Goal: Check status: Check status

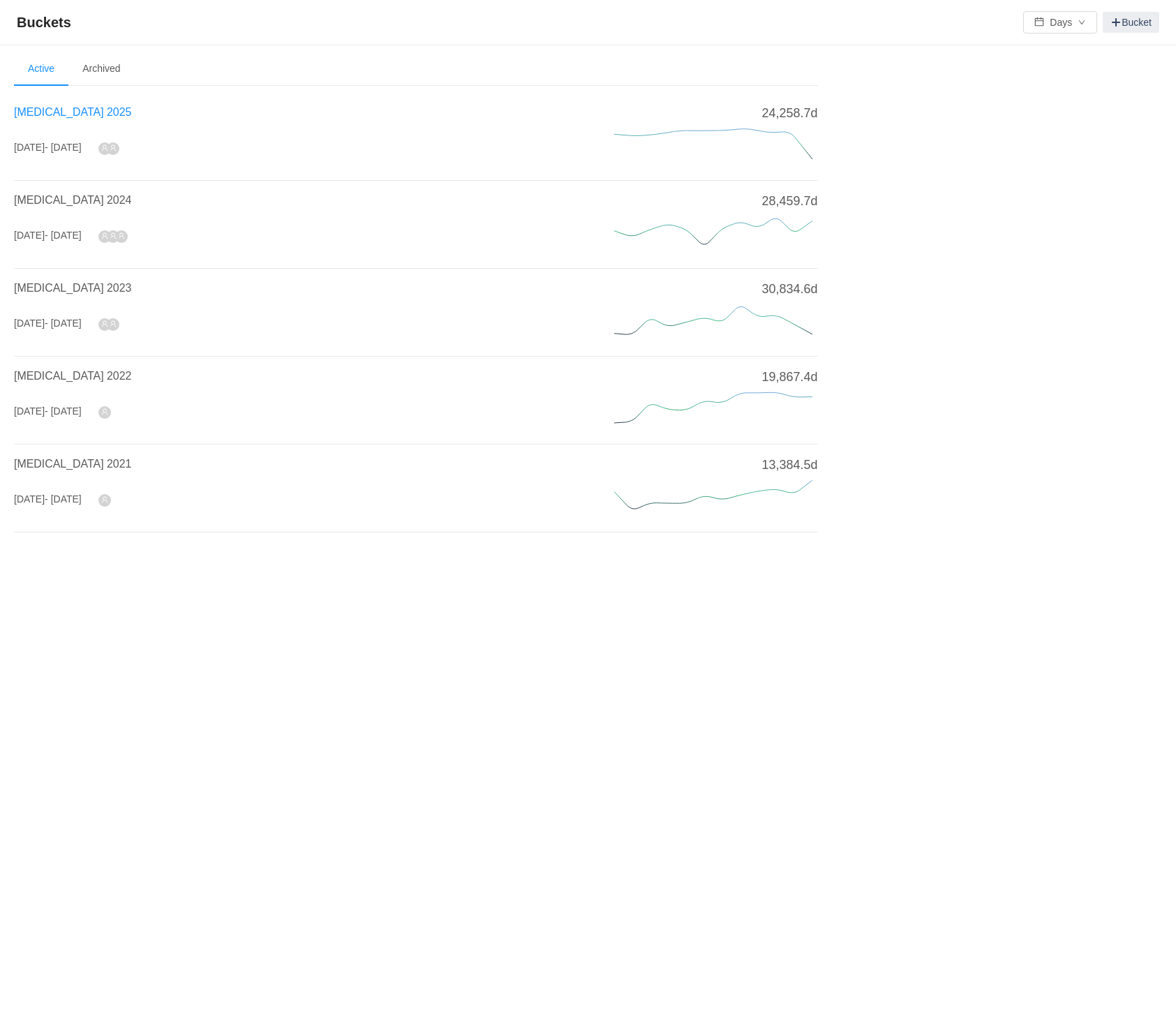
click at [53, 110] on span "[MEDICAL_DATA] 2025" at bounding box center [72, 112] width 117 height 12
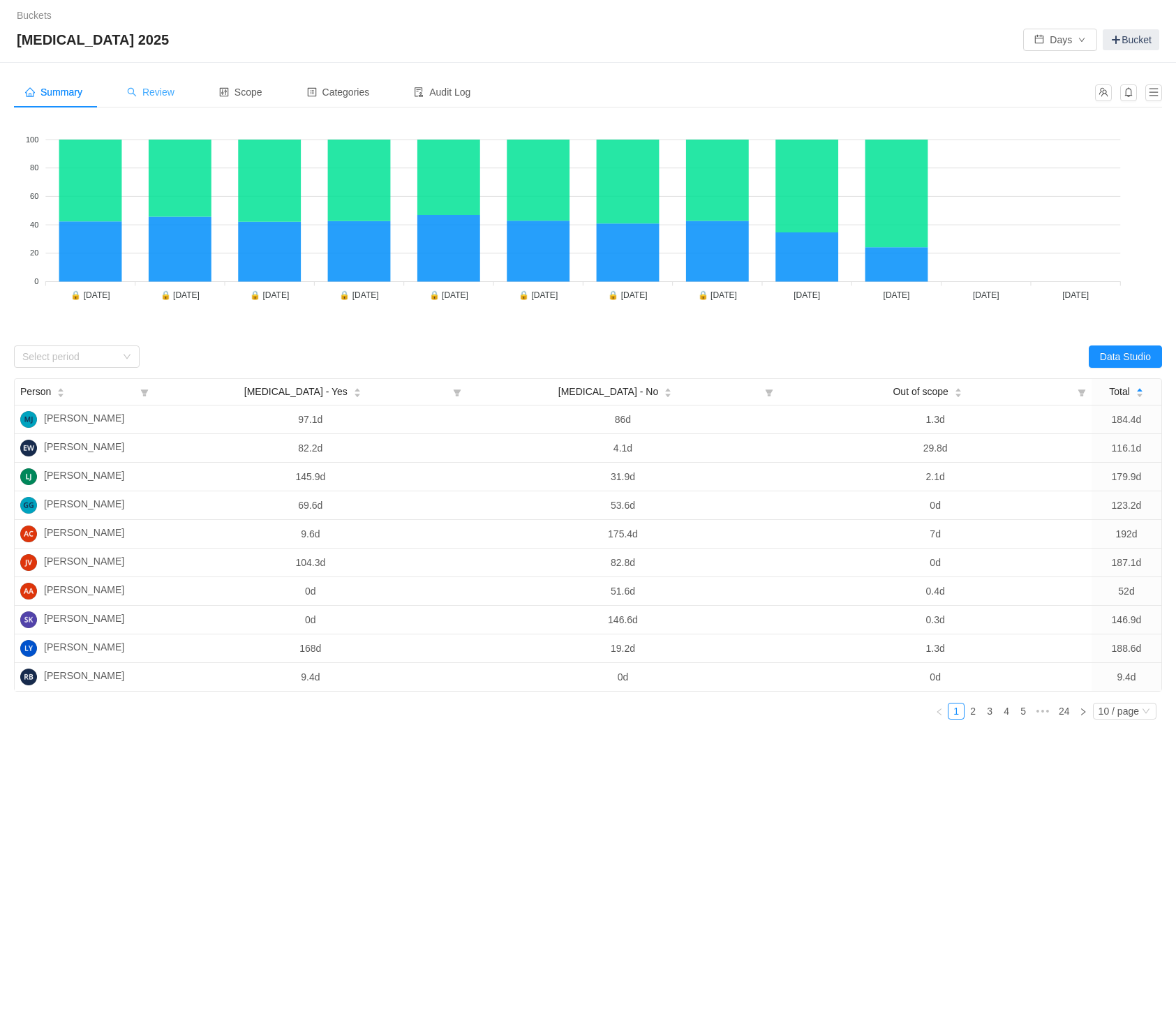
click at [163, 95] on span "Review" at bounding box center [150, 91] width 47 height 11
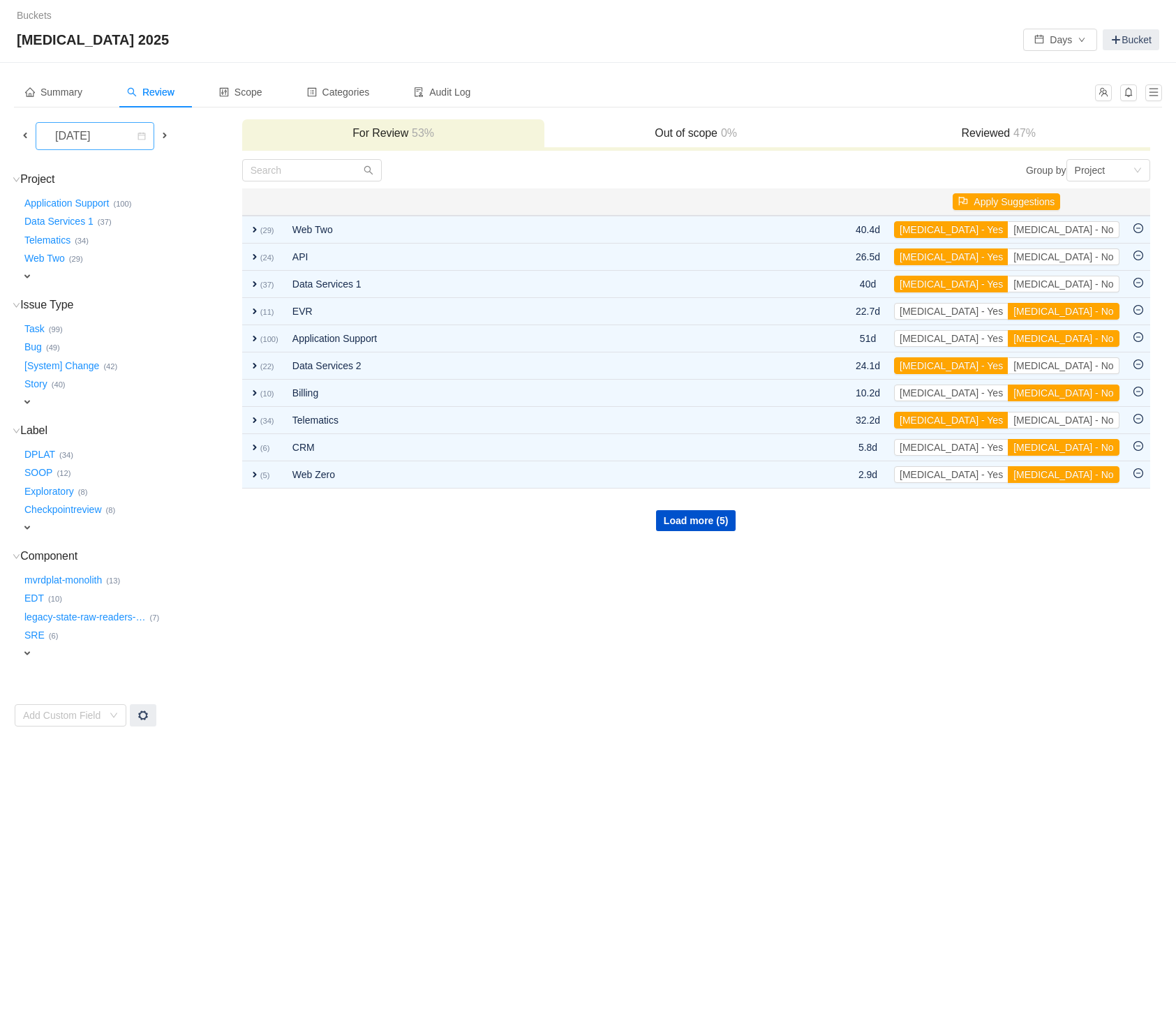
click at [104, 137] on div "[DATE]" at bounding box center [74, 135] width 60 height 27
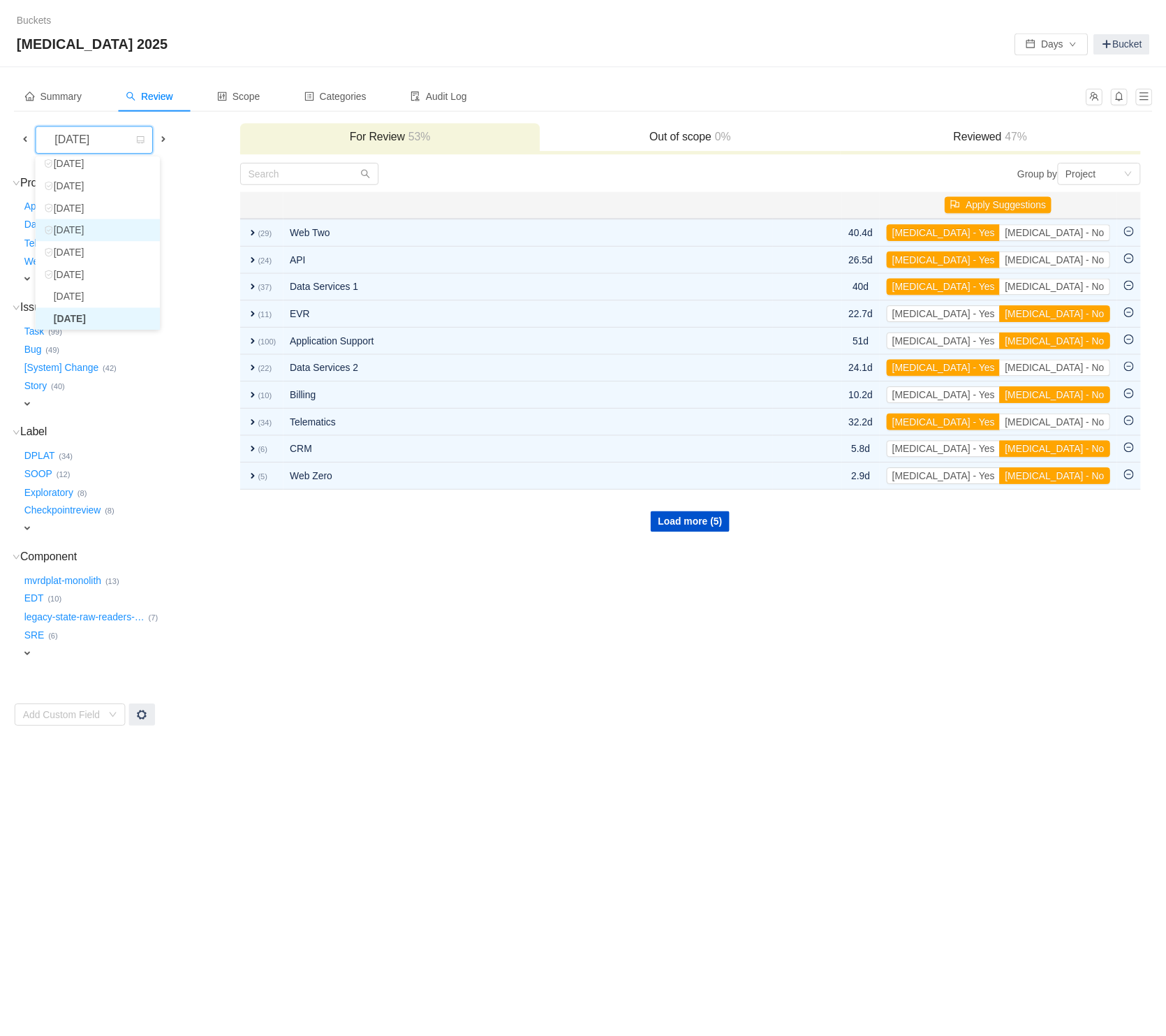
scroll to position [47, 0]
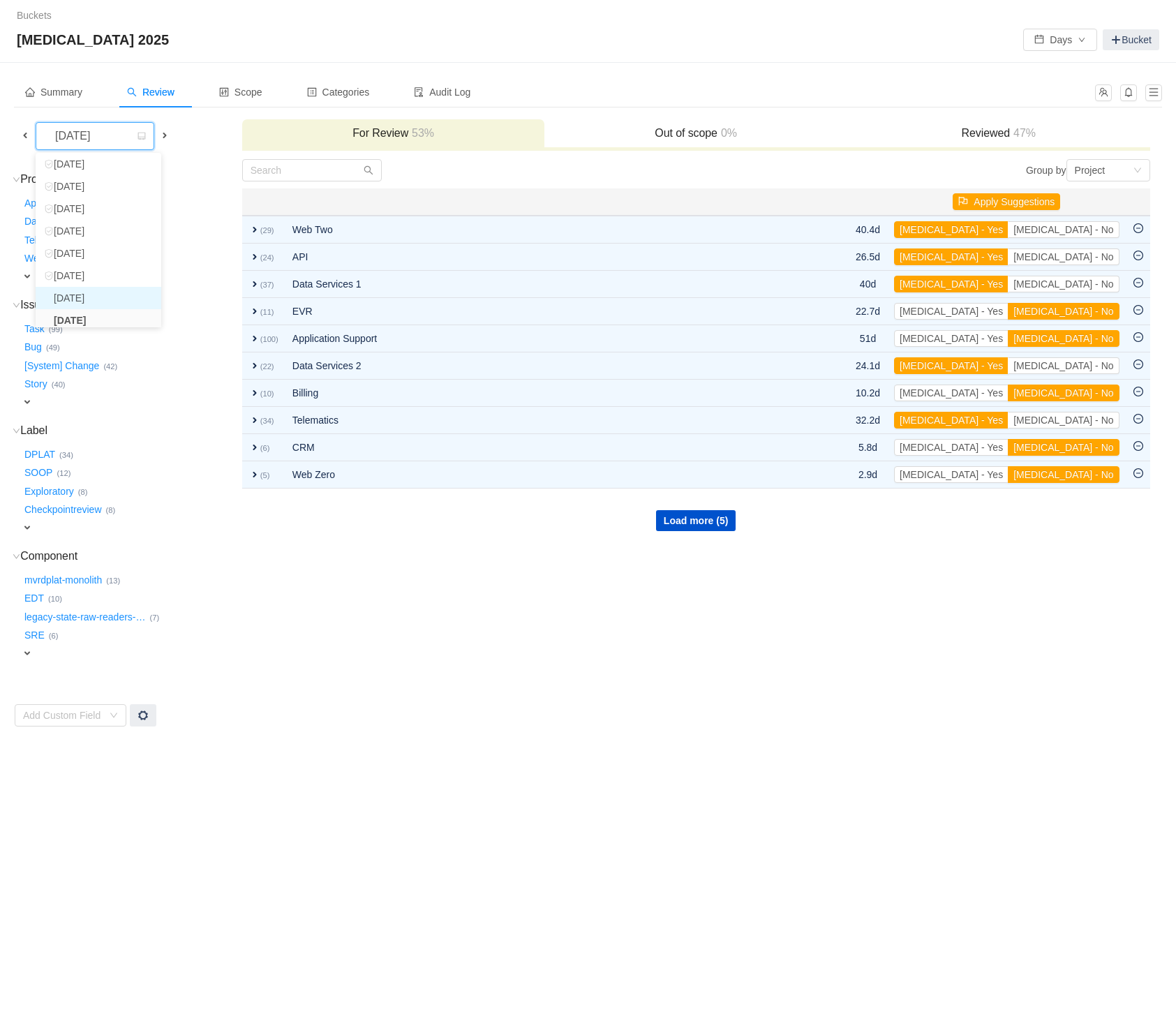
click at [112, 298] on li "[DATE]" at bounding box center [98, 298] width 126 height 22
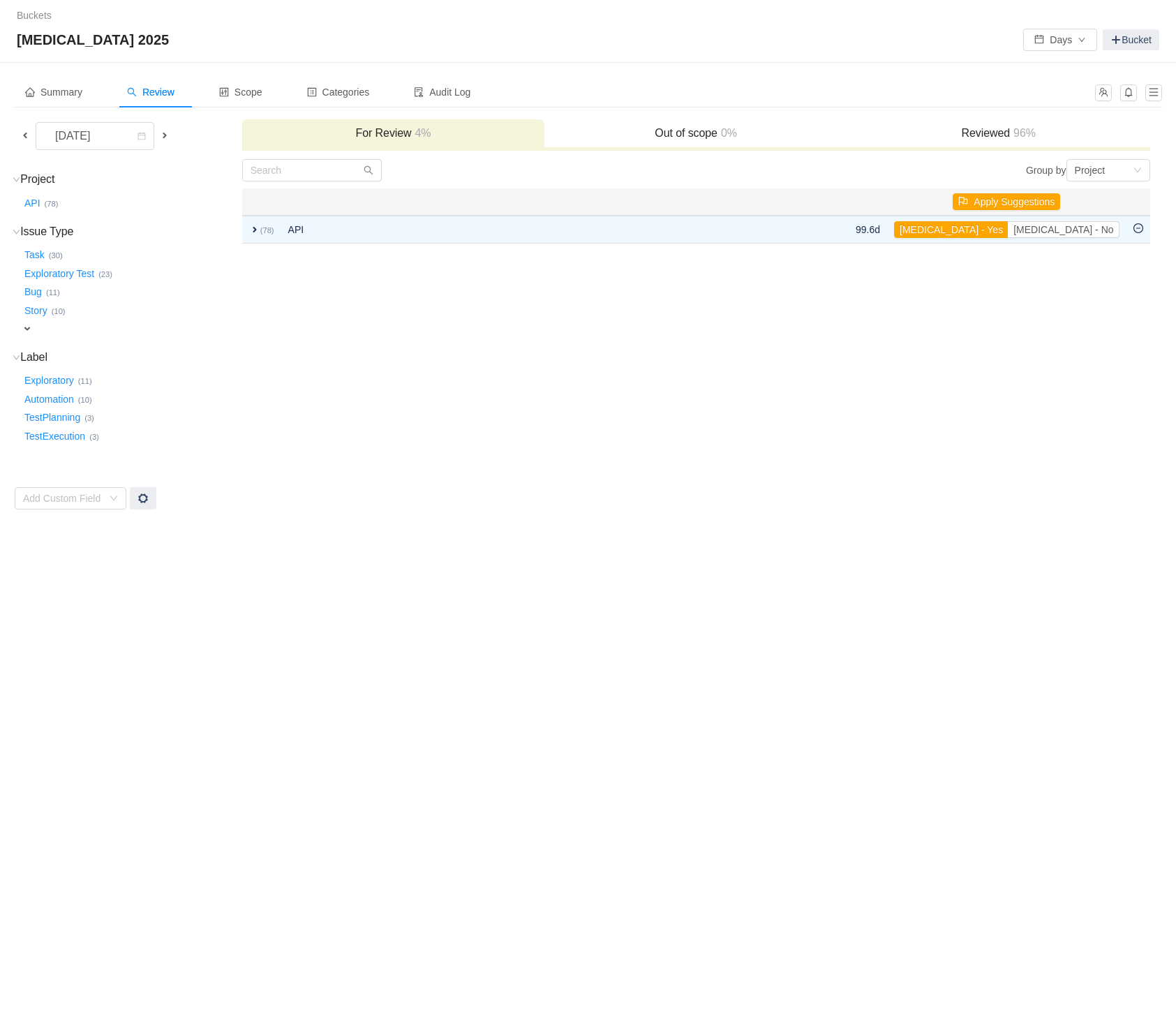
click at [949, 133] on h3 "Reviewed 96%" at bounding box center [998, 134] width 289 height 14
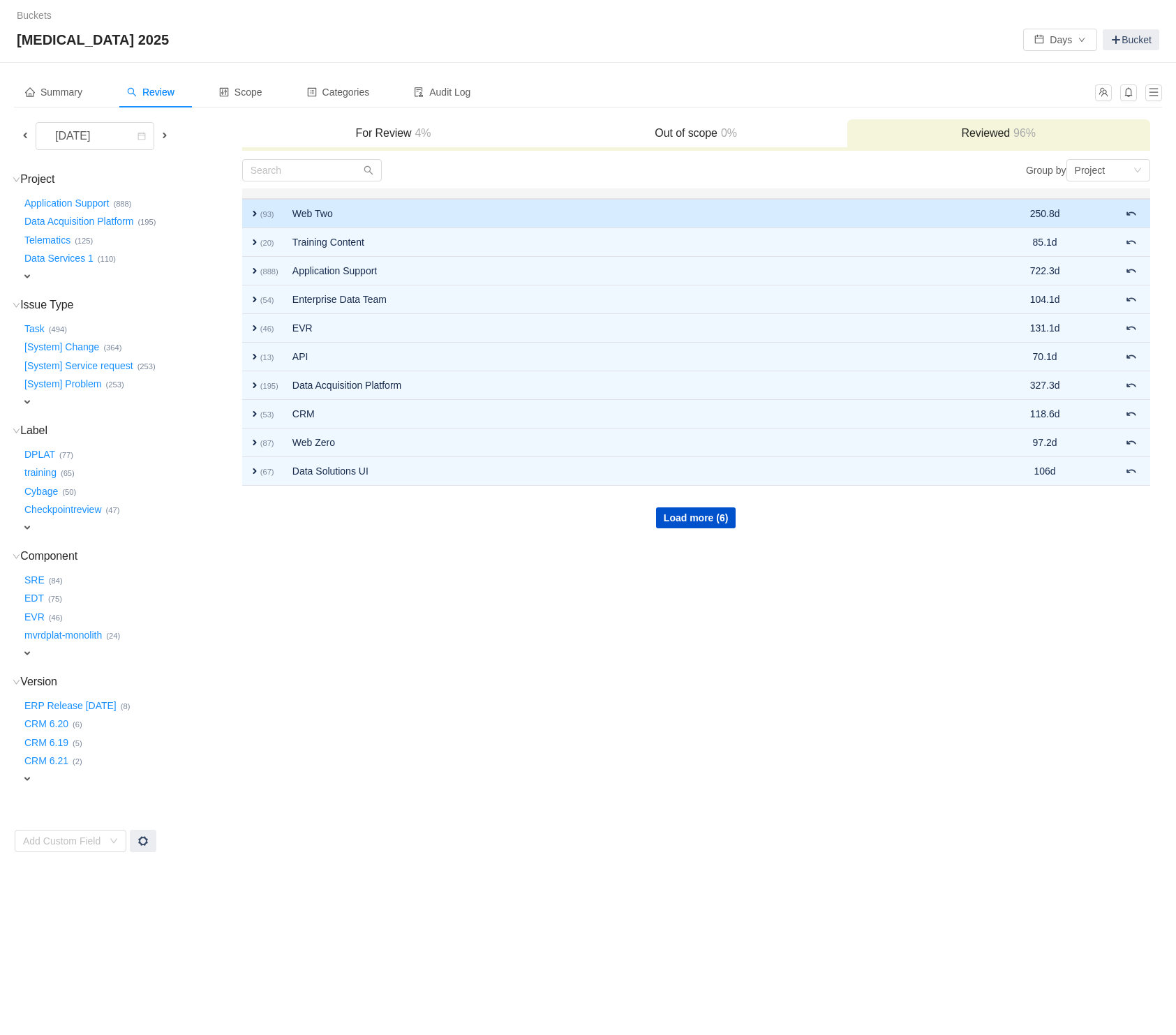
click at [322, 215] on td "Web Two" at bounding box center [616, 214] width 662 height 29
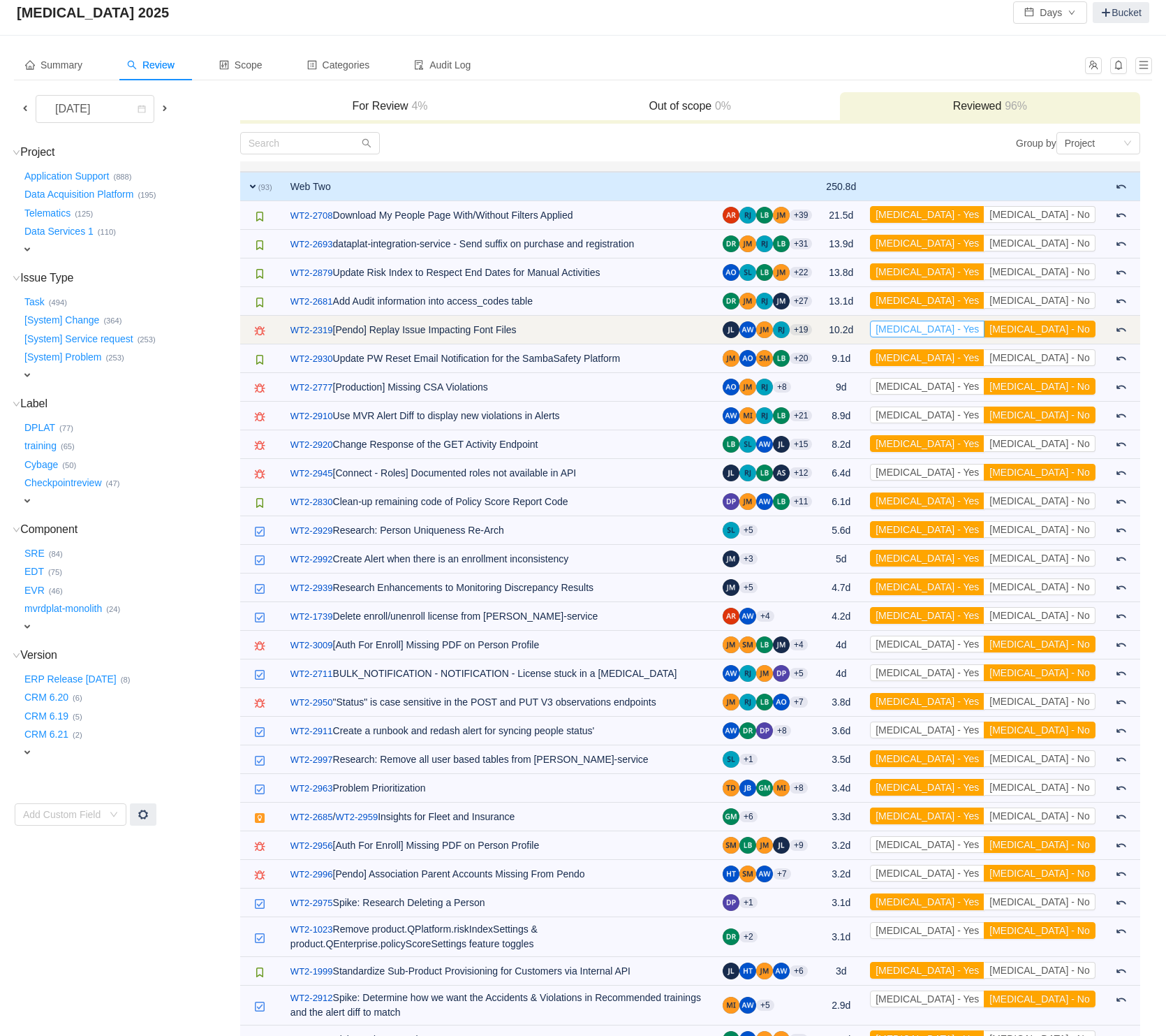
scroll to position [36, 0]
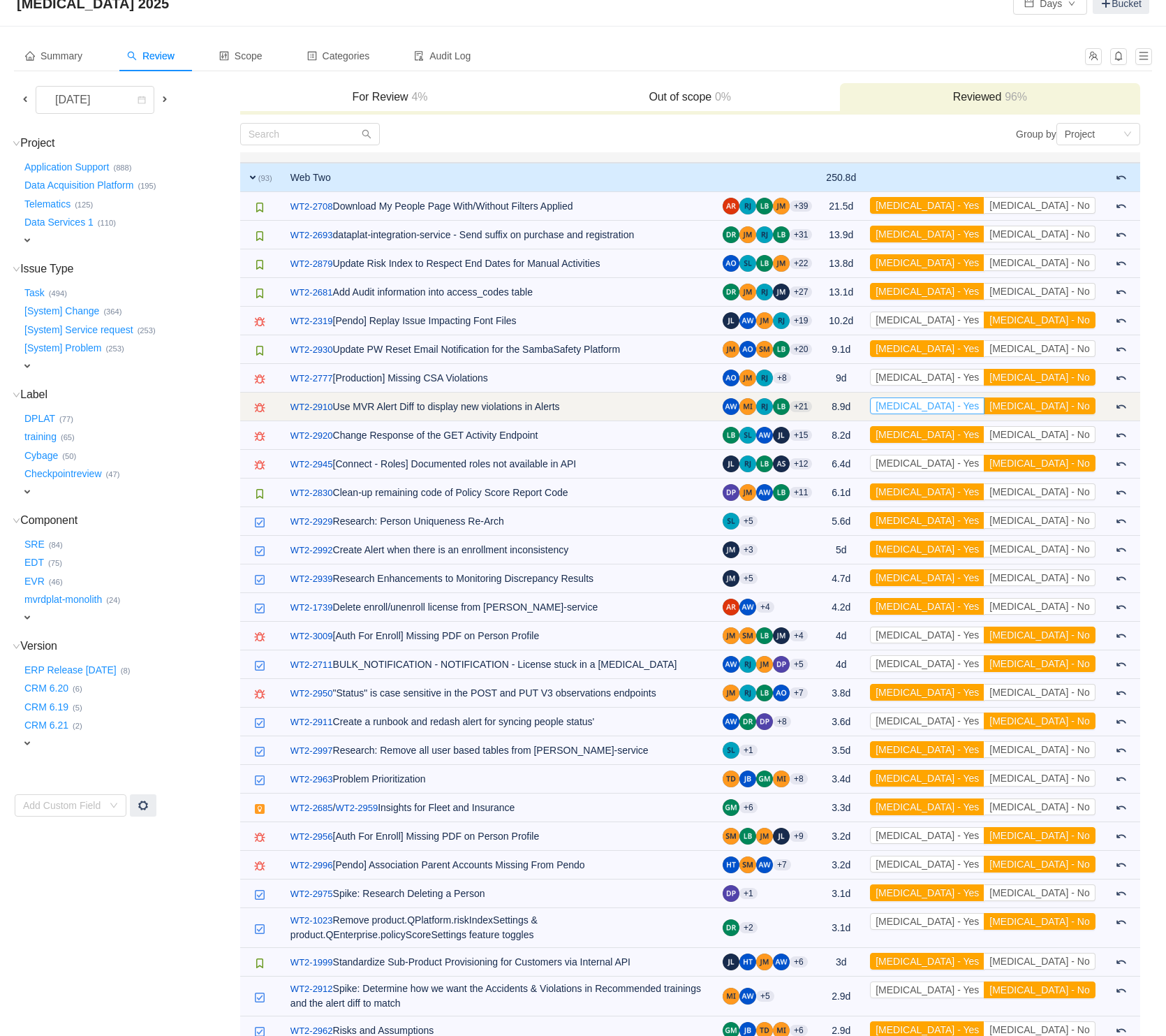
click at [985, 406] on button "[MEDICAL_DATA] - Yes" at bounding box center [927, 405] width 115 height 16
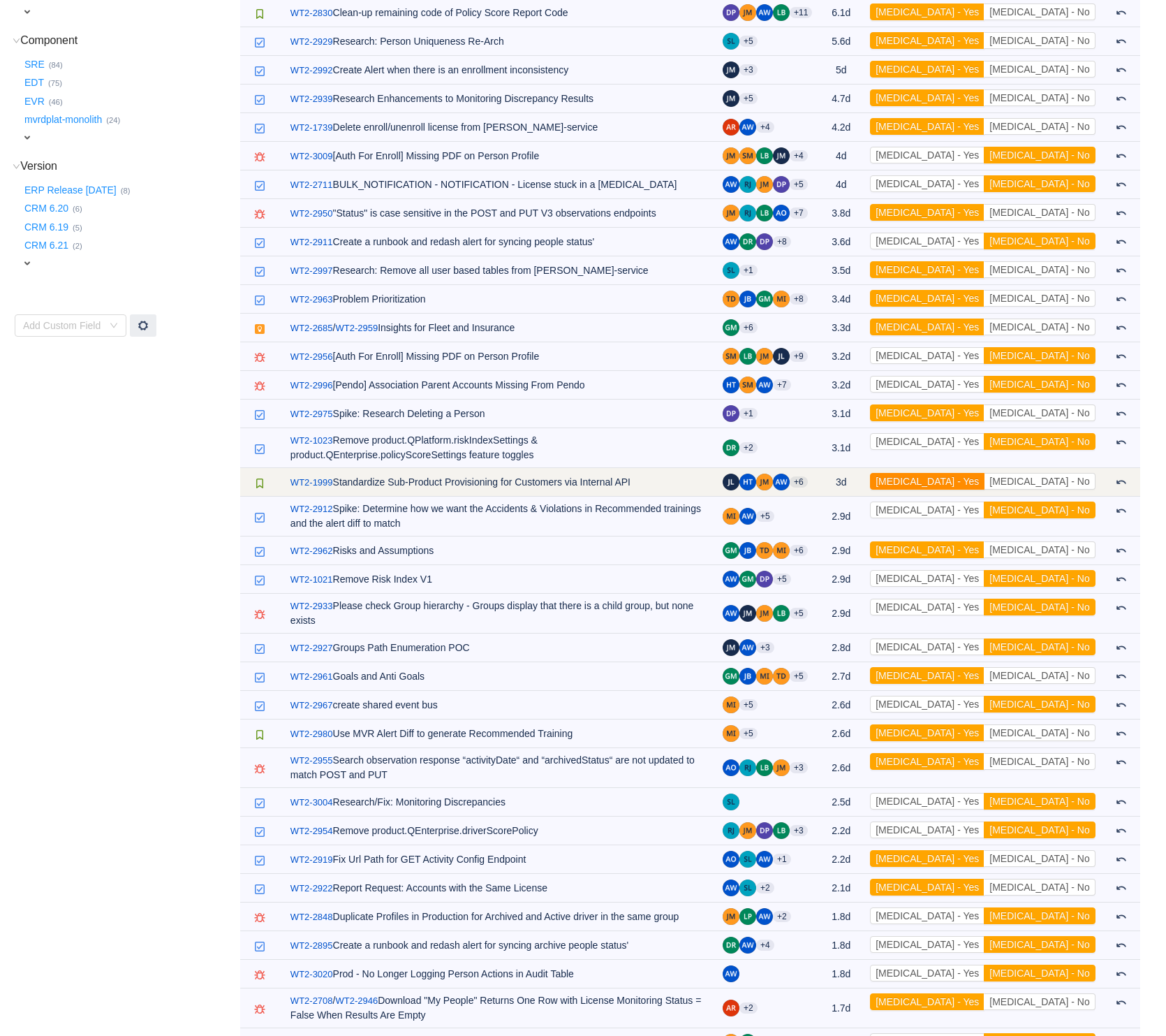
scroll to position [525, 0]
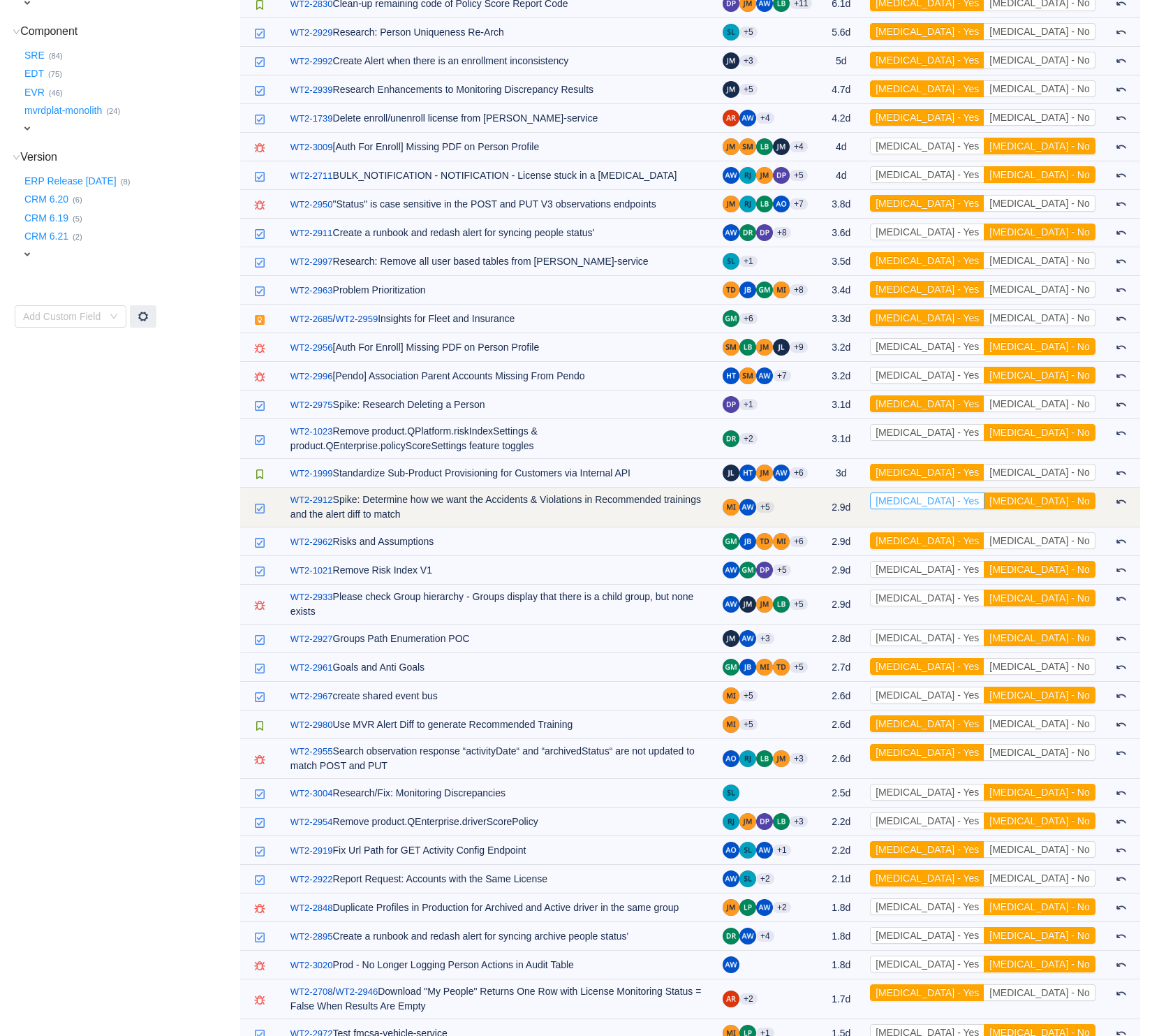
click at [985, 505] on button "[MEDICAL_DATA] - Yes" at bounding box center [927, 500] width 115 height 16
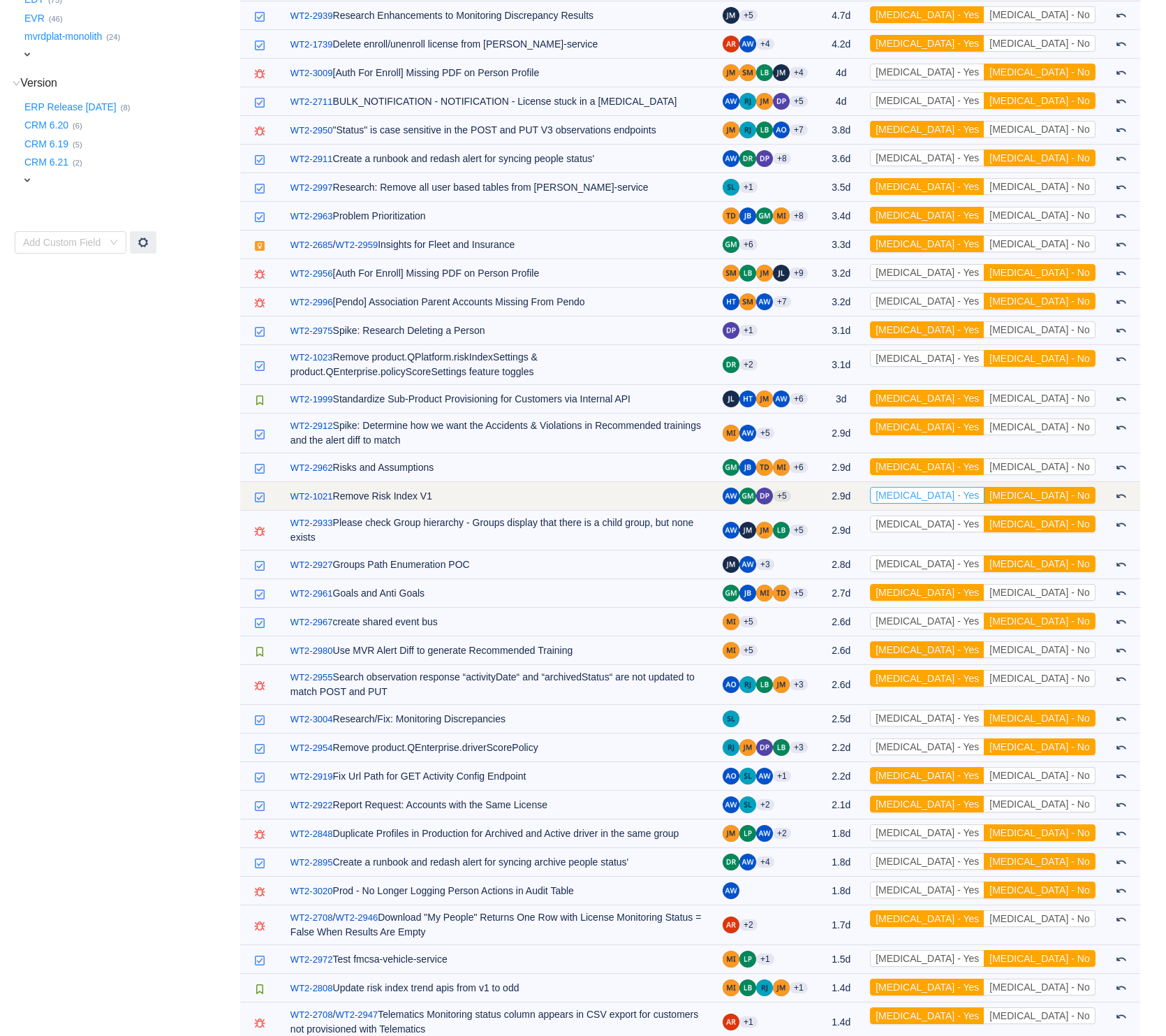
scroll to position [643, 0]
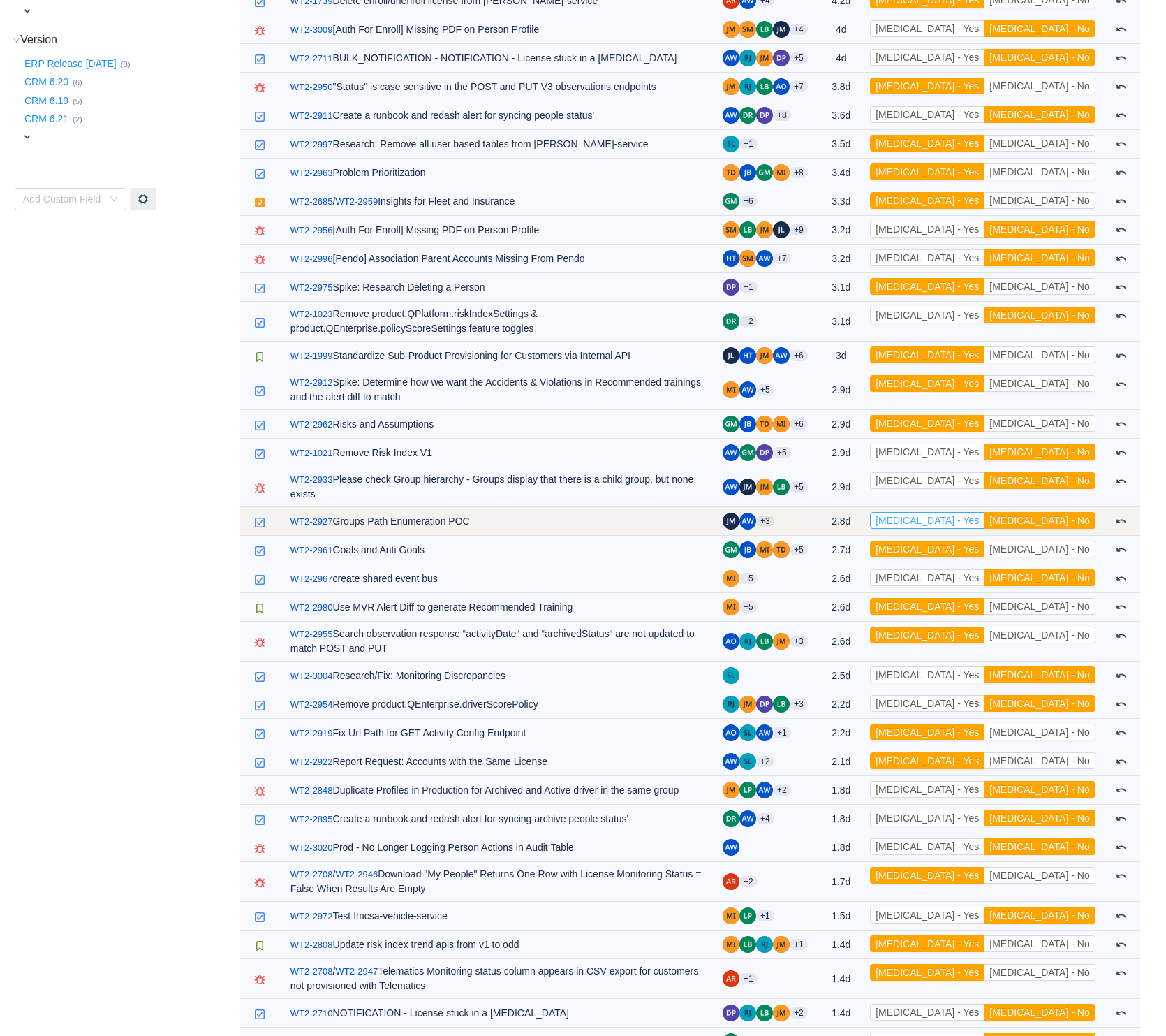
click at [985, 512] on button "[MEDICAL_DATA] - Yes" at bounding box center [927, 519] width 115 height 16
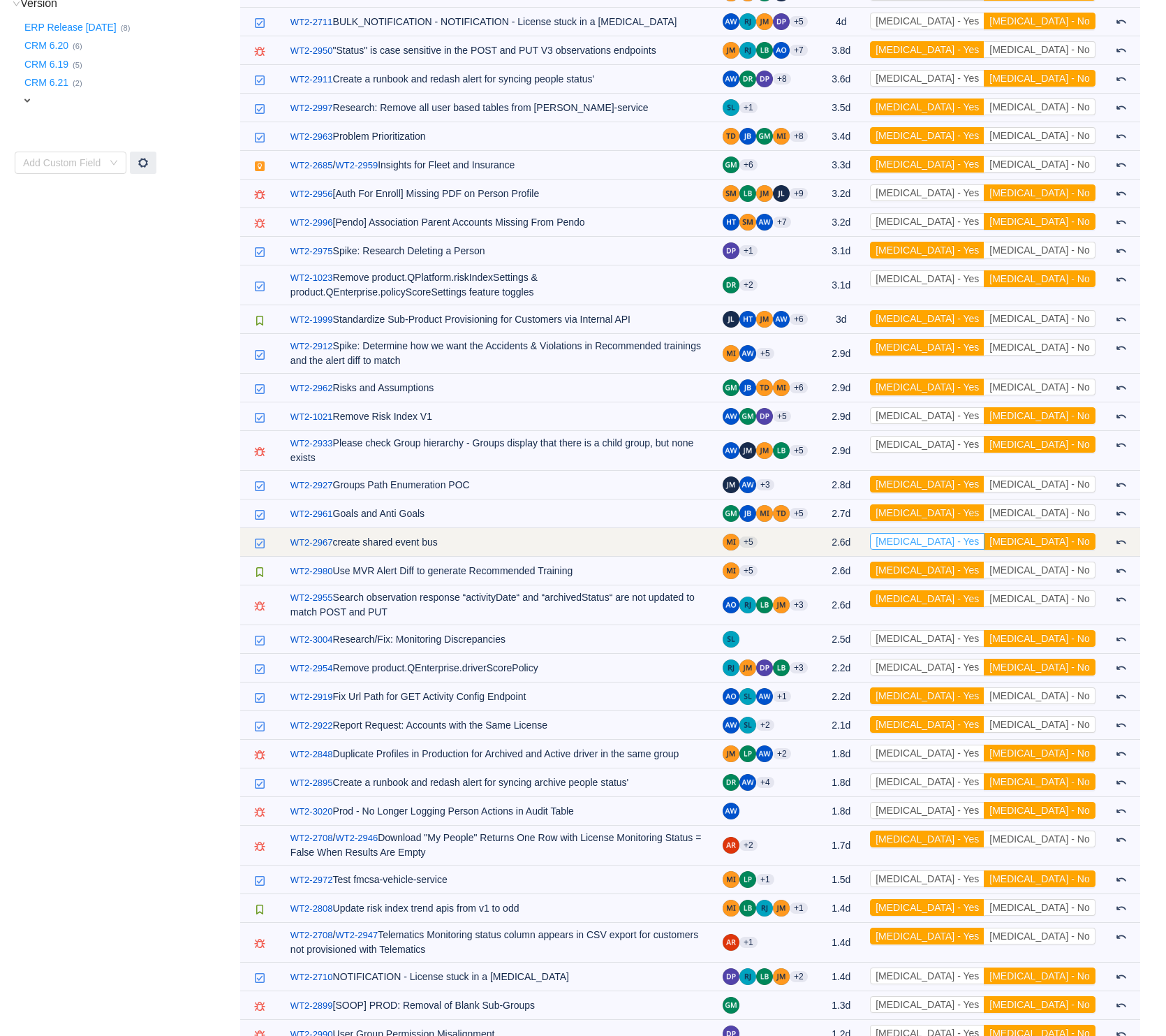
scroll to position [688, 0]
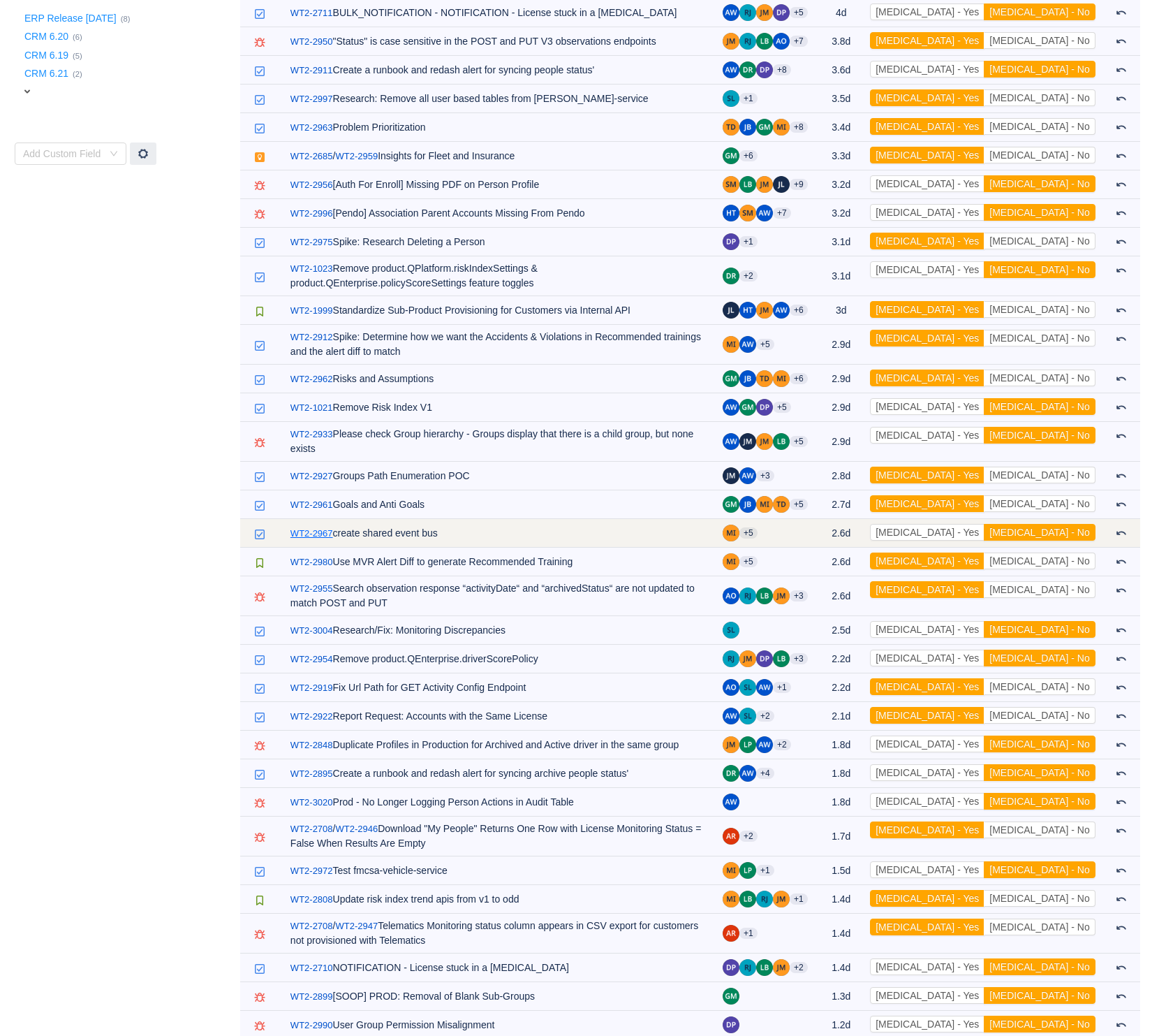
click at [317, 526] on link "WT2-2967" at bounding box center [311, 533] width 42 height 14
click at [985, 528] on button "[MEDICAL_DATA] - Yes" at bounding box center [927, 531] width 115 height 16
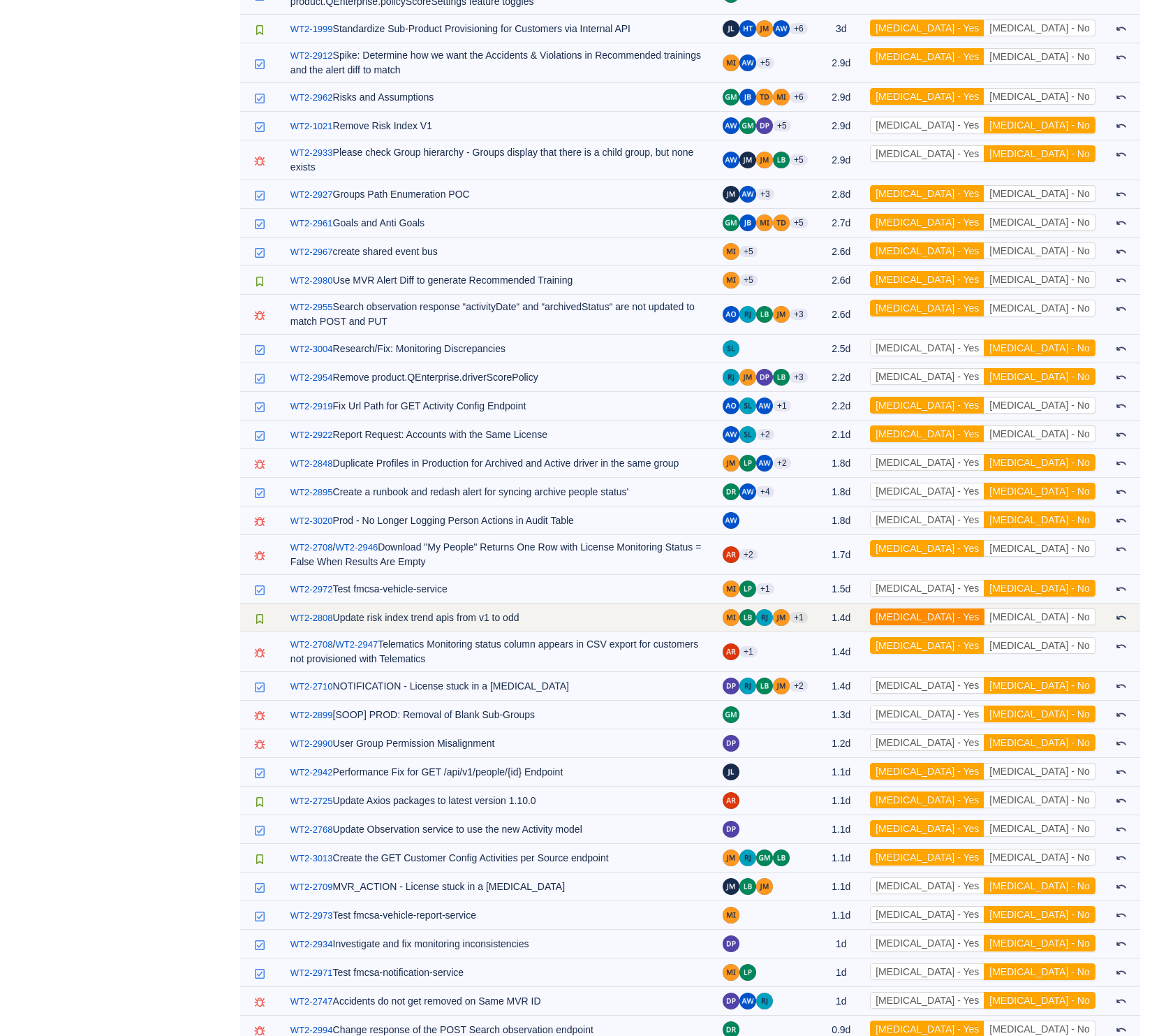
scroll to position [978, 0]
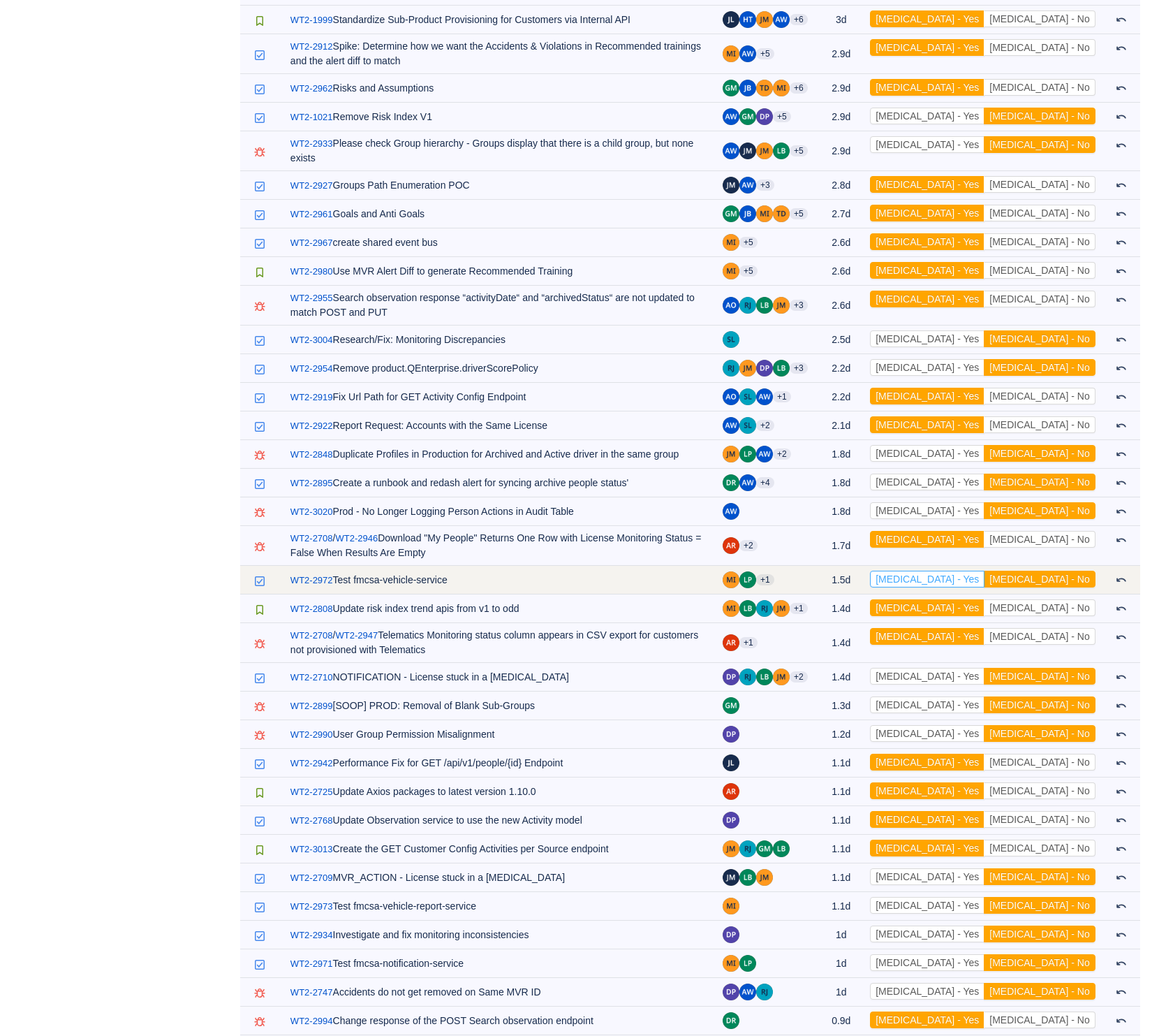
click at [985, 570] on button "[MEDICAL_DATA] - Yes" at bounding box center [927, 578] width 115 height 16
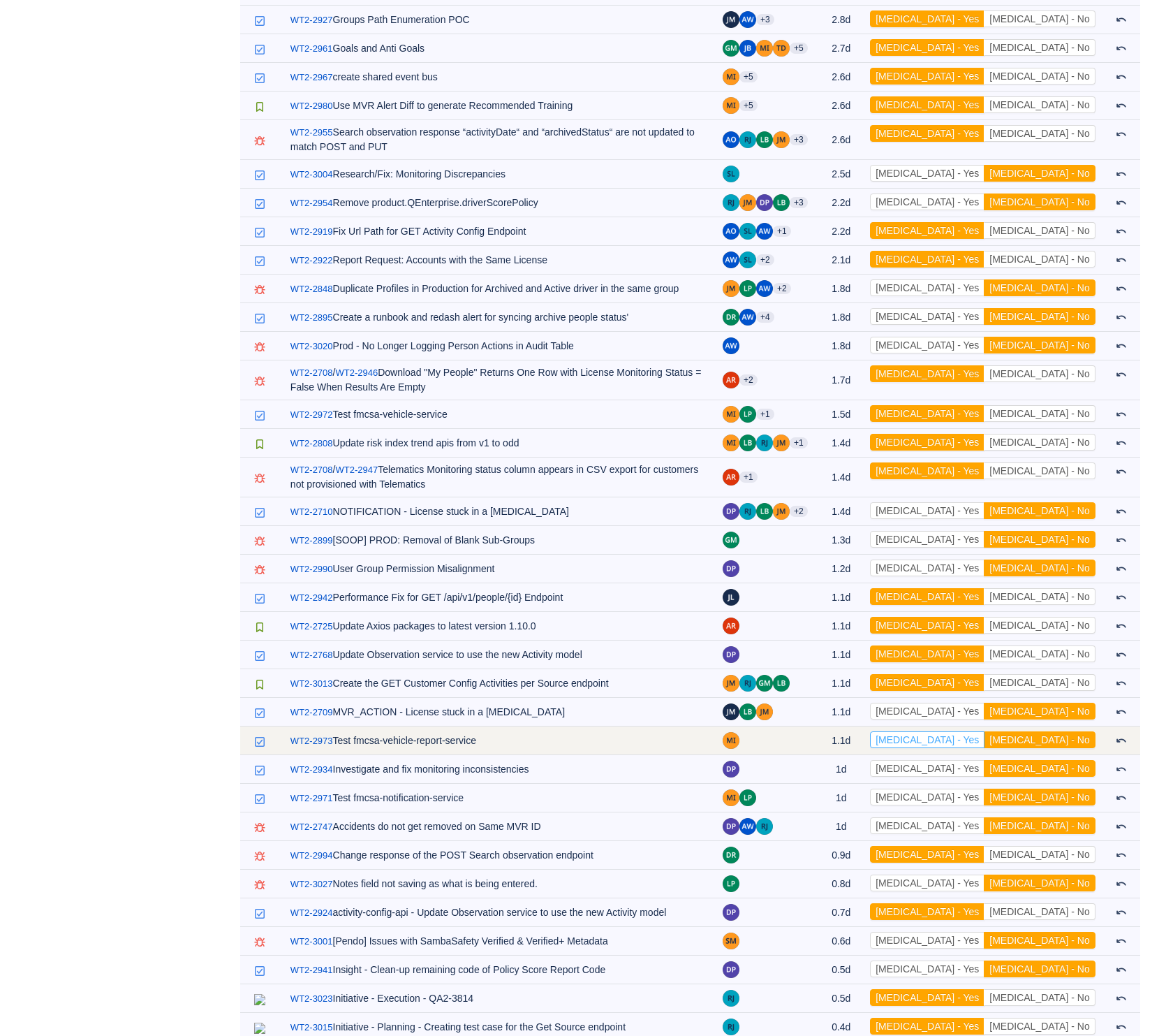
scroll to position [1153, 0]
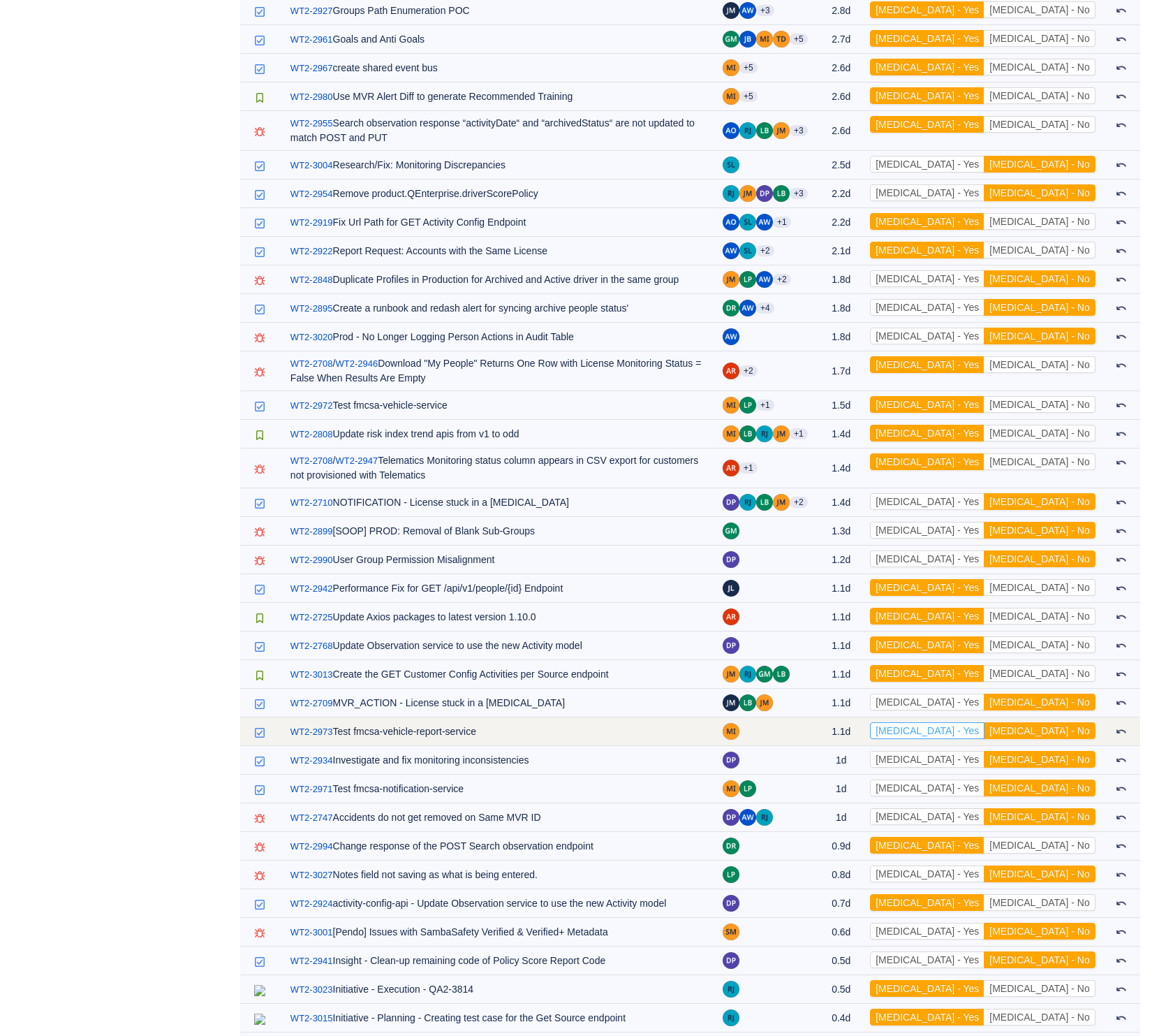
click at [985, 726] on button "[MEDICAL_DATA] - Yes" at bounding box center [927, 730] width 115 height 16
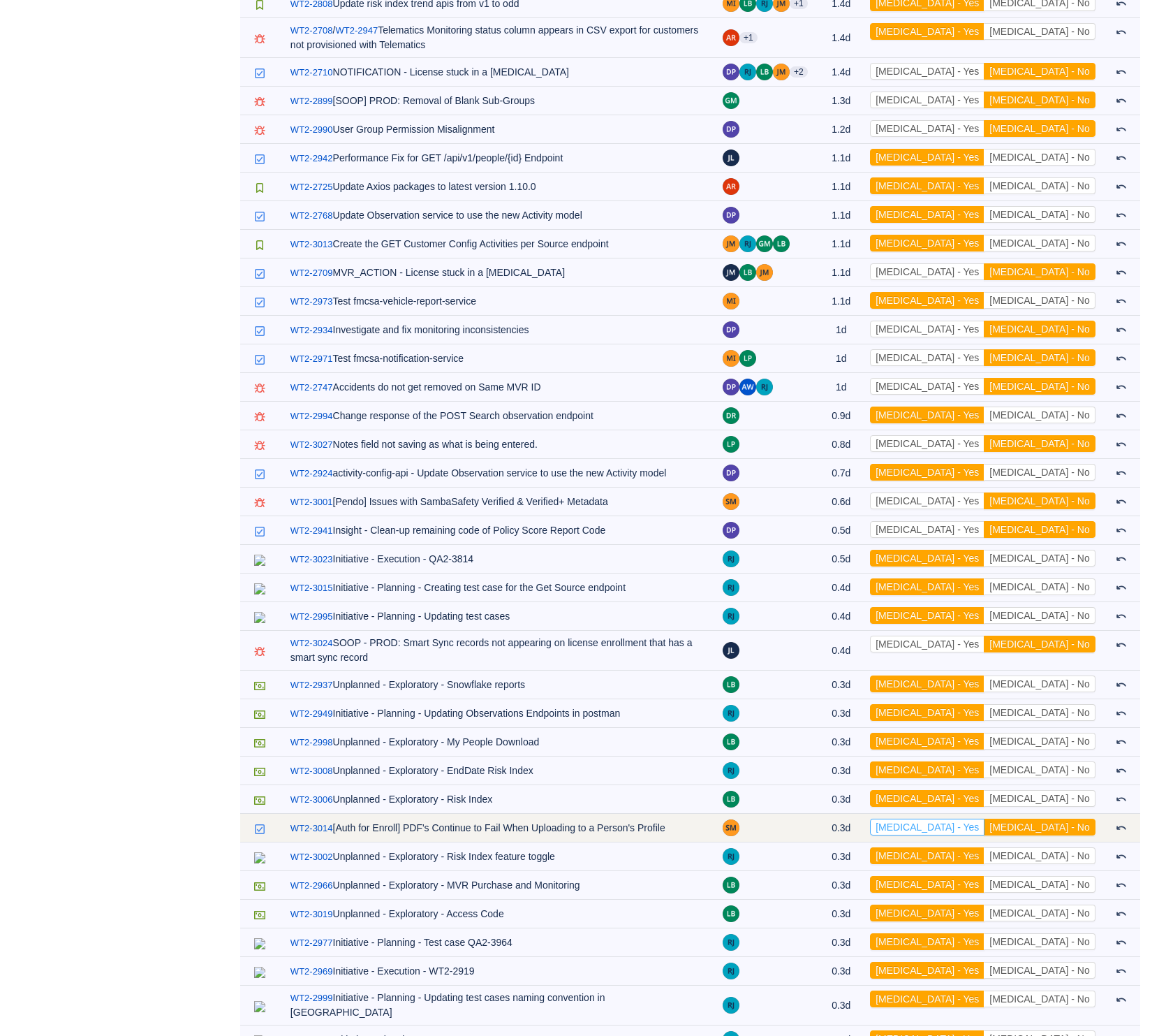
scroll to position [1956, 0]
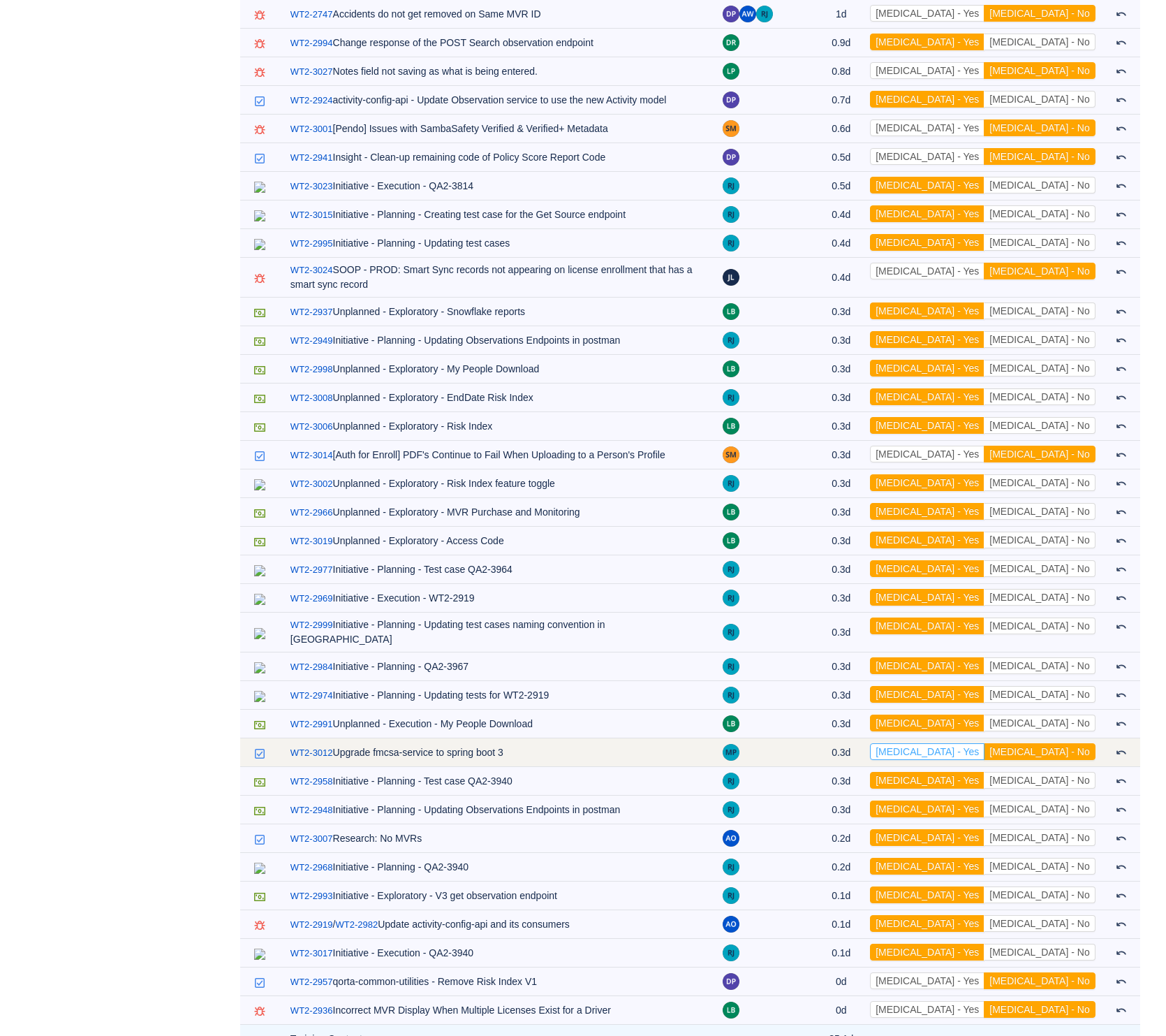
click at [985, 743] on button "[MEDICAL_DATA] - Yes" at bounding box center [927, 750] width 115 height 16
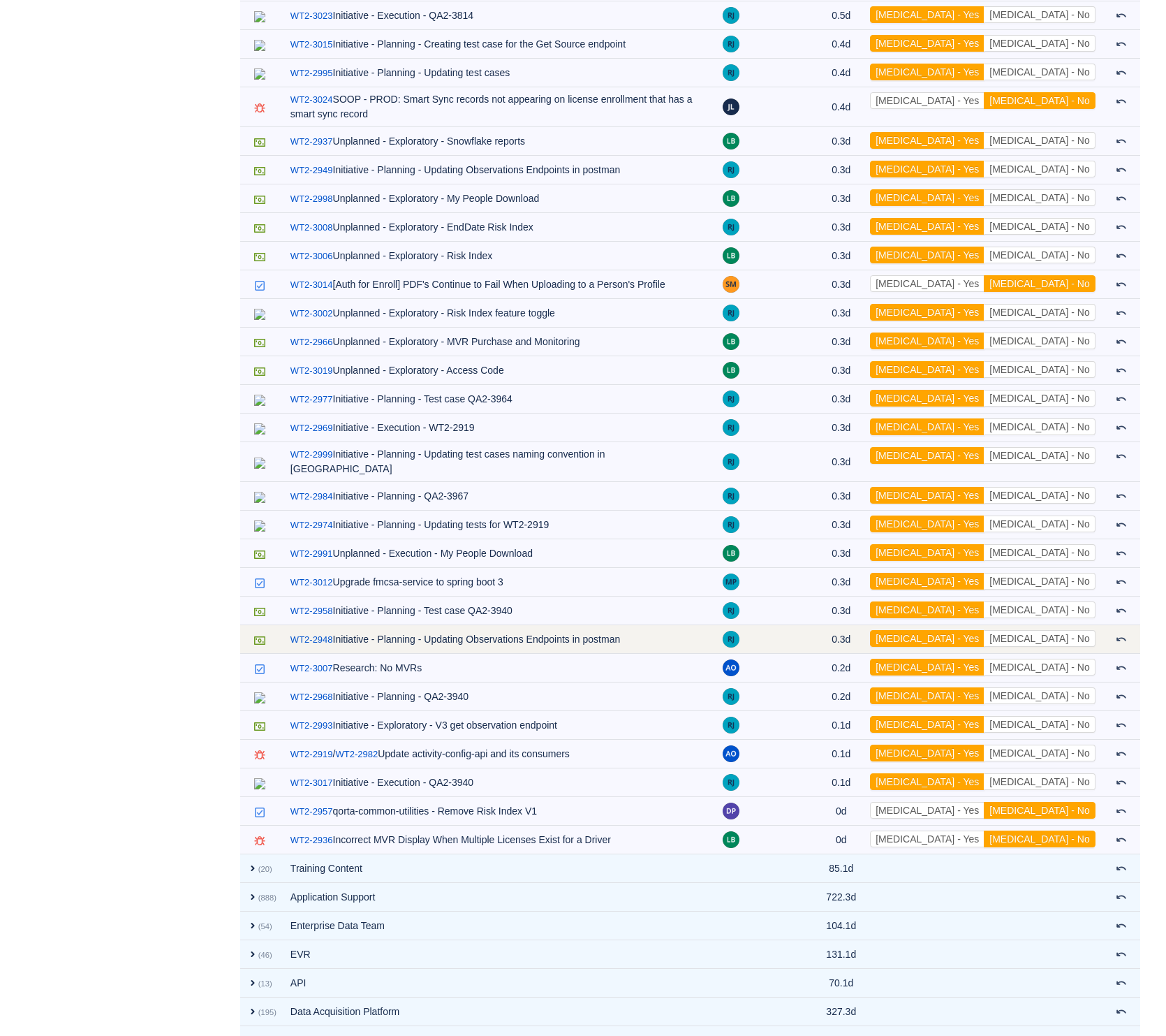
scroll to position [2199, 0]
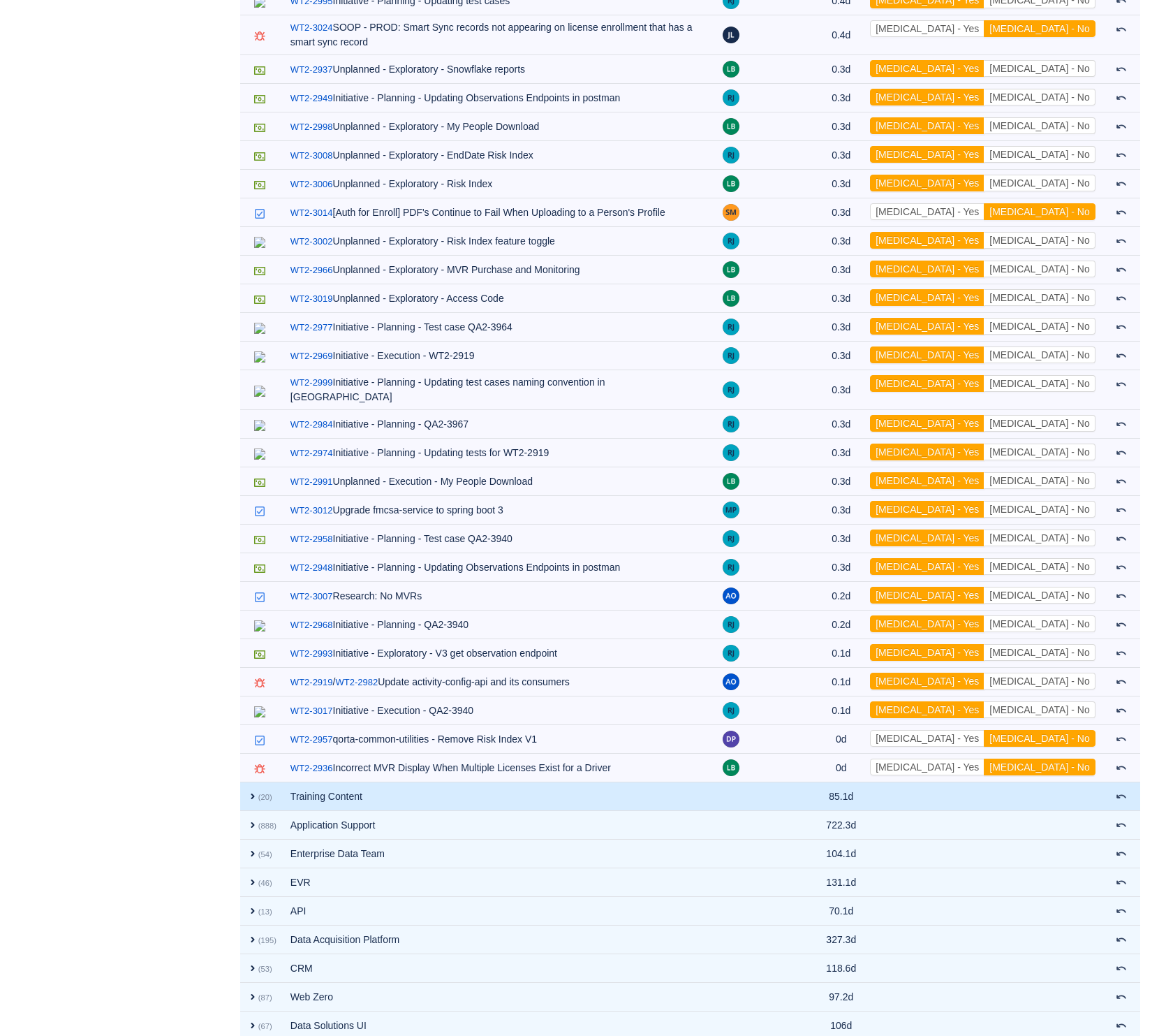
click at [499, 782] on td "Training Content" at bounding box center [499, 796] width 432 height 28
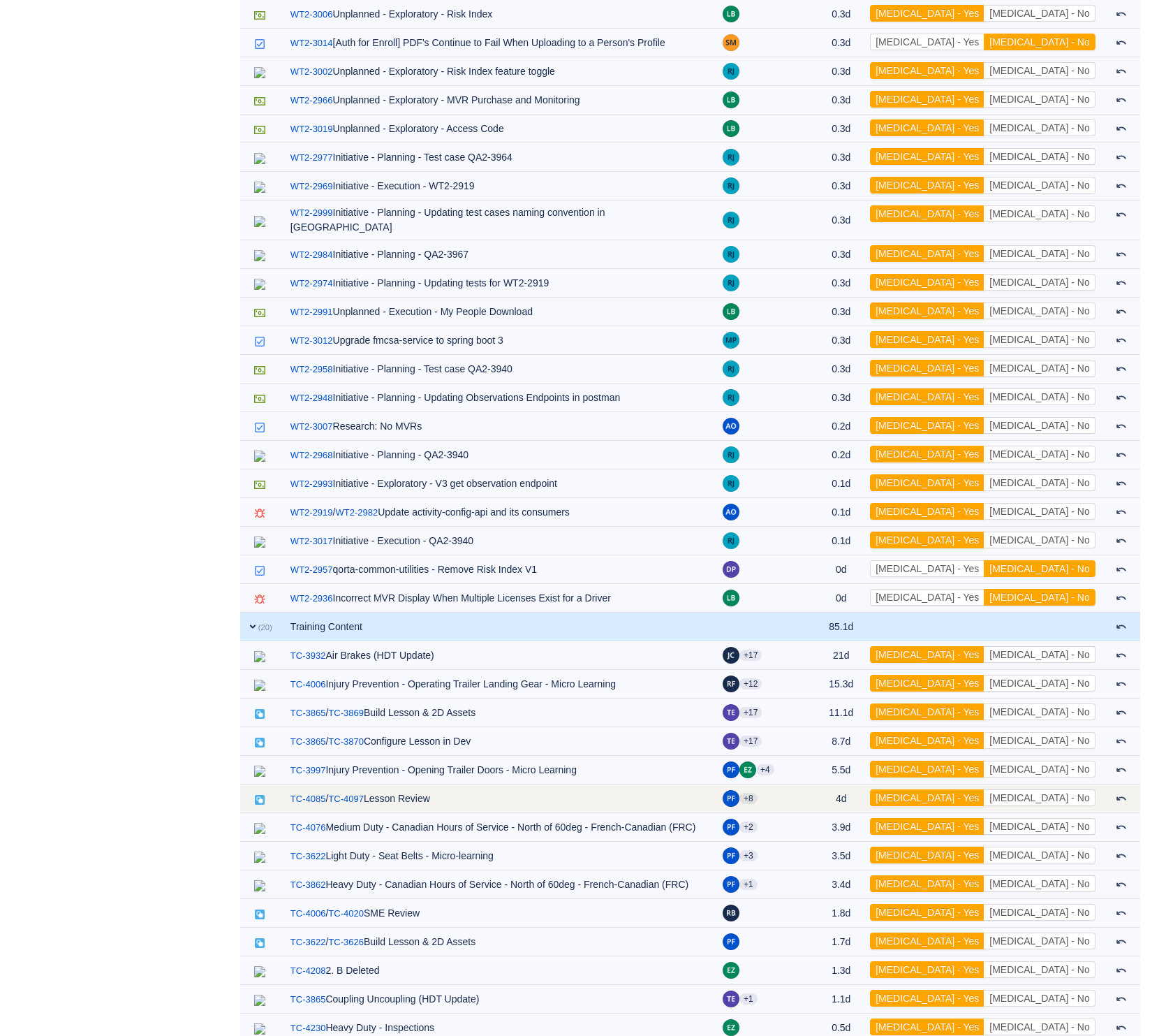
scroll to position [2802, 0]
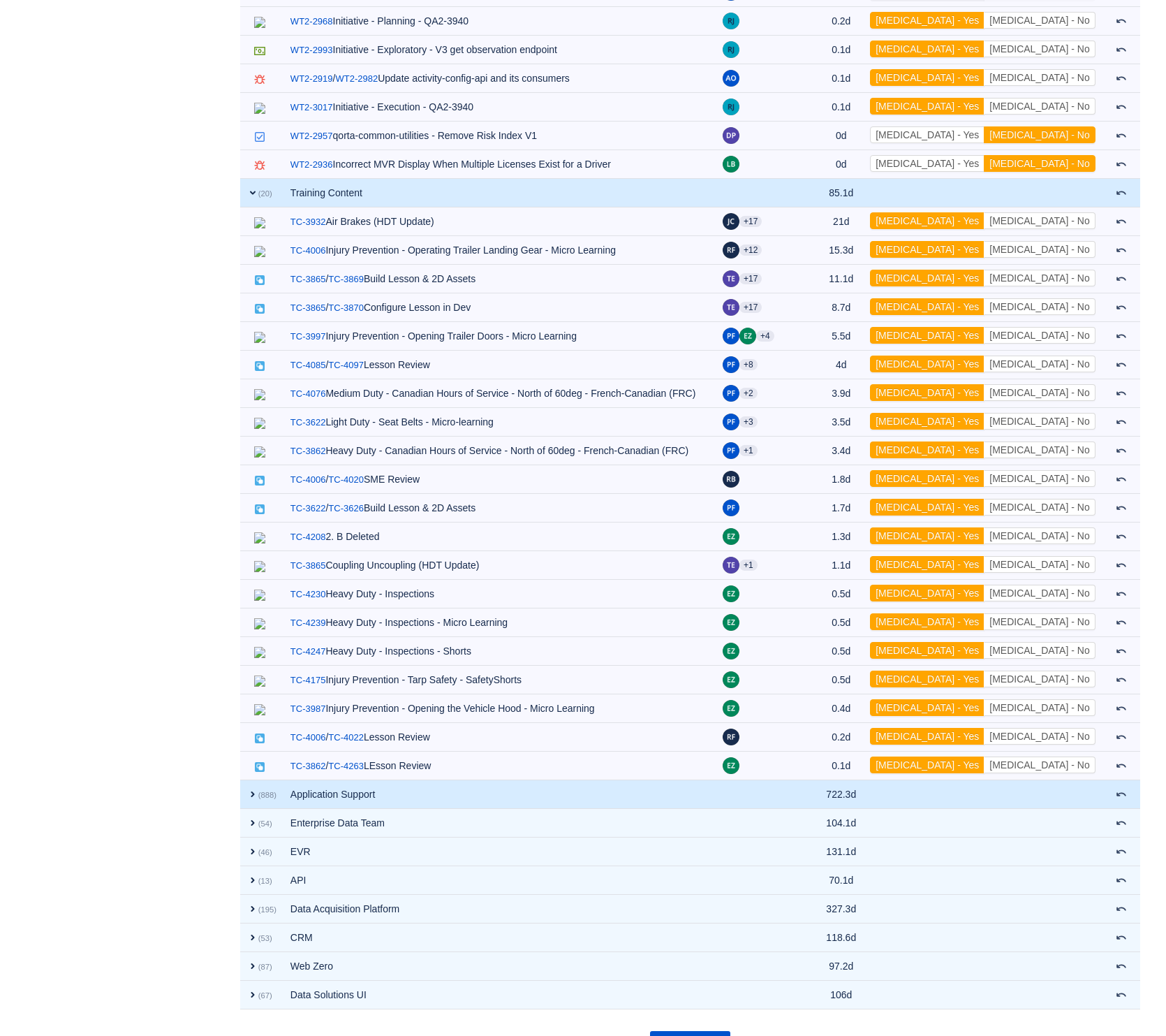
click at [499, 780] on td "Application Support" at bounding box center [499, 794] width 432 height 28
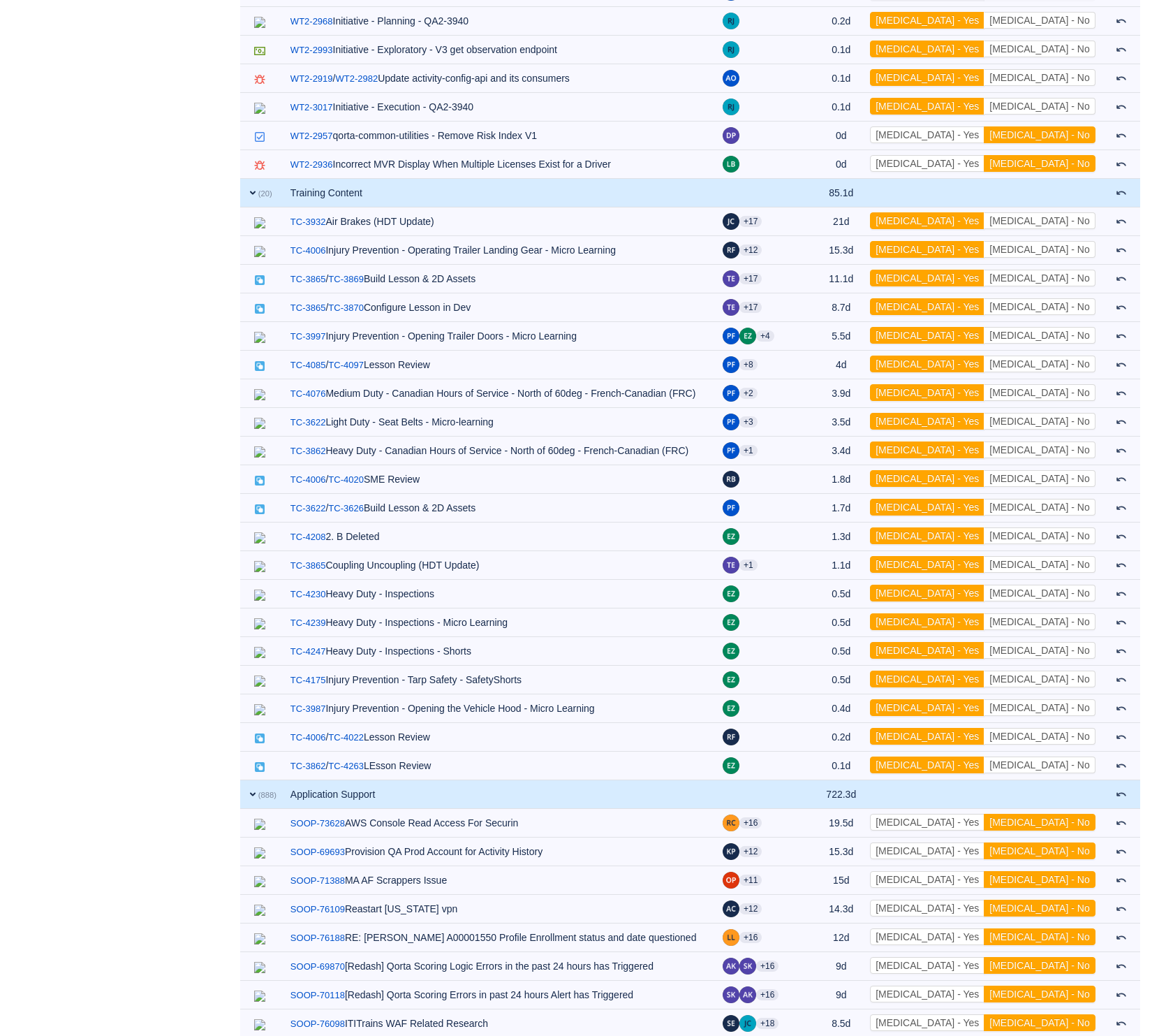
click at [297, 780] on td "Application Support" at bounding box center [499, 794] width 432 height 28
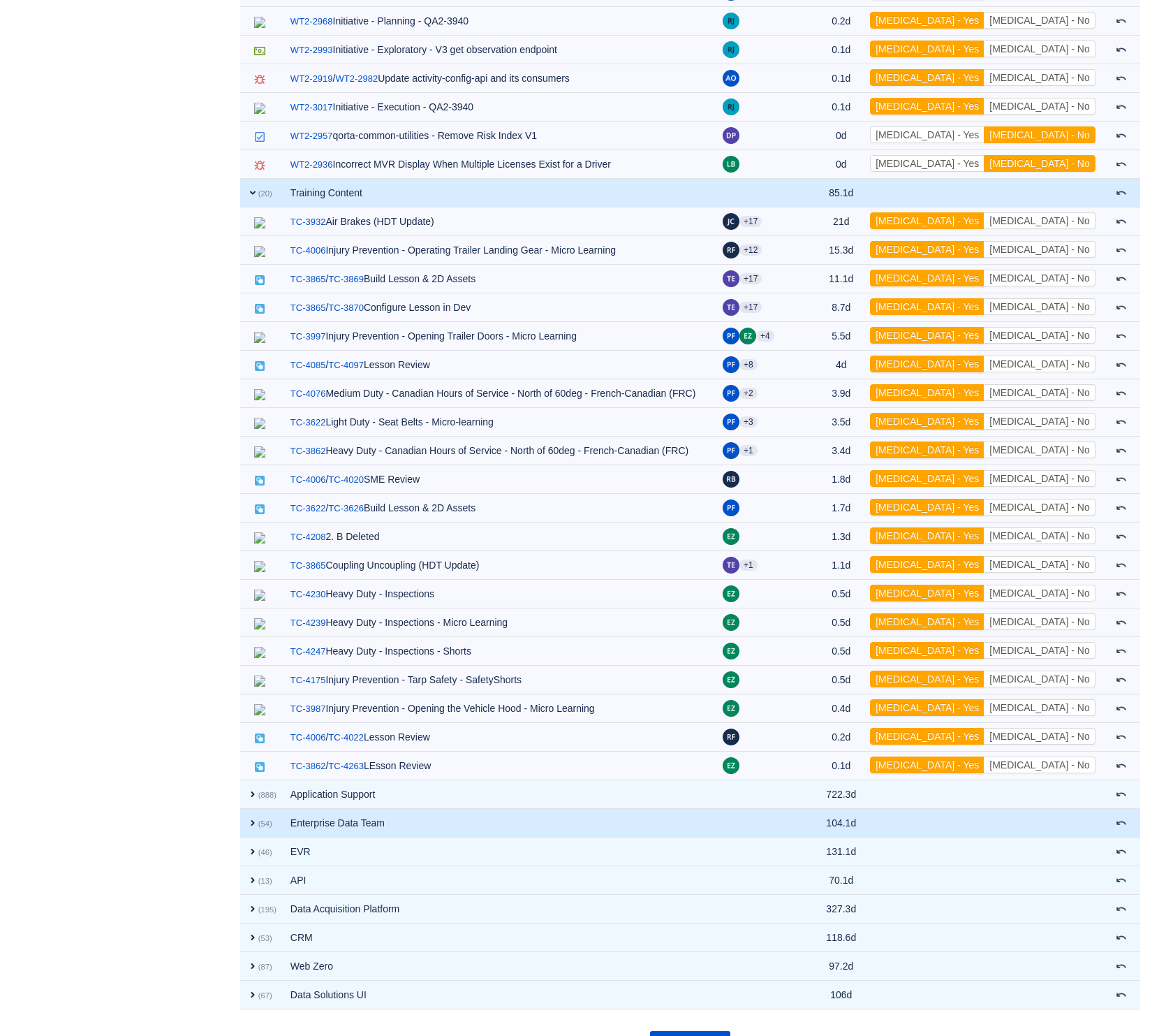
click at [355, 809] on td "Enterprise Data Team" at bounding box center [499, 823] width 432 height 28
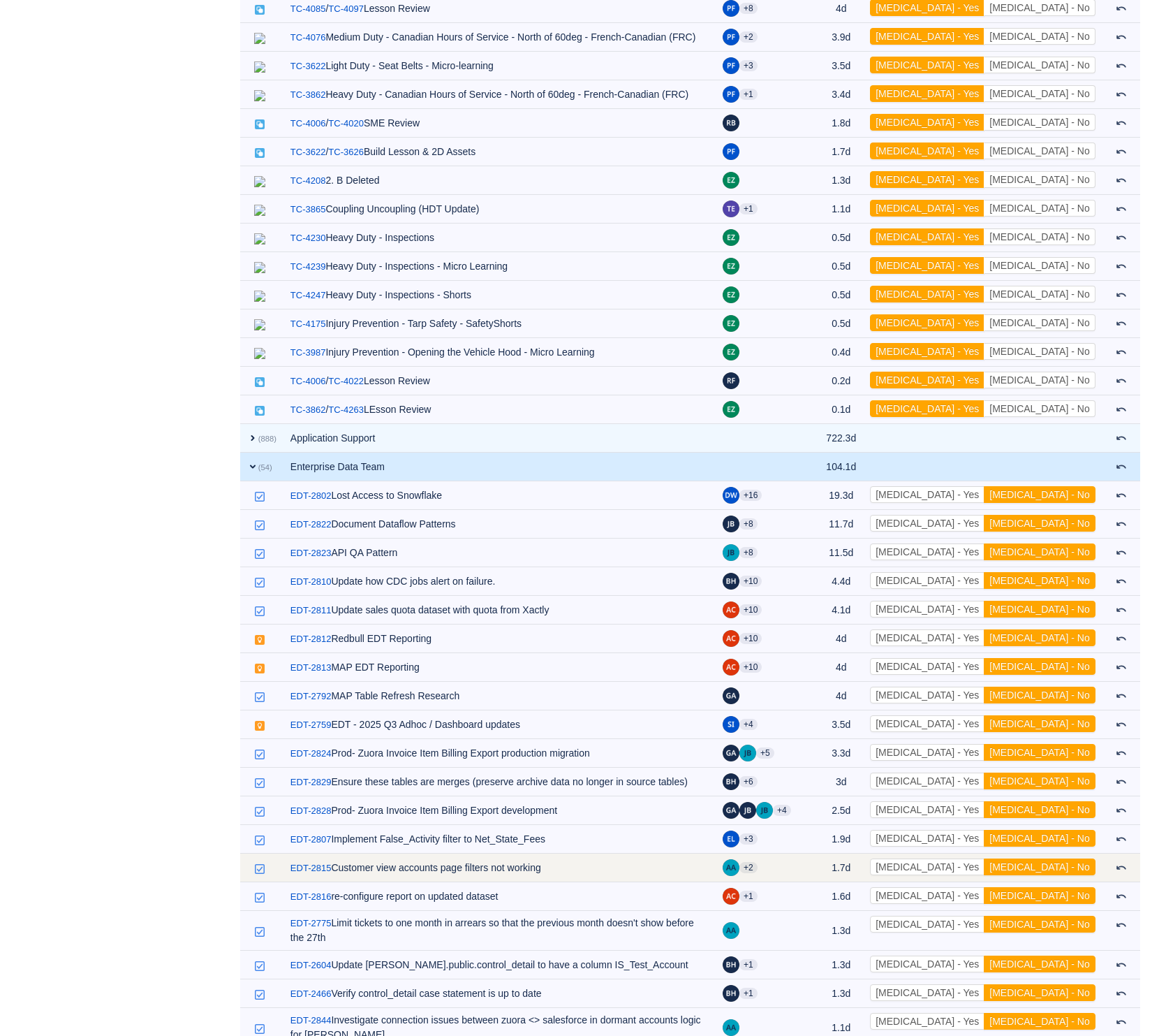
scroll to position [3230, 0]
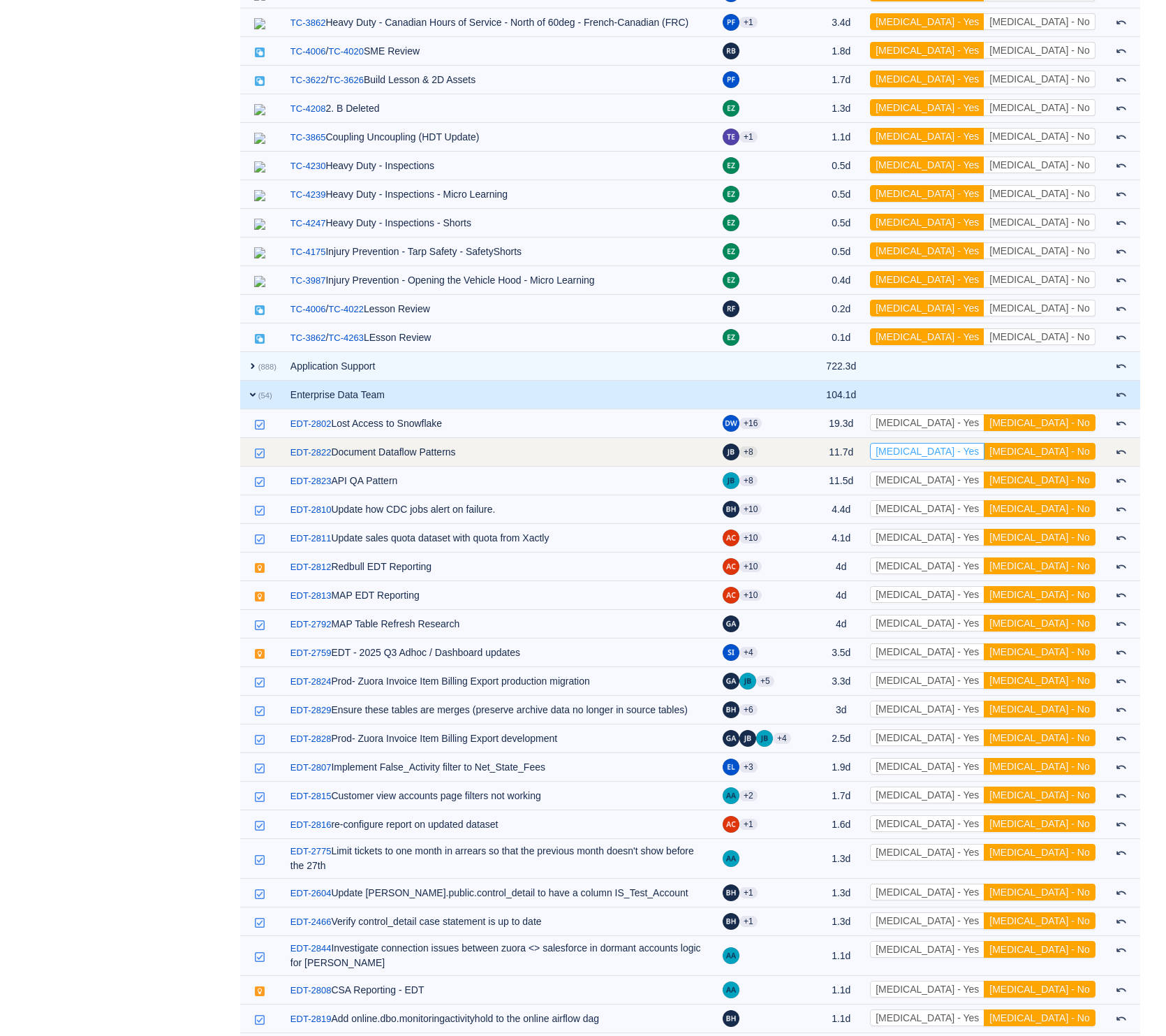
click at [985, 443] on button "[MEDICAL_DATA] - Yes" at bounding box center [927, 450] width 115 height 16
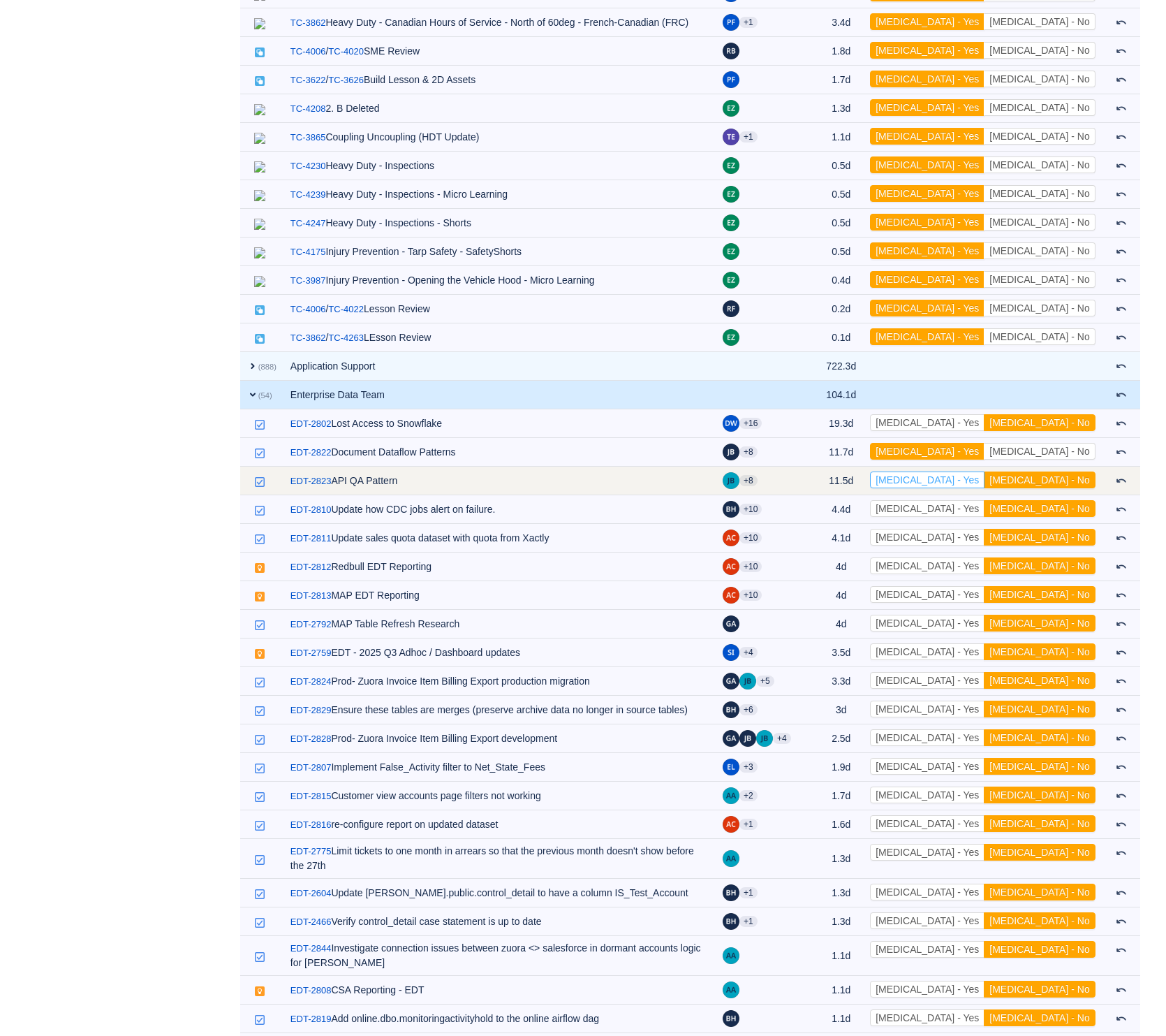
click at [984, 471] on button "[MEDICAL_DATA] - Yes" at bounding box center [927, 479] width 115 height 16
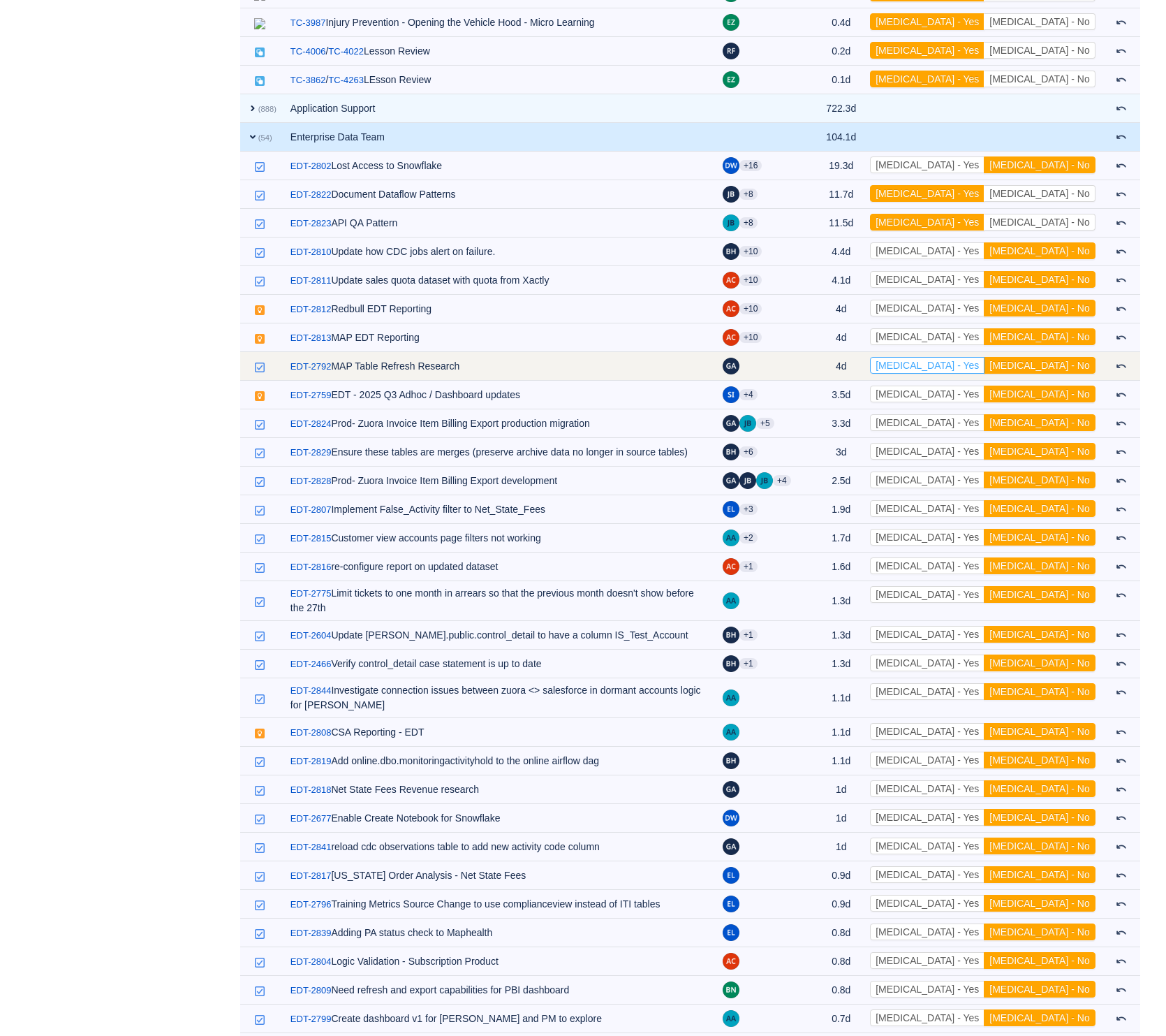
scroll to position [3627, 0]
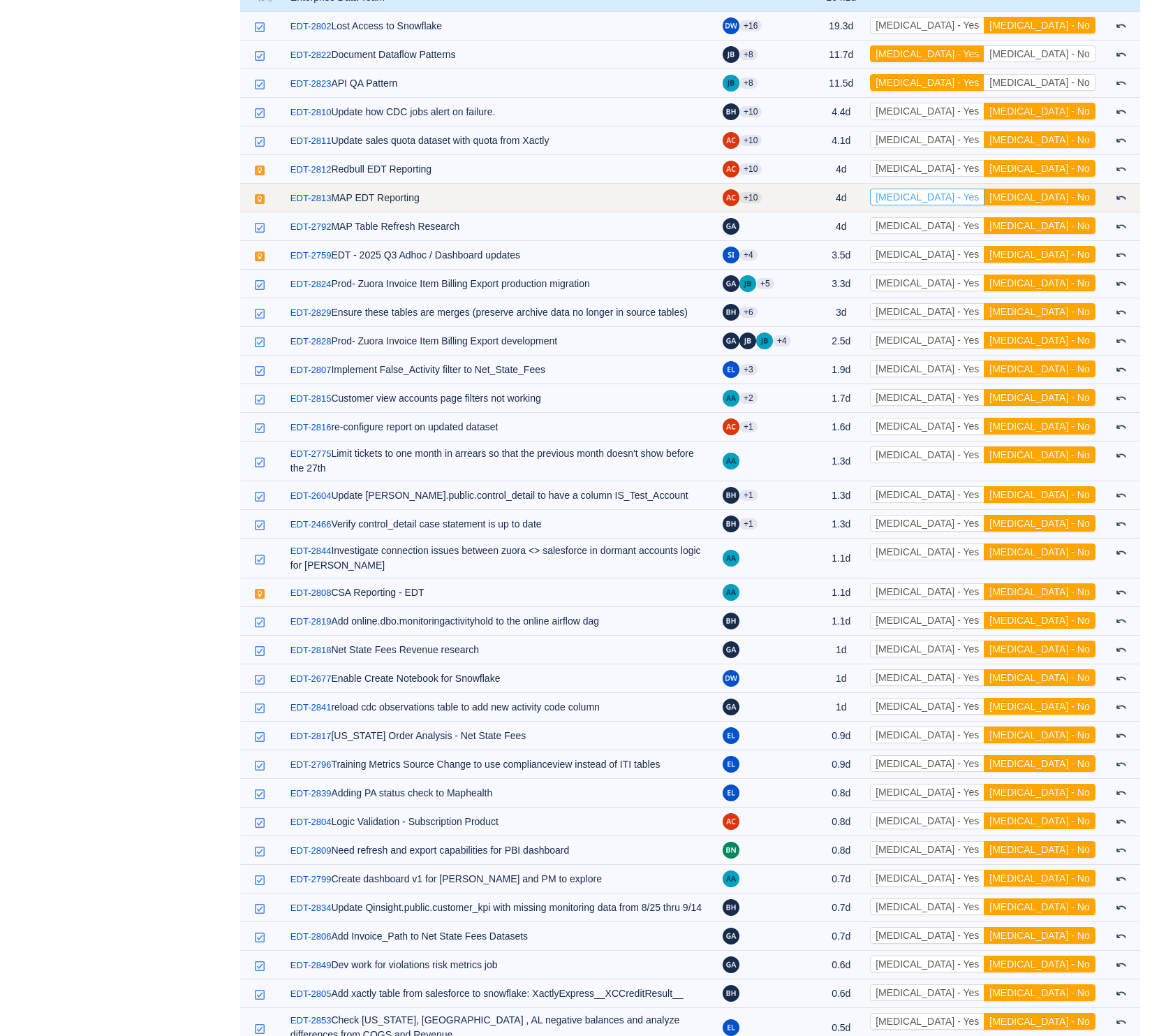
click at [985, 189] on button "[MEDICAL_DATA] - Yes" at bounding box center [927, 197] width 115 height 16
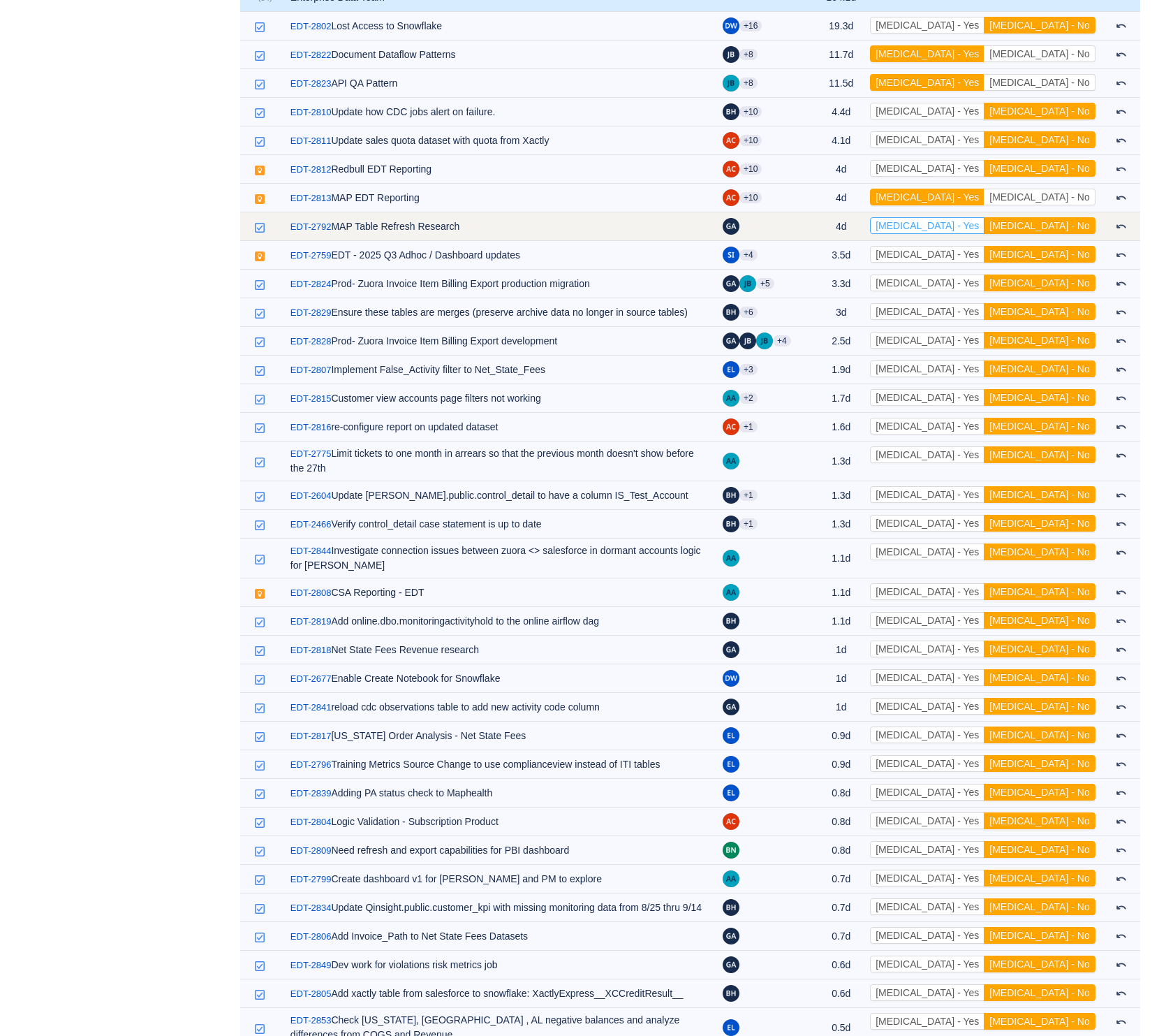
click at [985, 217] on button "[MEDICAL_DATA] - Yes" at bounding box center [927, 225] width 115 height 16
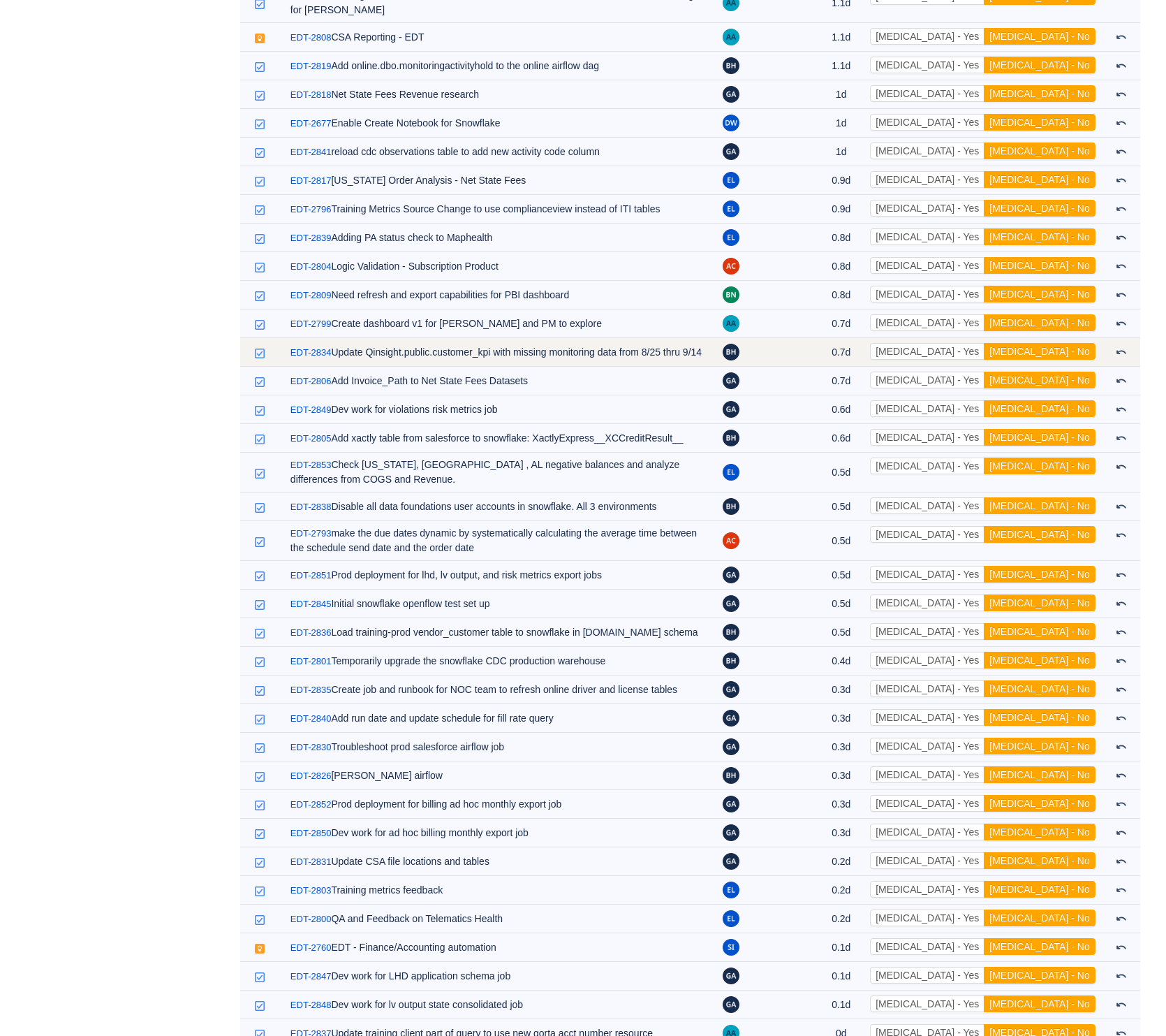
scroll to position [4360, 0]
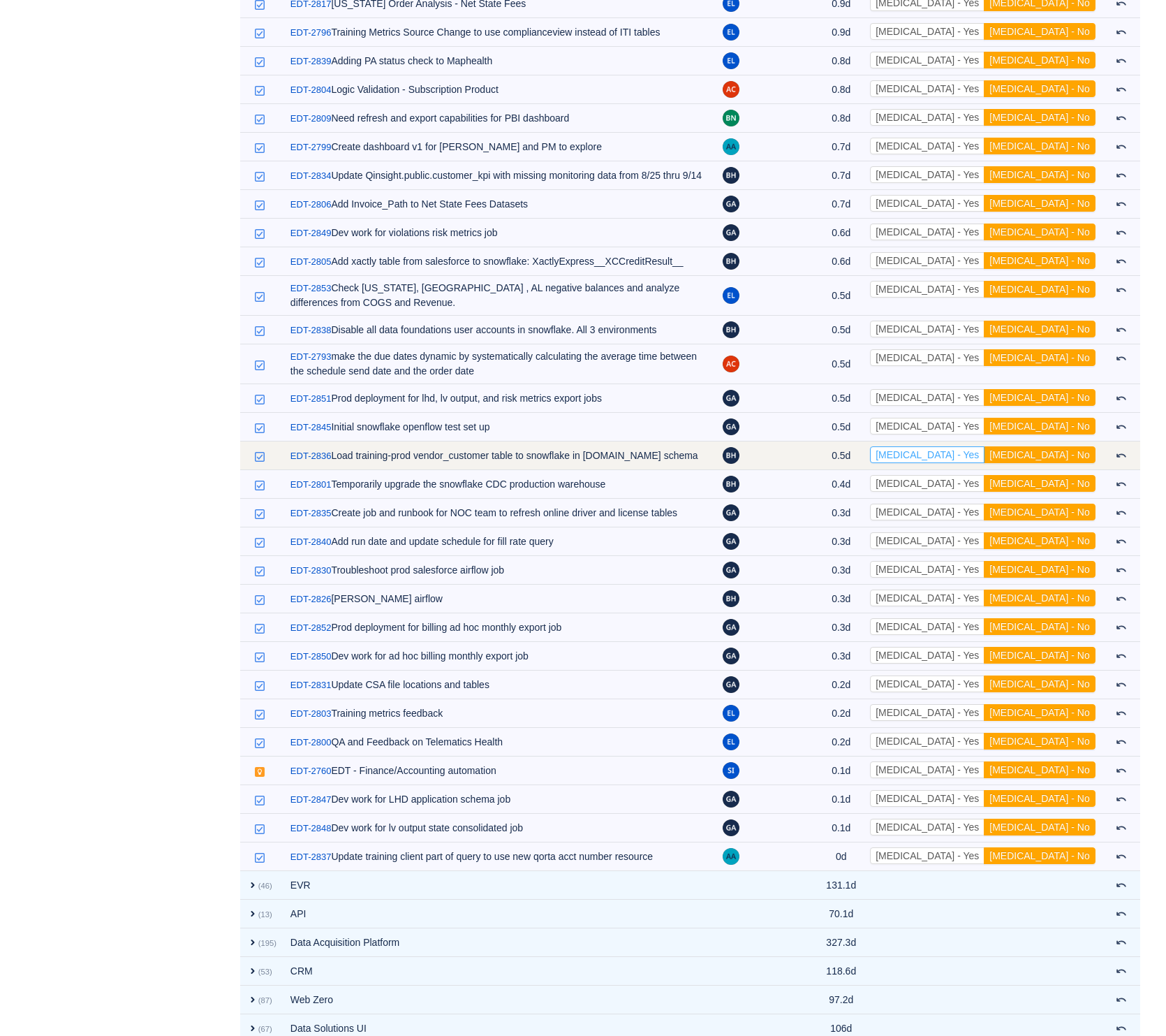
click at [985, 446] on button "[MEDICAL_DATA] - Yes" at bounding box center [927, 454] width 115 height 16
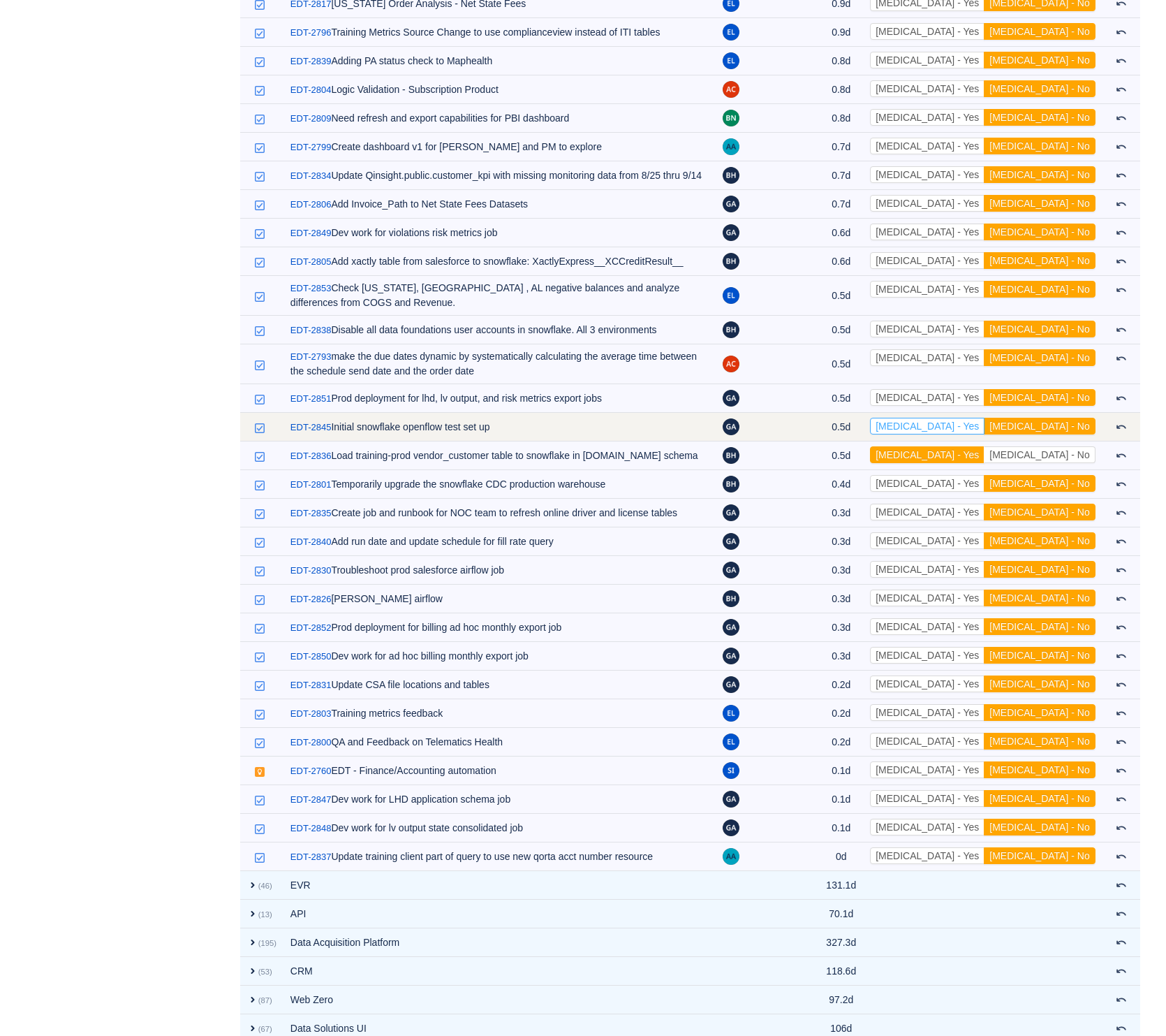
click at [985, 418] on button "[MEDICAL_DATA] - Yes" at bounding box center [927, 425] width 115 height 16
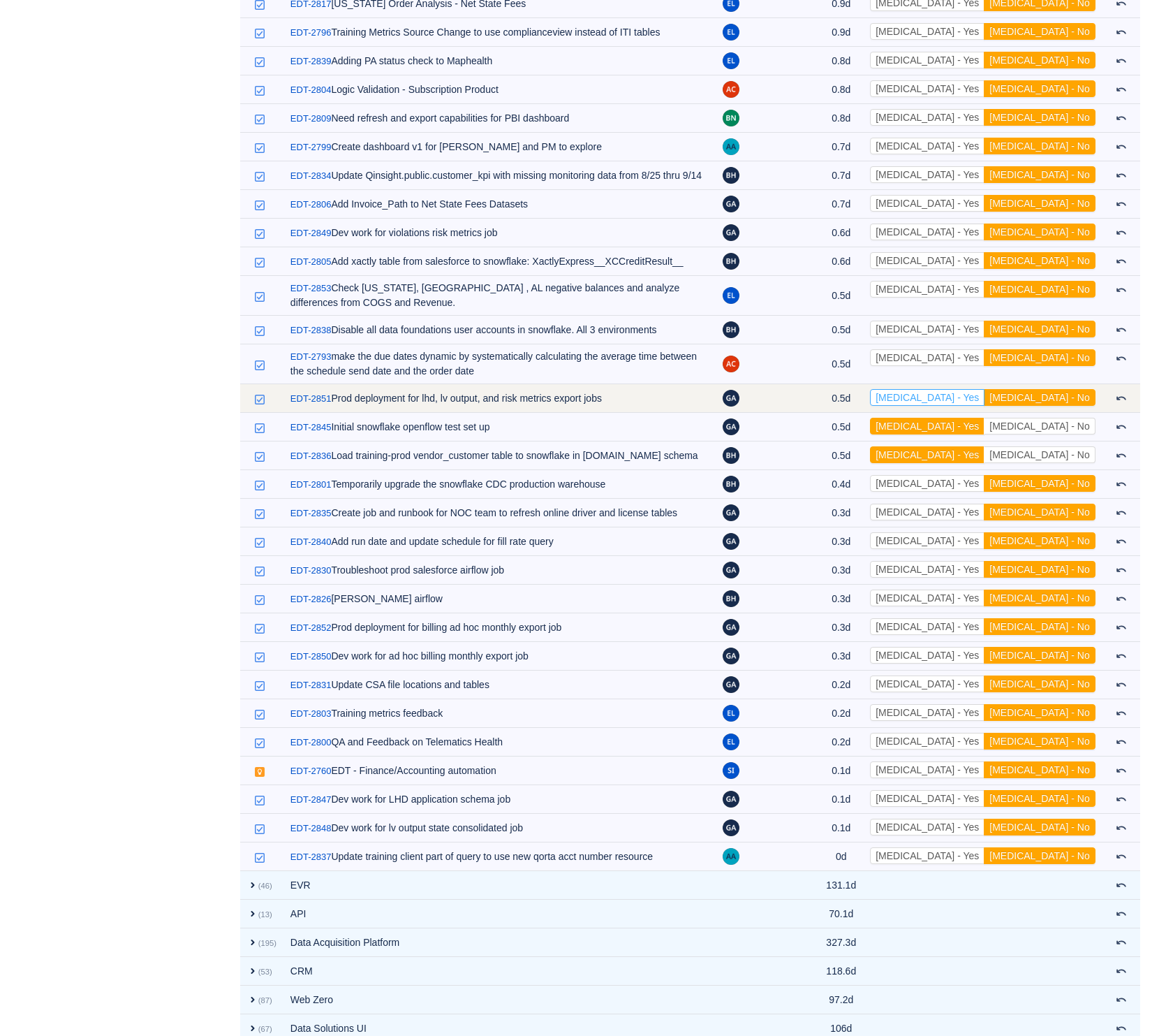
click at [977, 389] on button "[MEDICAL_DATA] - Yes" at bounding box center [927, 397] width 115 height 16
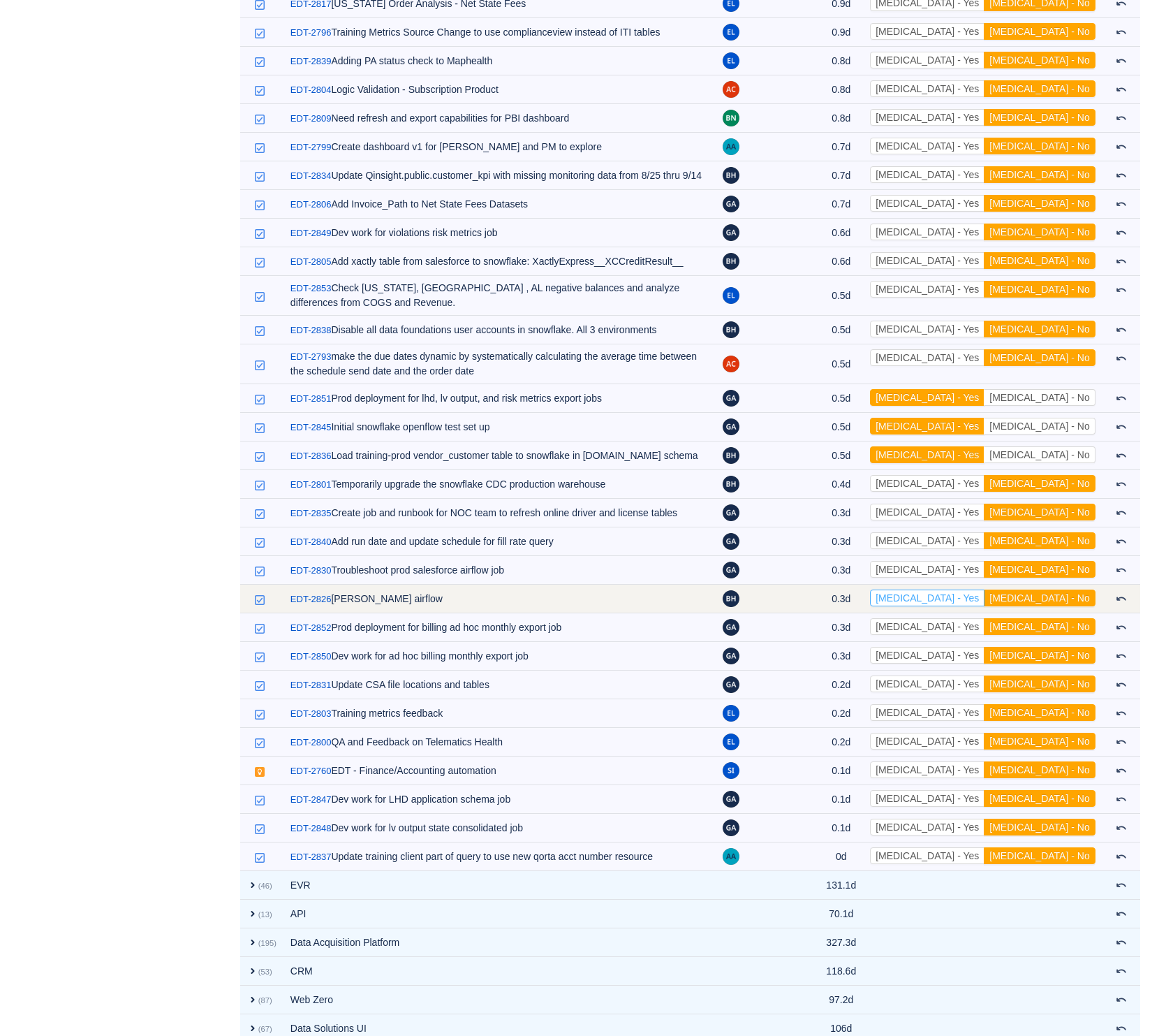
click at [984, 589] on button "[MEDICAL_DATA] - Yes" at bounding box center [927, 597] width 115 height 16
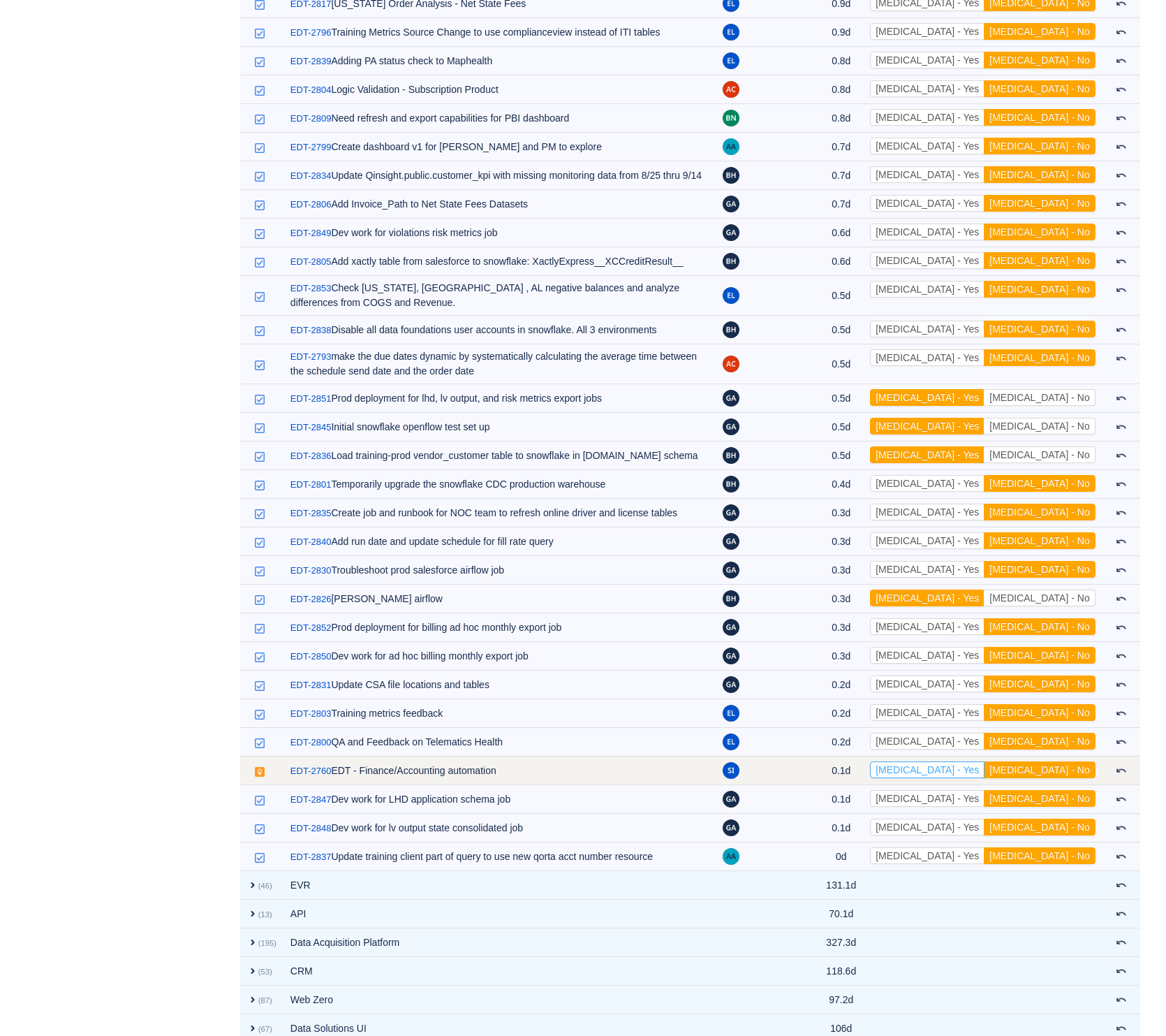
click at [985, 761] on button "[MEDICAL_DATA] - Yes" at bounding box center [927, 769] width 115 height 16
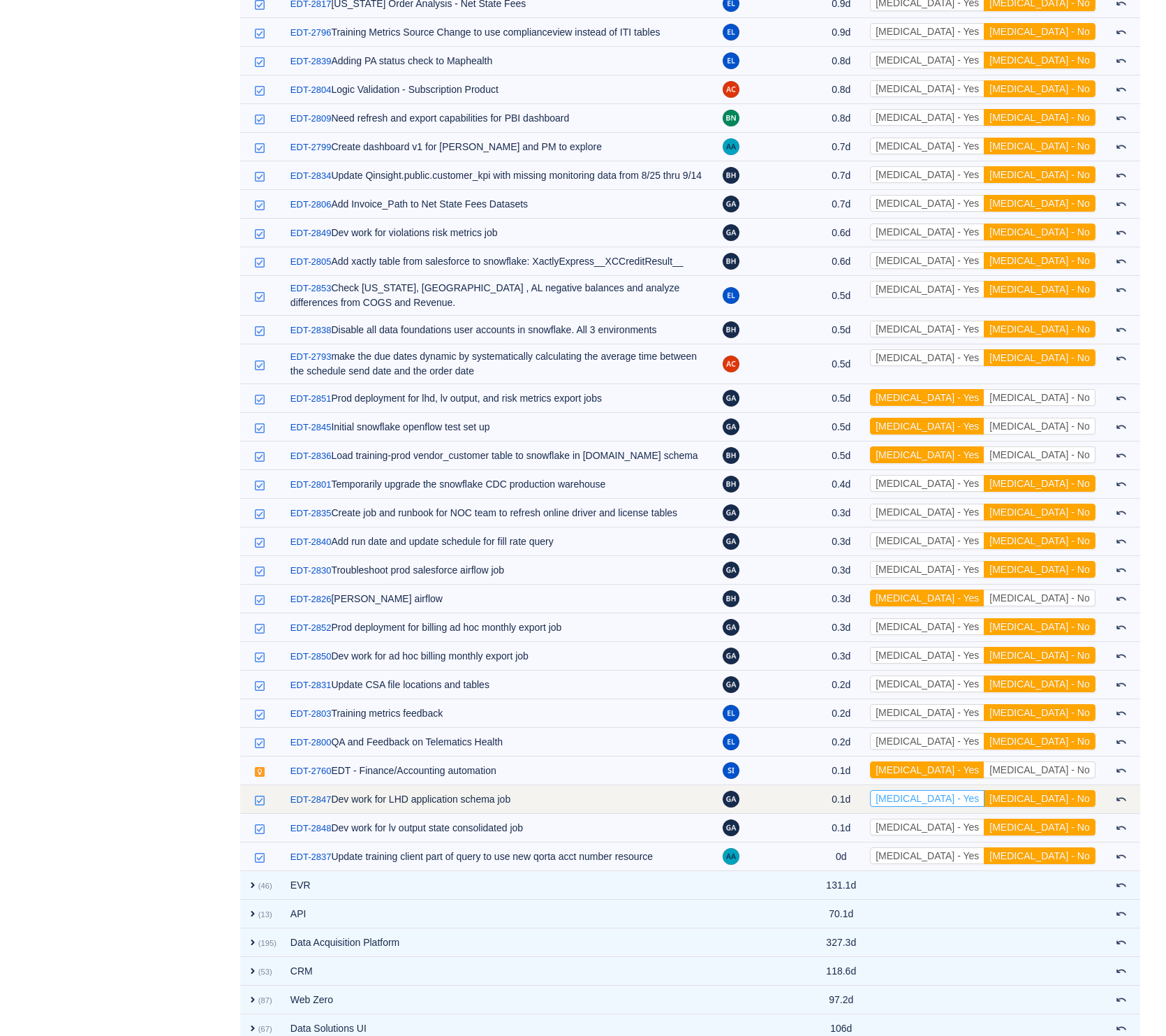
click at [984, 790] on button "[MEDICAL_DATA] - Yes" at bounding box center [927, 798] width 115 height 16
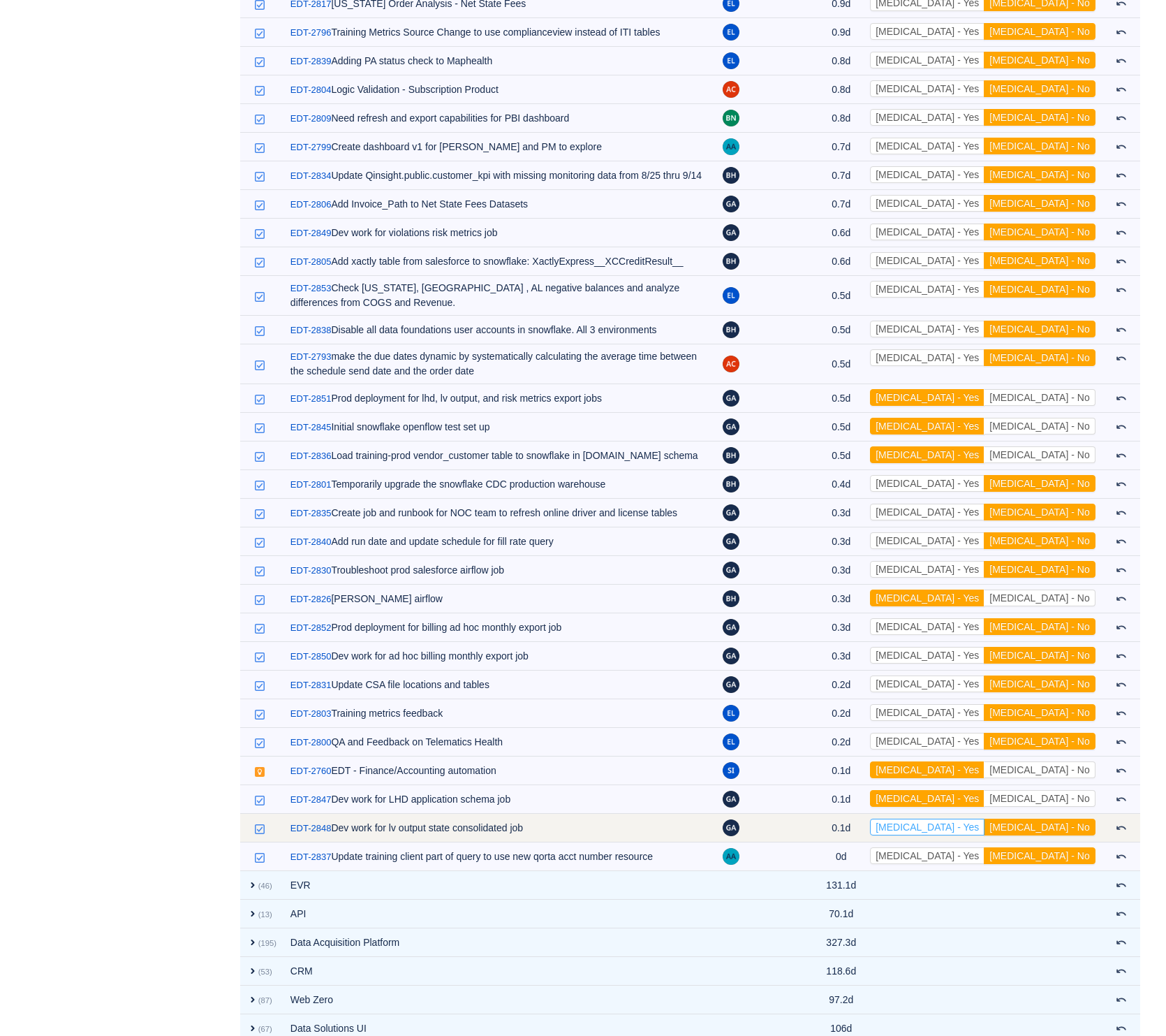
click at [985, 819] on button "[MEDICAL_DATA] - Yes" at bounding box center [927, 826] width 115 height 16
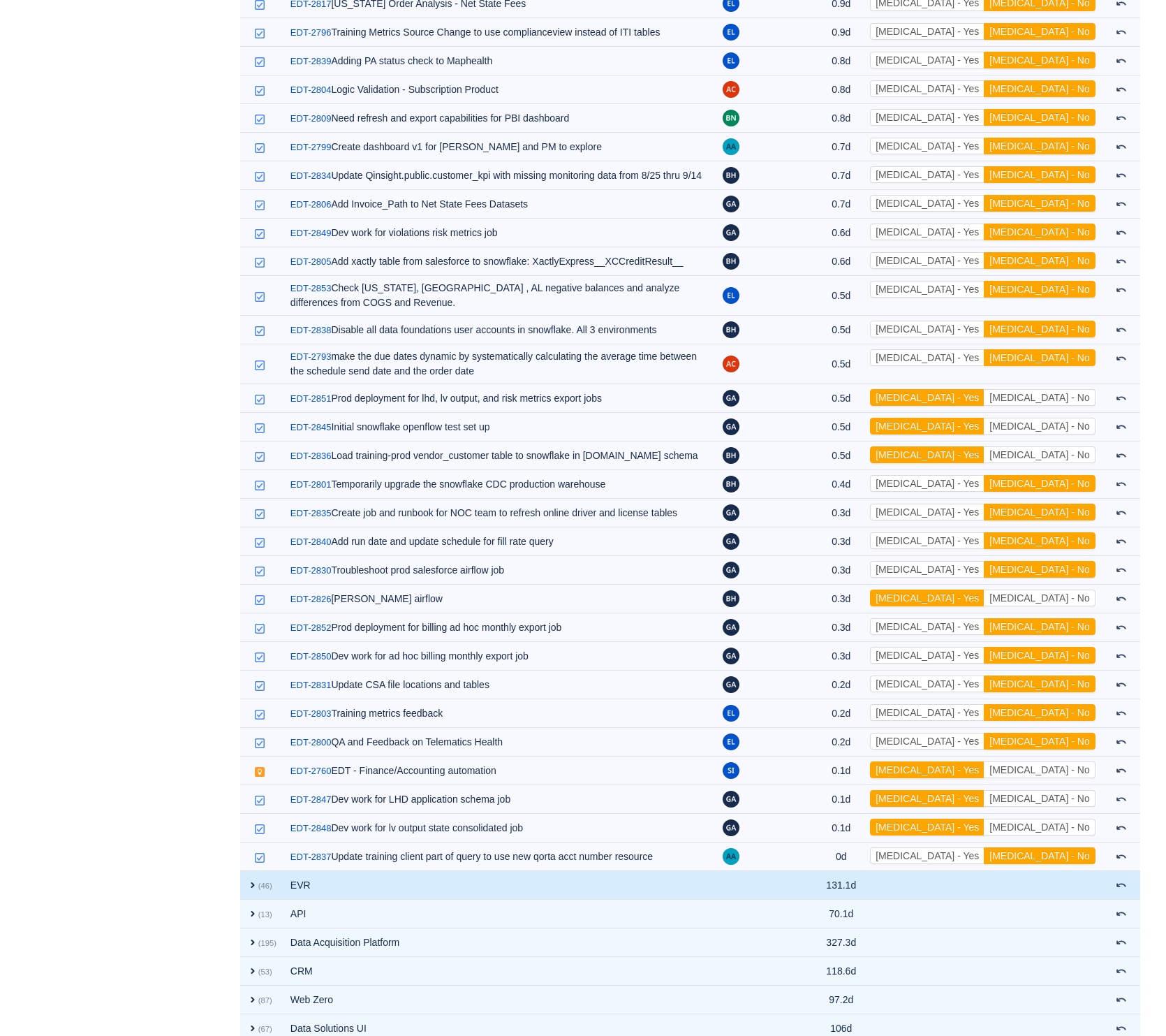
click at [716, 871] on td "EVR" at bounding box center [499, 885] width 432 height 28
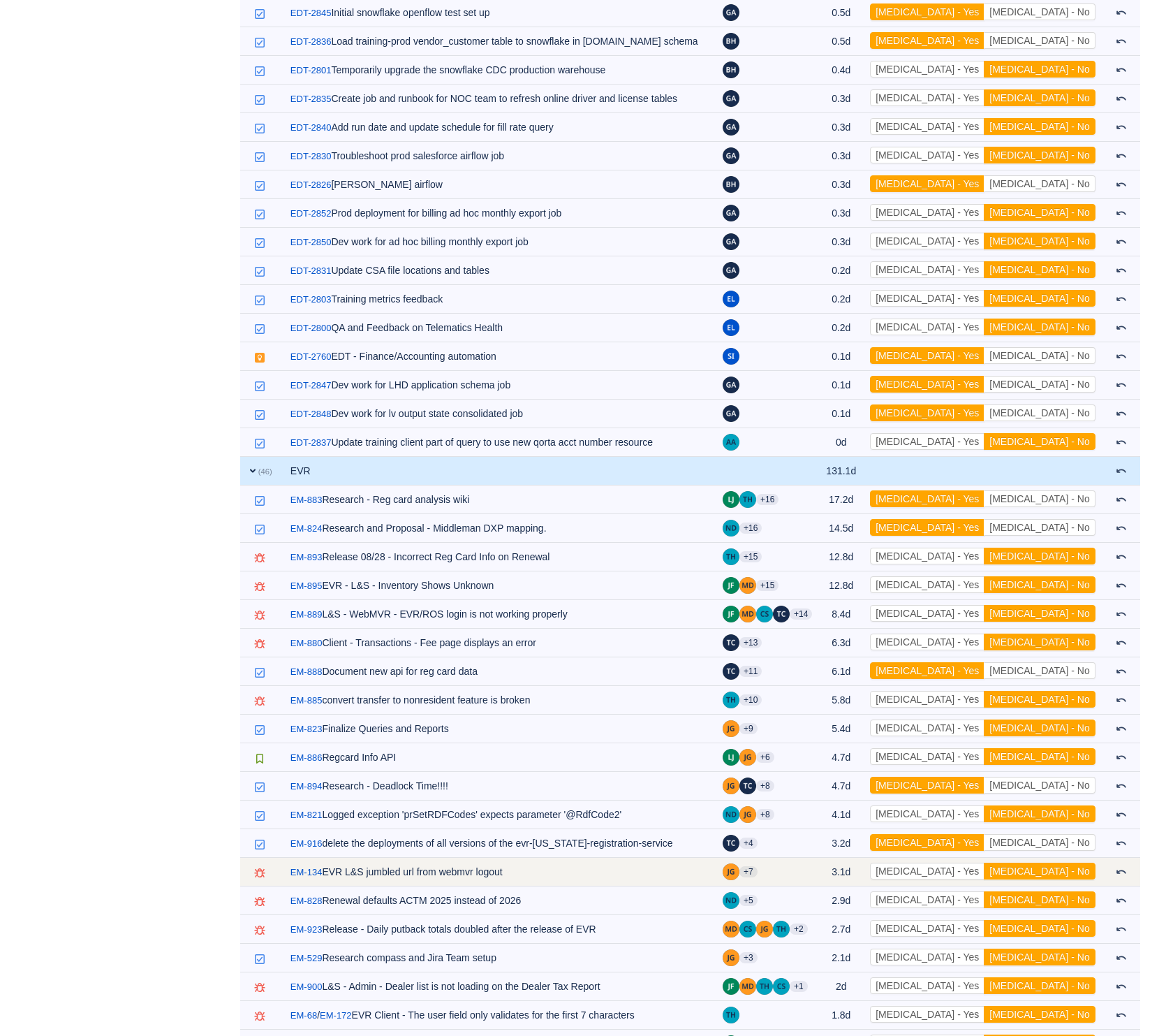
scroll to position [4782, 0]
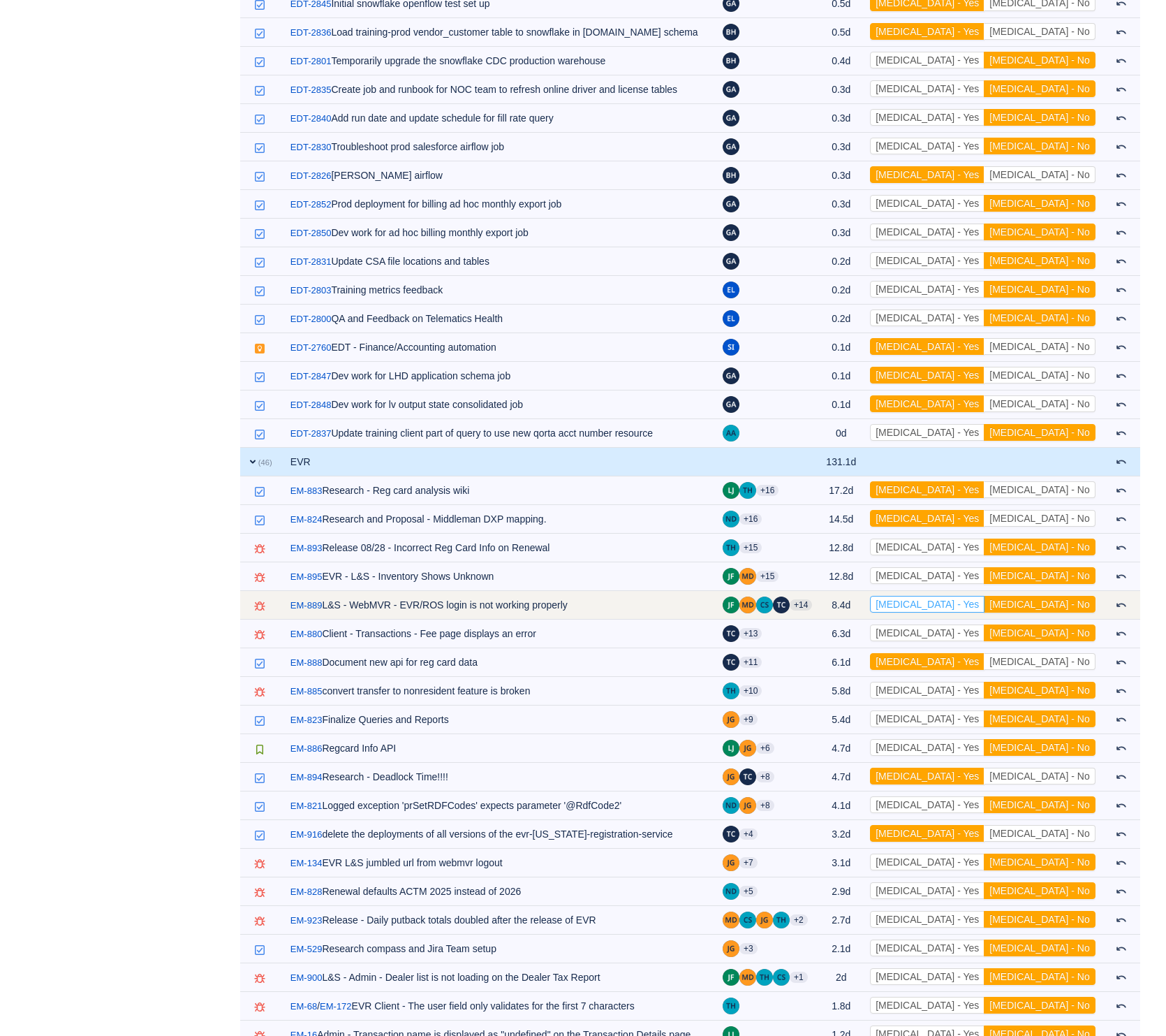
click at [985, 596] on button "[MEDICAL_DATA] - Yes" at bounding box center [927, 604] width 115 height 16
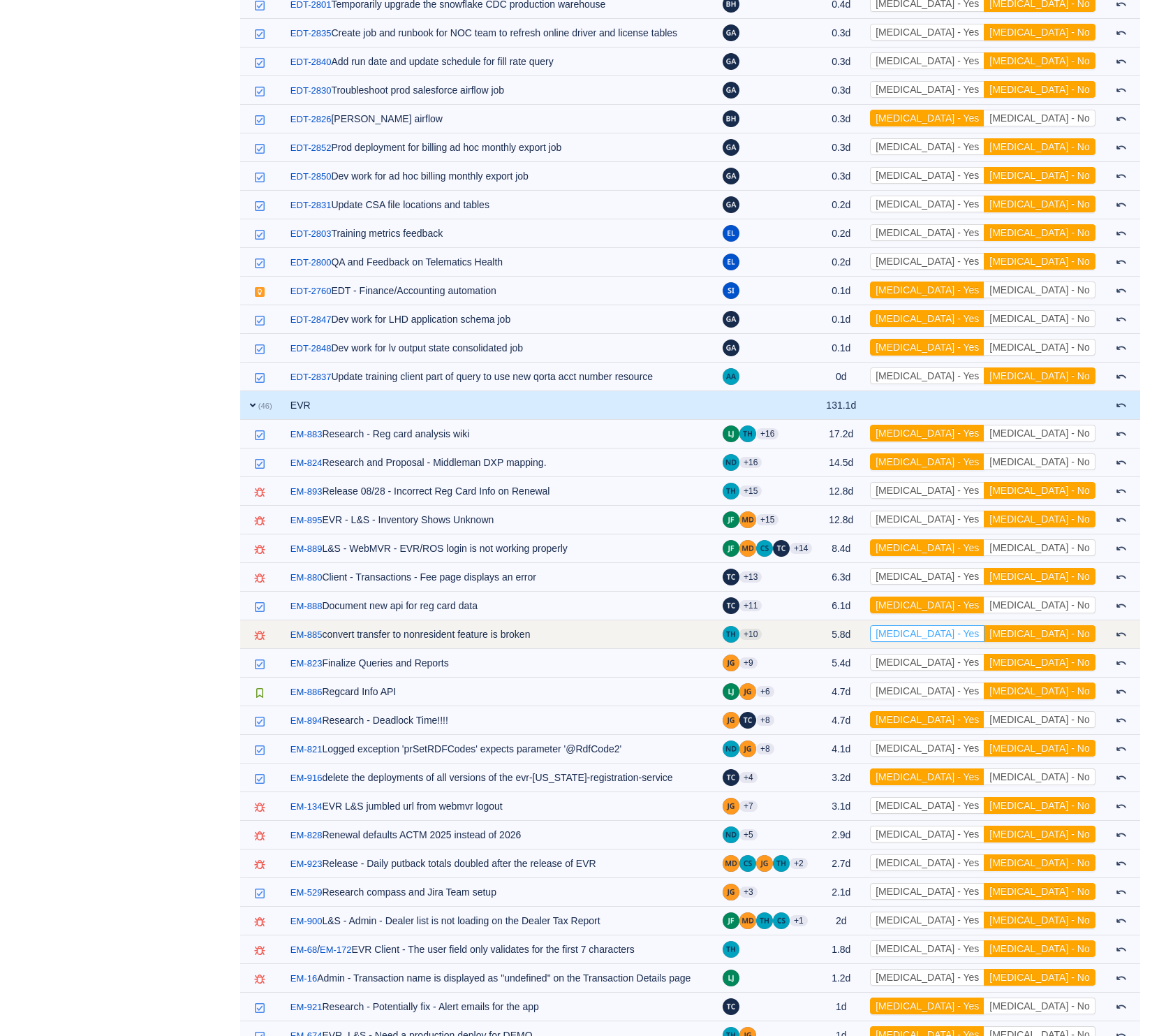
scroll to position [4848, 0]
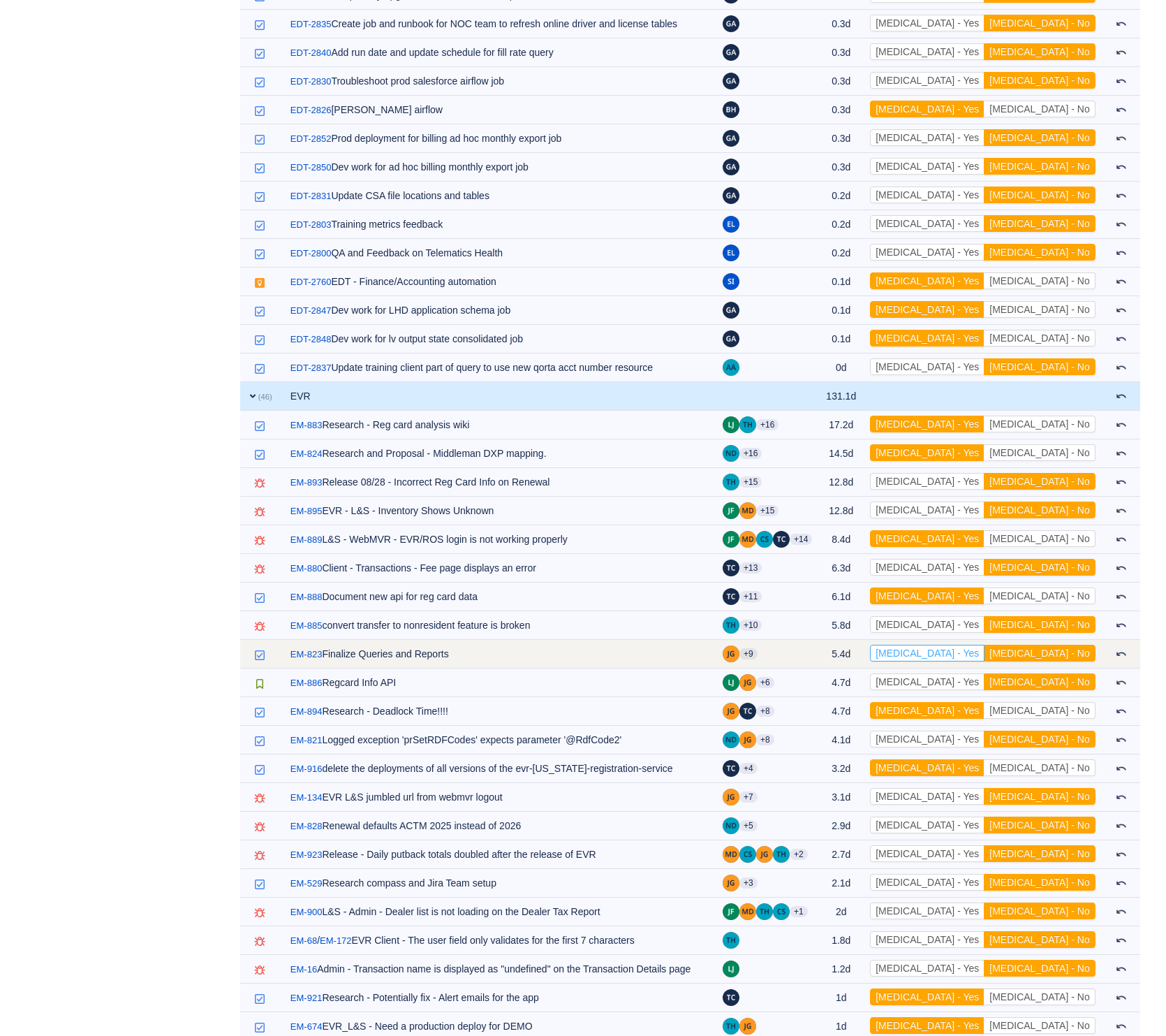
click at [985, 644] on button "[MEDICAL_DATA] - Yes" at bounding box center [927, 652] width 115 height 16
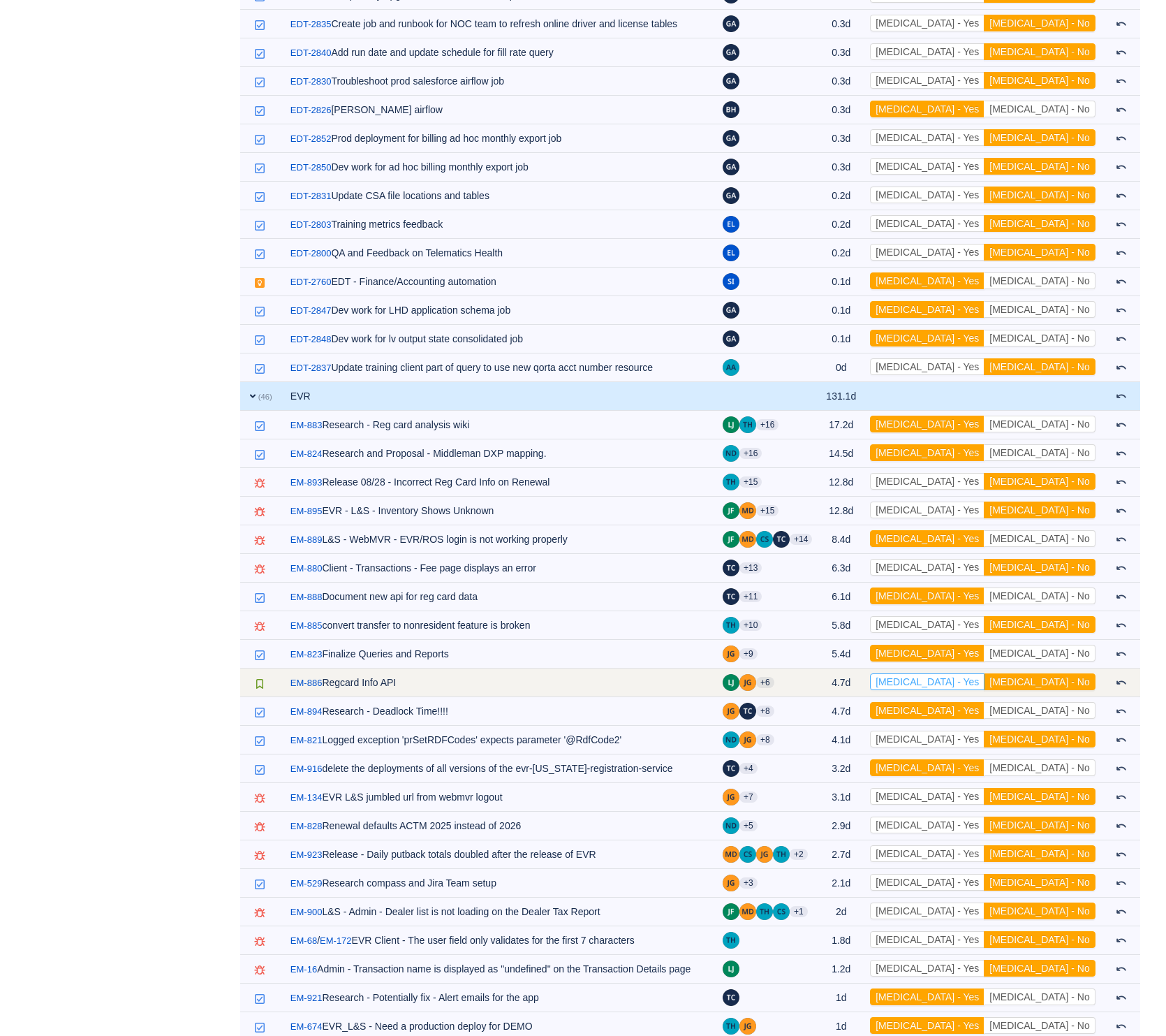
click at [985, 673] on button "[MEDICAL_DATA] - Yes" at bounding box center [927, 681] width 115 height 16
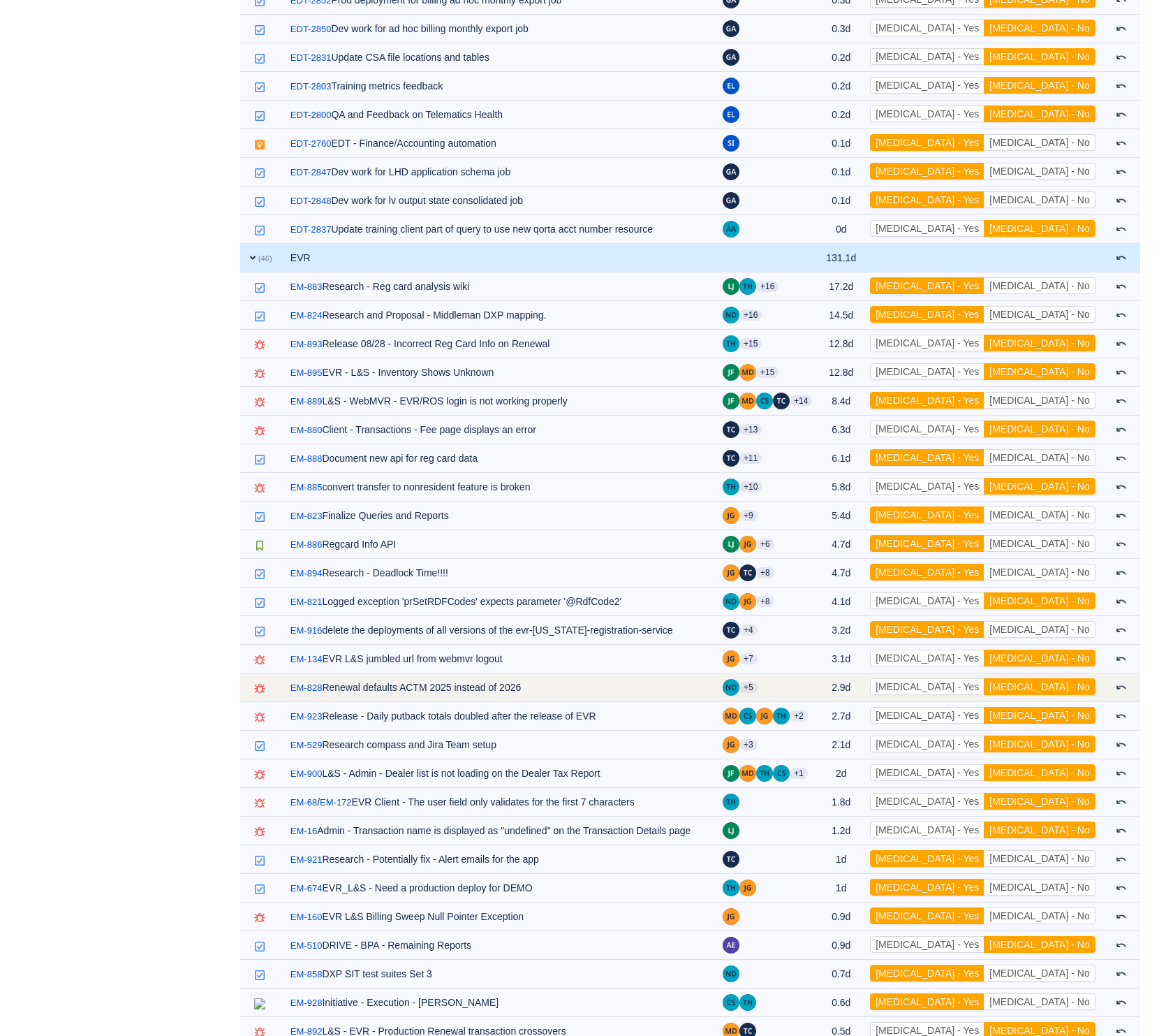
scroll to position [5027, 0]
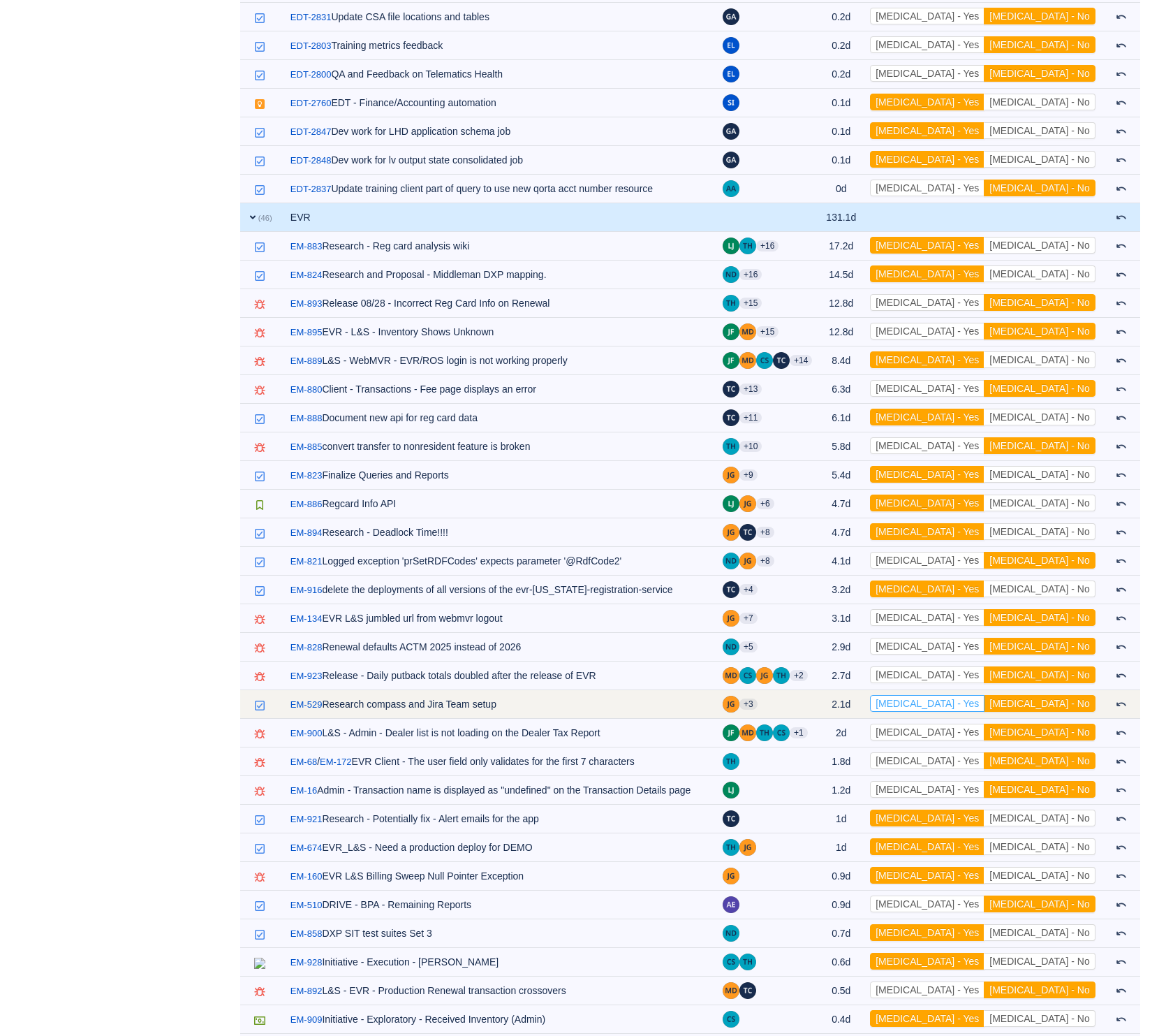
click at [985, 695] on button "[MEDICAL_DATA] - Yes" at bounding box center [927, 703] width 115 height 16
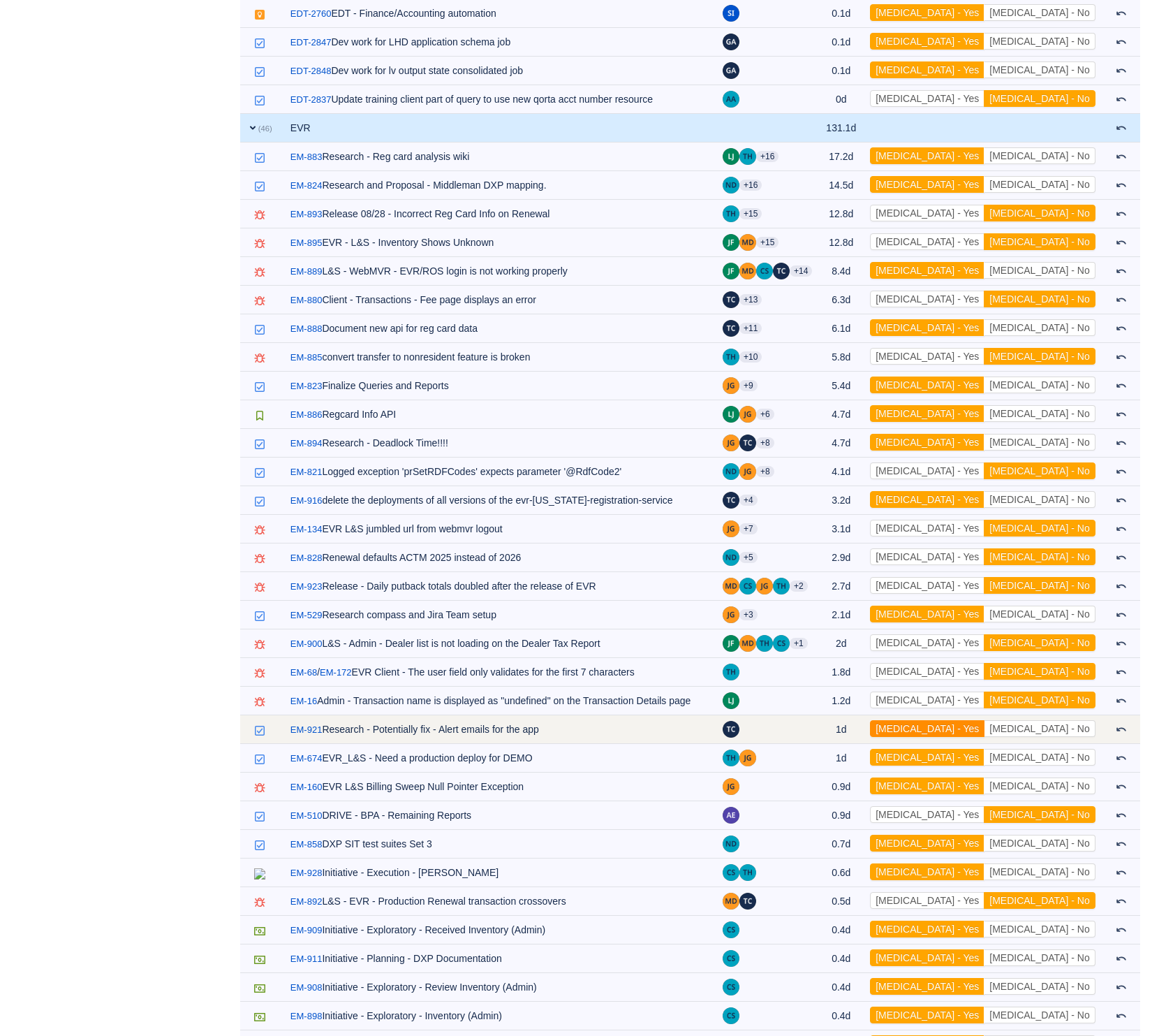
scroll to position [5244, 0]
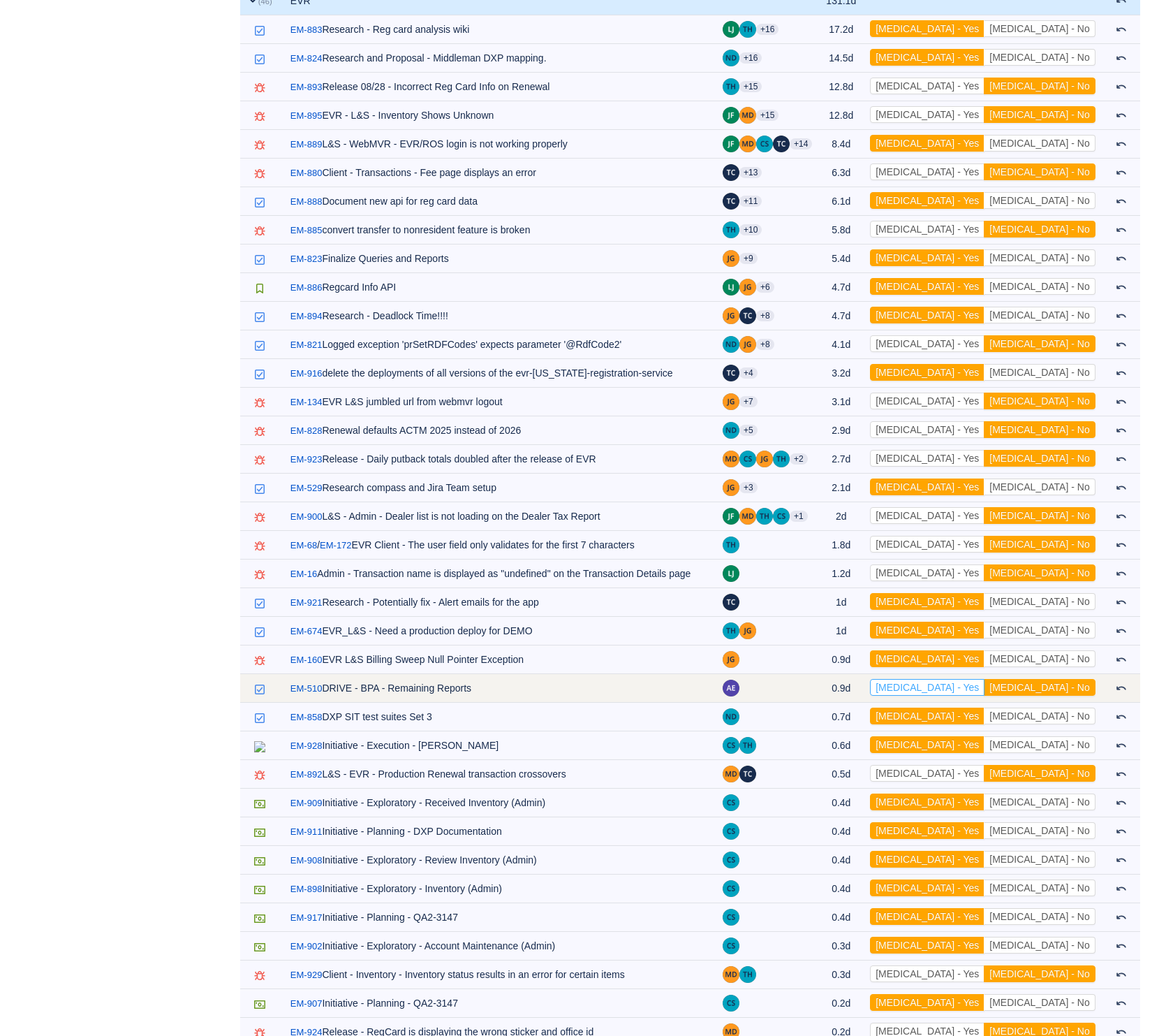
click at [985, 679] on button "[MEDICAL_DATA] - Yes" at bounding box center [927, 687] width 115 height 16
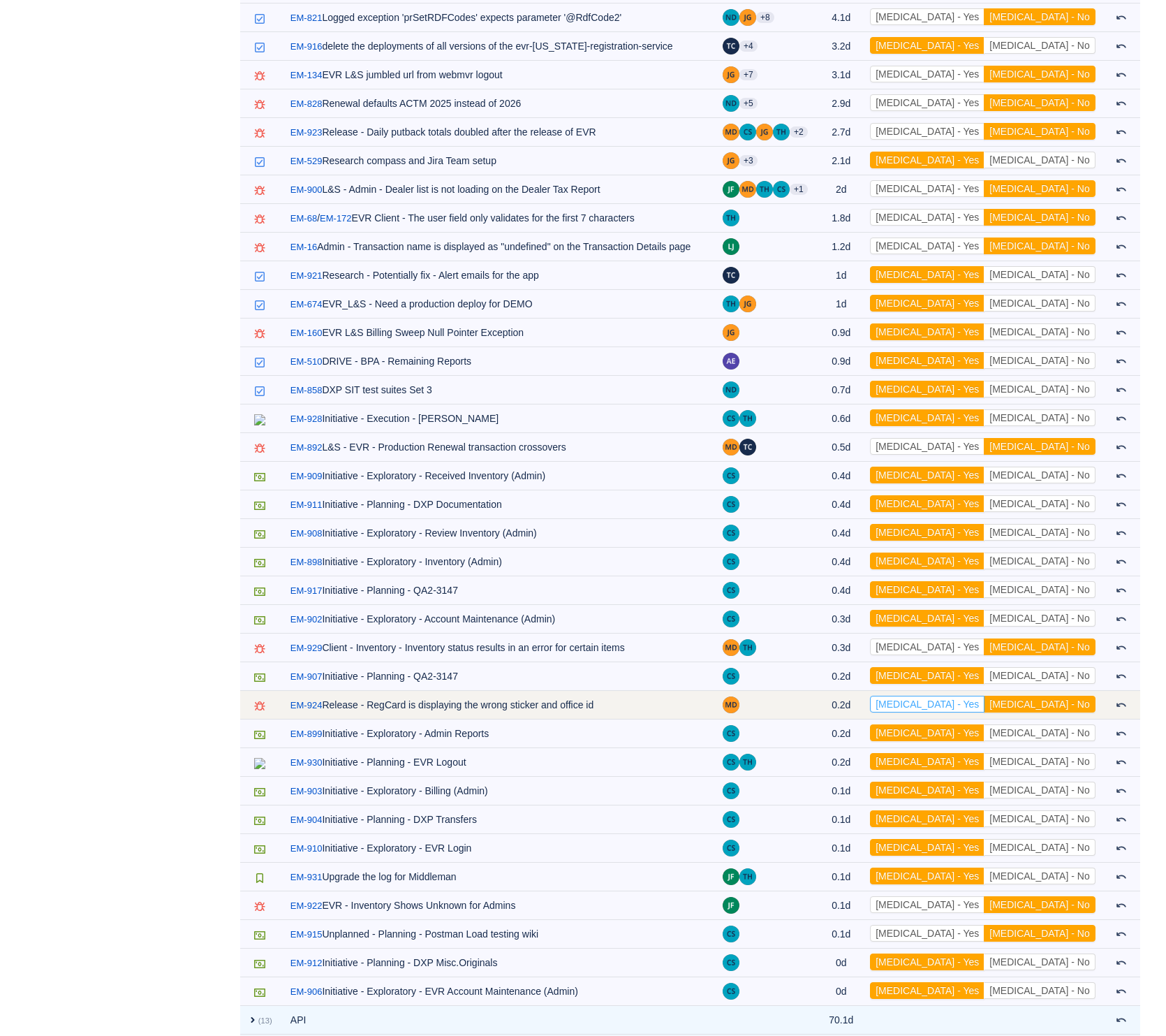
scroll to position [5677, 0]
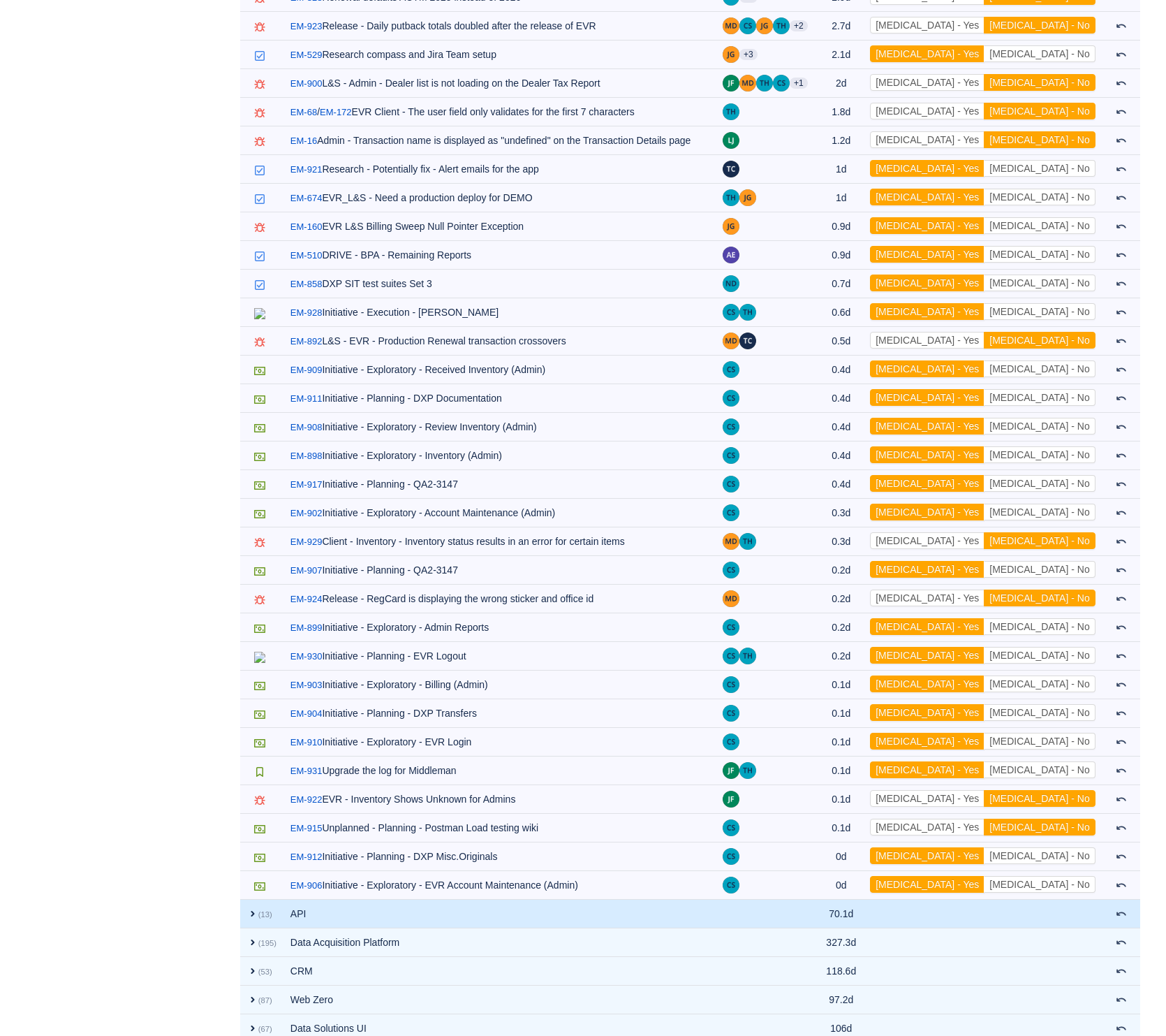
click at [299, 900] on td "API" at bounding box center [499, 914] width 432 height 28
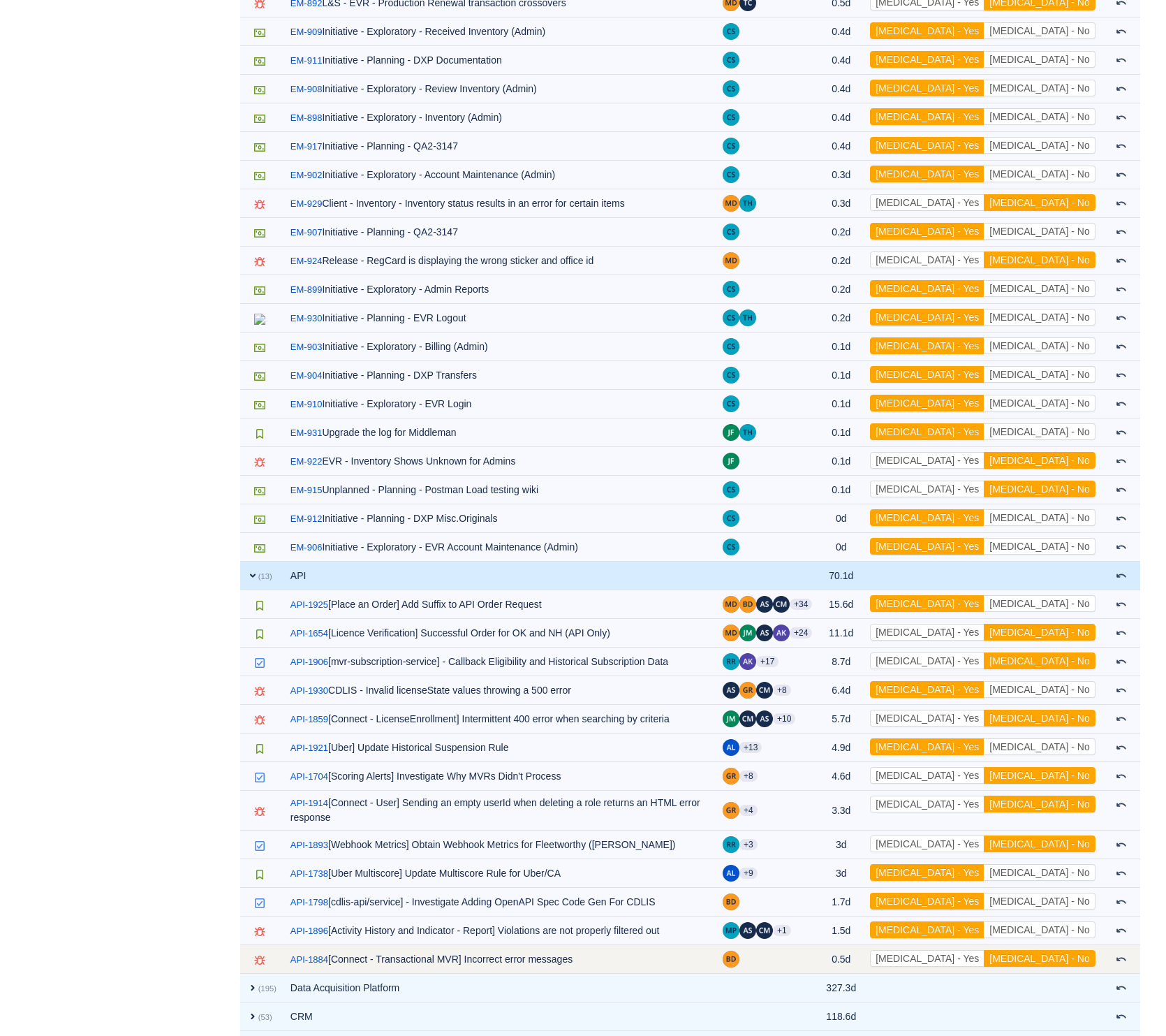
scroll to position [6049, 0]
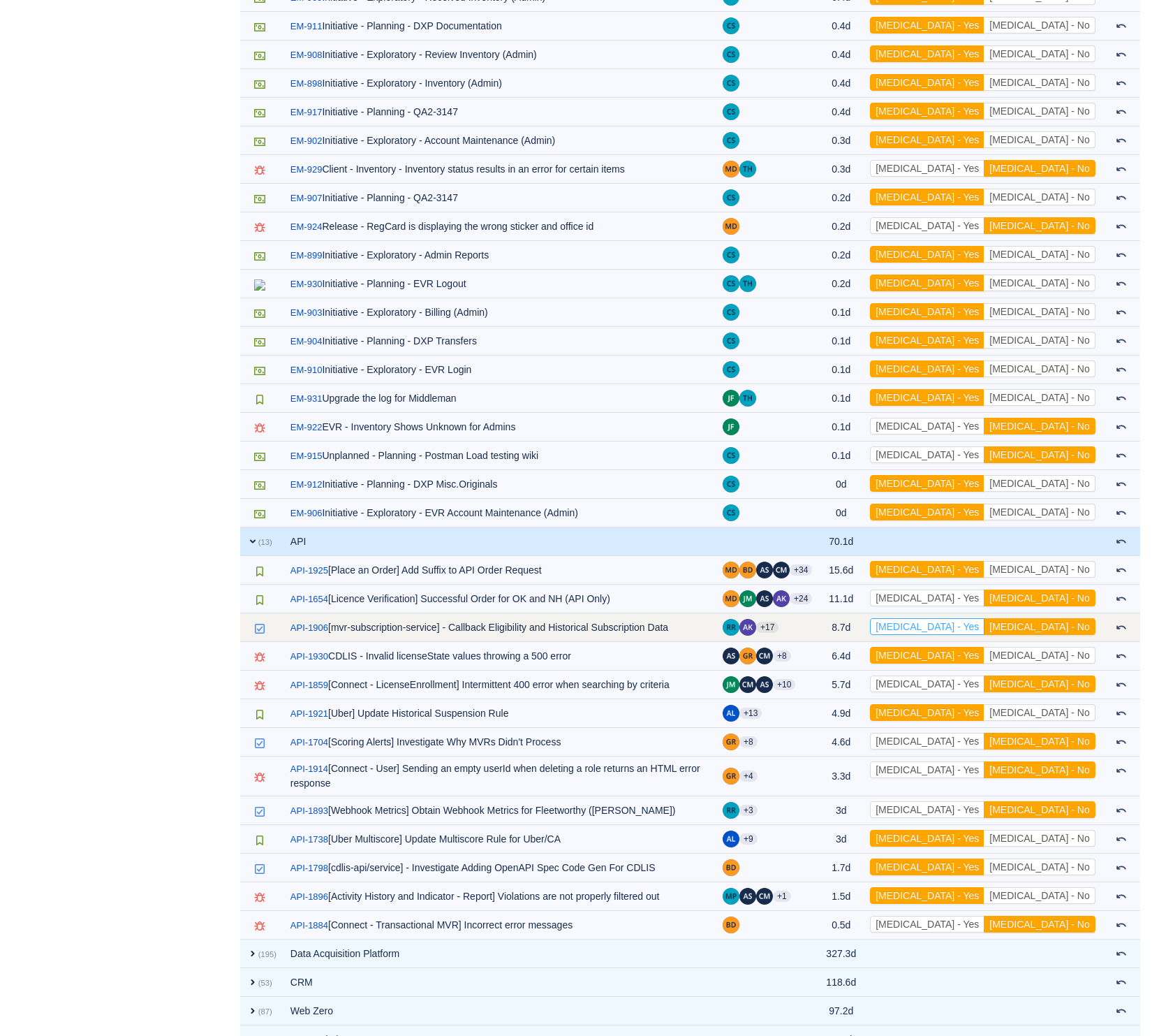
click at [985, 618] on button "[MEDICAL_DATA] - Yes" at bounding box center [927, 626] width 115 height 16
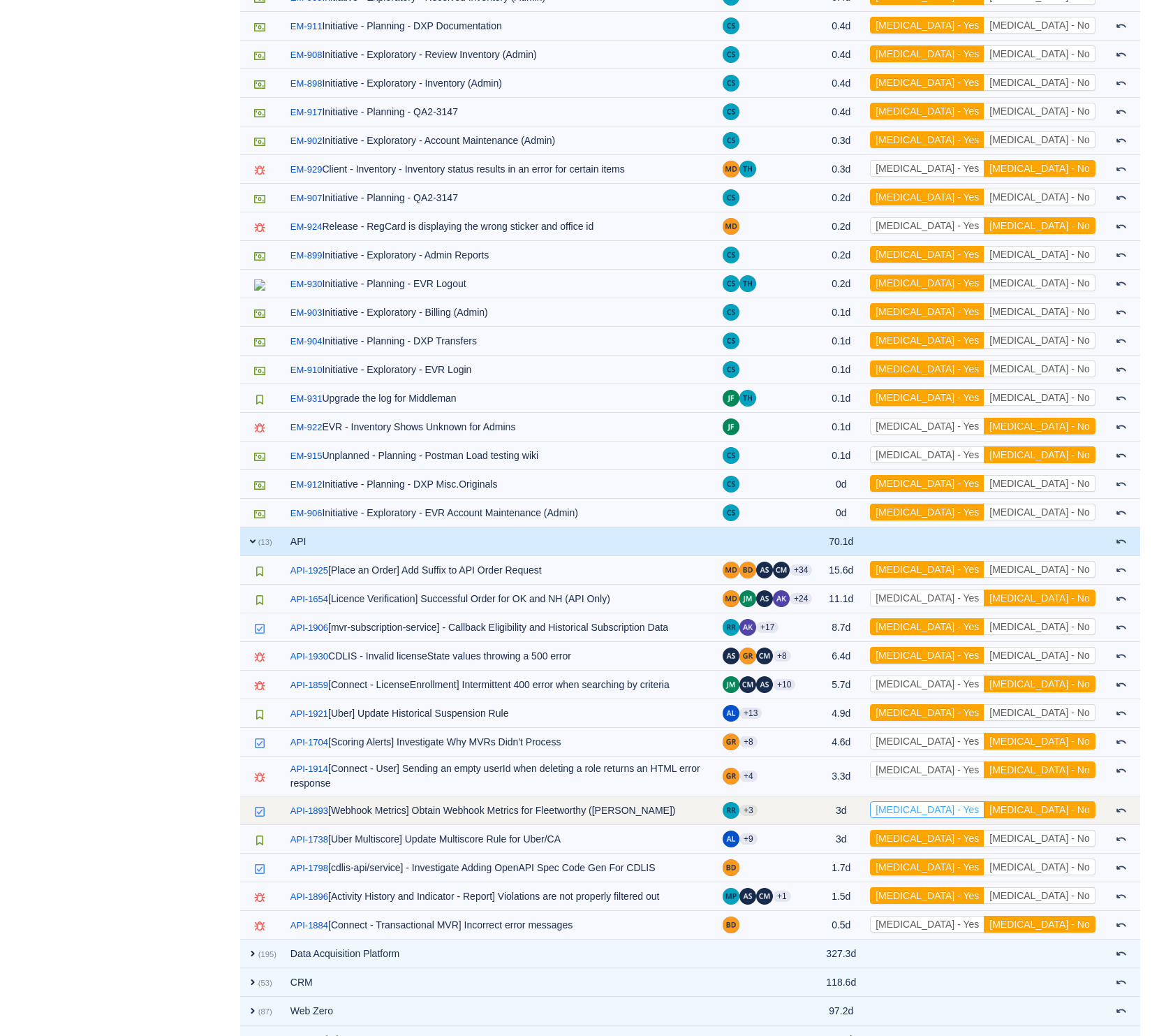
click at [985, 801] on button "[MEDICAL_DATA] - Yes" at bounding box center [927, 809] width 115 height 16
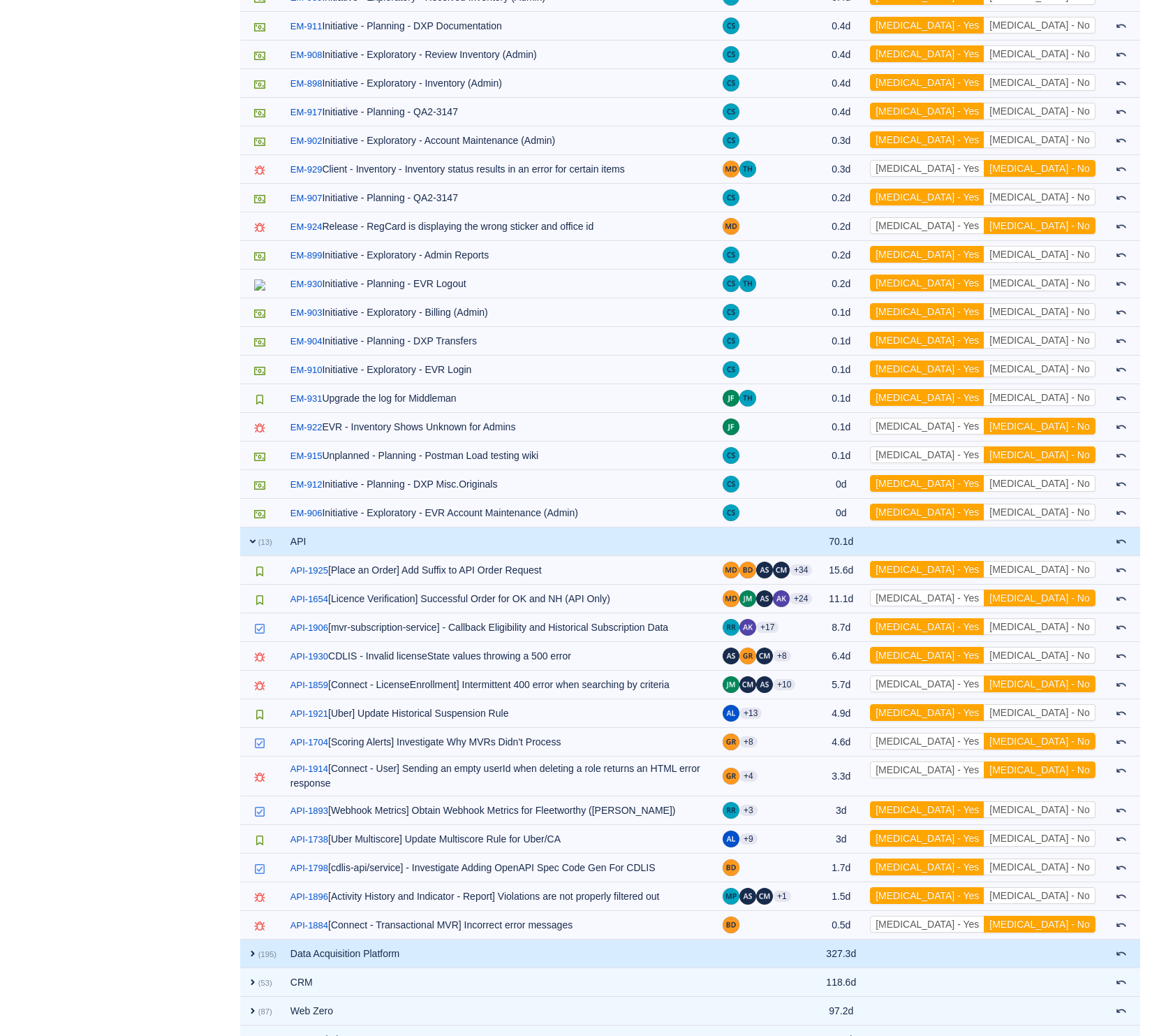
click at [385, 939] on td "Data Acquisition Platform" at bounding box center [499, 953] width 432 height 28
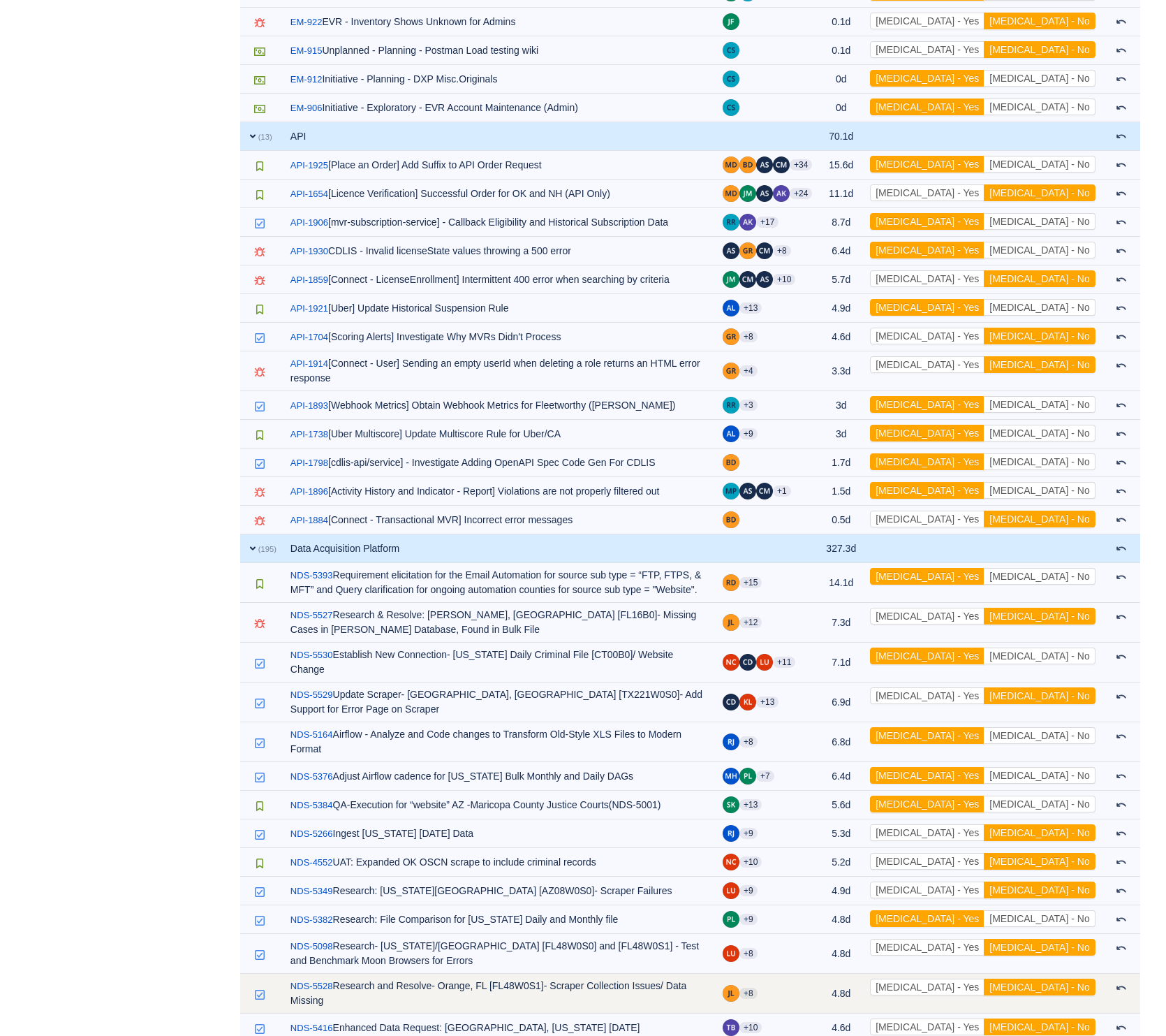
scroll to position [6654, 0]
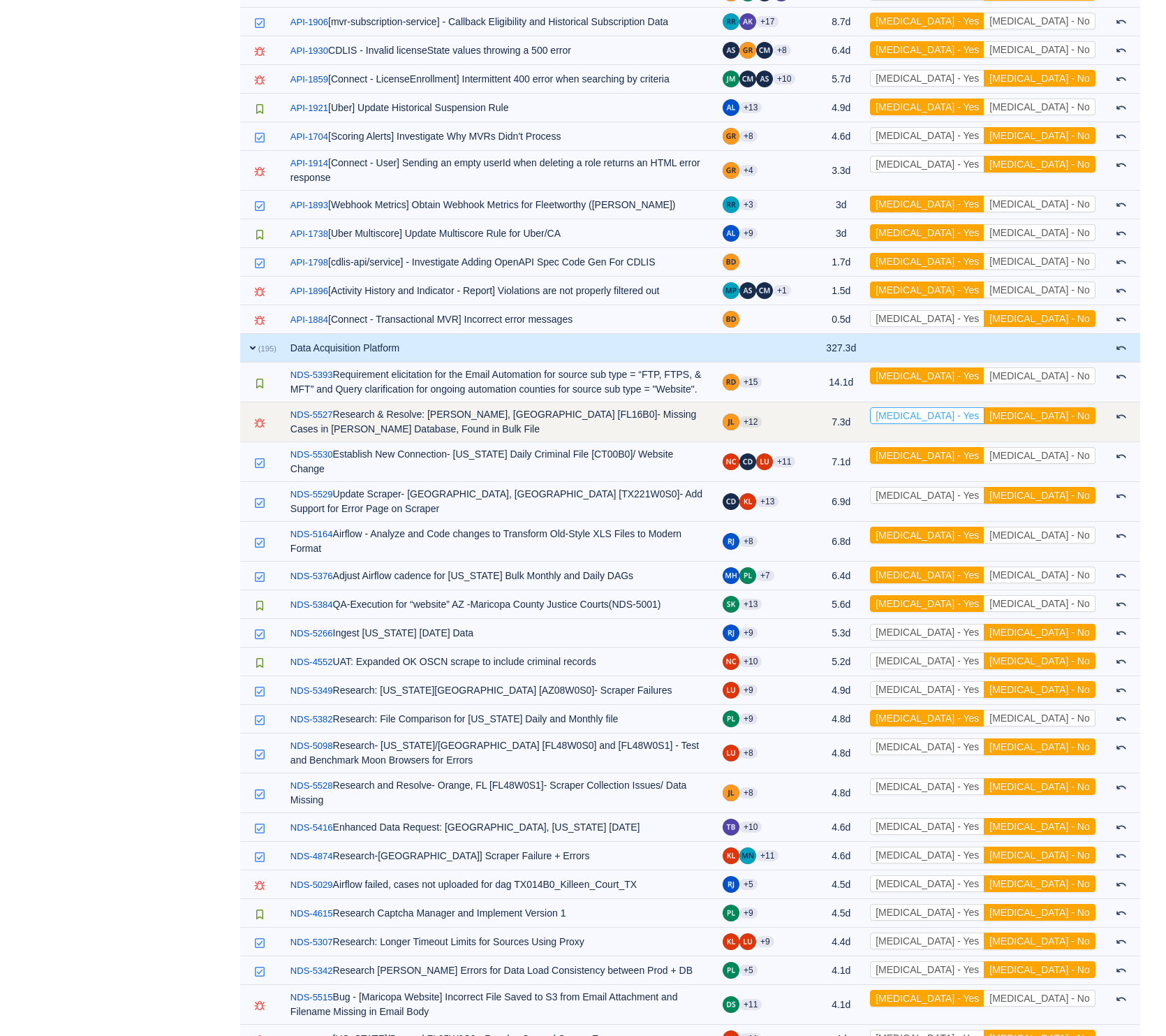
click at [980, 407] on button "[MEDICAL_DATA] - Yes" at bounding box center [927, 415] width 115 height 16
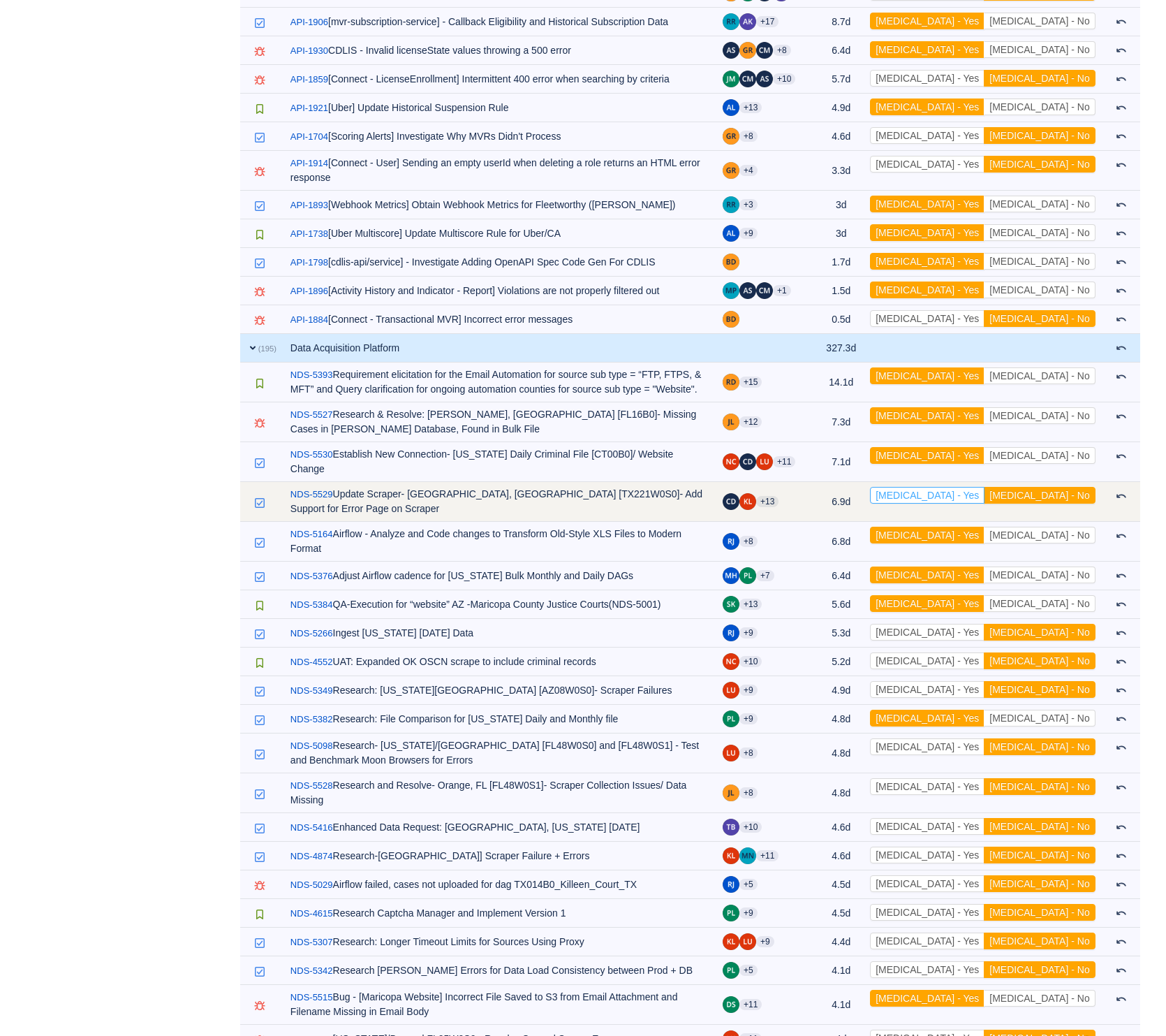
click at [985, 487] on button "[MEDICAL_DATA] - Yes" at bounding box center [927, 494] width 115 height 16
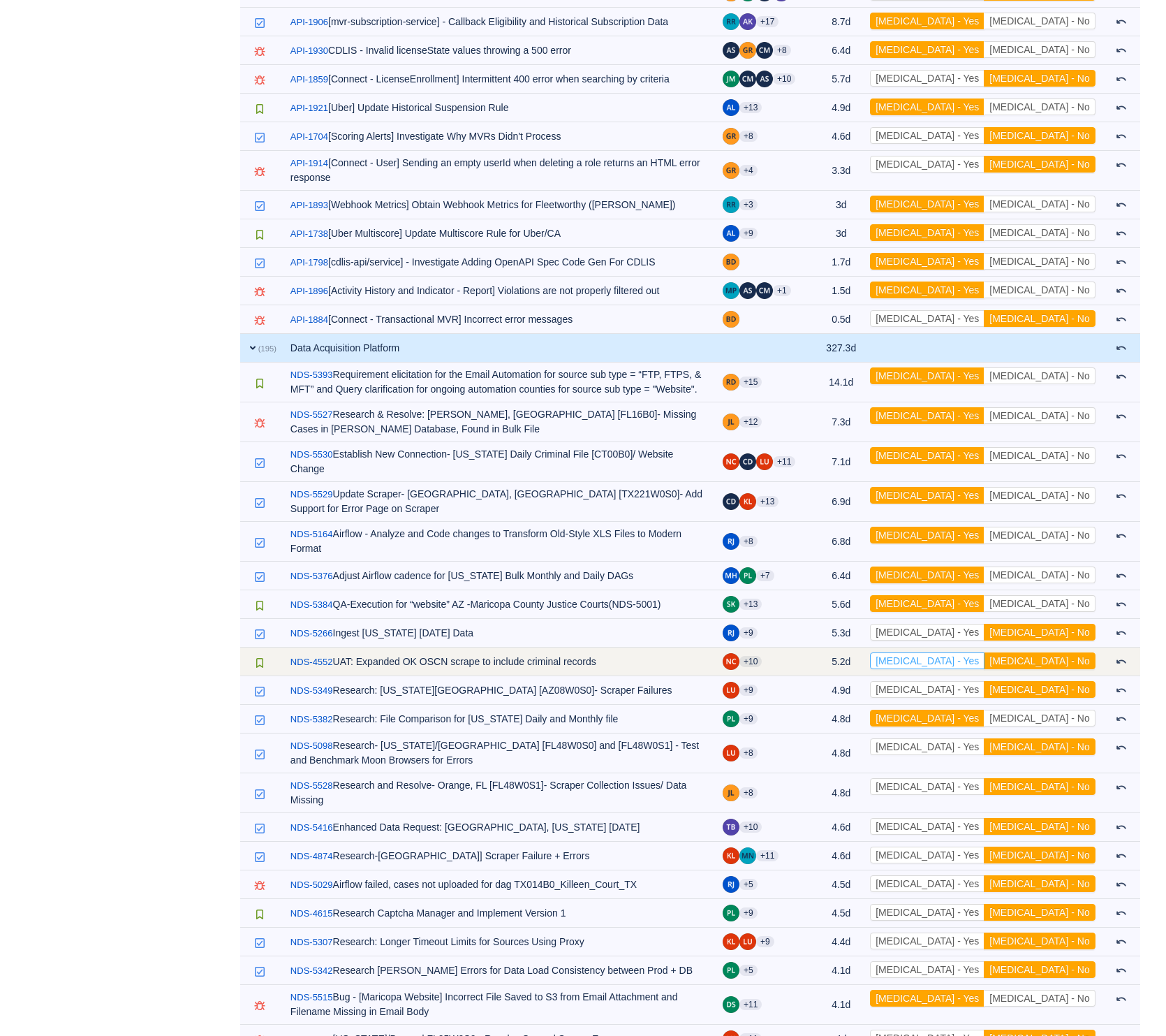
click at [985, 652] on button "[MEDICAL_DATA] - Yes" at bounding box center [927, 660] width 115 height 16
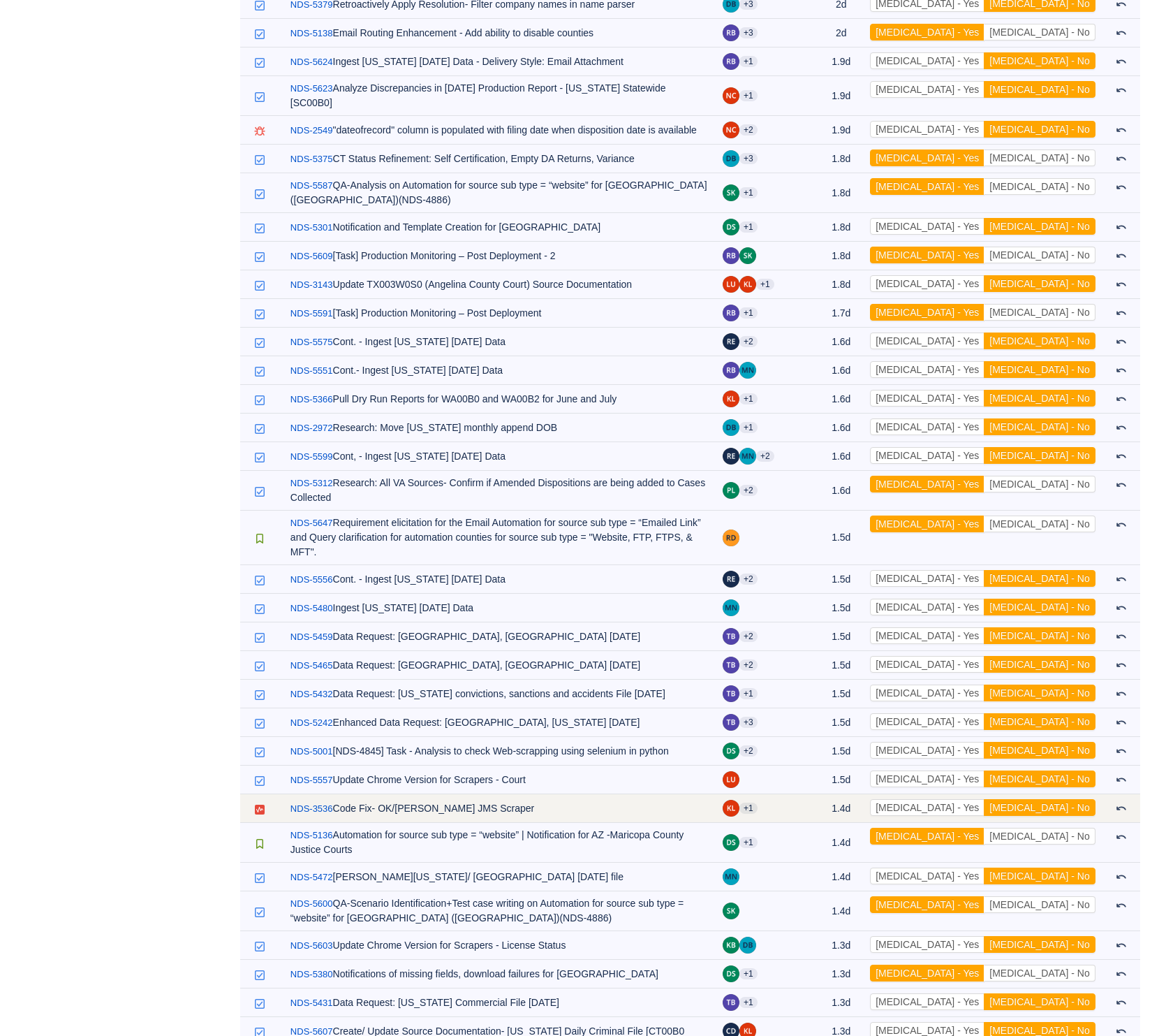
scroll to position [8789, 0]
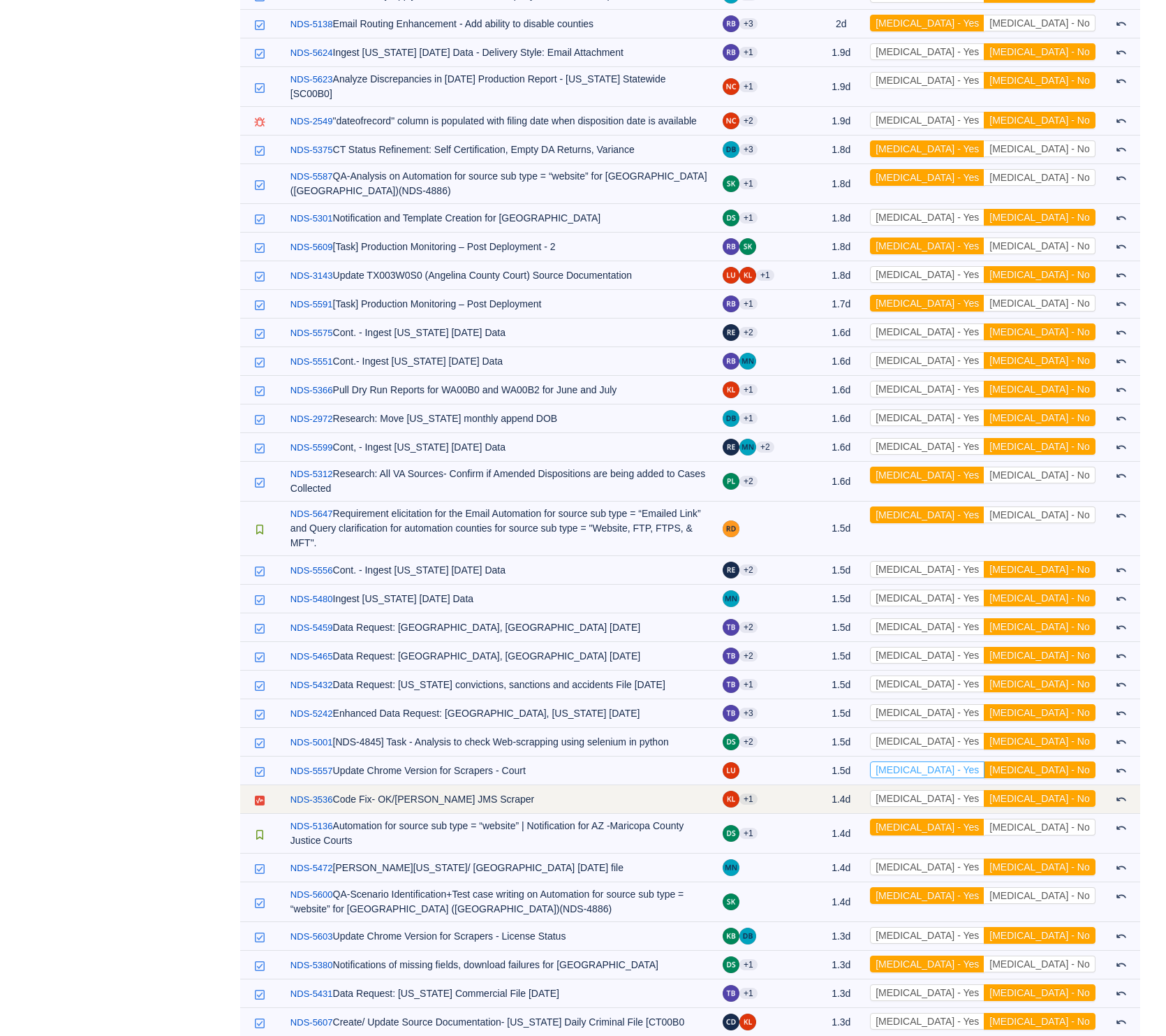
click at [985, 761] on button "[MEDICAL_DATA] - Yes" at bounding box center [927, 769] width 115 height 16
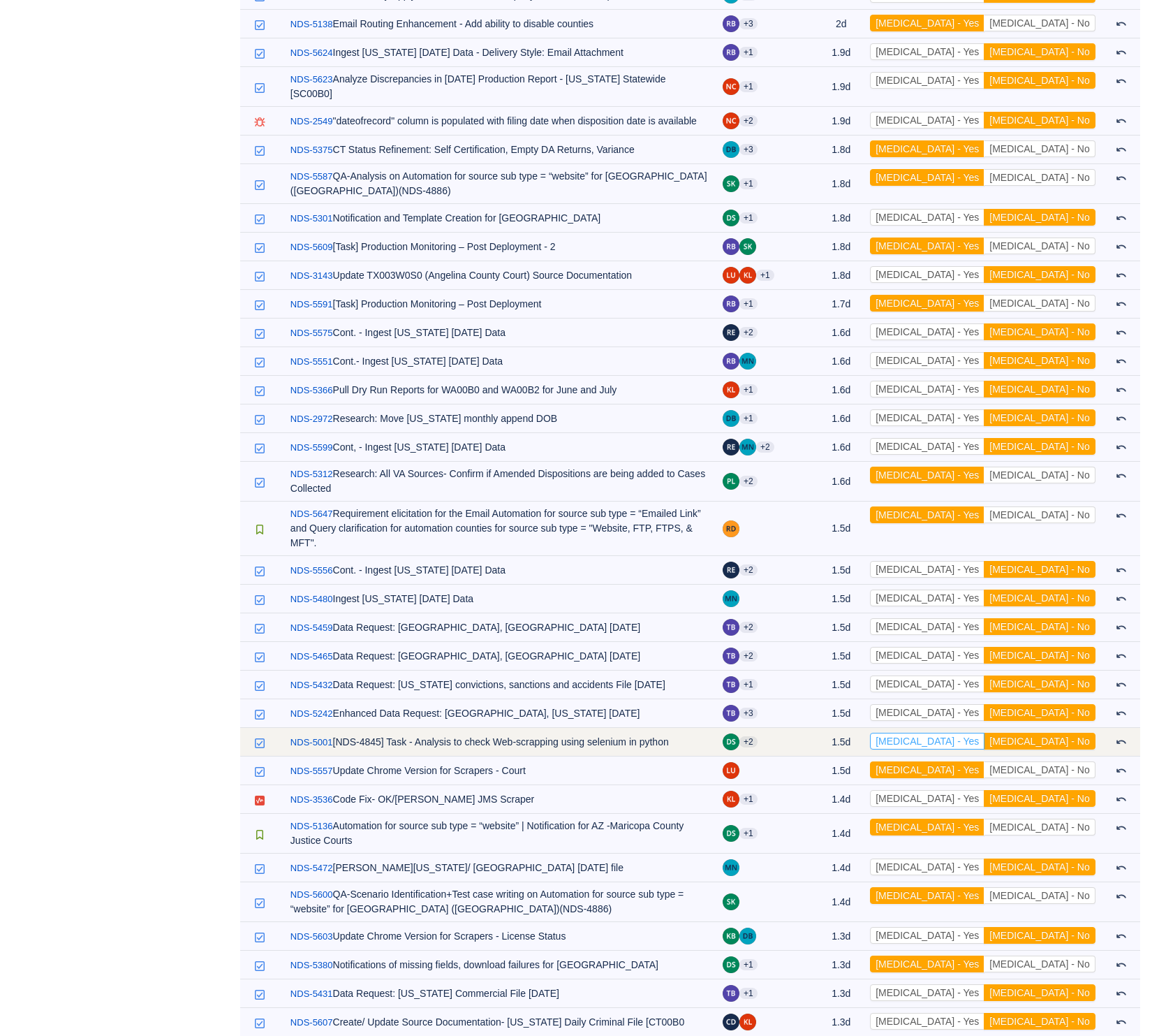
click at [985, 732] on button "[MEDICAL_DATA] - Yes" at bounding box center [927, 740] width 115 height 16
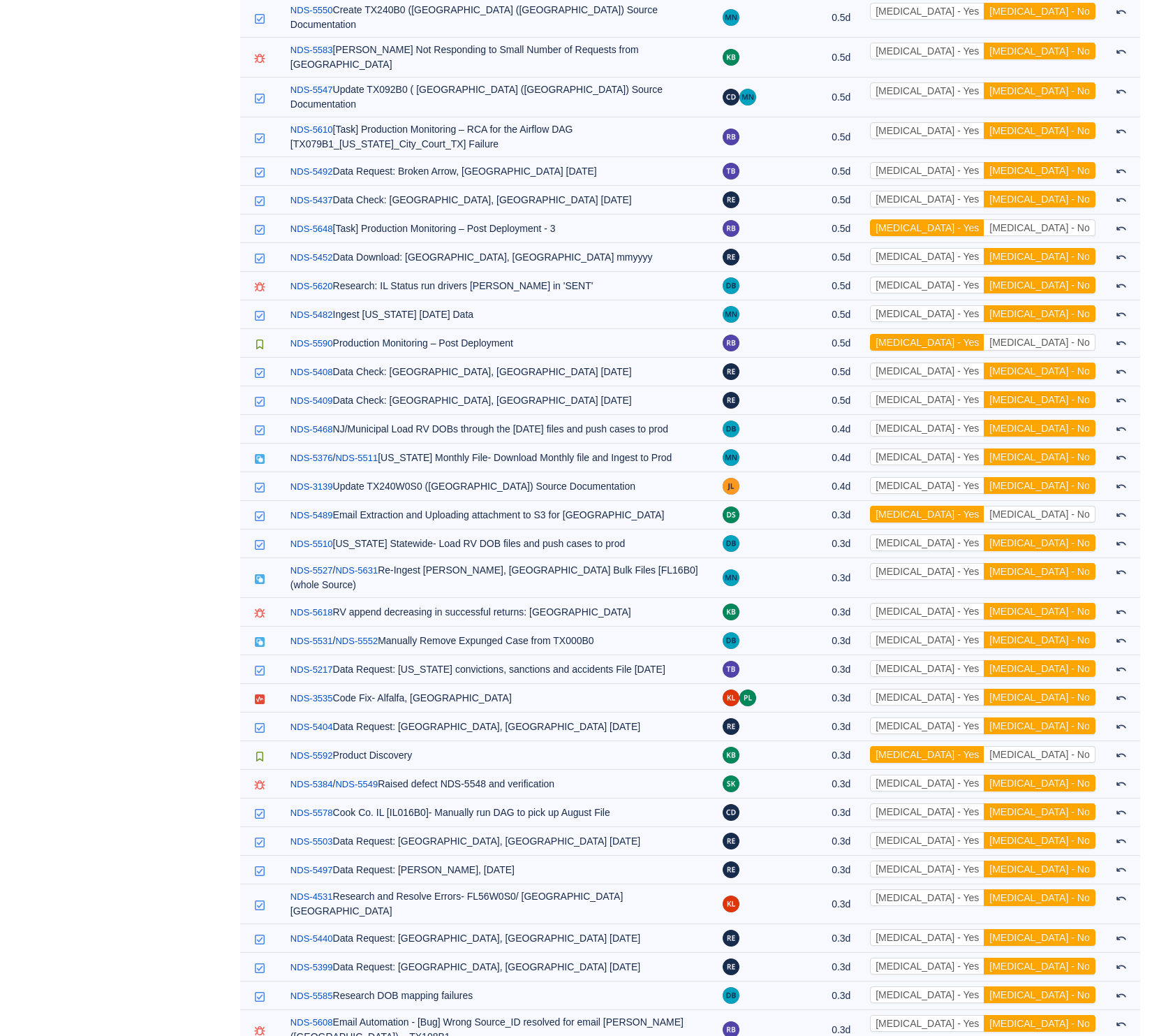
scroll to position [11748, 0]
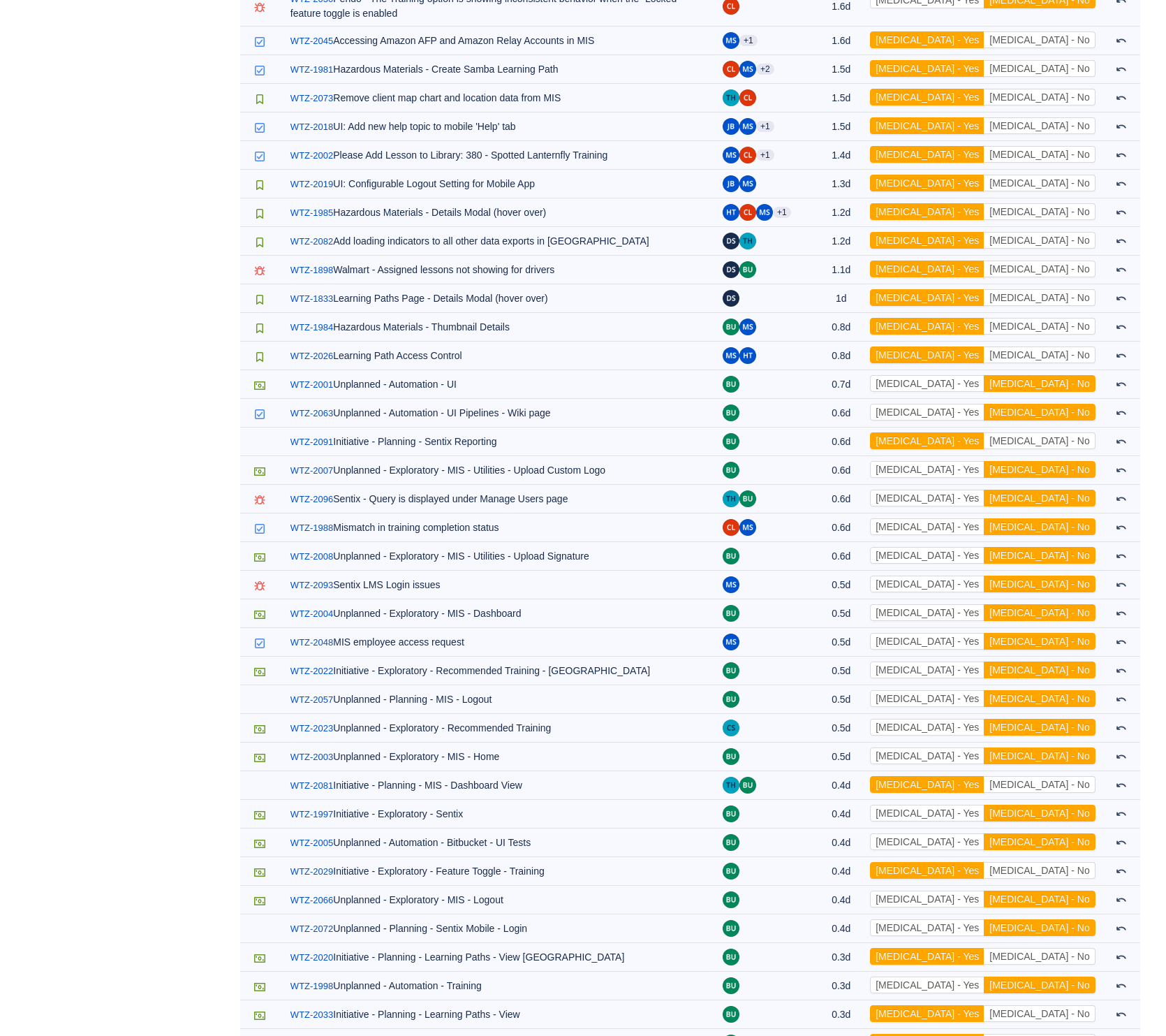
scroll to position [14250, 0]
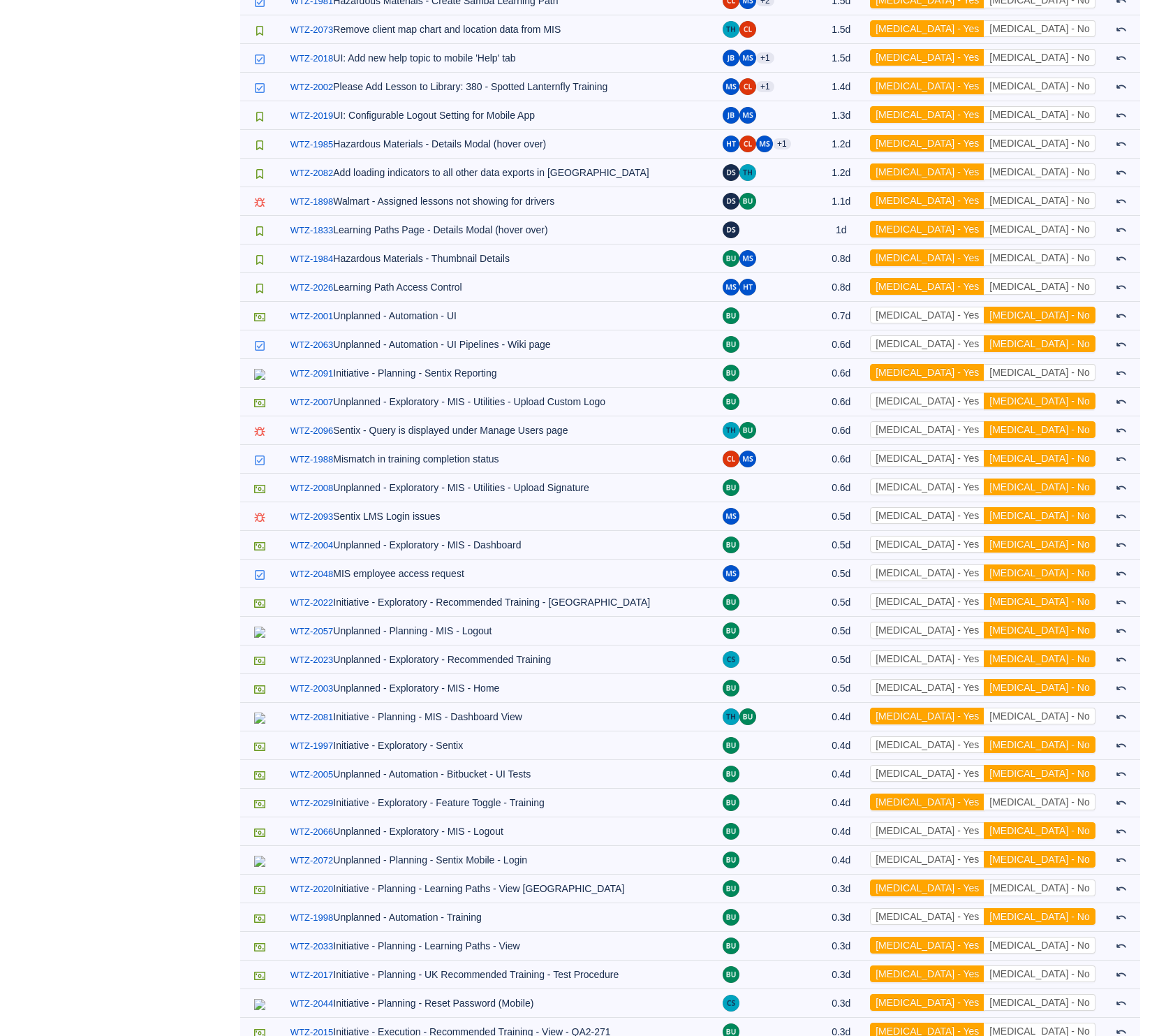
scroll to position [13433, 0]
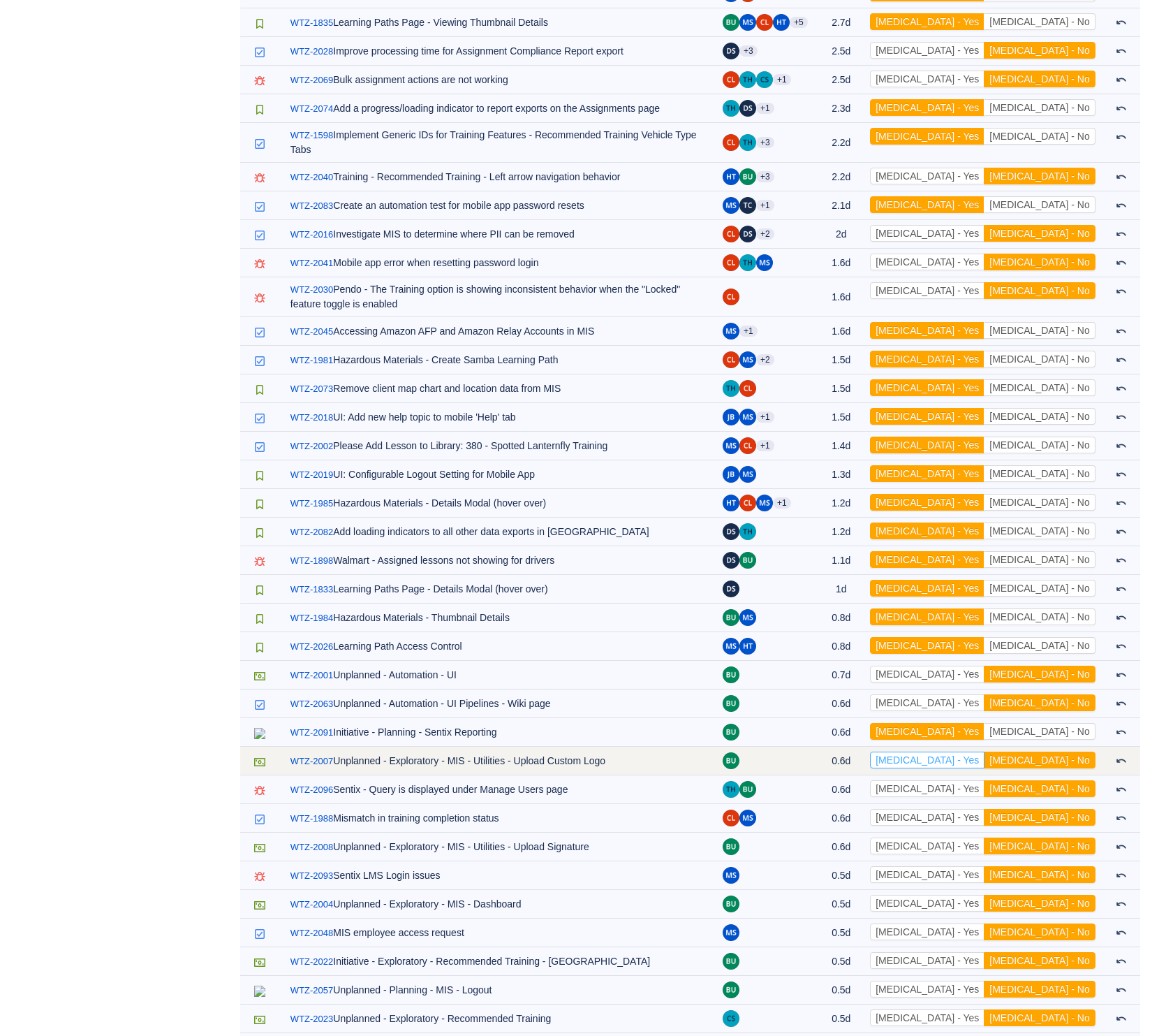
click at [985, 751] on button "[MEDICAL_DATA] - Yes" at bounding box center [927, 759] width 115 height 16
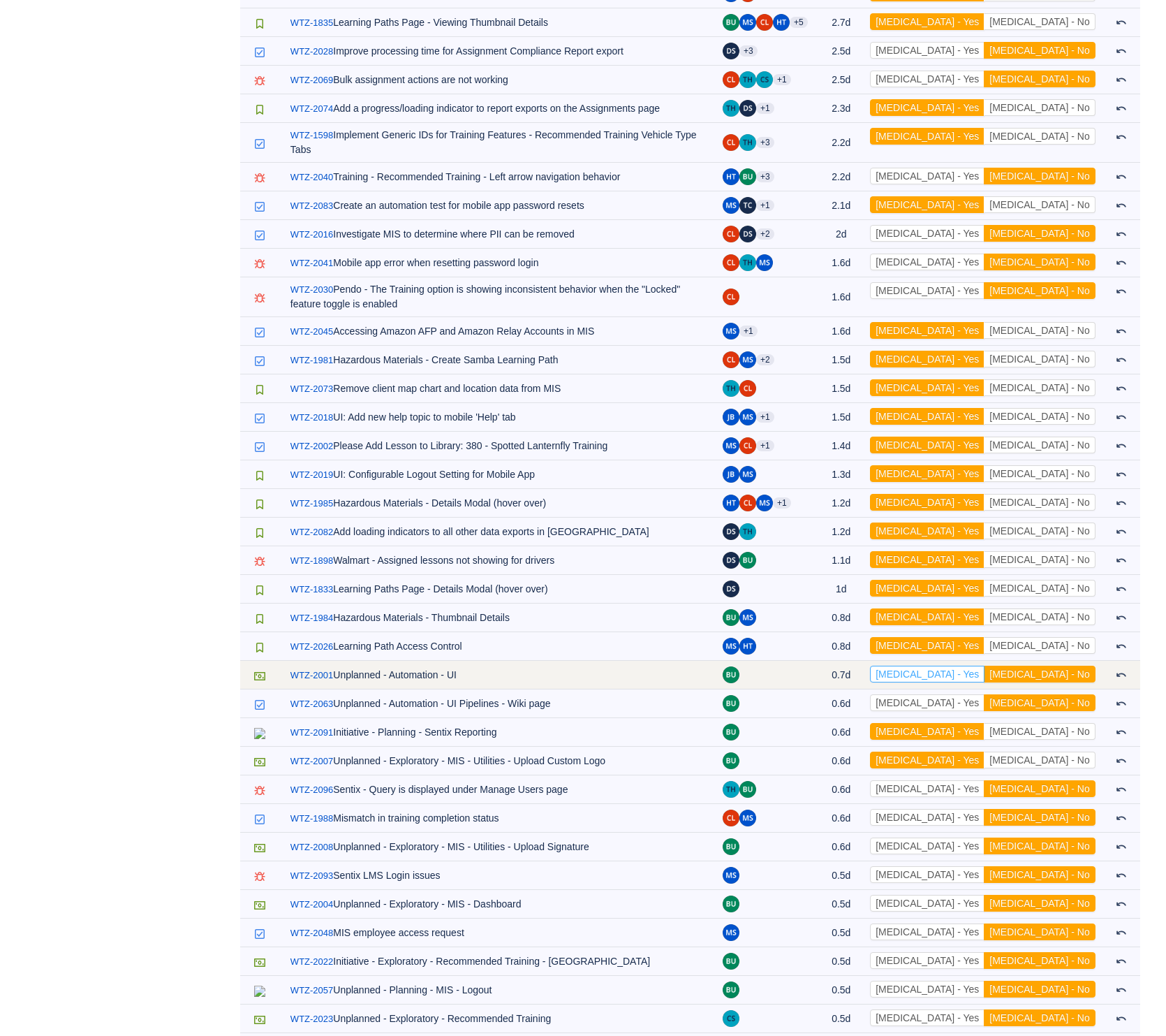
click at [985, 666] on button "[MEDICAL_DATA] - Yes" at bounding box center [927, 674] width 115 height 16
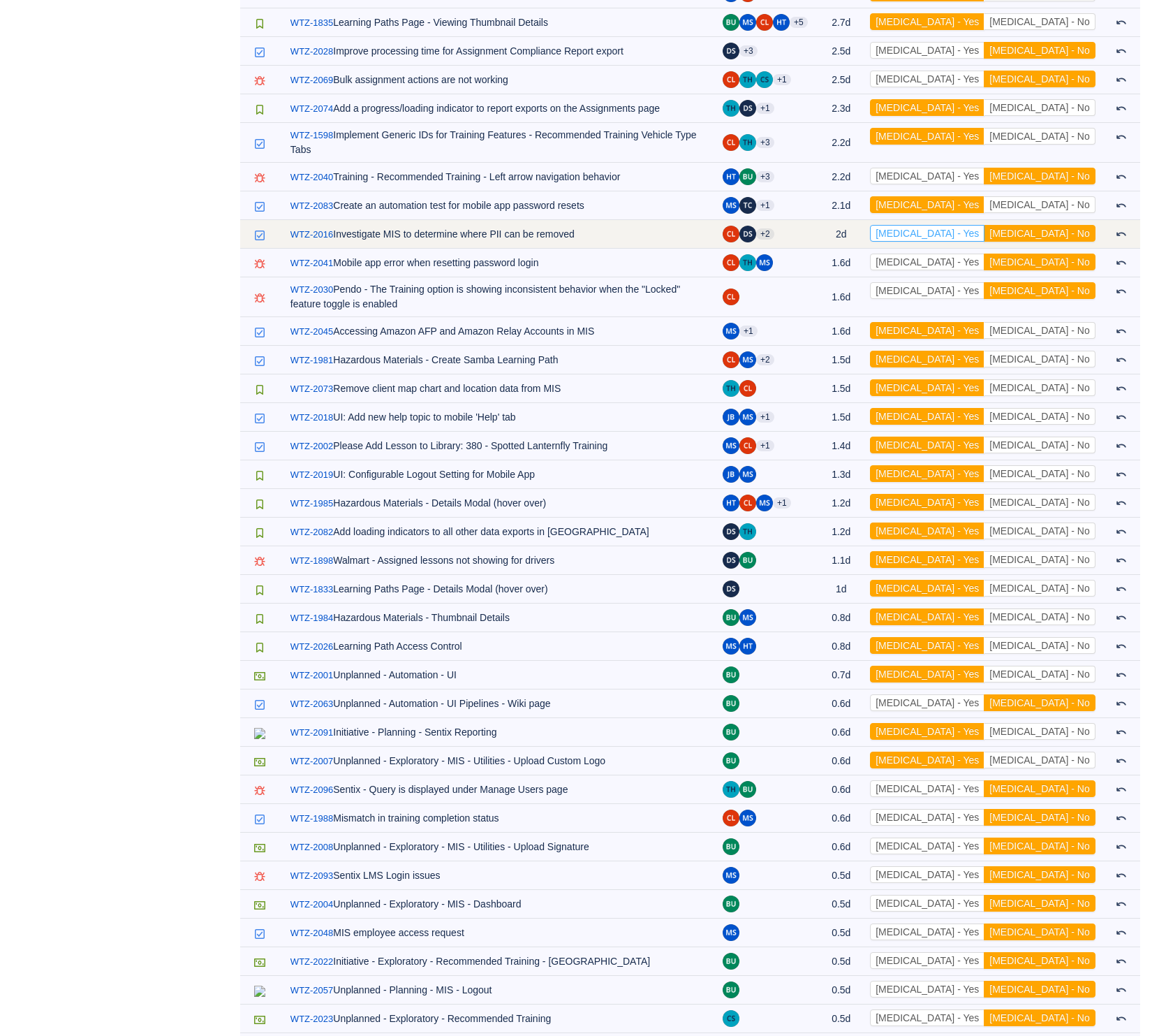
scroll to position [12885, 0]
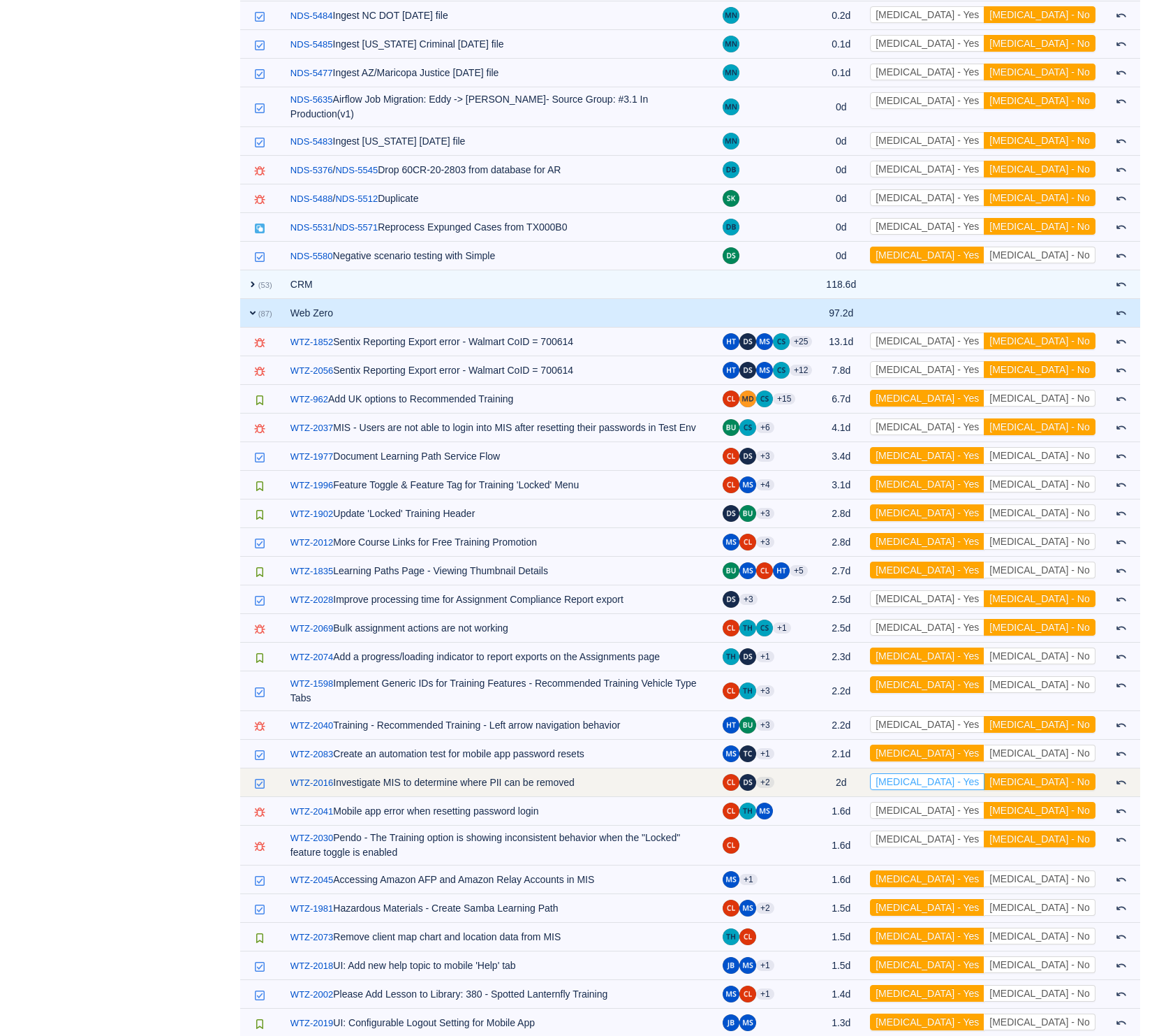
click at [985, 773] on button "[MEDICAL_DATA] - Yes" at bounding box center [927, 781] width 115 height 16
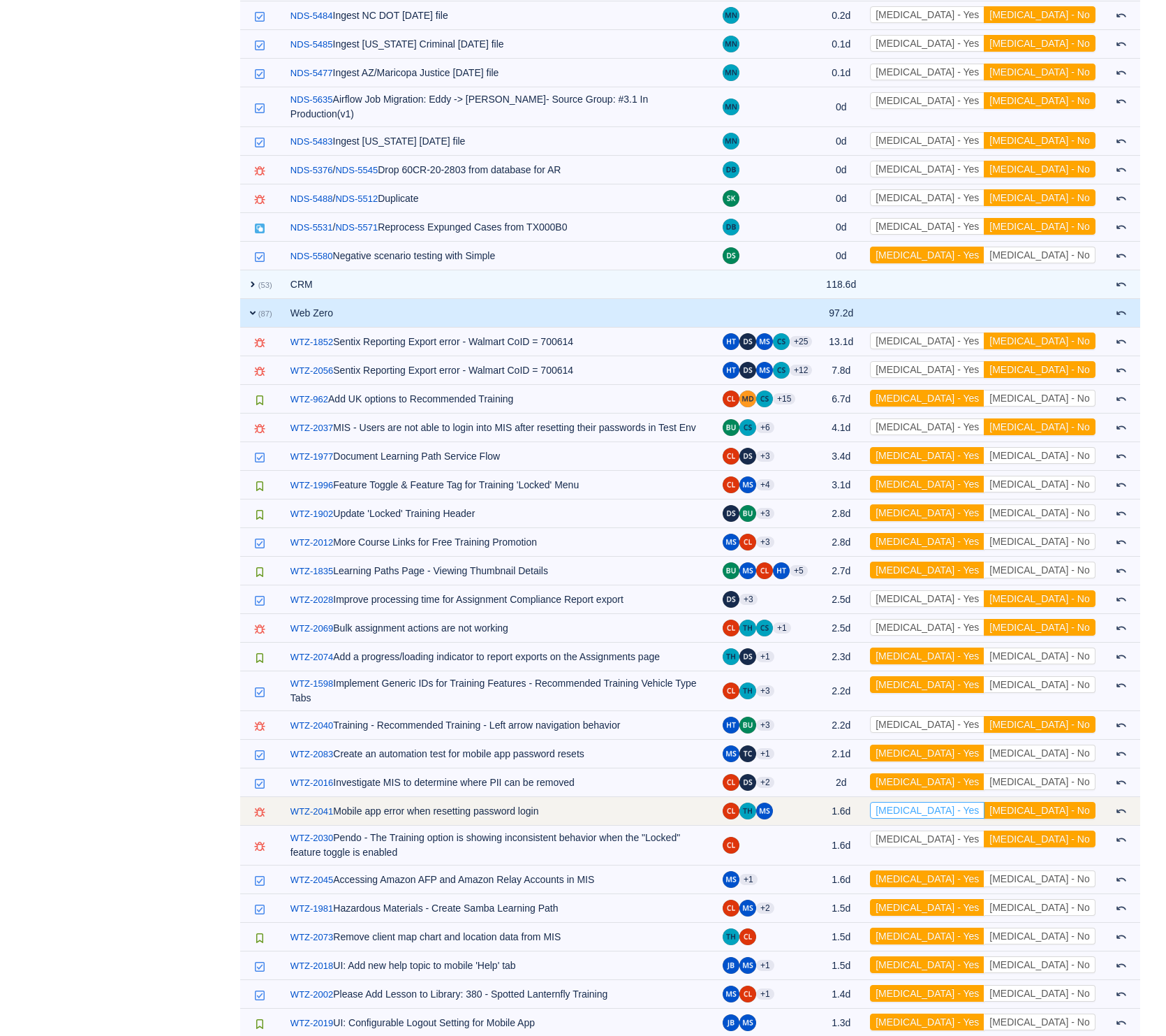
click at [985, 801] on button "[MEDICAL_DATA] - Yes" at bounding box center [927, 809] width 115 height 16
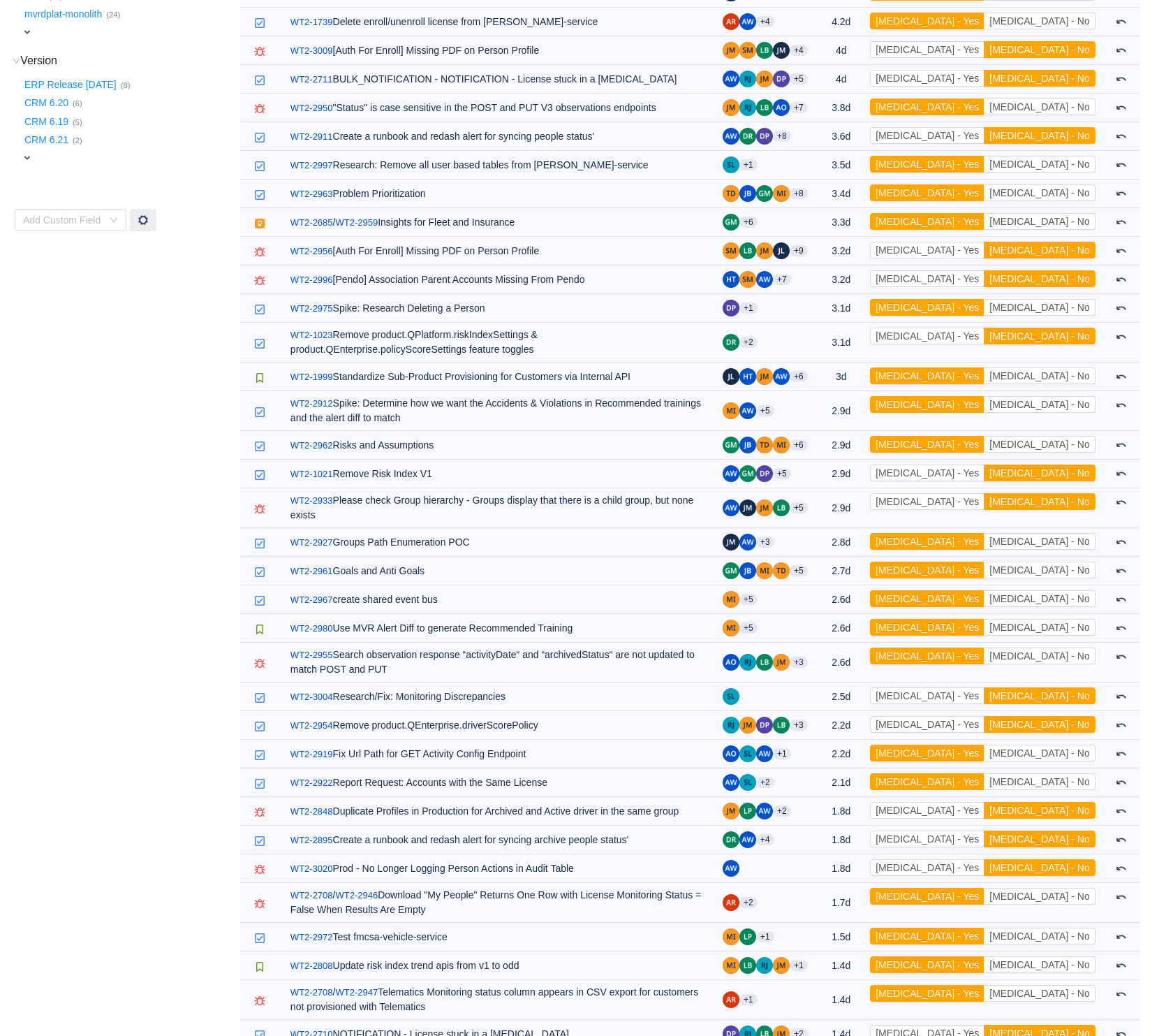
scroll to position [0, 0]
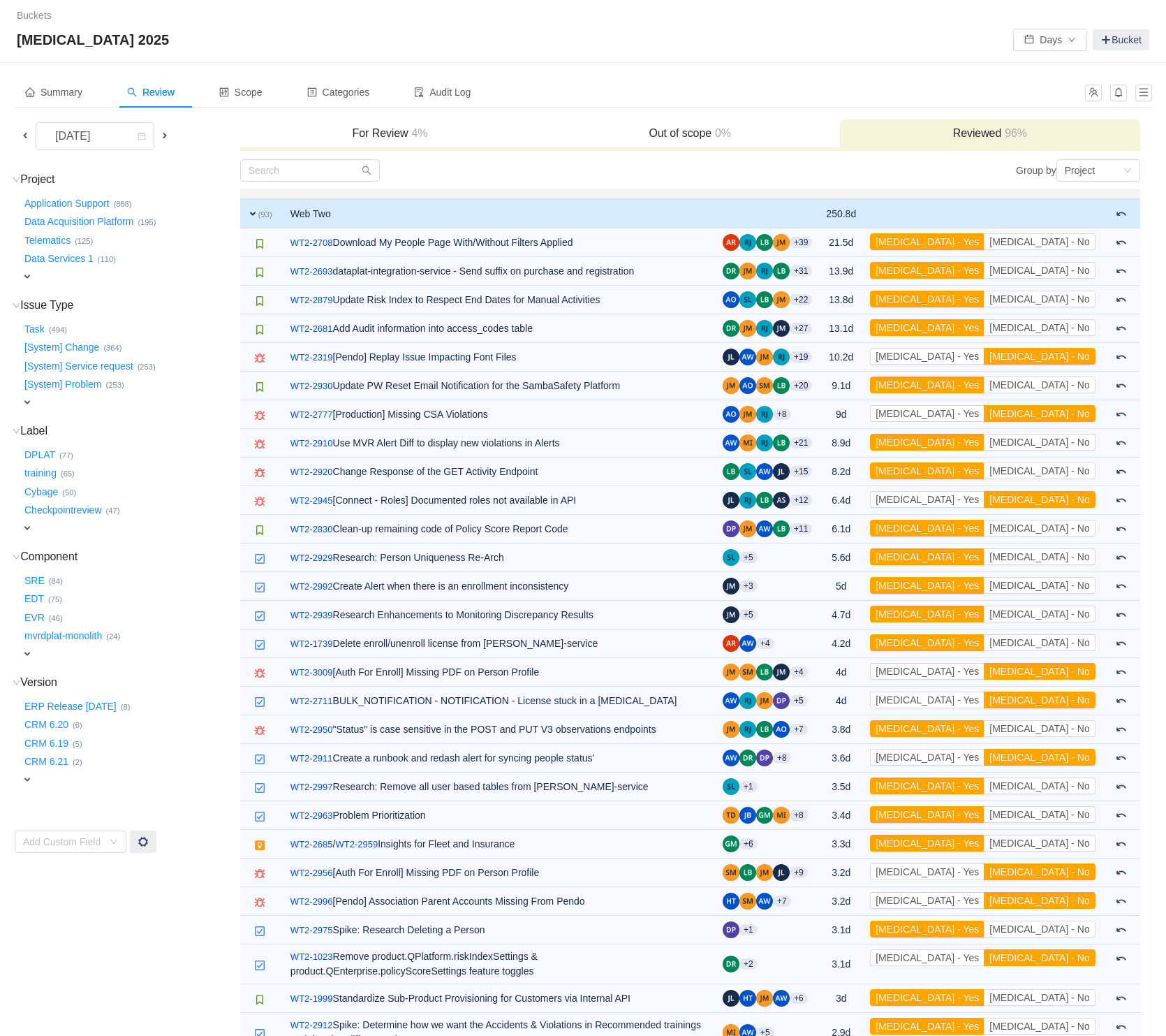
click at [255, 210] on span "expand" at bounding box center [253, 213] width 11 height 11
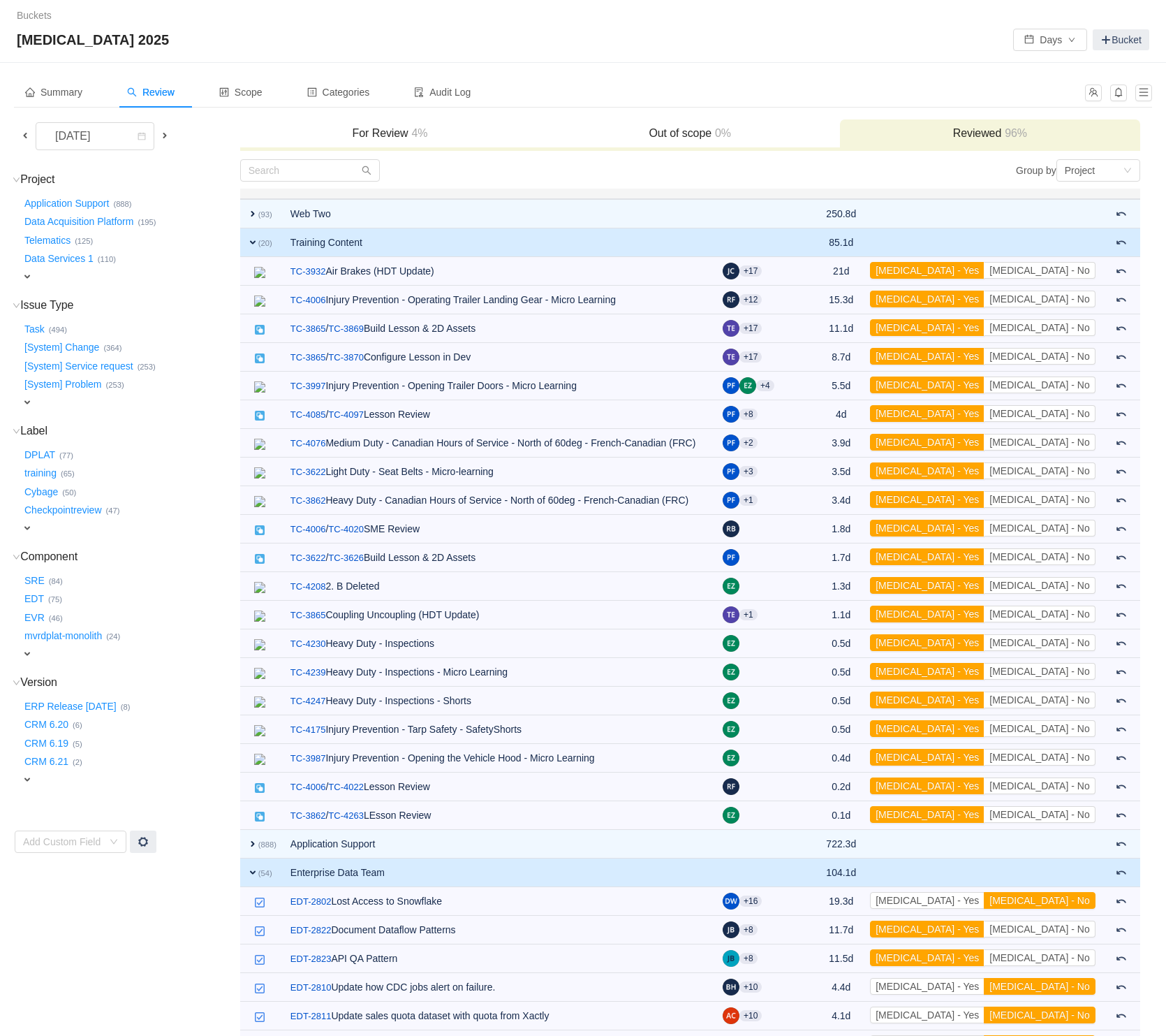
click at [253, 242] on span "expand" at bounding box center [253, 242] width 11 height 11
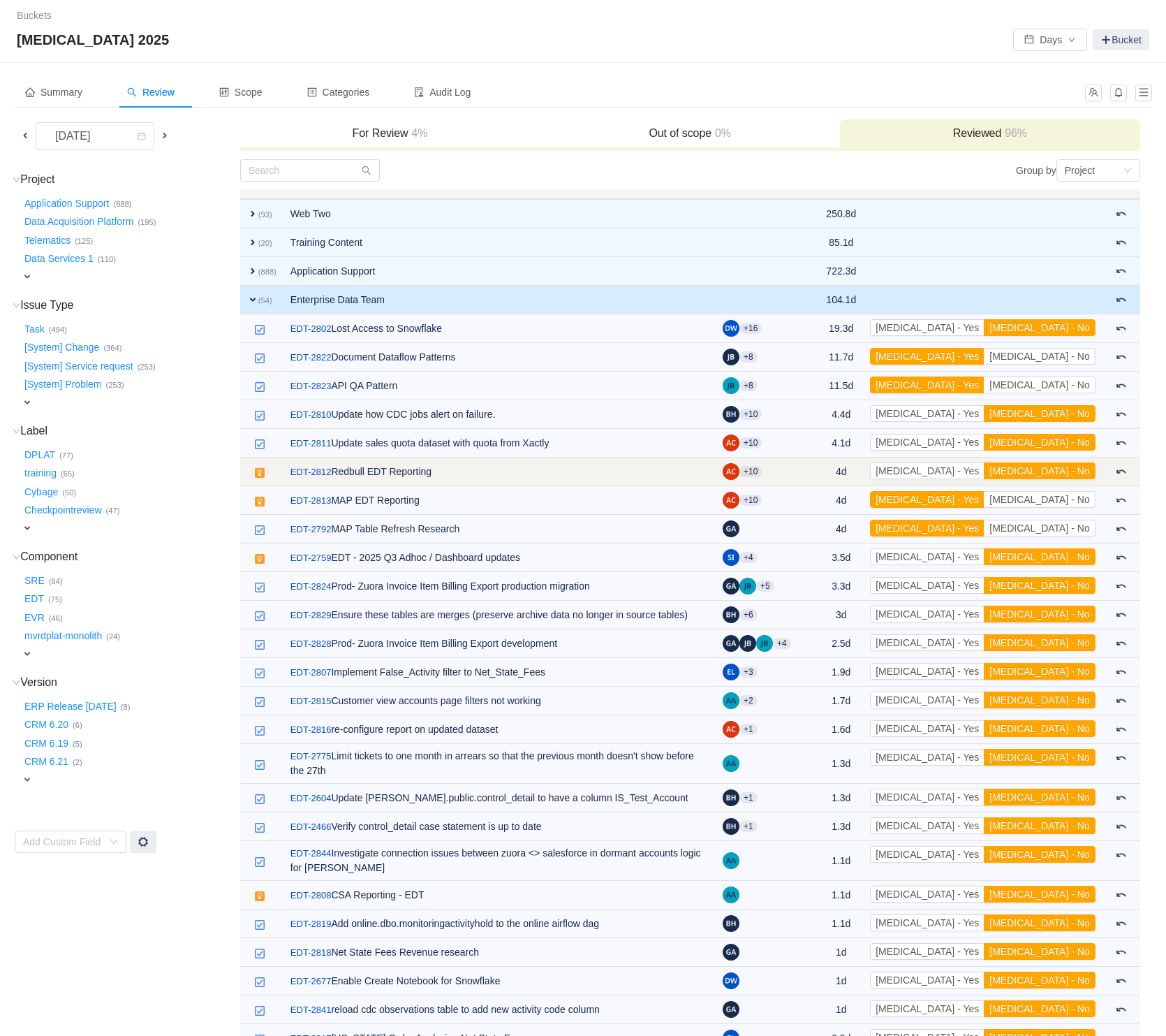
scroll to position [9, 0]
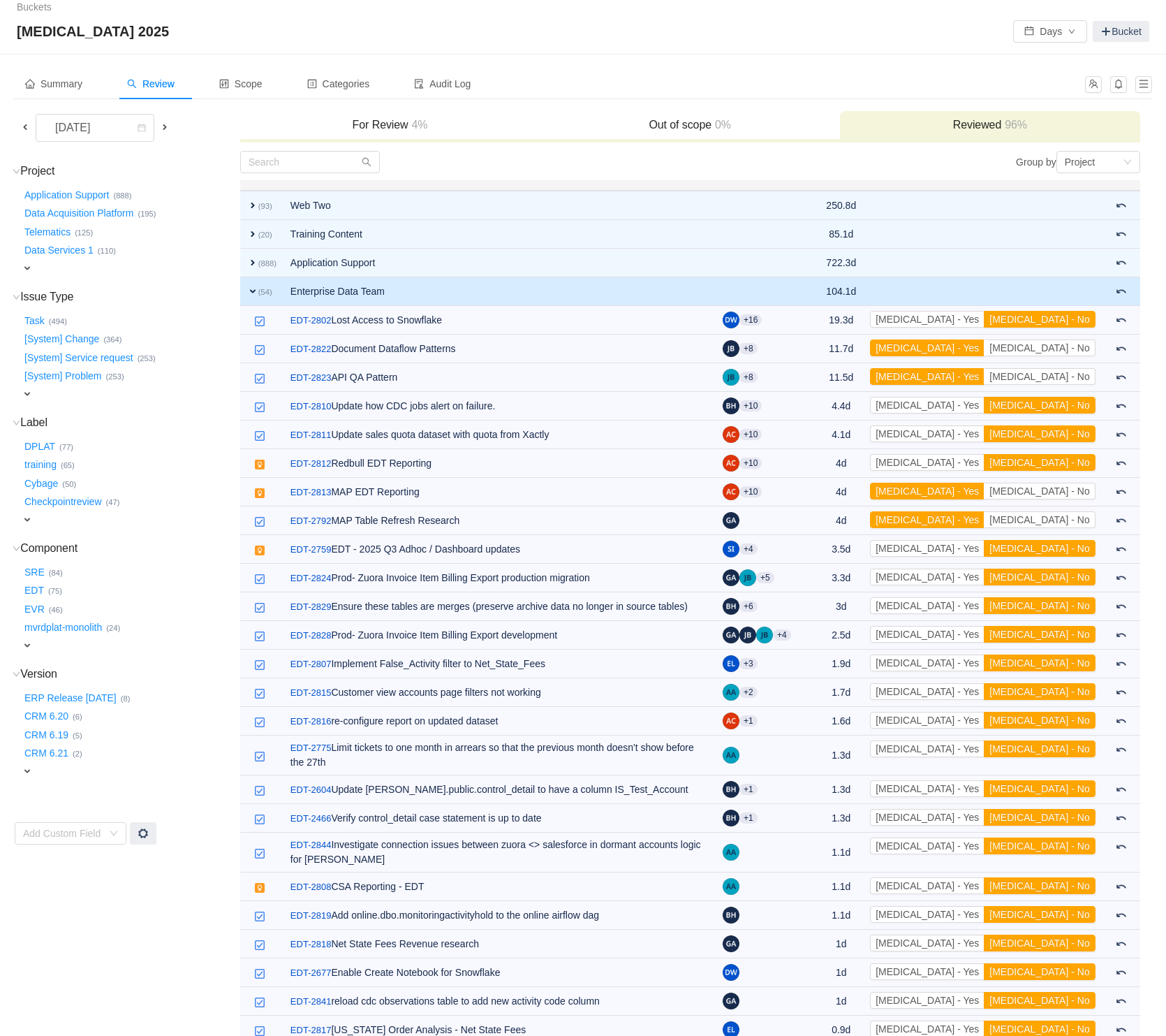
click at [252, 292] on span "expand" at bounding box center [253, 291] width 11 height 11
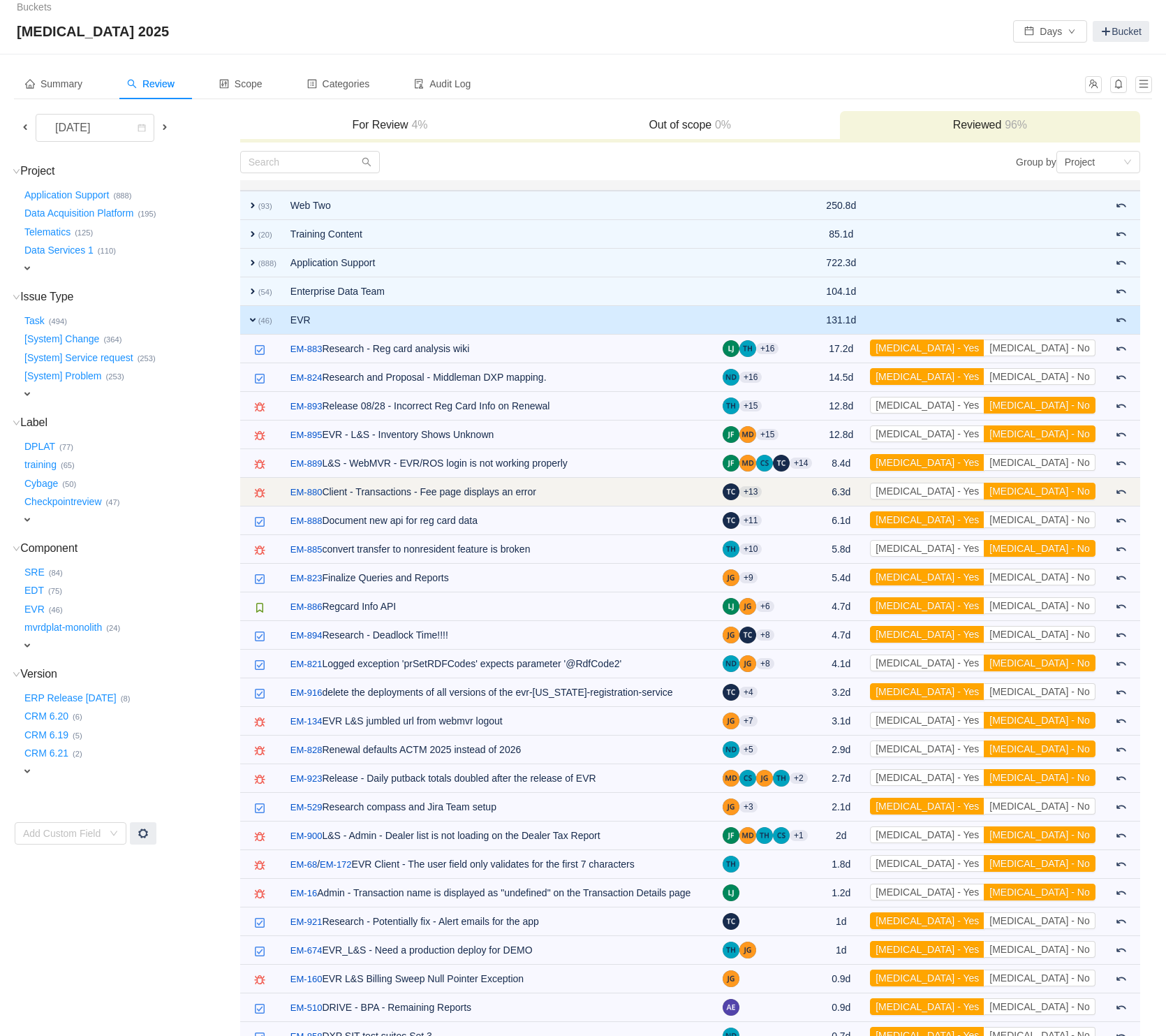
scroll to position [27, 0]
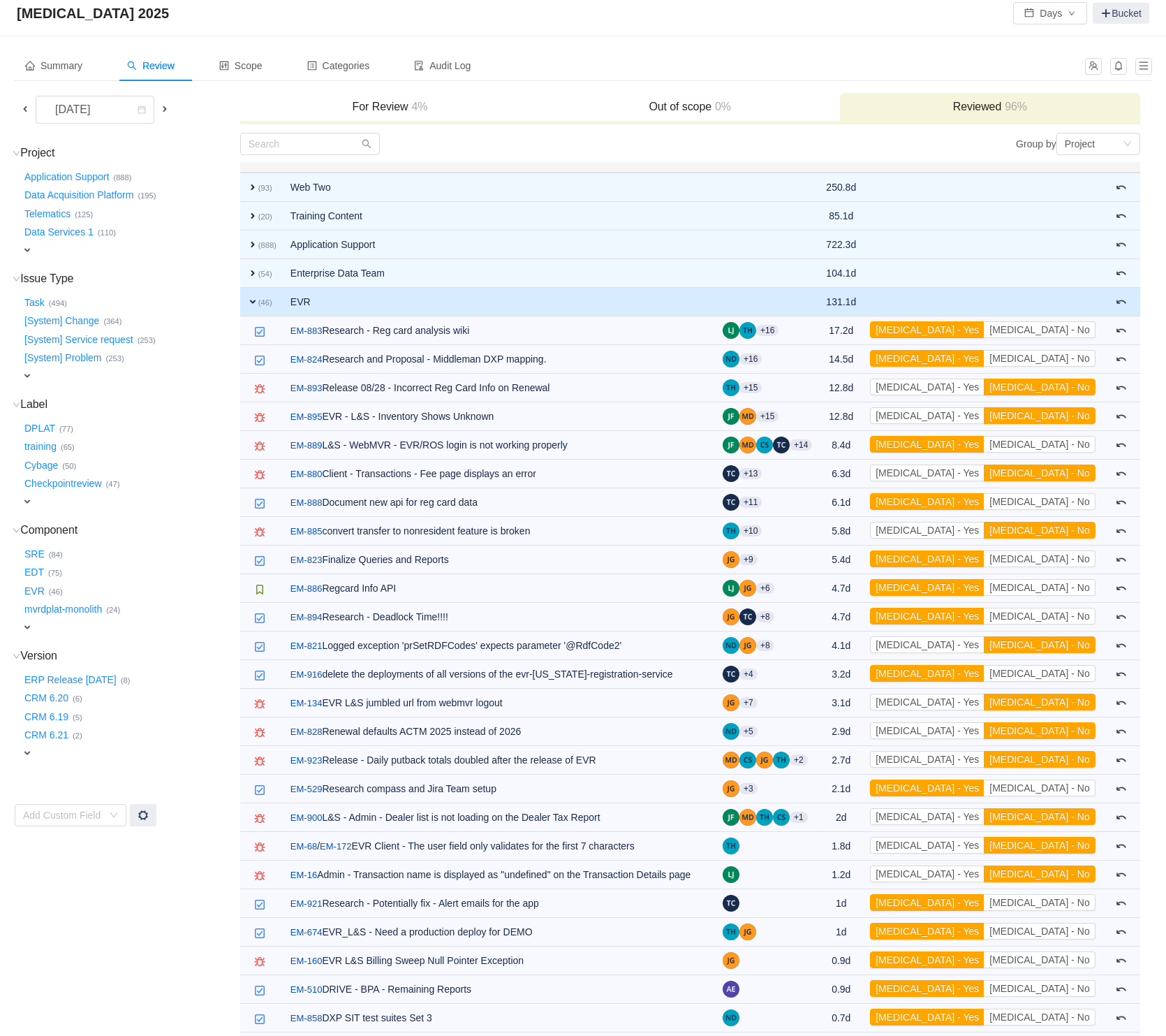
drag, startPoint x: 253, startPoint y: 299, endPoint x: 305, endPoint y: 343, distance: 68.1
click at [253, 299] on span "expand" at bounding box center [253, 301] width 11 height 11
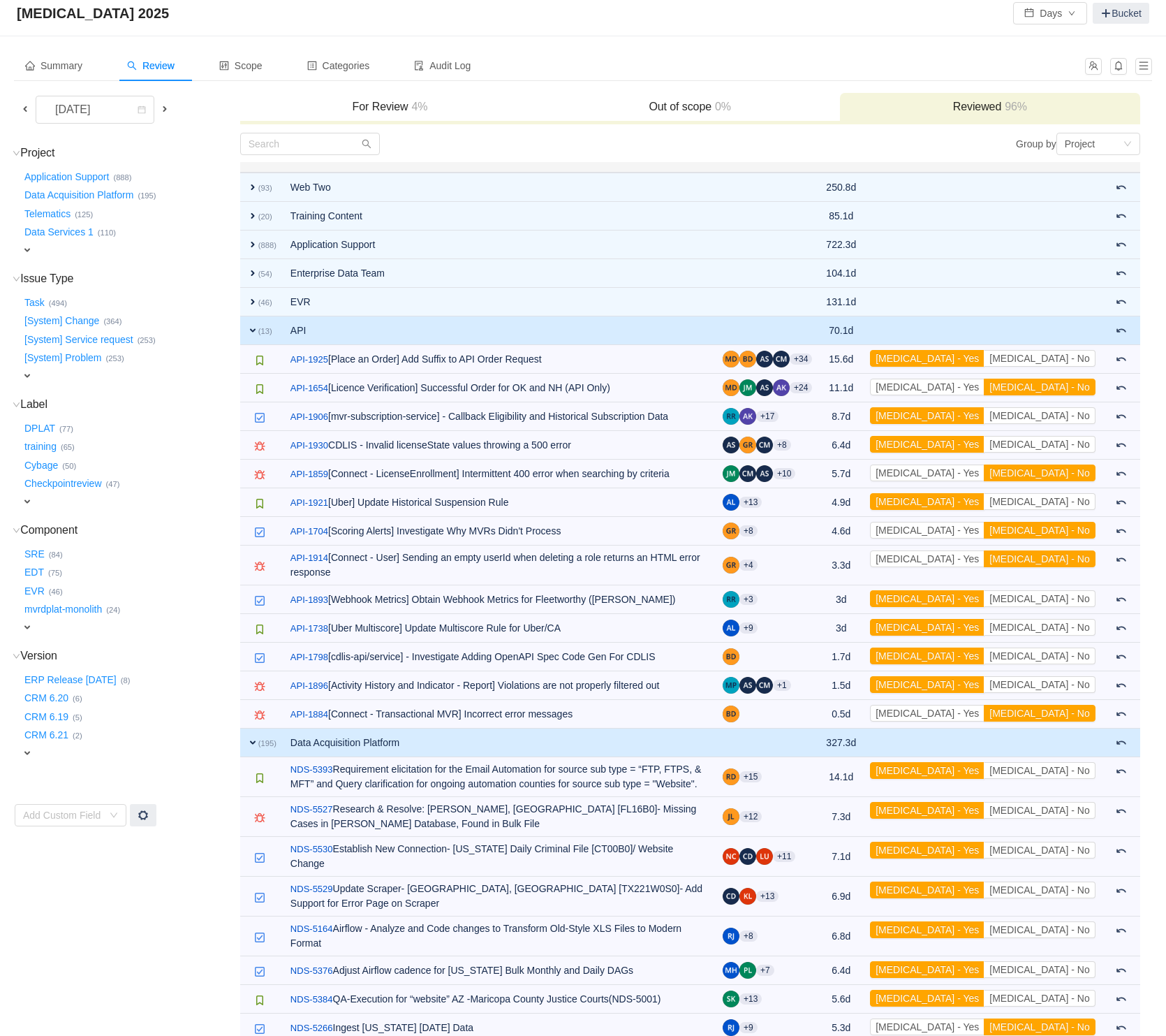
click at [249, 329] on span "expand" at bounding box center [253, 330] width 11 height 11
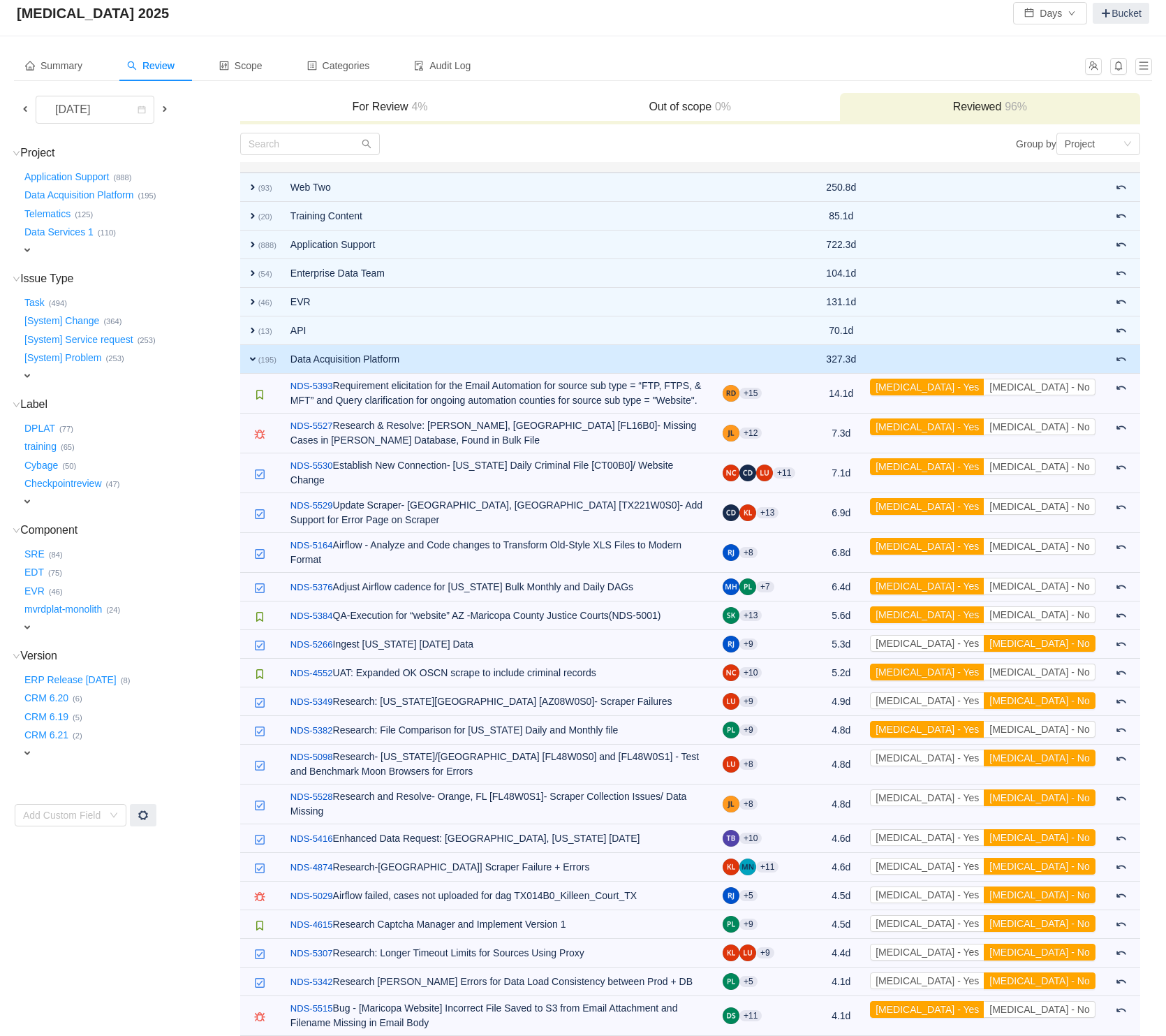
click at [252, 361] on span "expand" at bounding box center [253, 359] width 11 height 11
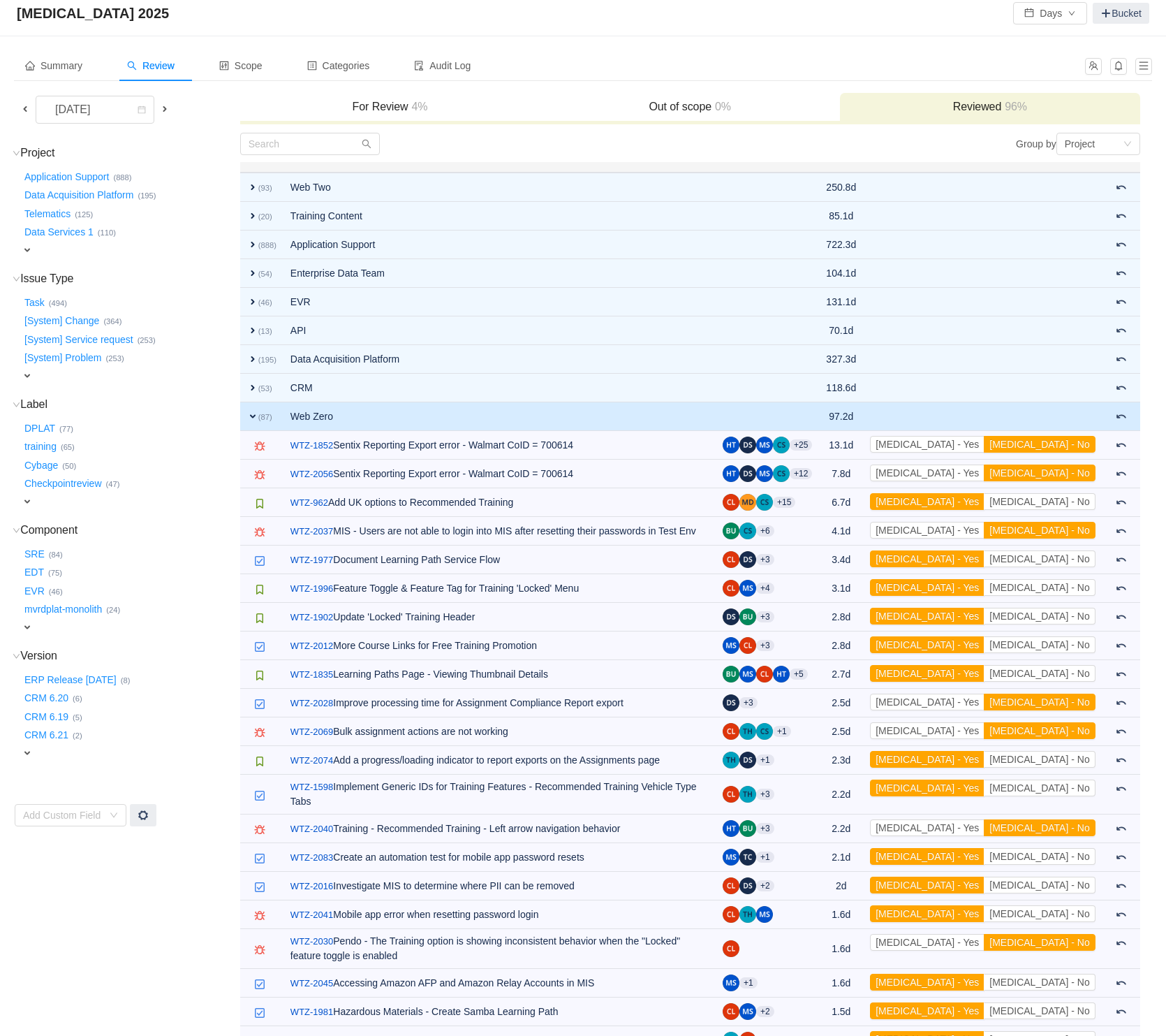
click at [254, 417] on span "expand" at bounding box center [253, 416] width 11 height 11
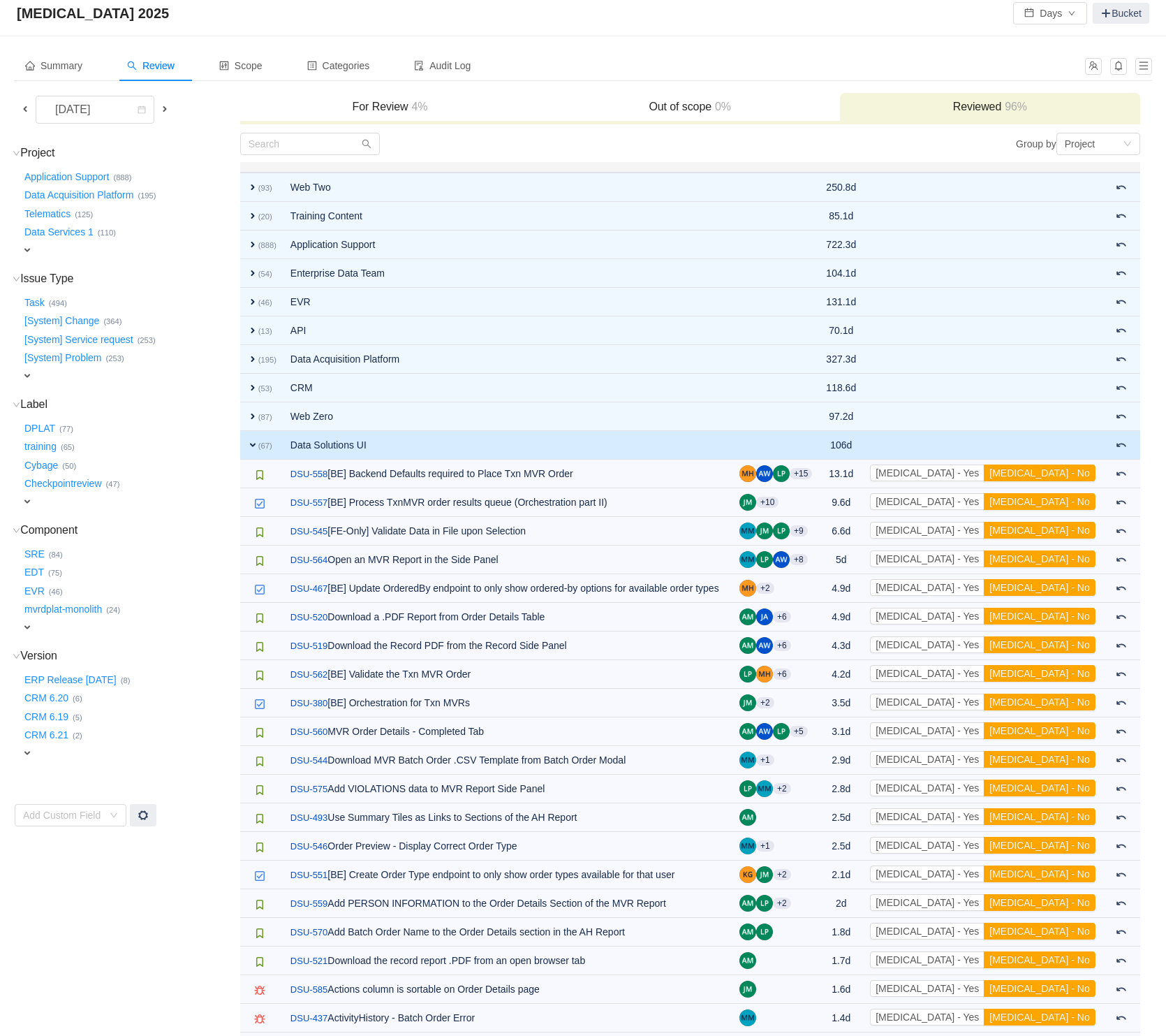
click at [248, 445] on span "expand" at bounding box center [253, 444] width 11 height 11
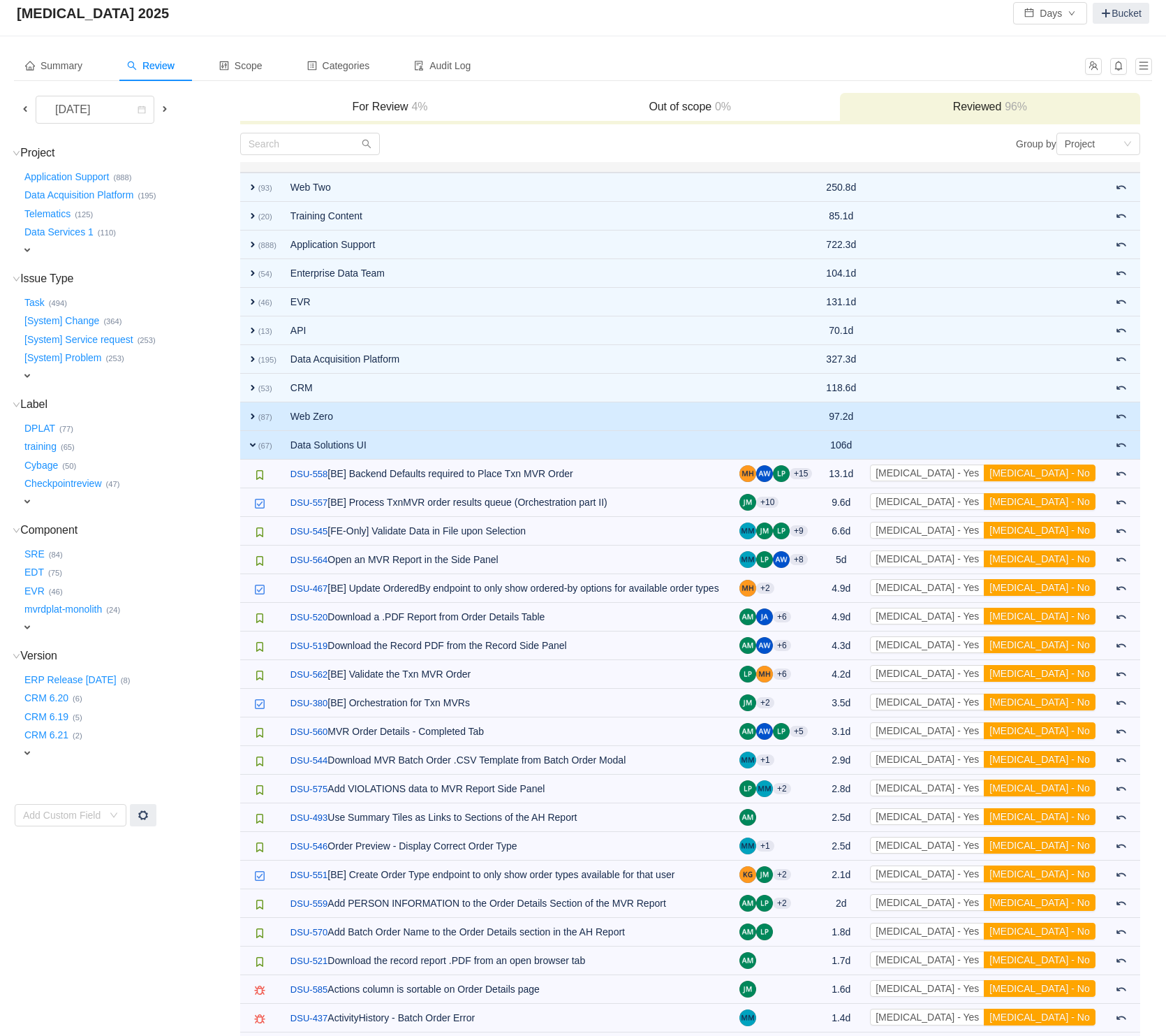
scroll to position [0, 0]
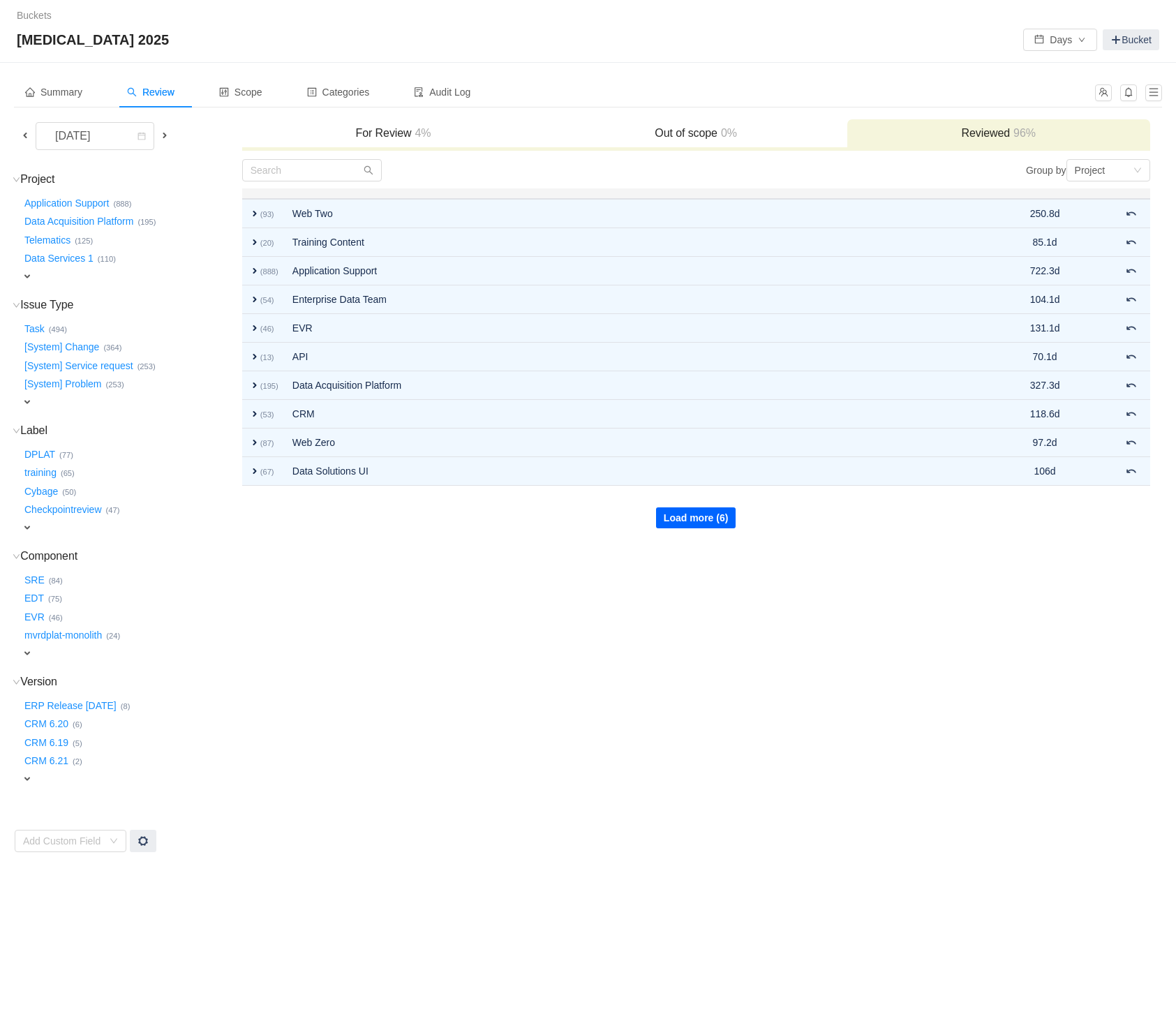
click at [709, 511] on button "Load more (6)" at bounding box center [696, 518] width 80 height 21
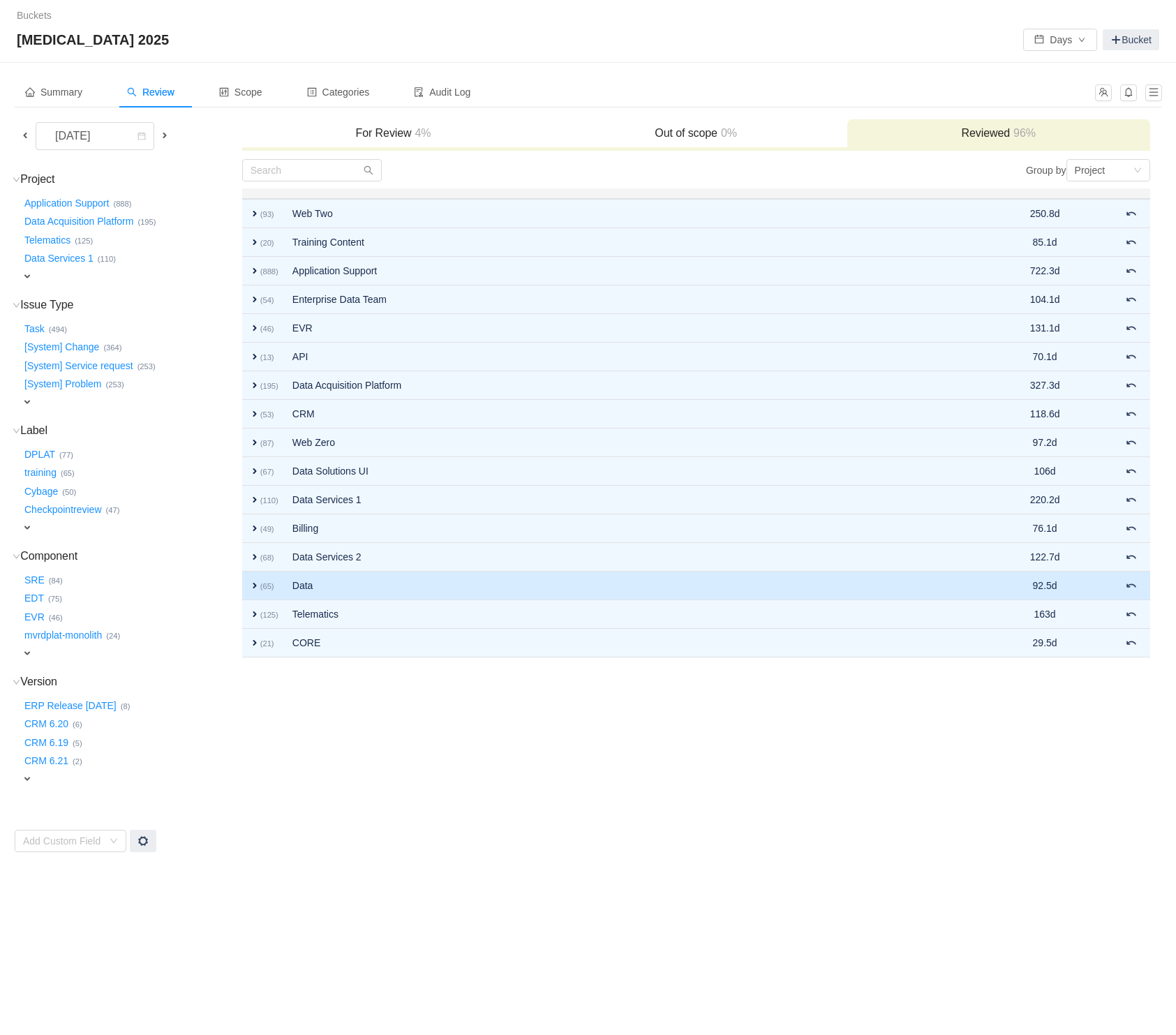
click at [353, 576] on td "Data" at bounding box center [616, 585] width 662 height 28
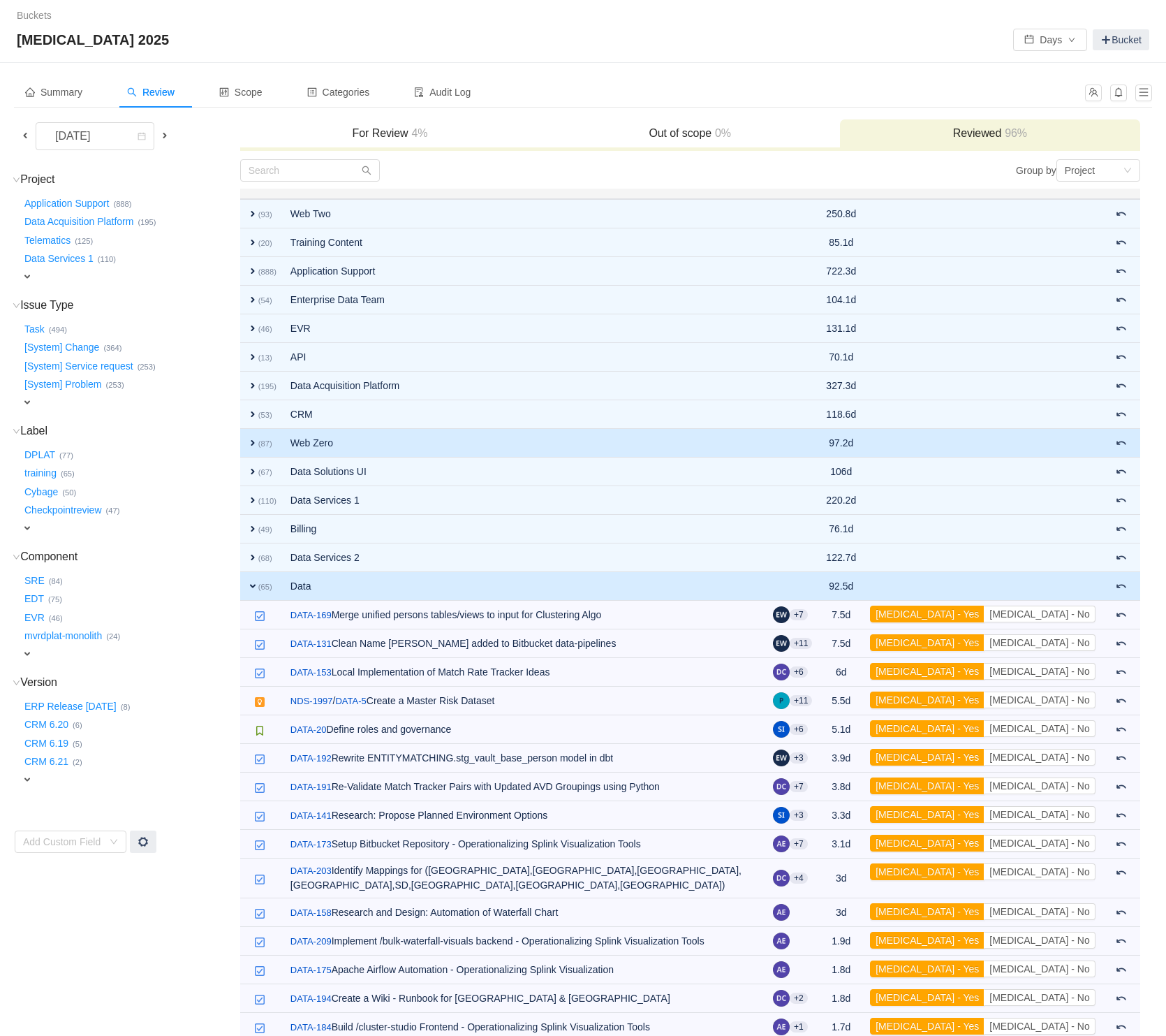
click at [313, 447] on td "Web Zero" at bounding box center [524, 443] width 482 height 28
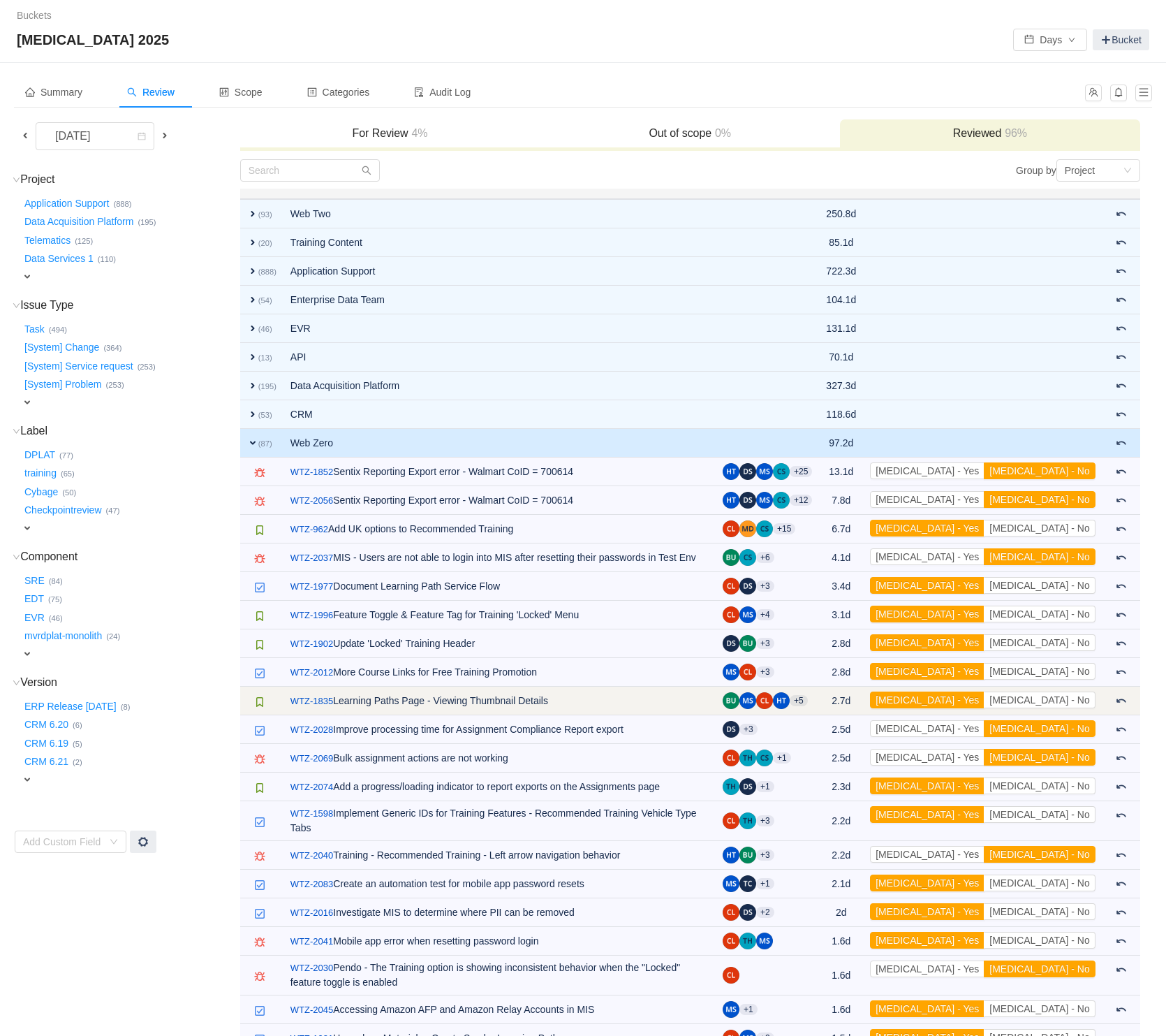
scroll to position [260, 0]
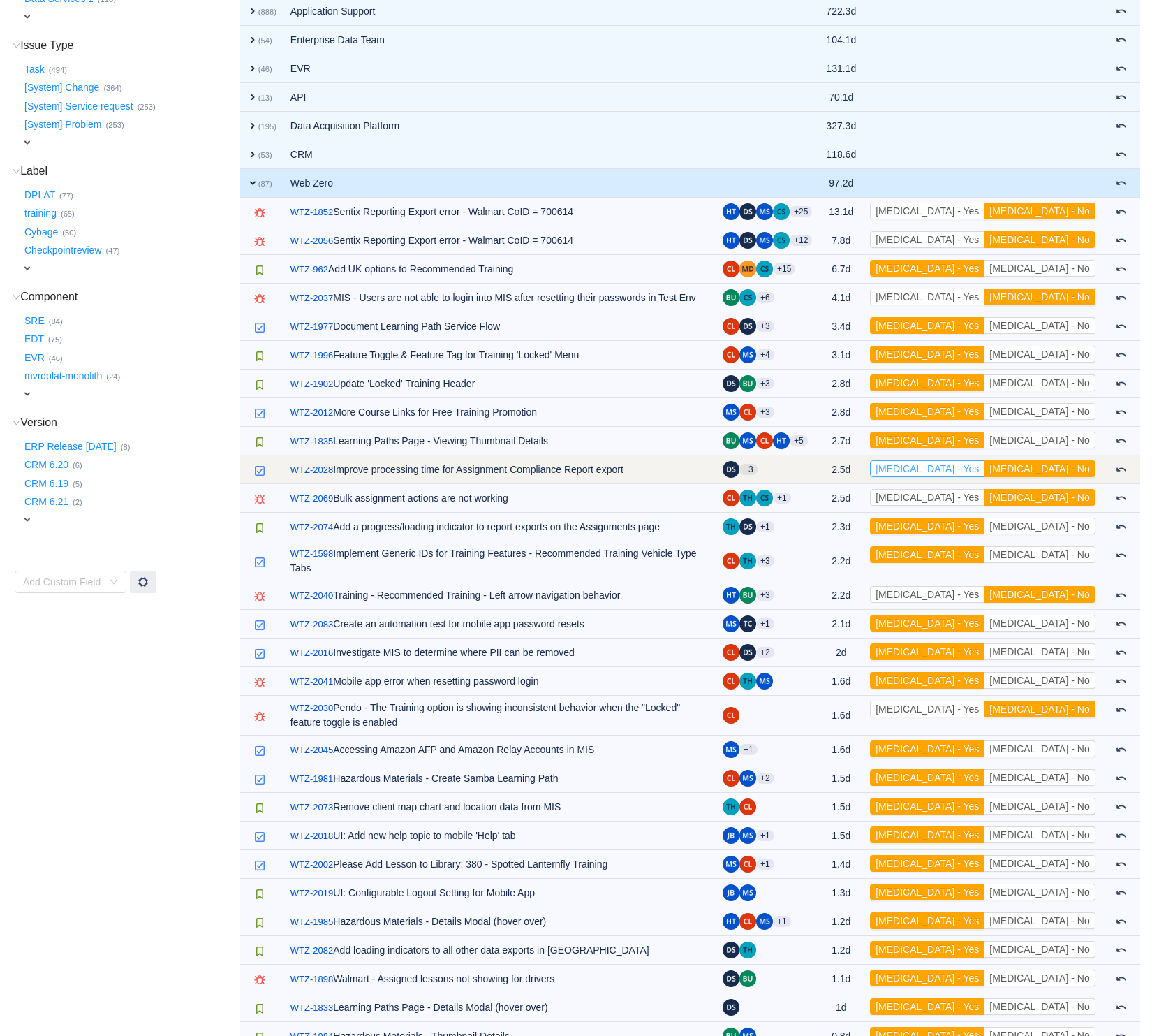
click at [976, 467] on button "[MEDICAL_DATA] - Yes" at bounding box center [927, 468] width 115 height 16
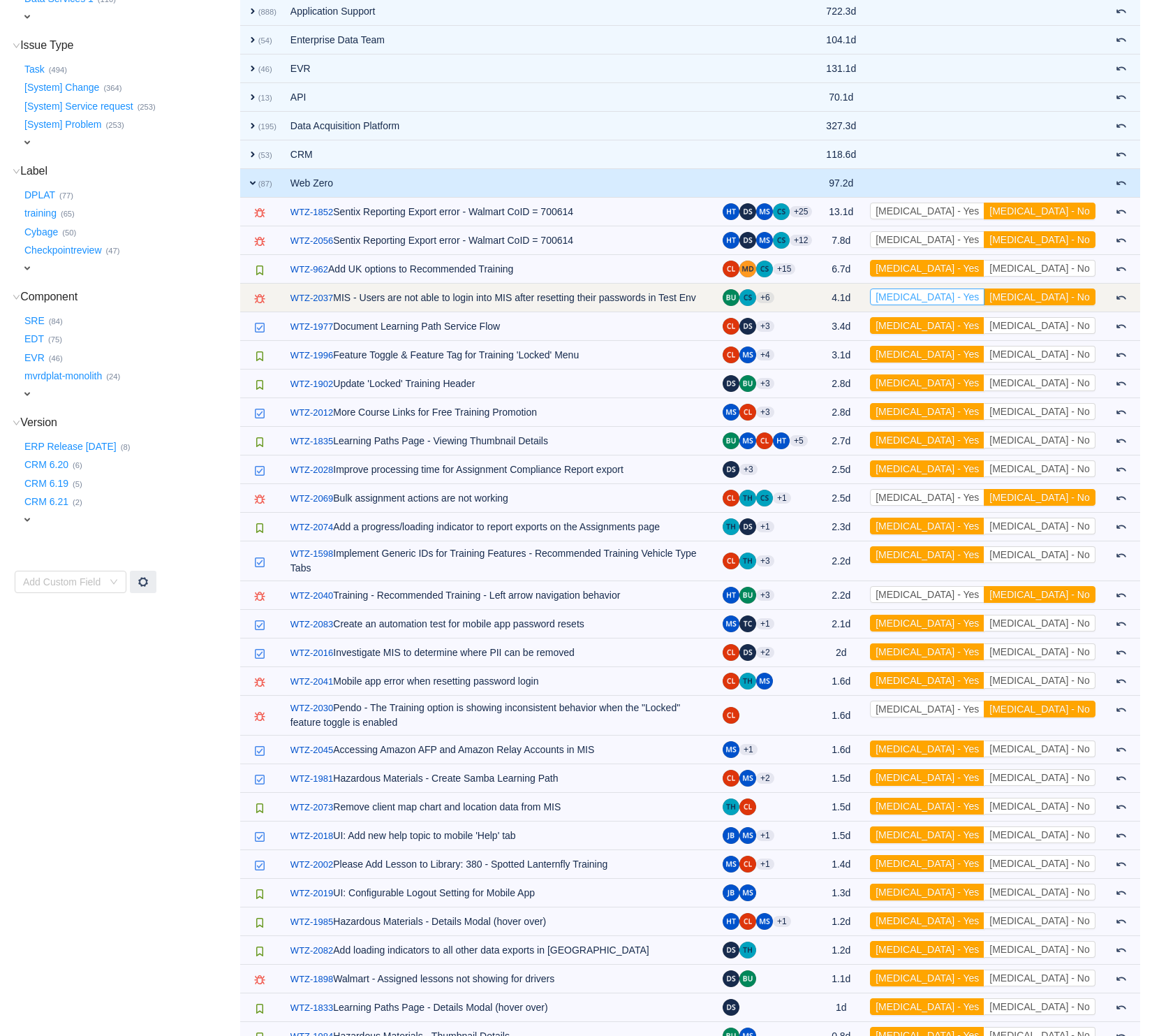
scroll to position [412, 0]
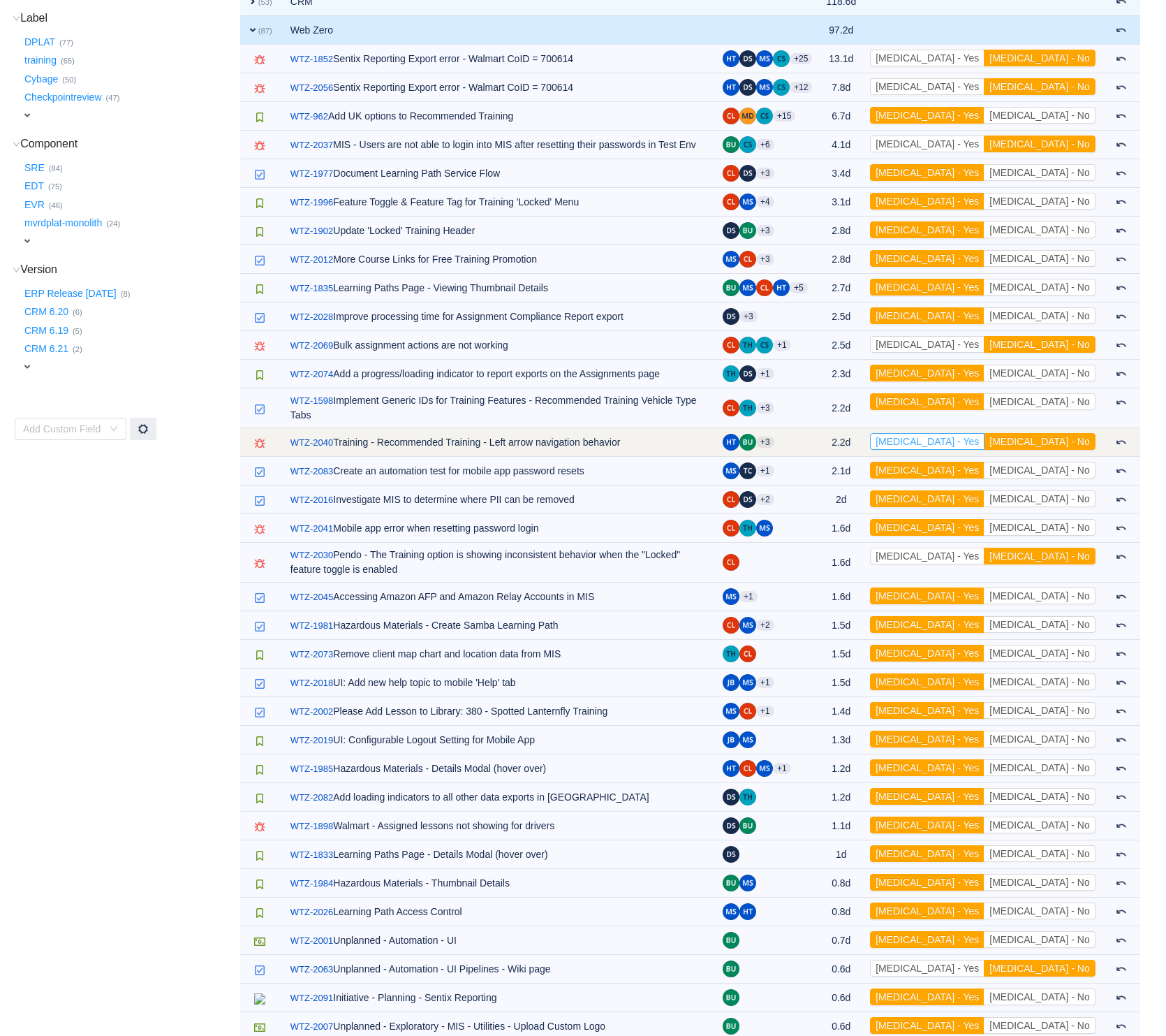
click at [981, 433] on button "[MEDICAL_DATA] - Yes" at bounding box center [927, 441] width 115 height 16
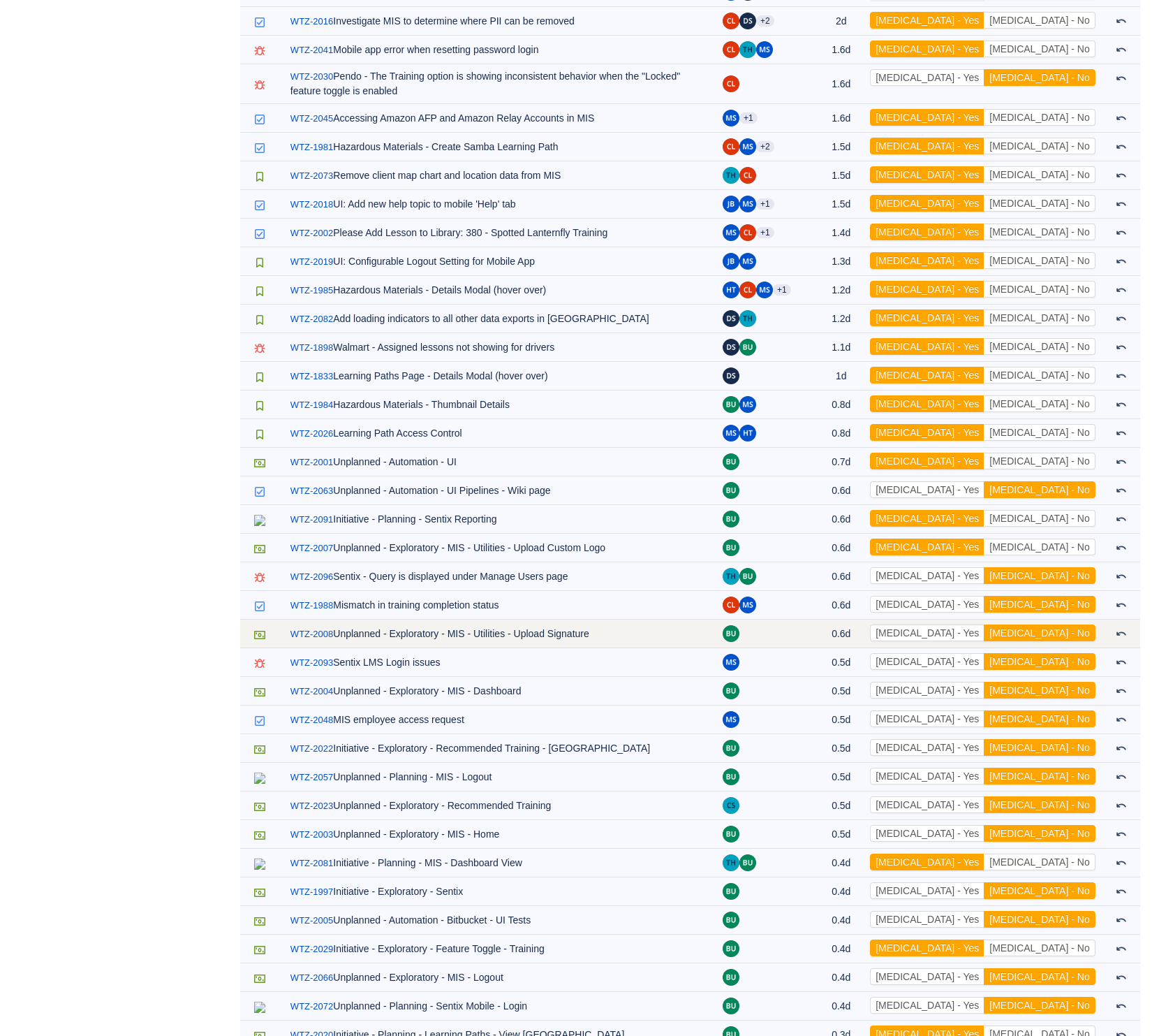
scroll to position [959, 0]
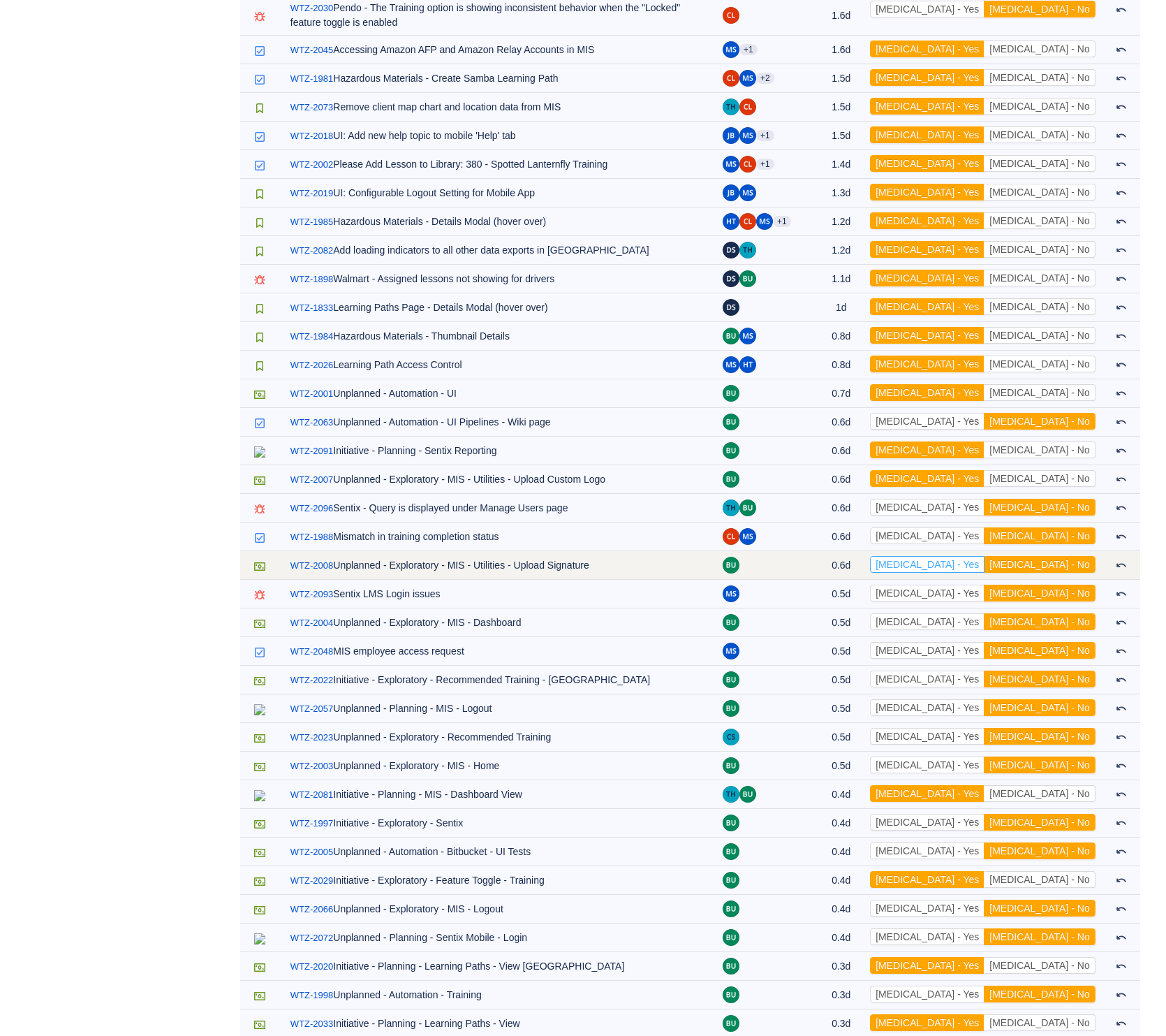
click at [982, 556] on button "[MEDICAL_DATA] - Yes" at bounding box center [927, 563] width 115 height 16
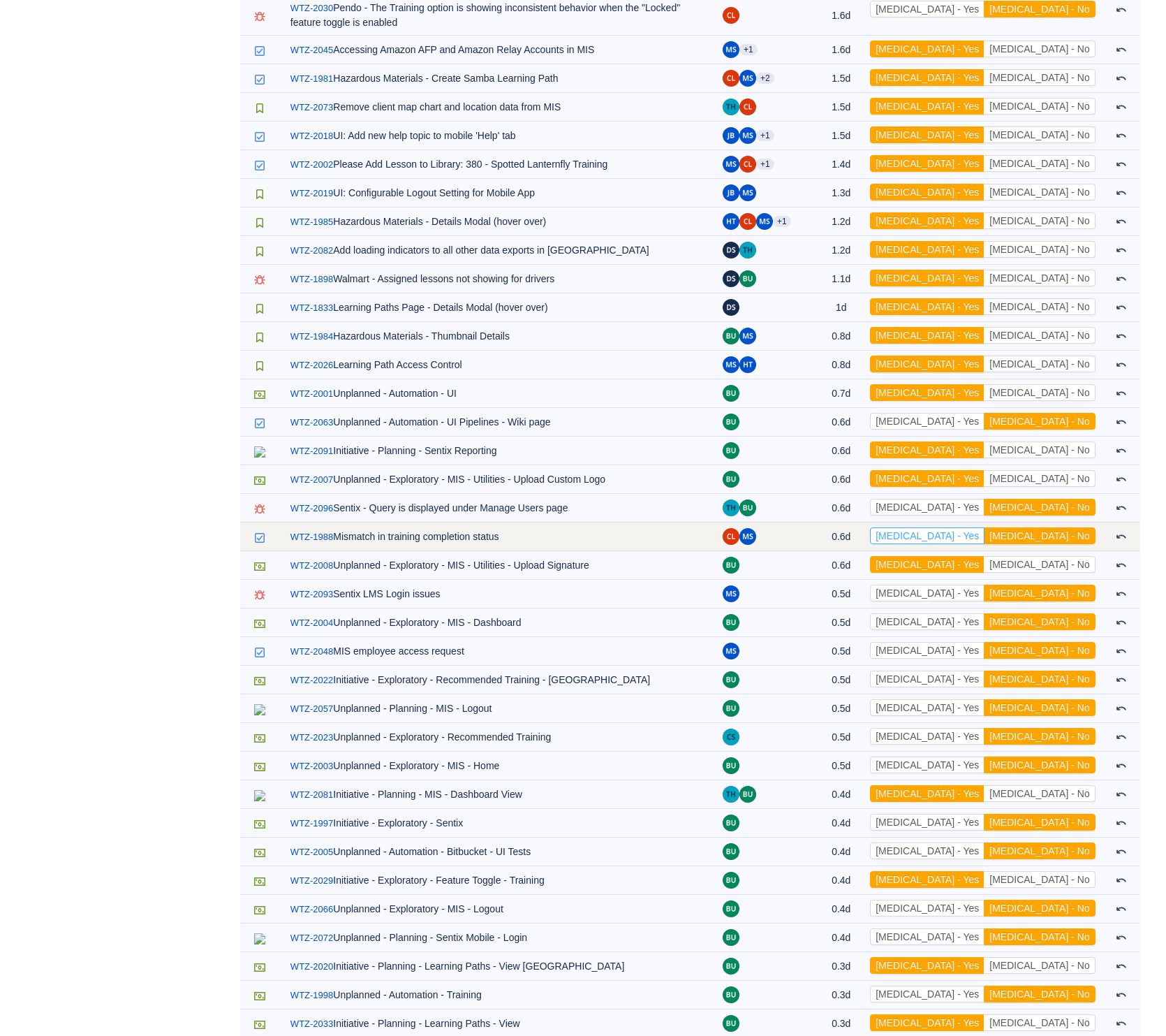
click at [984, 527] on button "[MEDICAL_DATA] - Yes" at bounding box center [927, 535] width 115 height 16
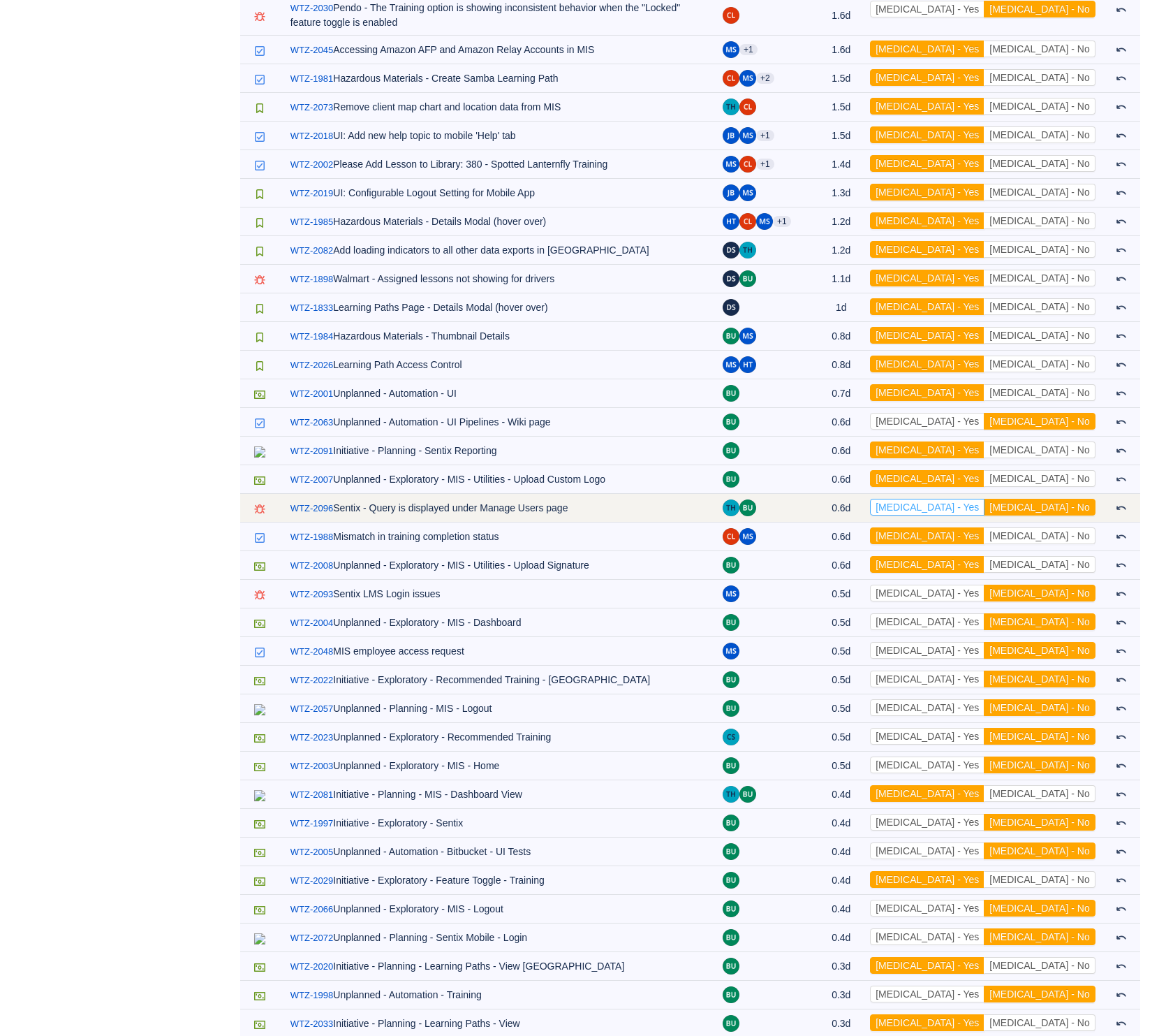
click at [982, 503] on button "[MEDICAL_DATA] - Yes" at bounding box center [927, 506] width 115 height 16
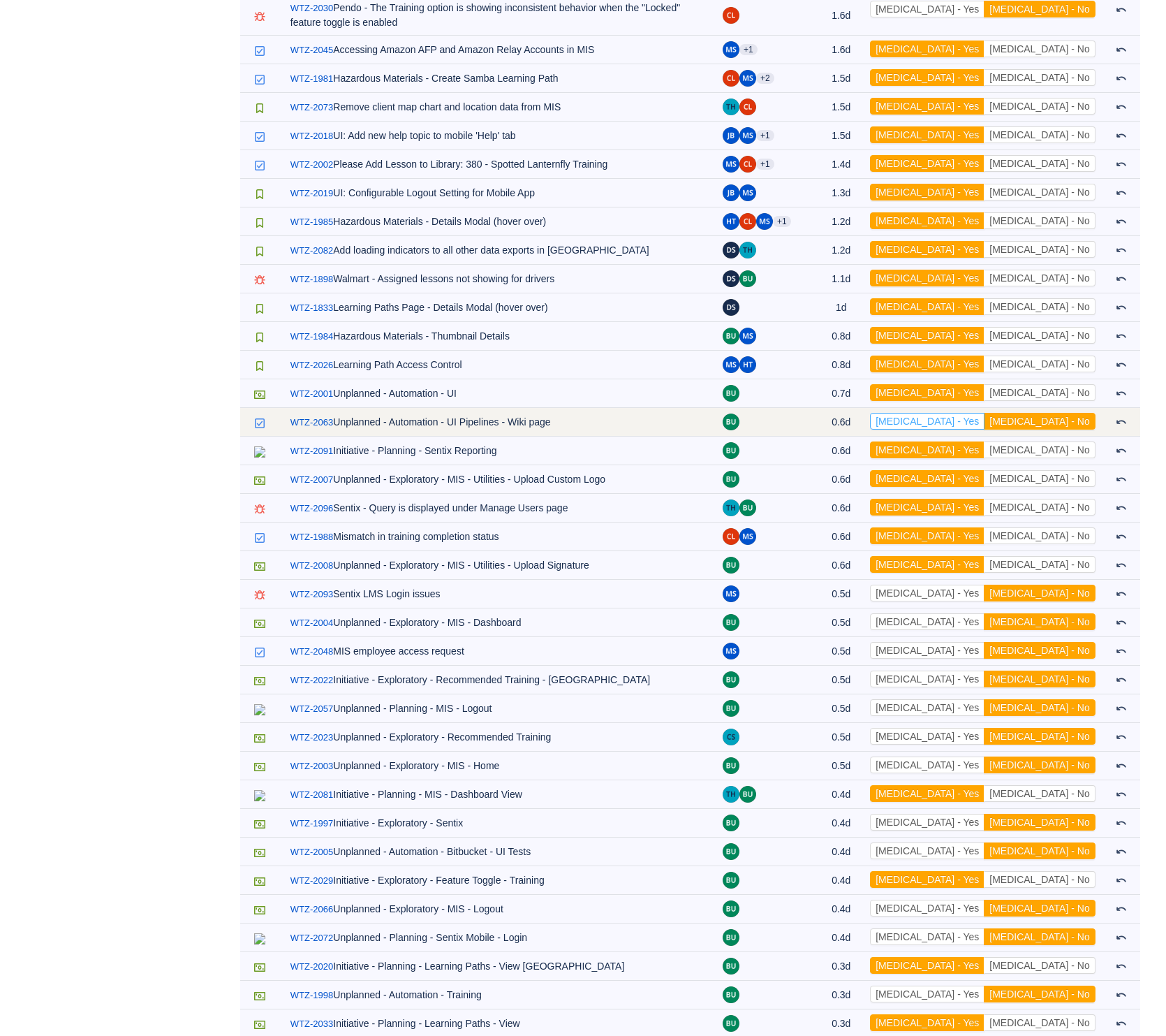
click at [985, 412] on button "[MEDICAL_DATA] - Yes" at bounding box center [927, 420] width 115 height 16
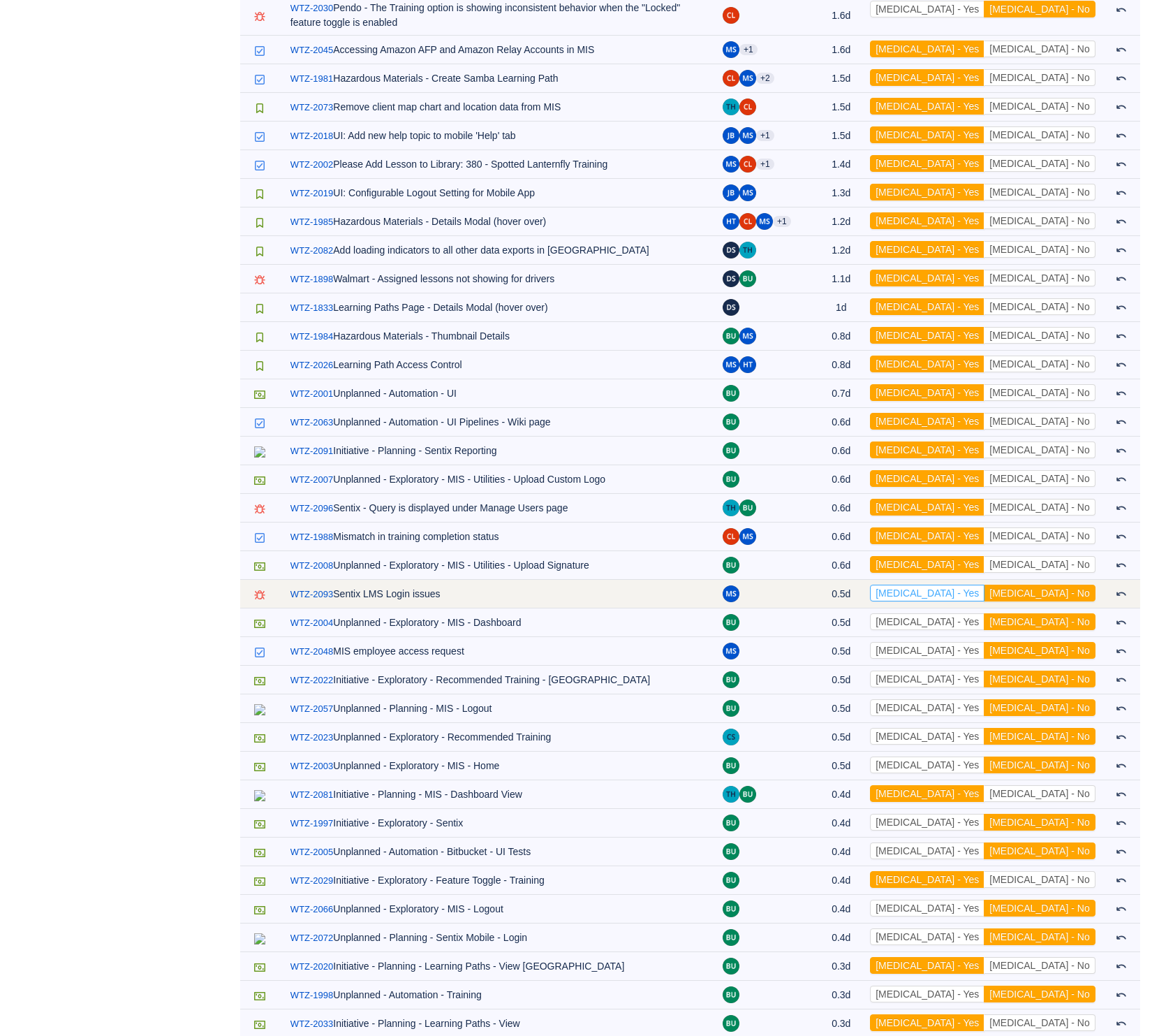
click at [985, 585] on button "[MEDICAL_DATA] - Yes" at bounding box center [927, 593] width 115 height 16
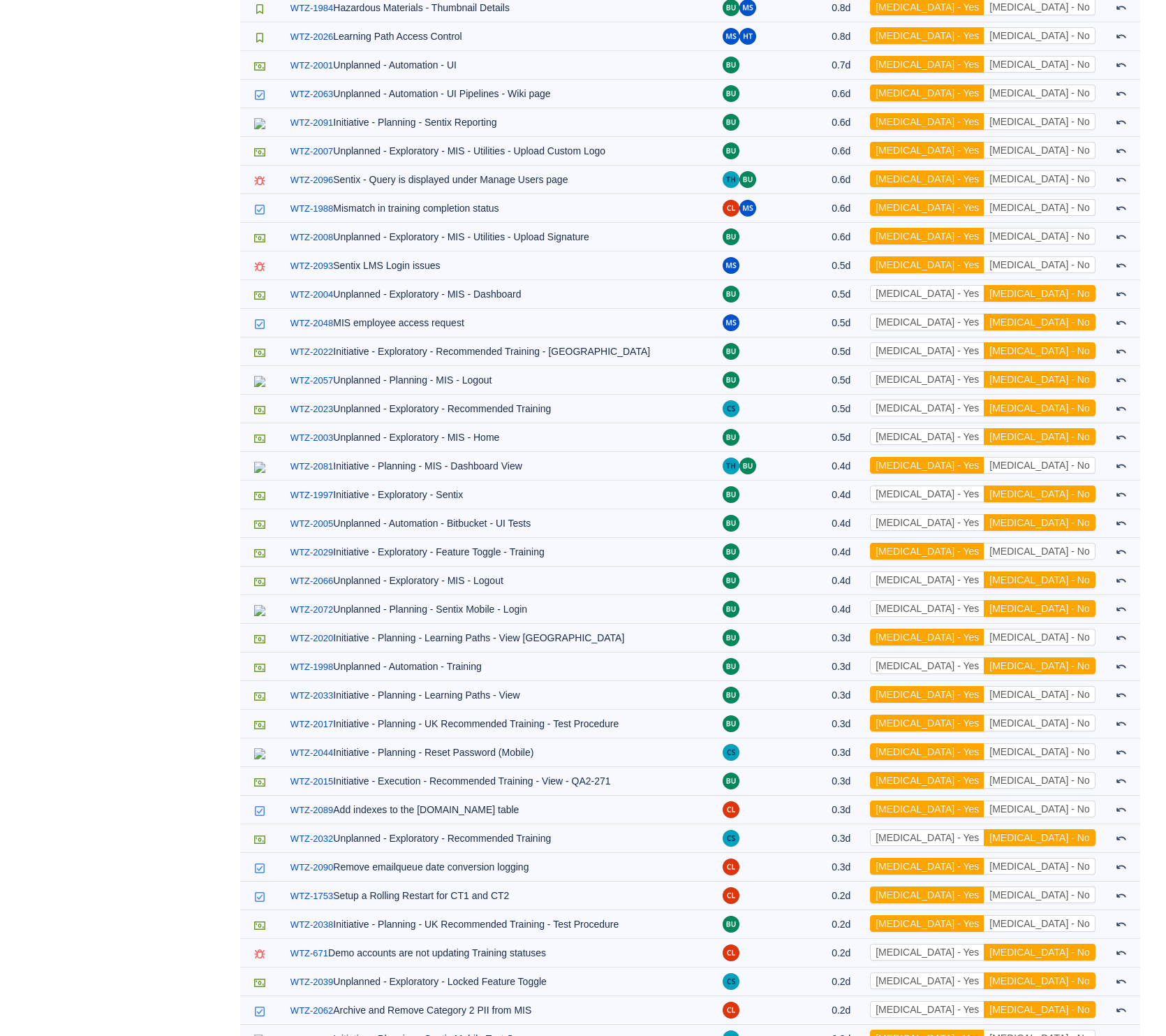
scroll to position [1359, 0]
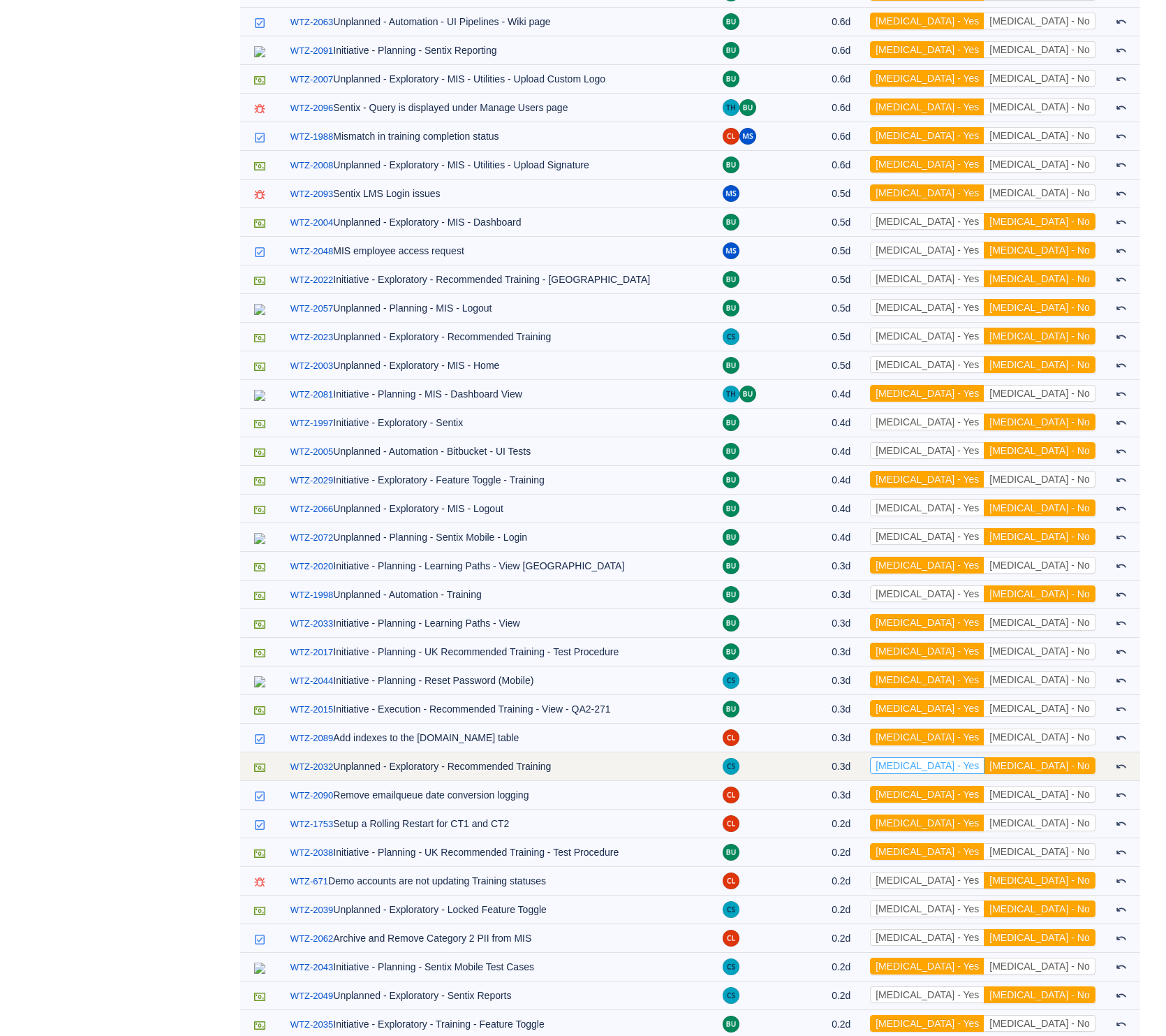
click at [985, 757] on button "[MEDICAL_DATA] - Yes" at bounding box center [927, 765] width 115 height 16
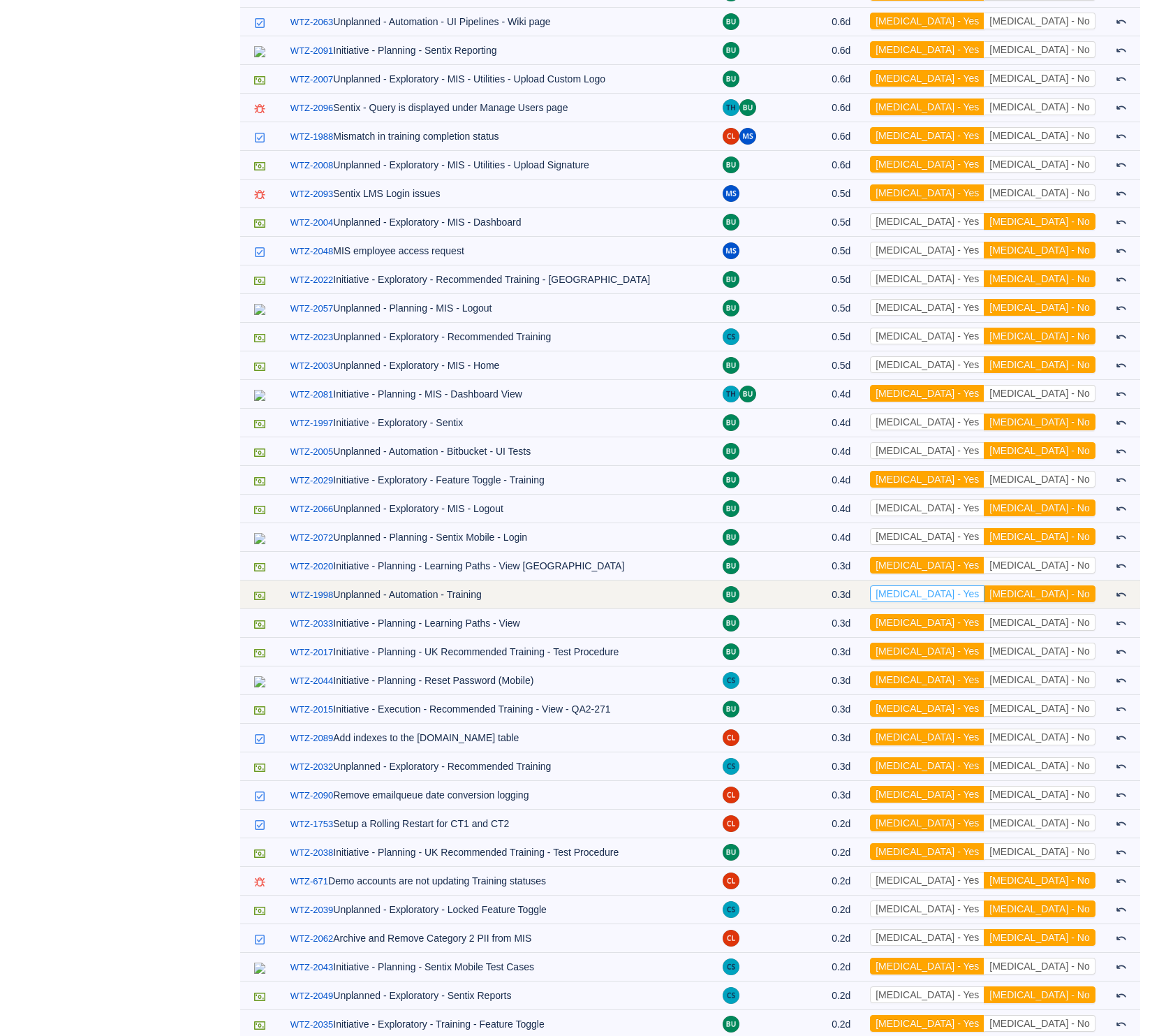
click at [985, 588] on button "[MEDICAL_DATA] - Yes" at bounding box center [927, 593] width 115 height 16
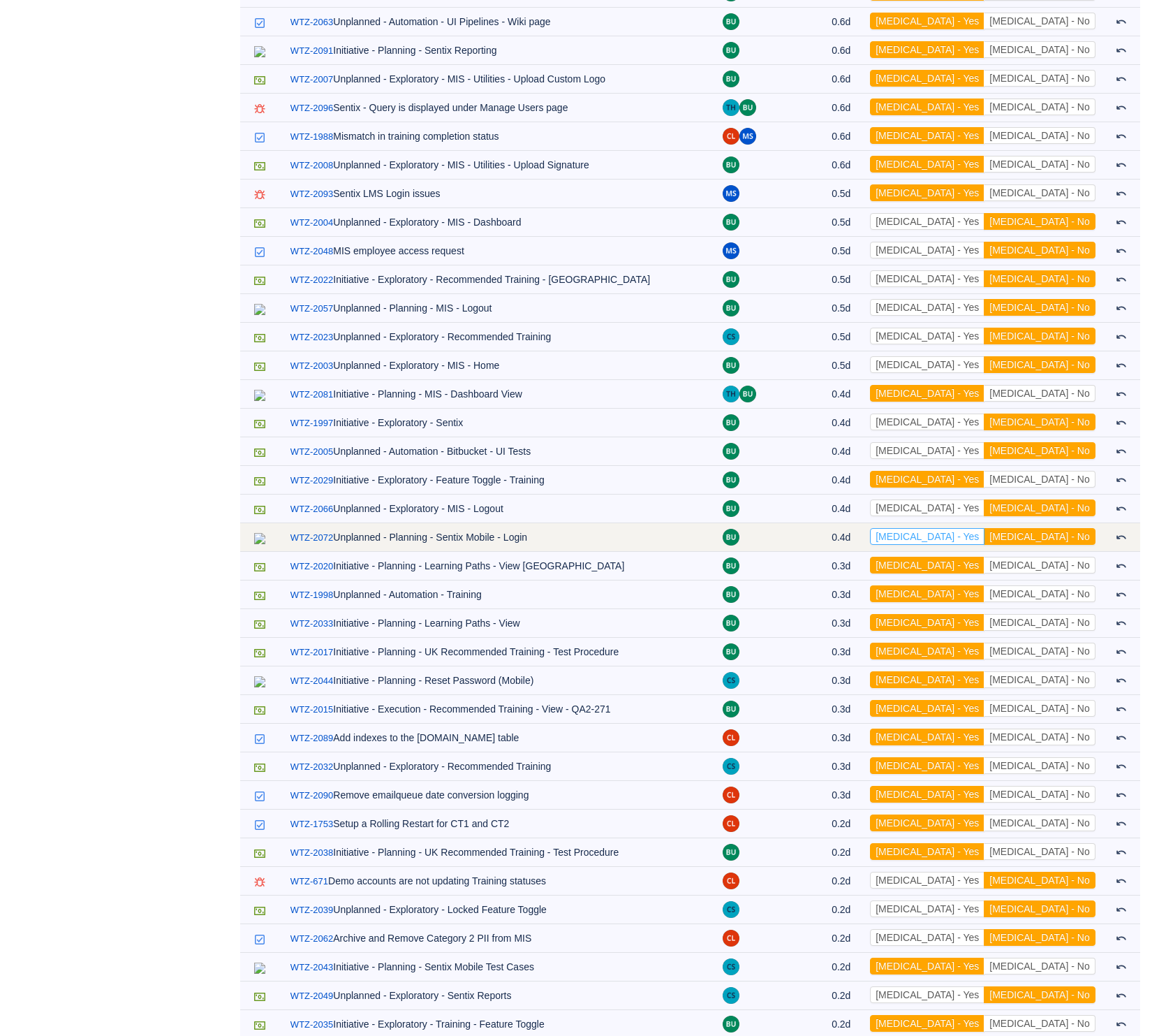
click at [985, 528] on button "[MEDICAL_DATA] - Yes" at bounding box center [927, 536] width 115 height 16
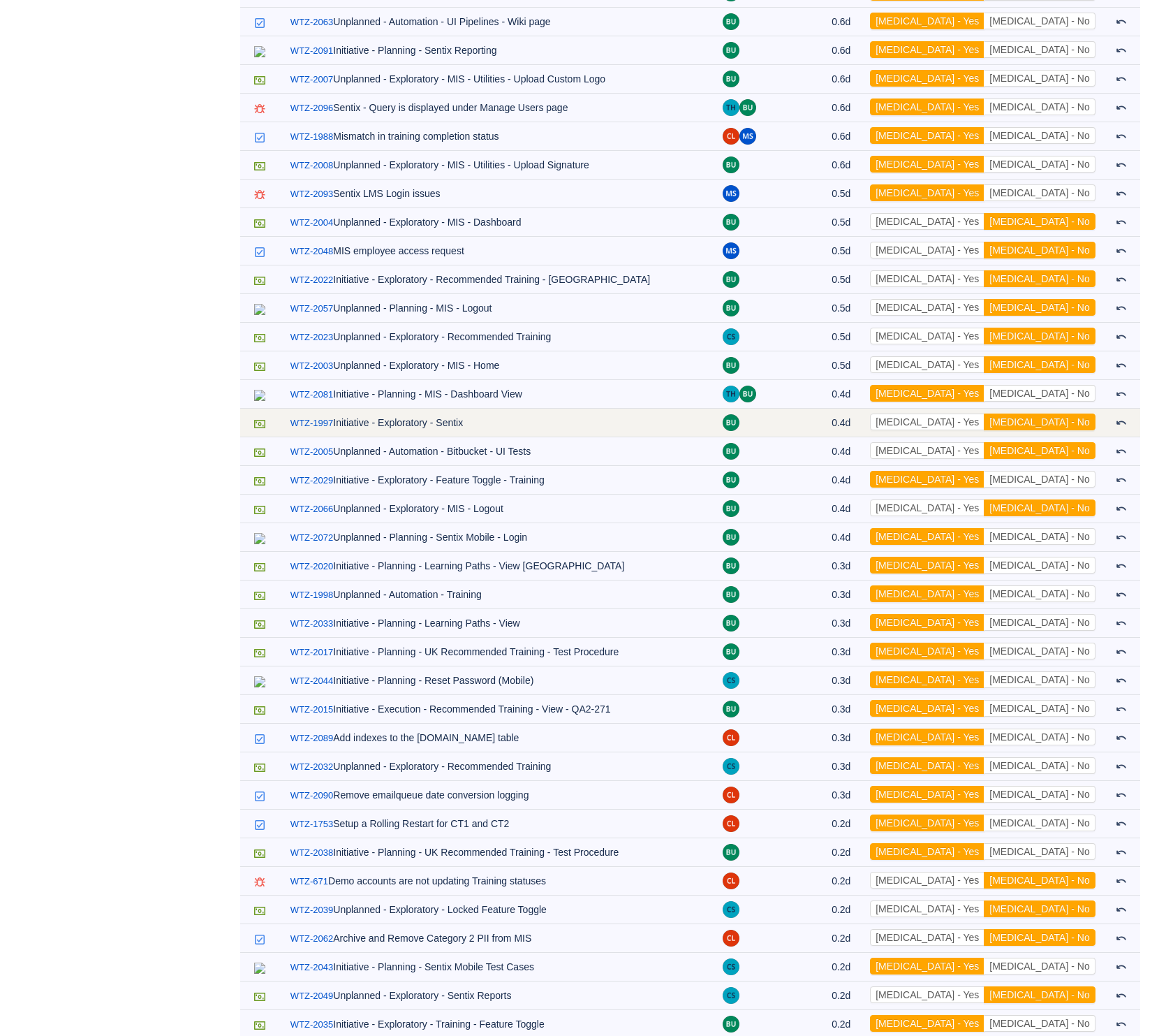
click at [995, 424] on td "[MEDICAL_DATA] - Yes [MEDICAL_DATA] - No Out of scope" at bounding box center [983, 423] width 240 height 28
click at [985, 415] on button "[MEDICAL_DATA] - Yes" at bounding box center [927, 421] width 115 height 16
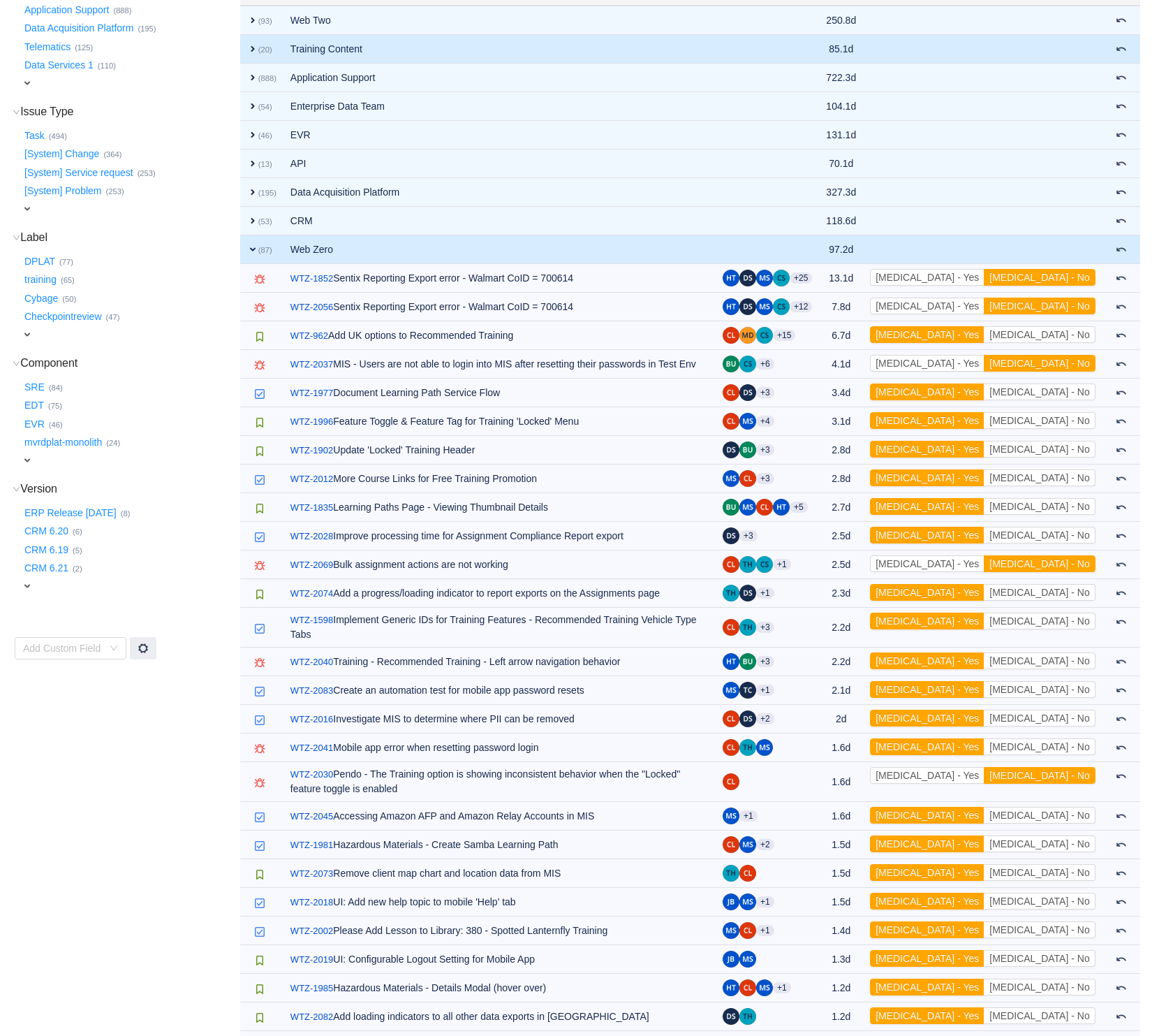
scroll to position [0, 0]
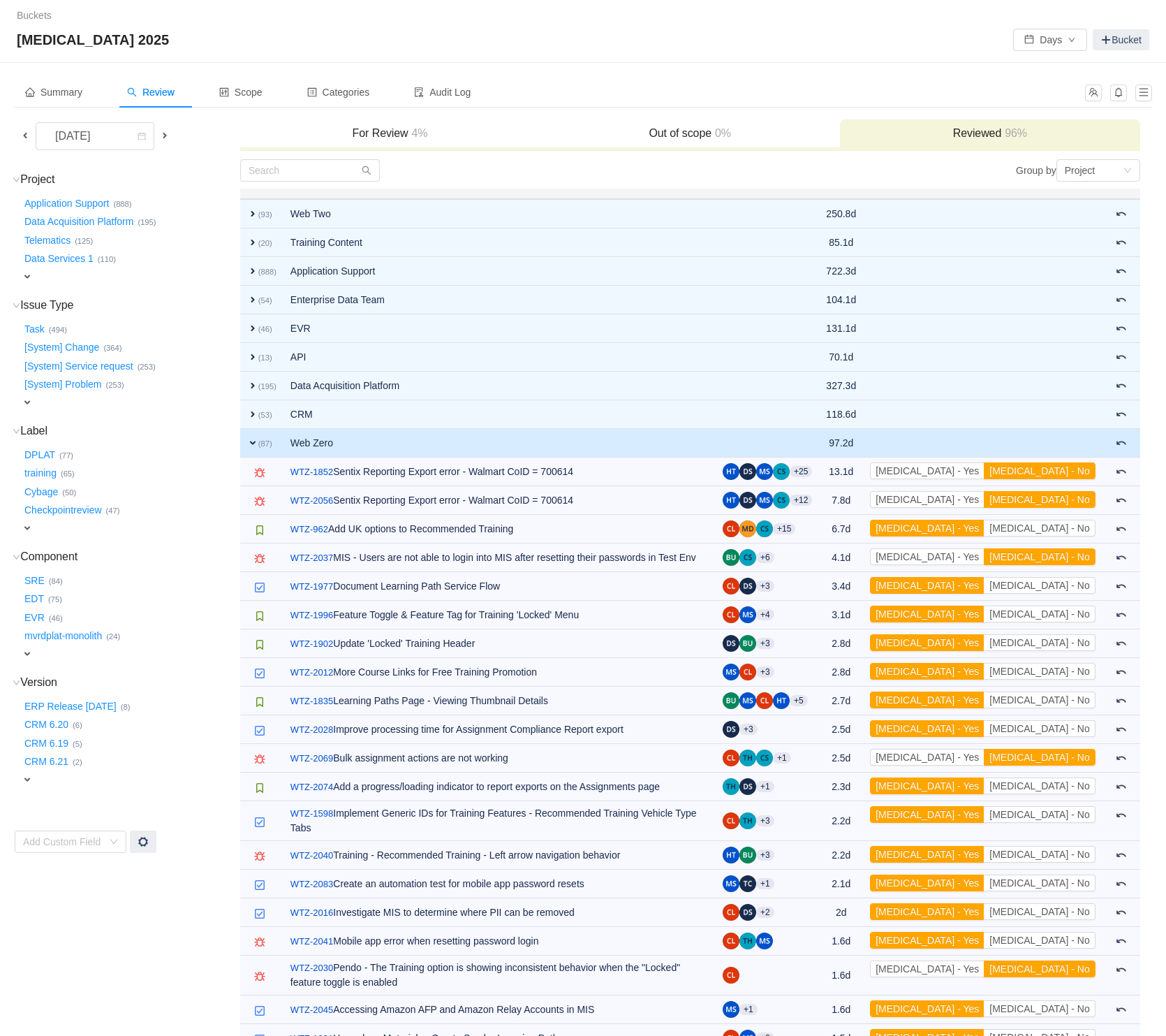
click at [248, 445] on span "expand" at bounding box center [253, 443] width 11 height 11
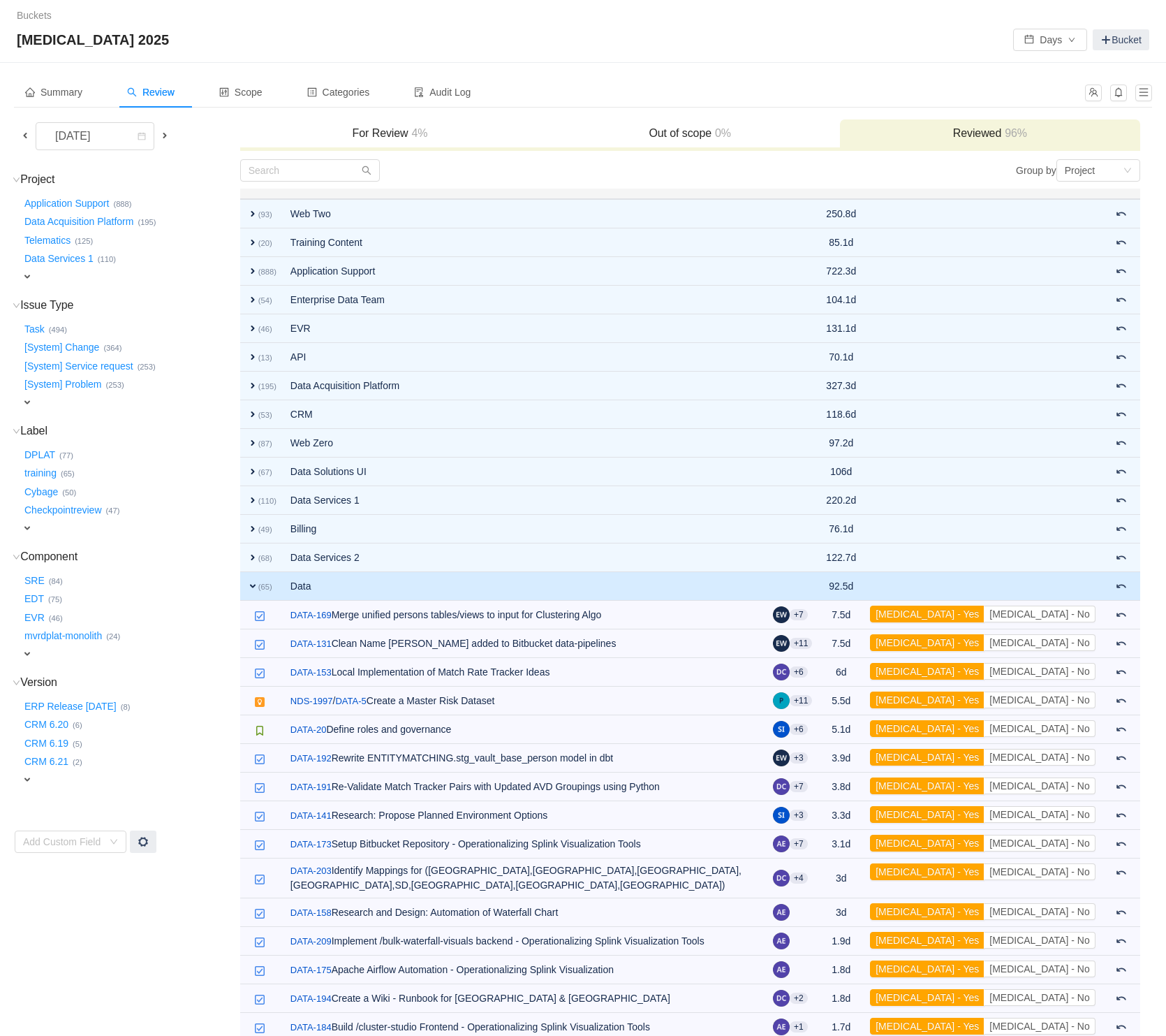
click at [248, 591] on span "expand" at bounding box center [253, 586] width 11 height 11
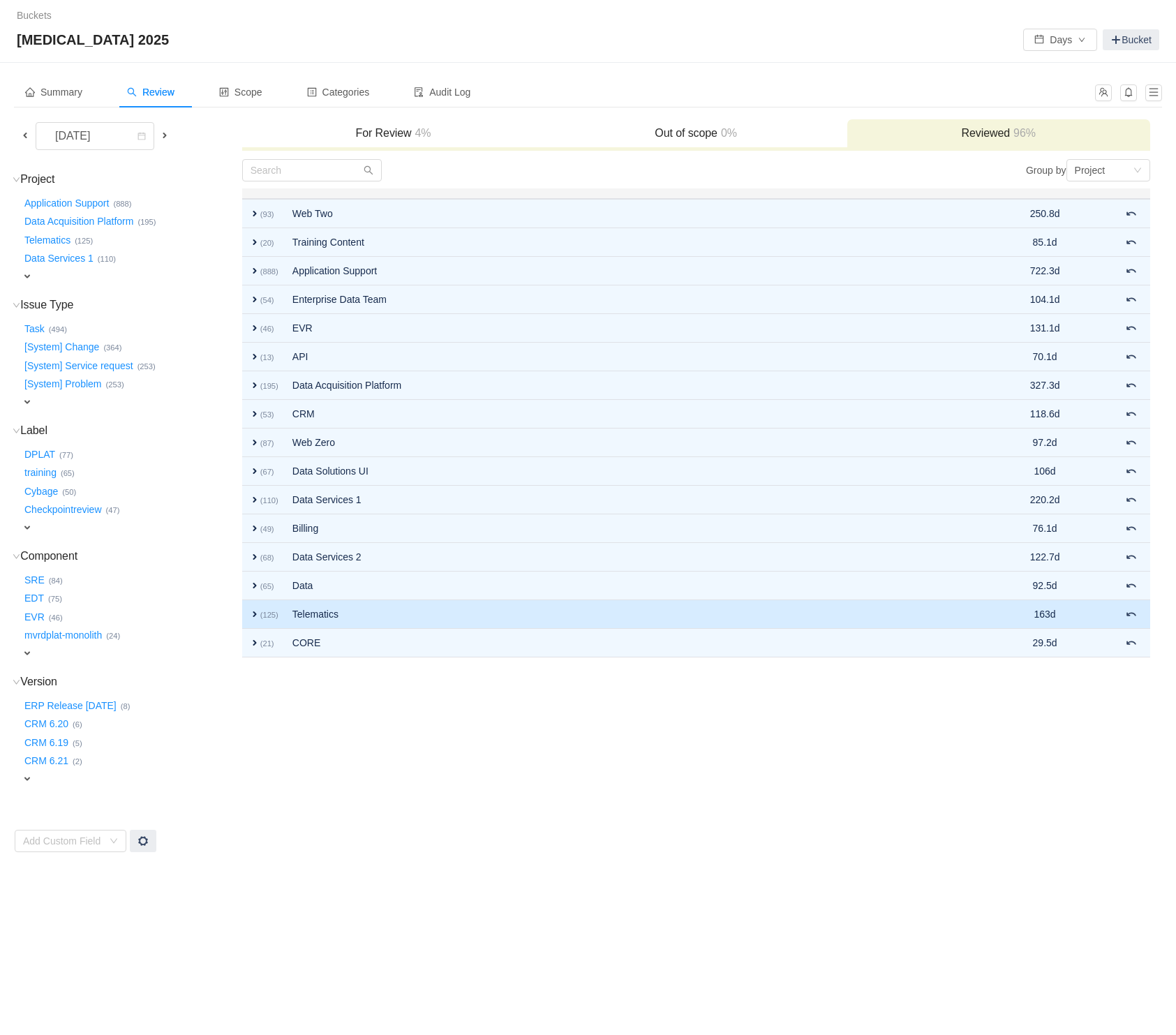
click at [259, 610] on span "expand" at bounding box center [254, 614] width 11 height 11
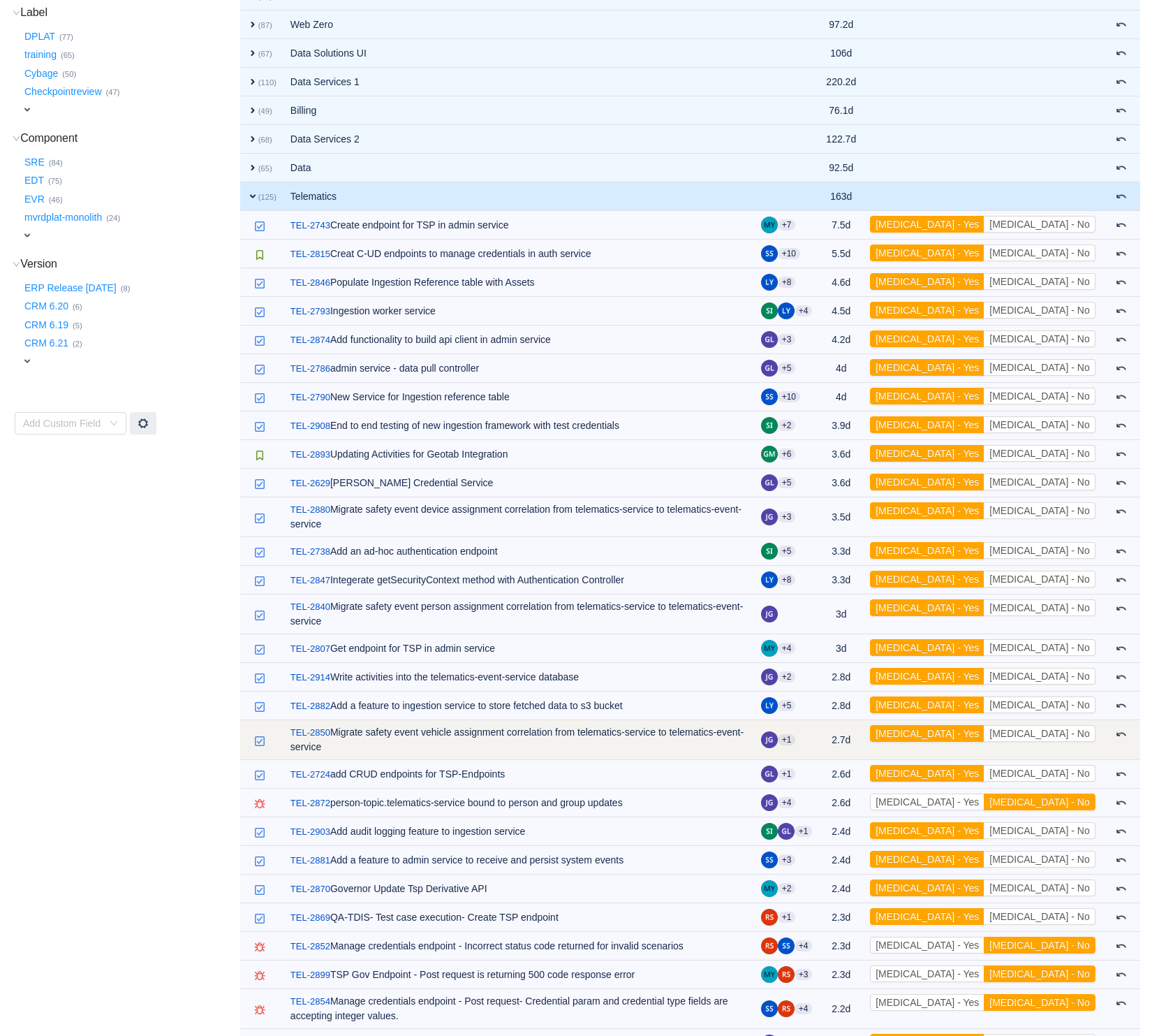
scroll to position [427, 0]
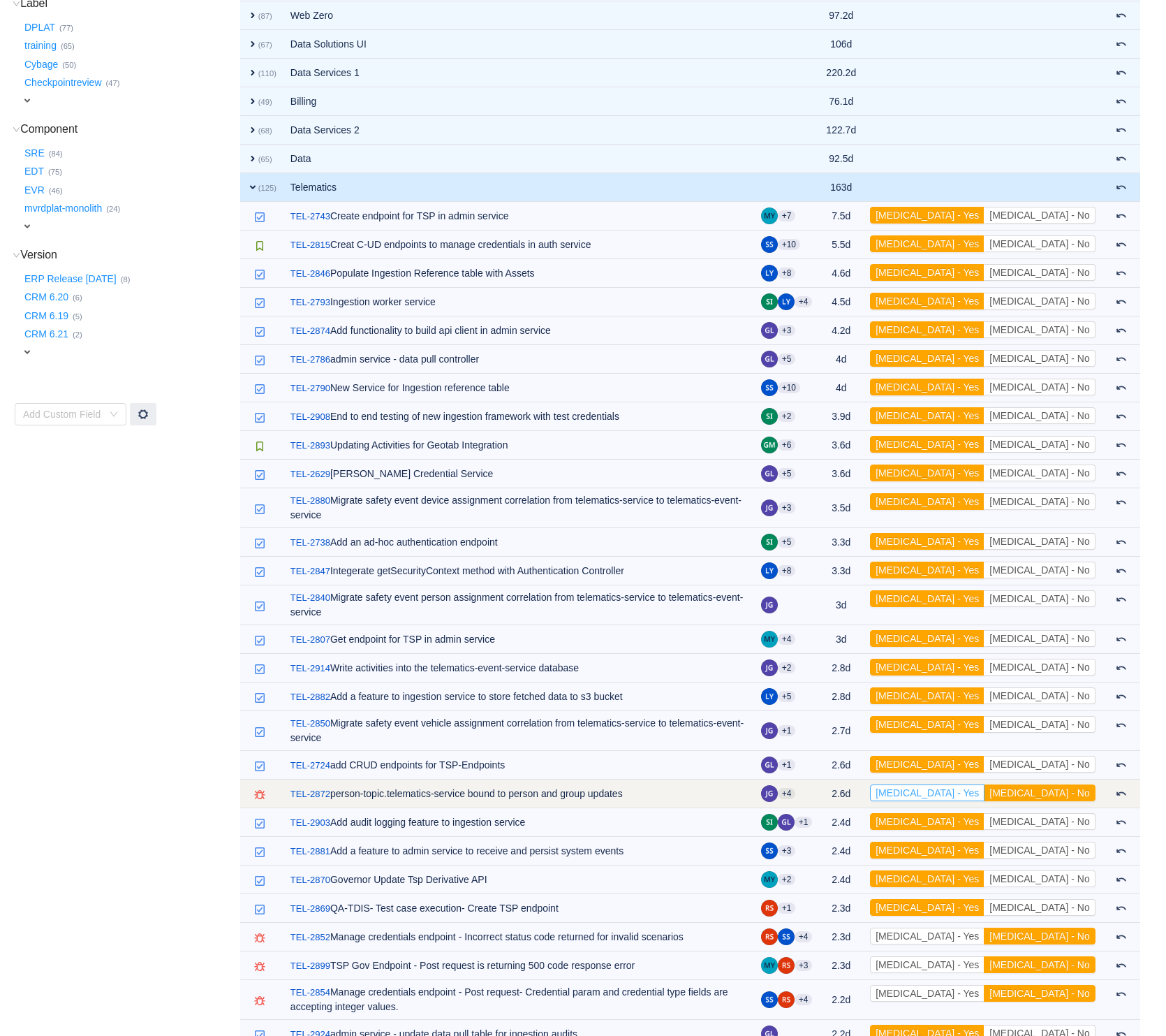
click at [985, 784] on button "[MEDICAL_DATA] - Yes" at bounding box center [927, 792] width 115 height 16
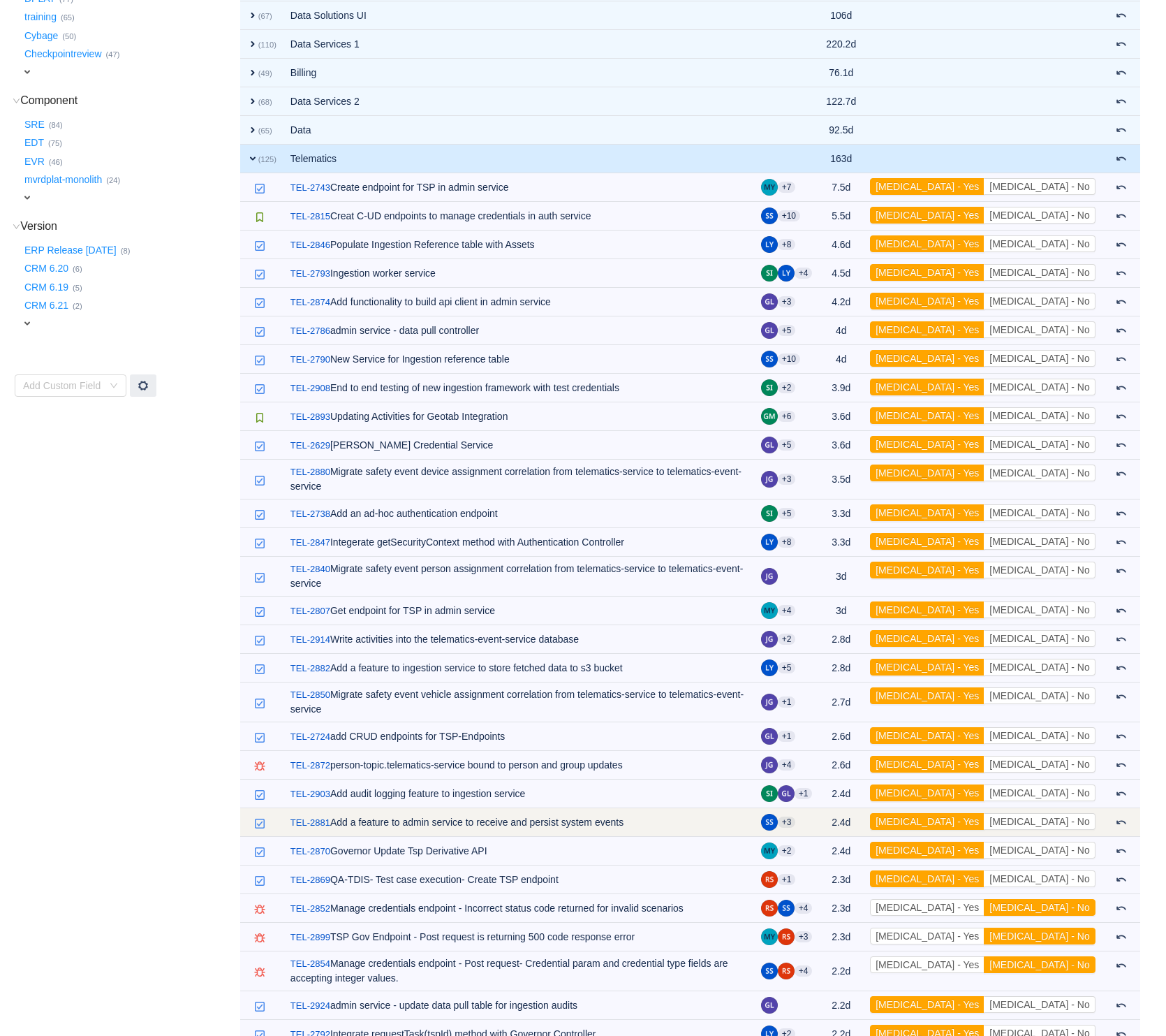
scroll to position [671, 0]
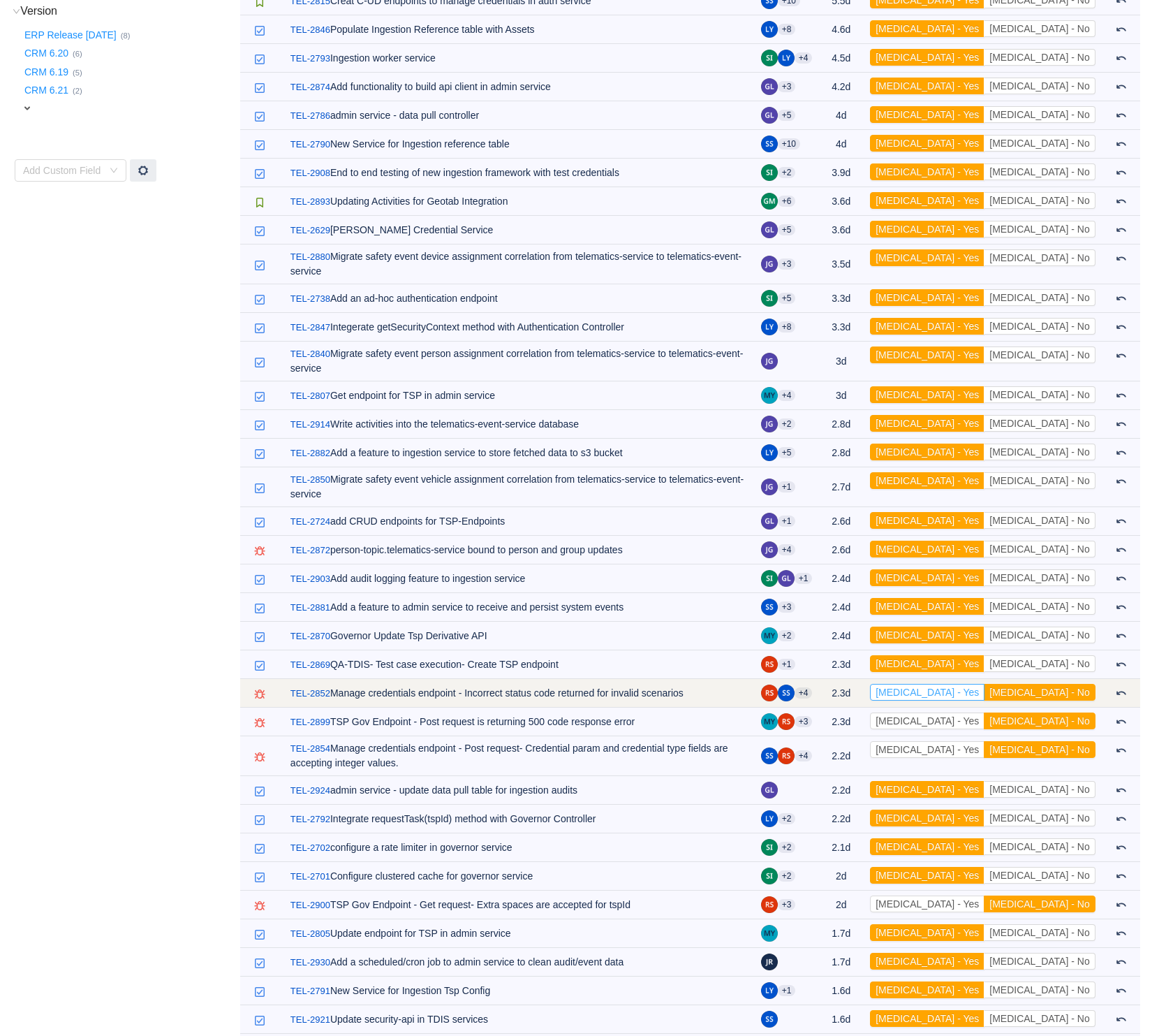
click at [985, 684] on button "[MEDICAL_DATA] - Yes" at bounding box center [927, 692] width 115 height 16
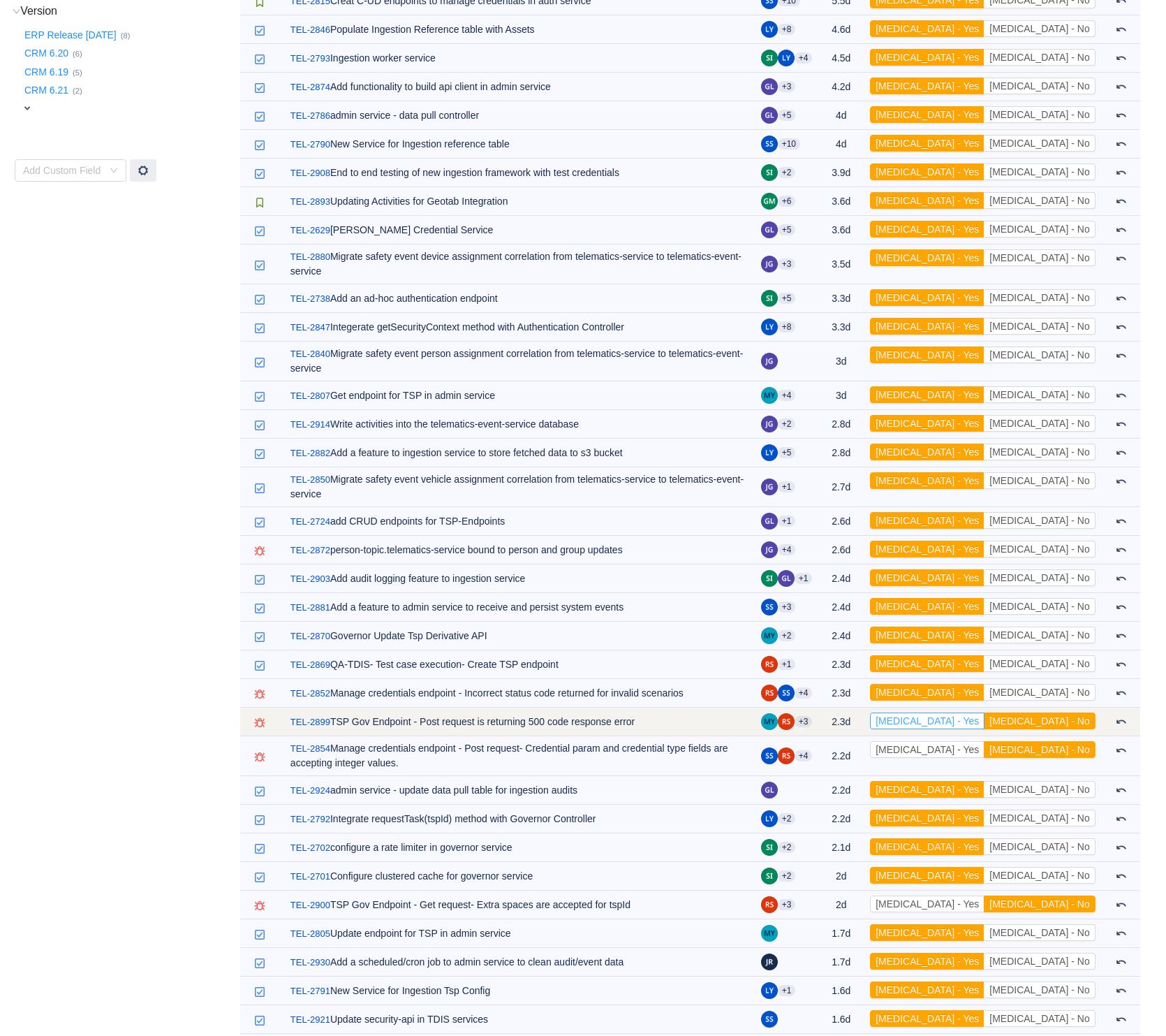
click at [985, 713] on button "[MEDICAL_DATA] - Yes" at bounding box center [927, 720] width 115 height 16
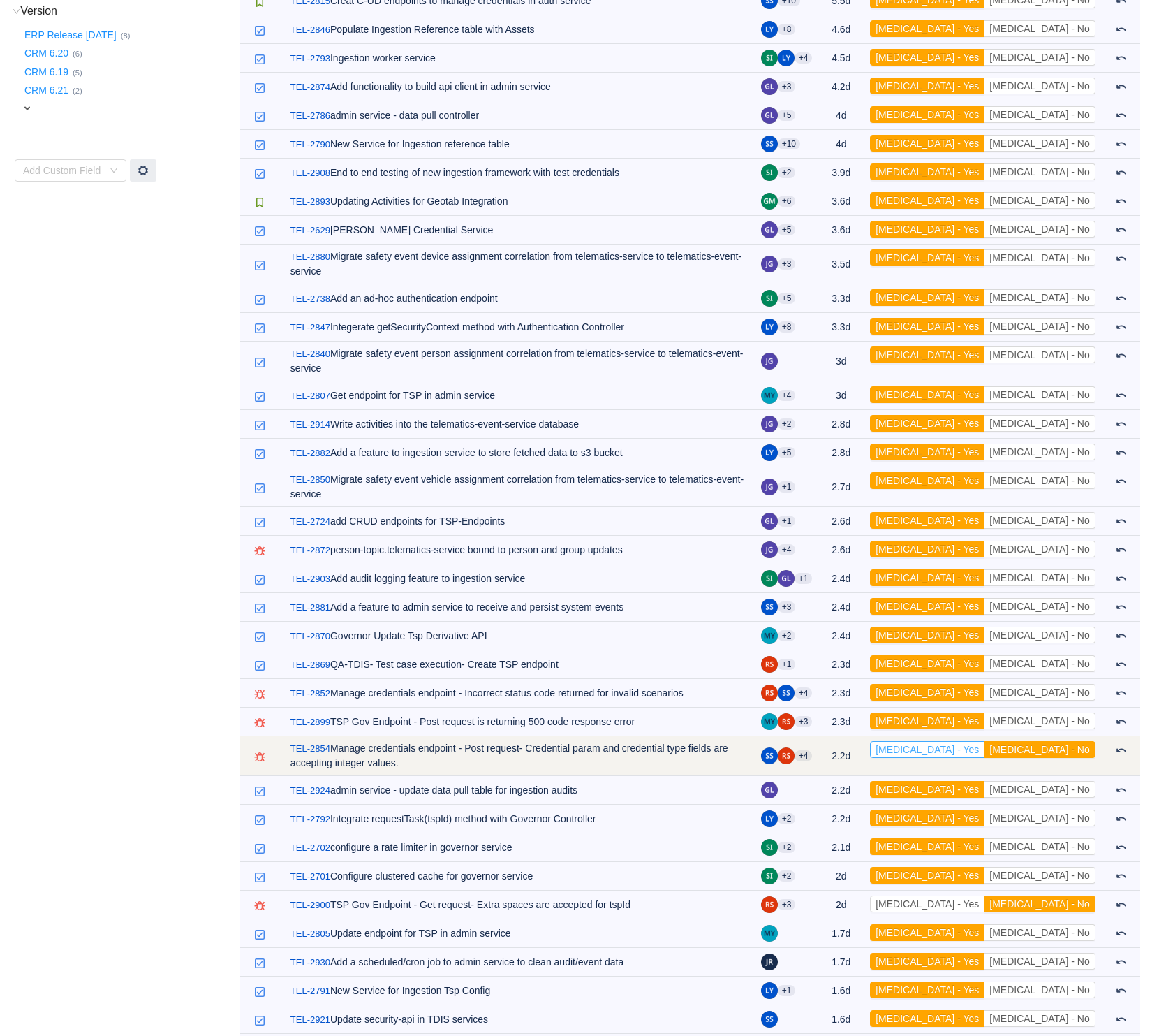
click at [996, 736] on td "[MEDICAL_DATA] - Yes [MEDICAL_DATA] - No Out of scope" at bounding box center [983, 756] width 240 height 40
click at [985, 741] on button "[MEDICAL_DATA] - Yes" at bounding box center [927, 749] width 115 height 16
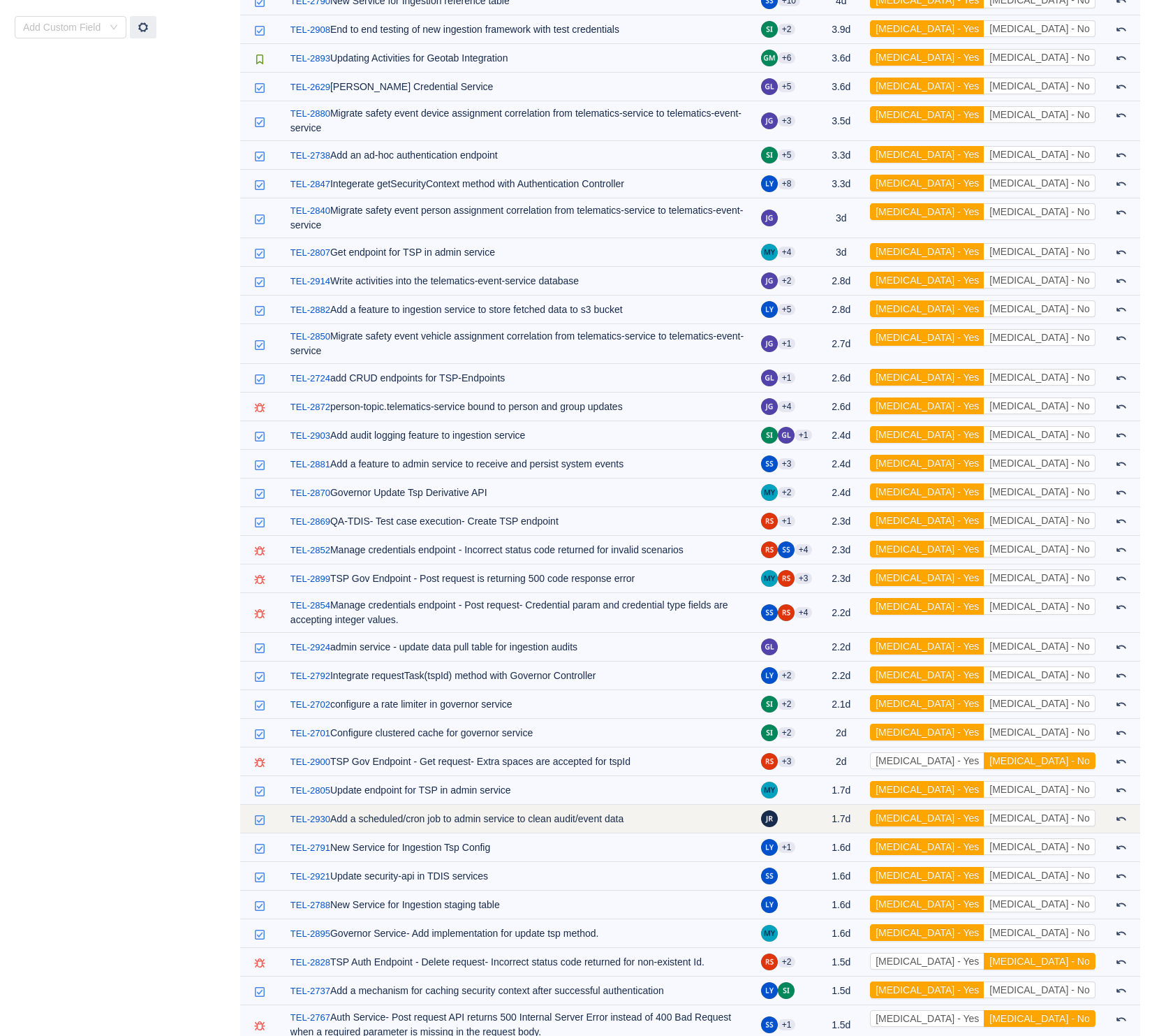
scroll to position [886, 0]
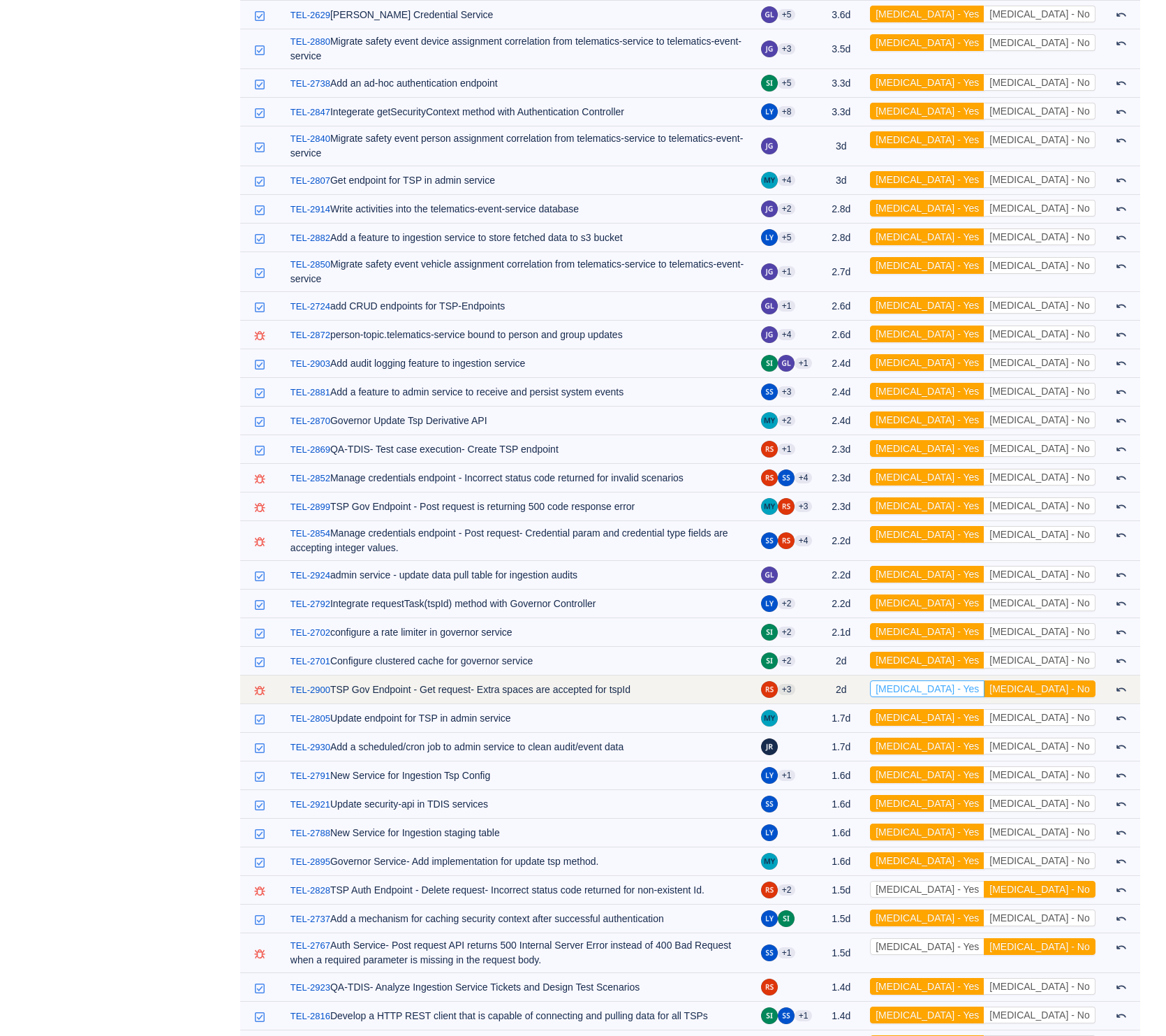
click at [985, 681] on button "[MEDICAL_DATA] - Yes" at bounding box center [927, 688] width 115 height 16
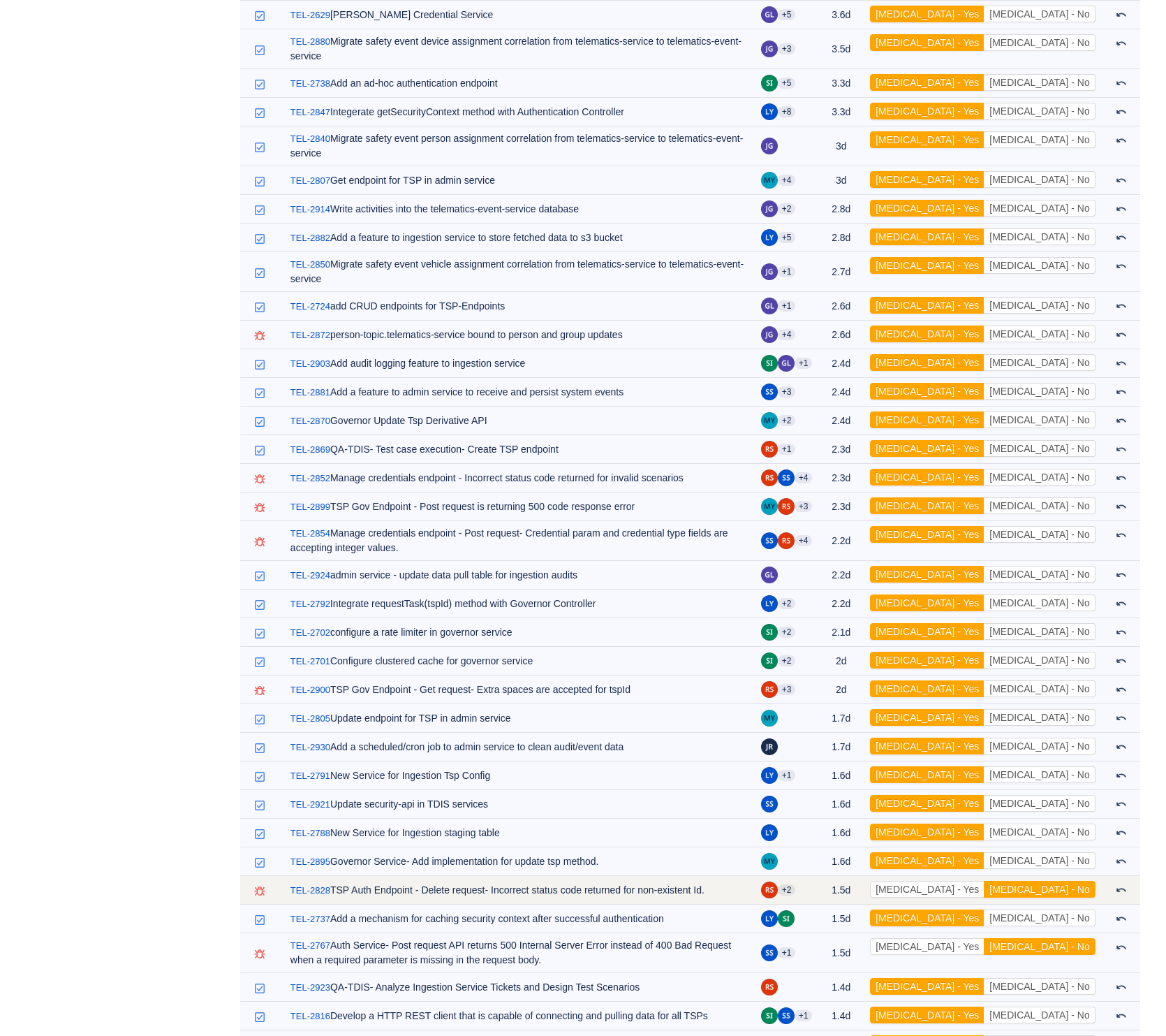
click at [1003, 876] on td "[MEDICAL_DATA] - Yes [MEDICAL_DATA] - No Out of scope" at bounding box center [983, 889] width 240 height 28
click at [985, 881] on button "[MEDICAL_DATA] - Yes" at bounding box center [927, 888] width 115 height 16
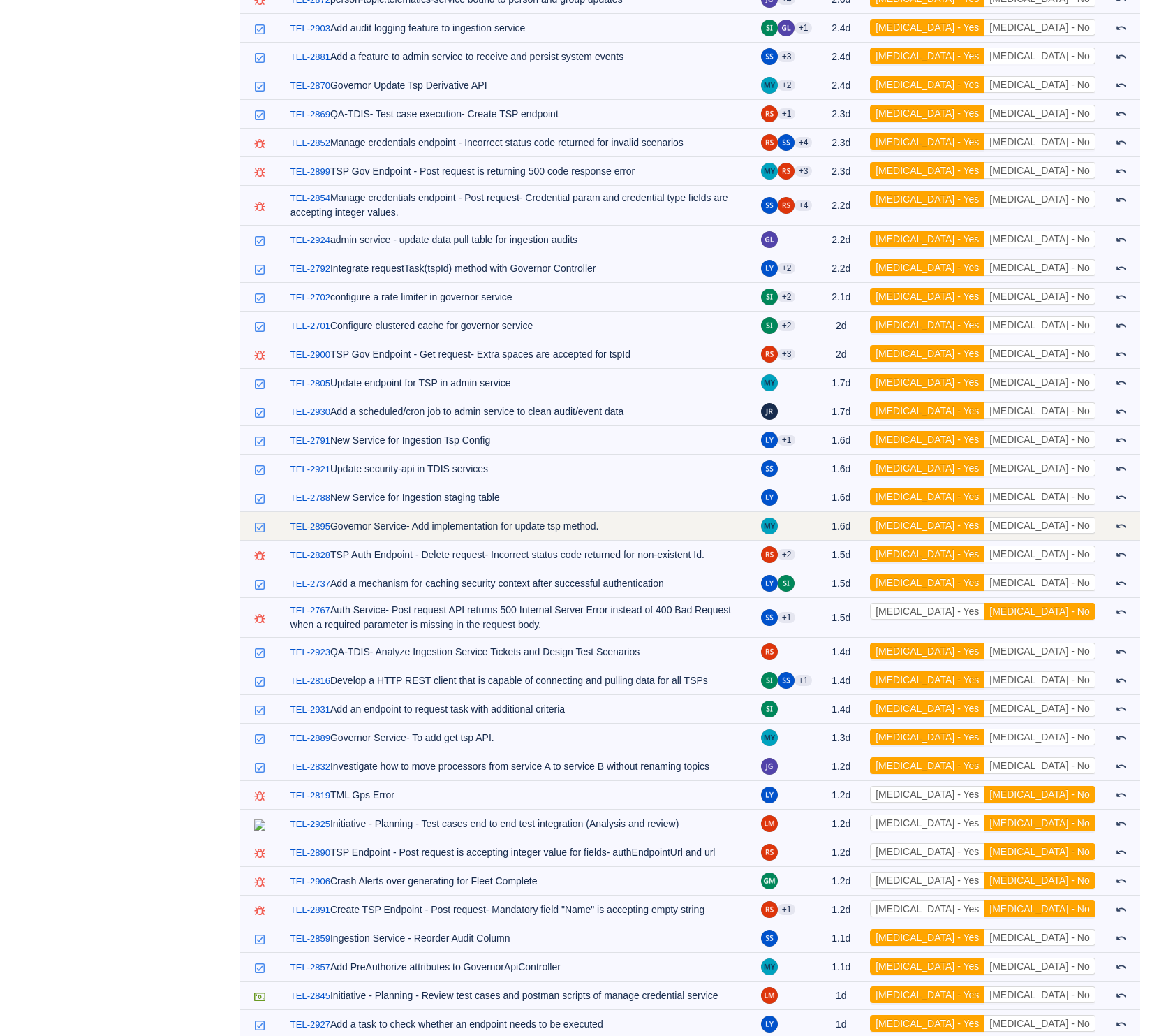
scroll to position [1078, 0]
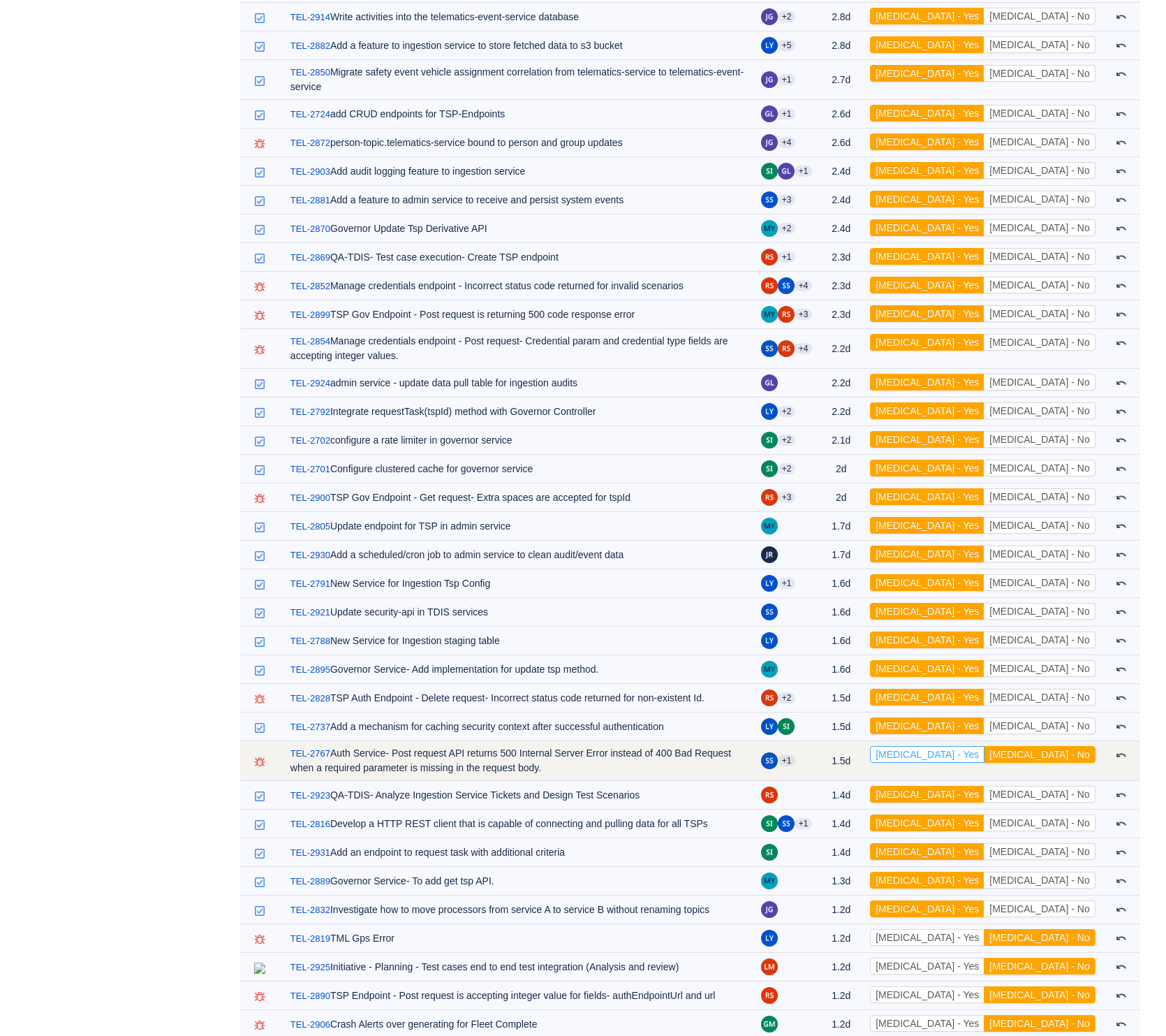
click at [984, 746] on button "[MEDICAL_DATA] - Yes" at bounding box center [927, 754] width 115 height 16
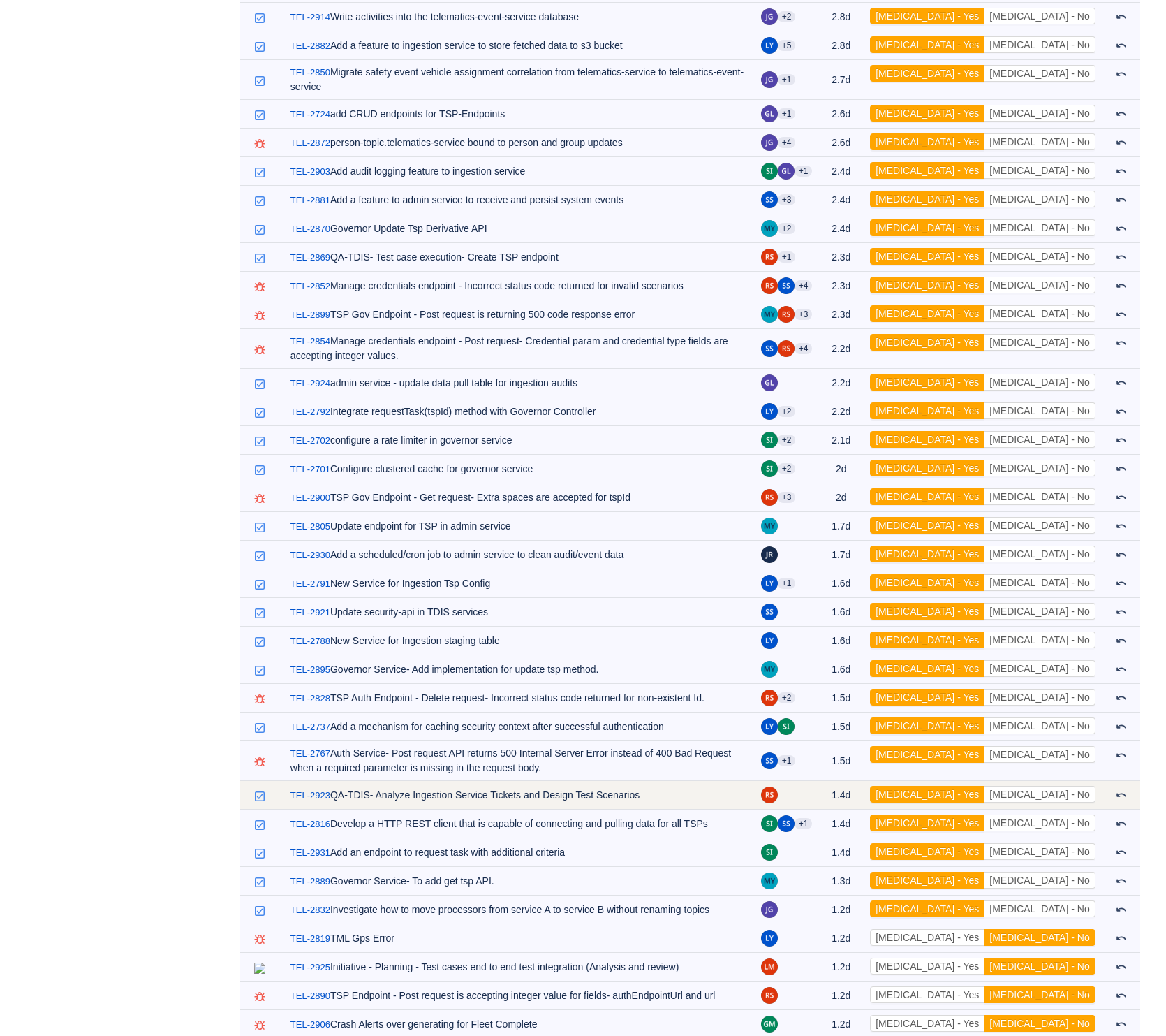
scroll to position [1318, 0]
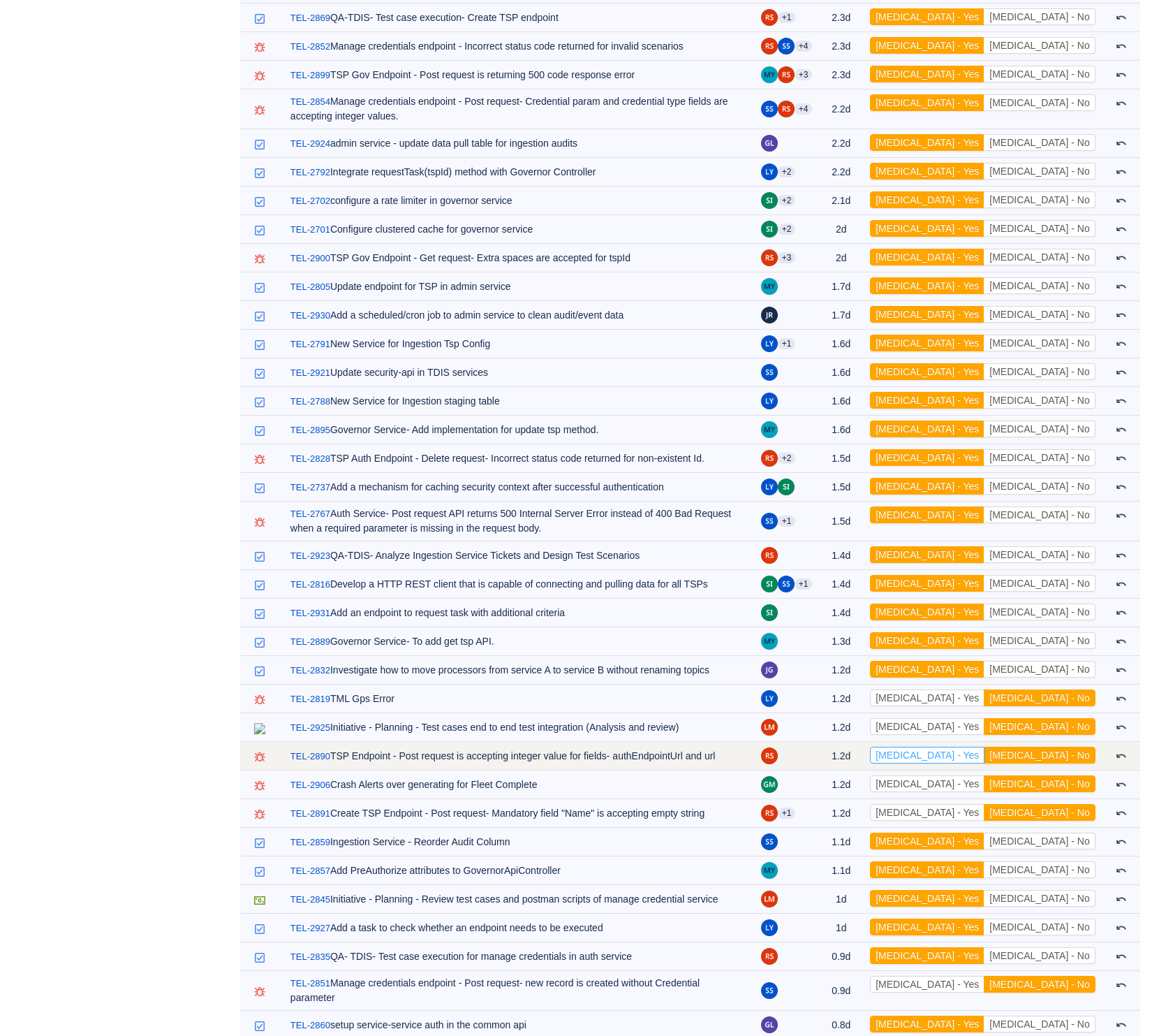
click at [985, 746] on button "[MEDICAL_DATA] - Yes" at bounding box center [927, 754] width 115 height 16
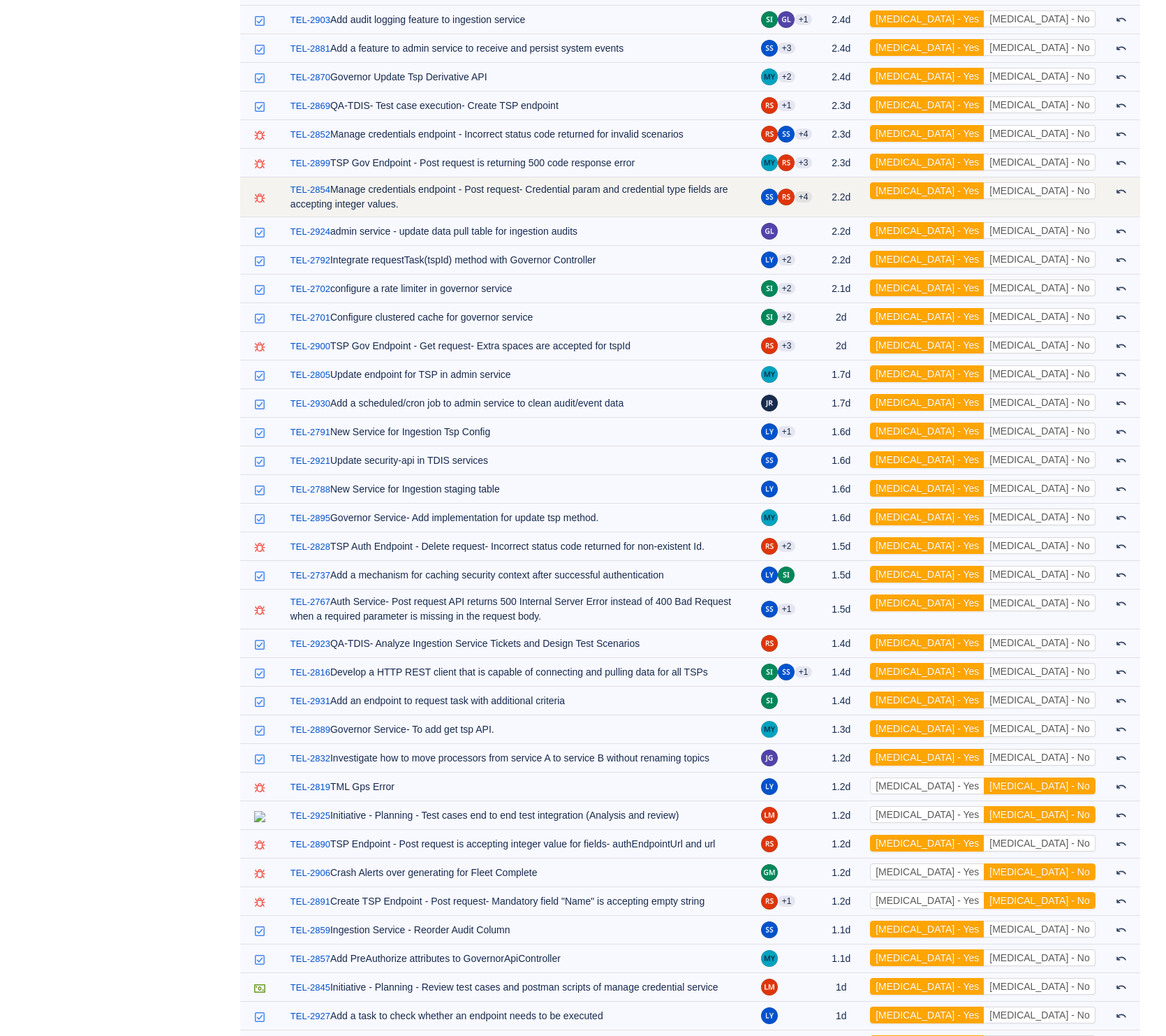
scroll to position [1301, 0]
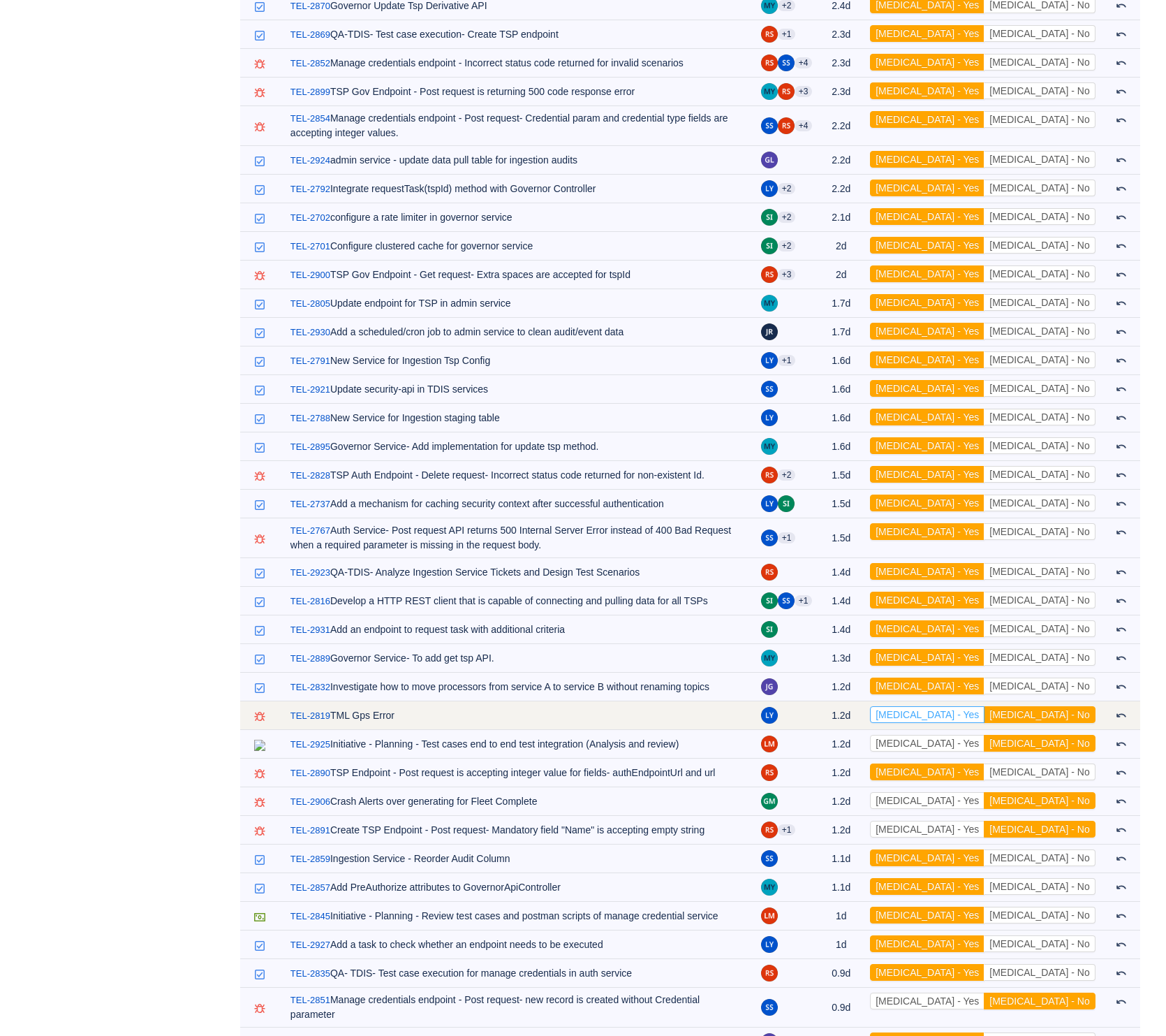
click at [985, 706] on button "[MEDICAL_DATA] - Yes" at bounding box center [927, 714] width 115 height 16
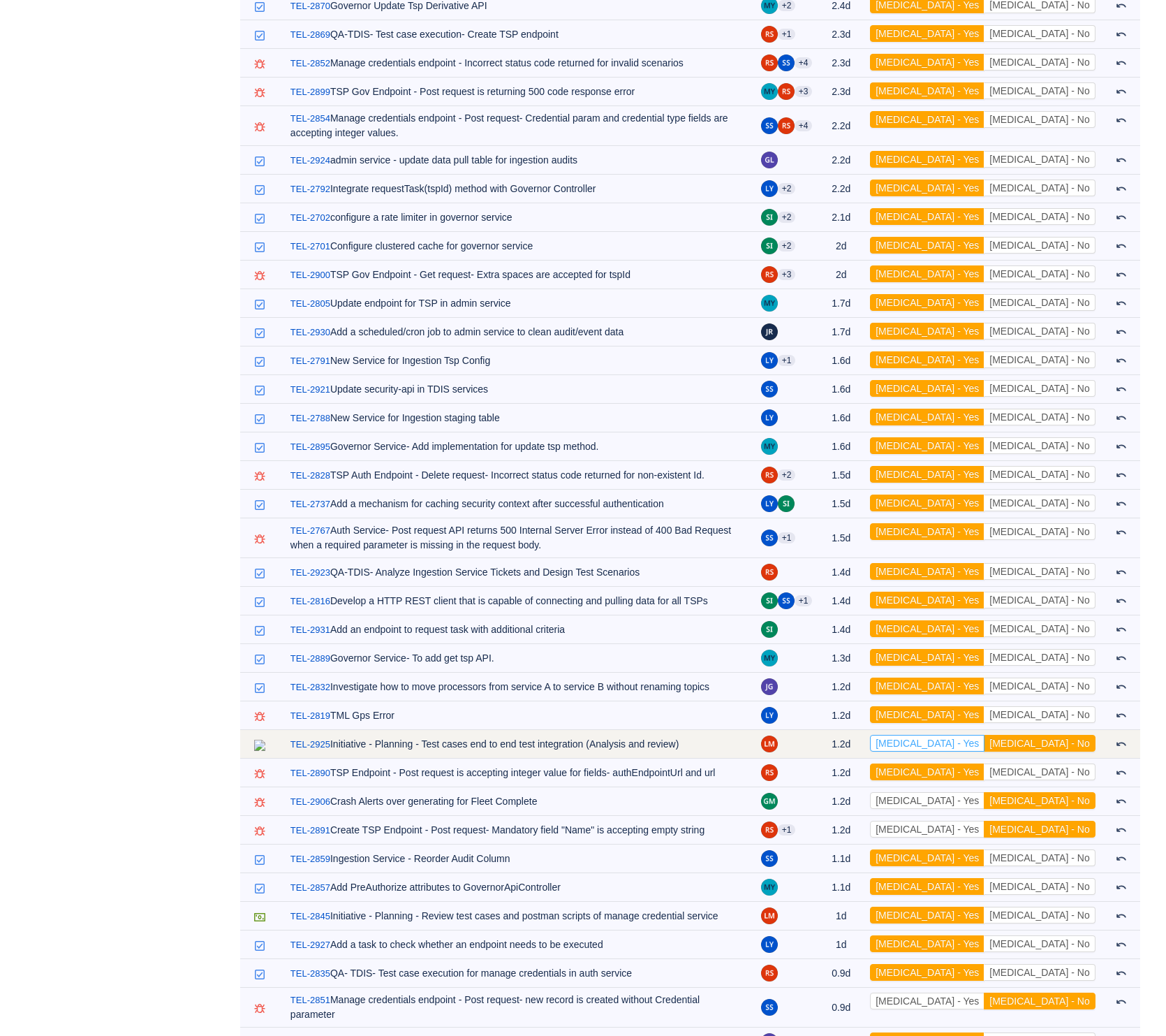
click at [985, 735] on button "[MEDICAL_DATA] - Yes" at bounding box center [927, 743] width 115 height 16
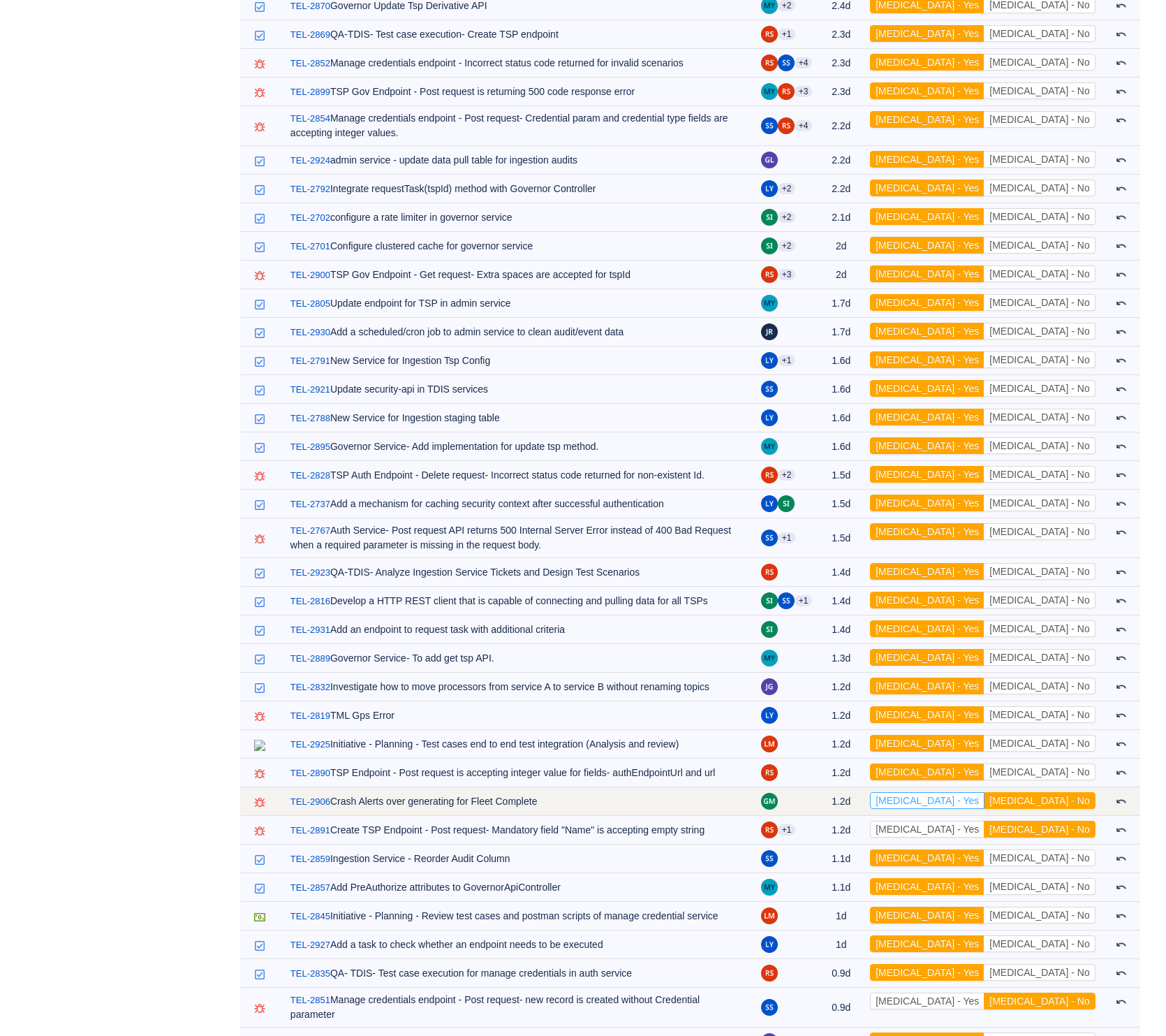
click at [981, 792] on button "[MEDICAL_DATA] - Yes" at bounding box center [927, 800] width 115 height 16
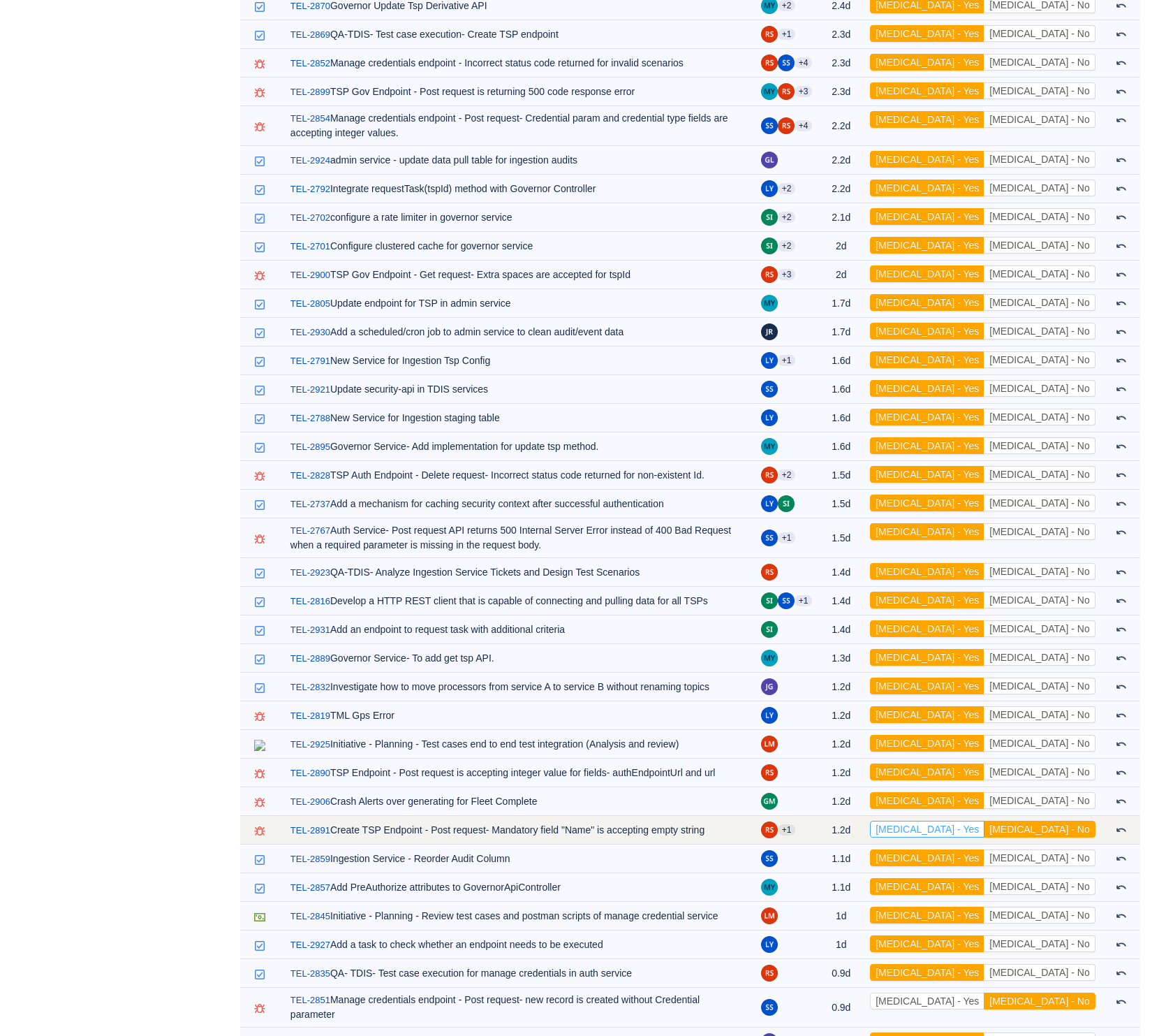
click at [985, 820] on button "[MEDICAL_DATA] - Yes" at bounding box center [927, 828] width 115 height 16
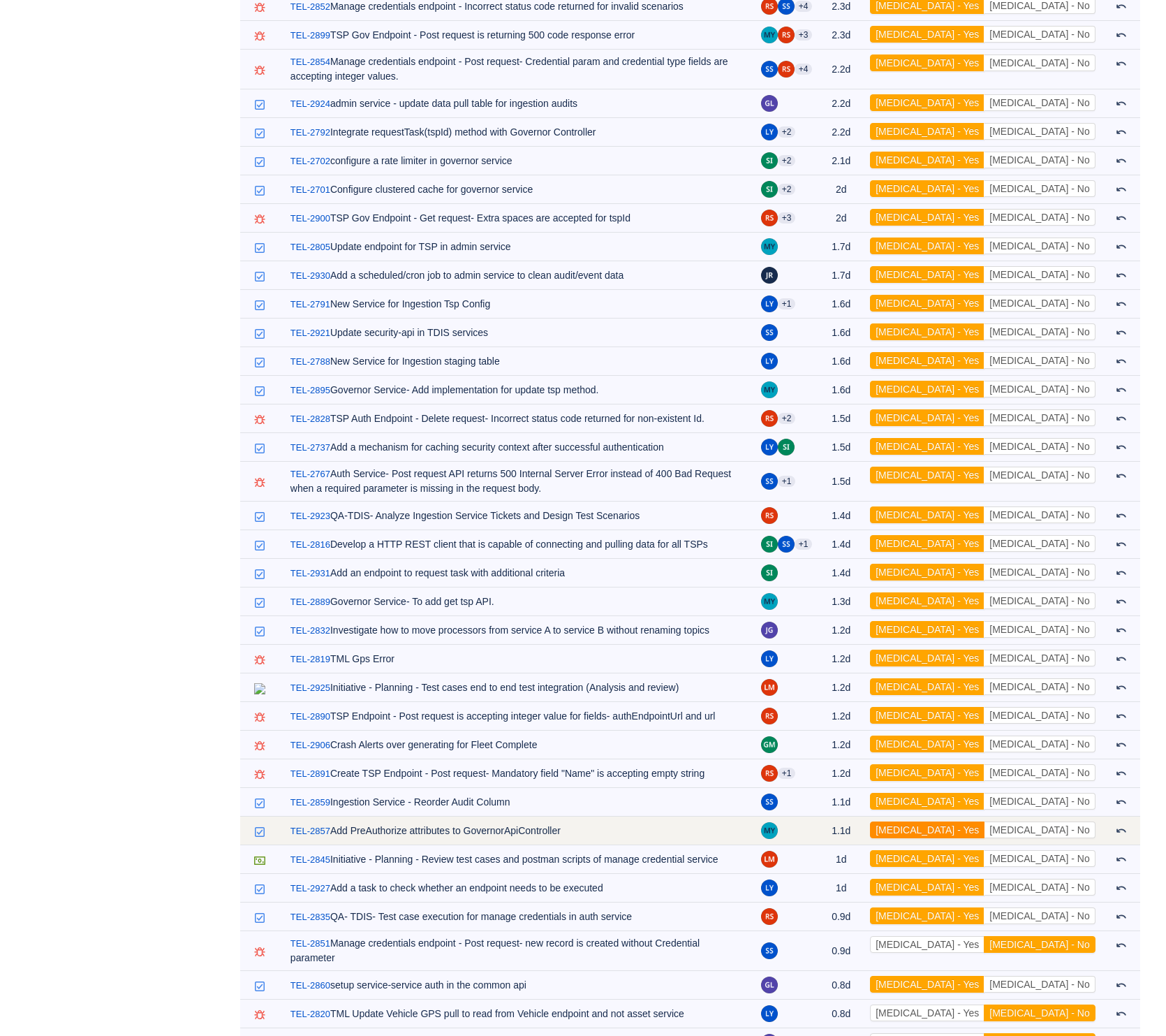
scroll to position [1501, 0]
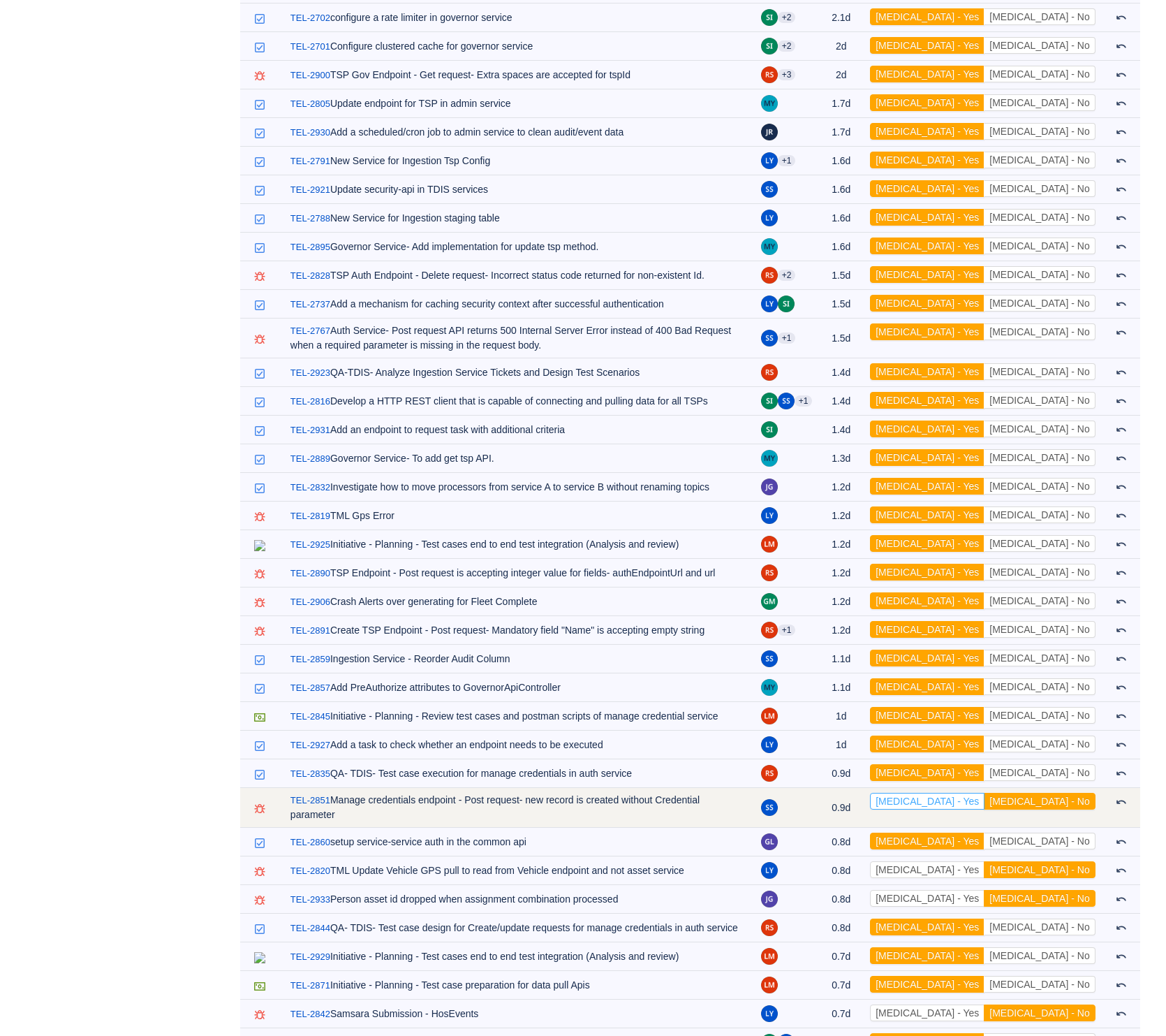
click at [985, 793] on button "[MEDICAL_DATA] - Yes" at bounding box center [927, 801] width 115 height 16
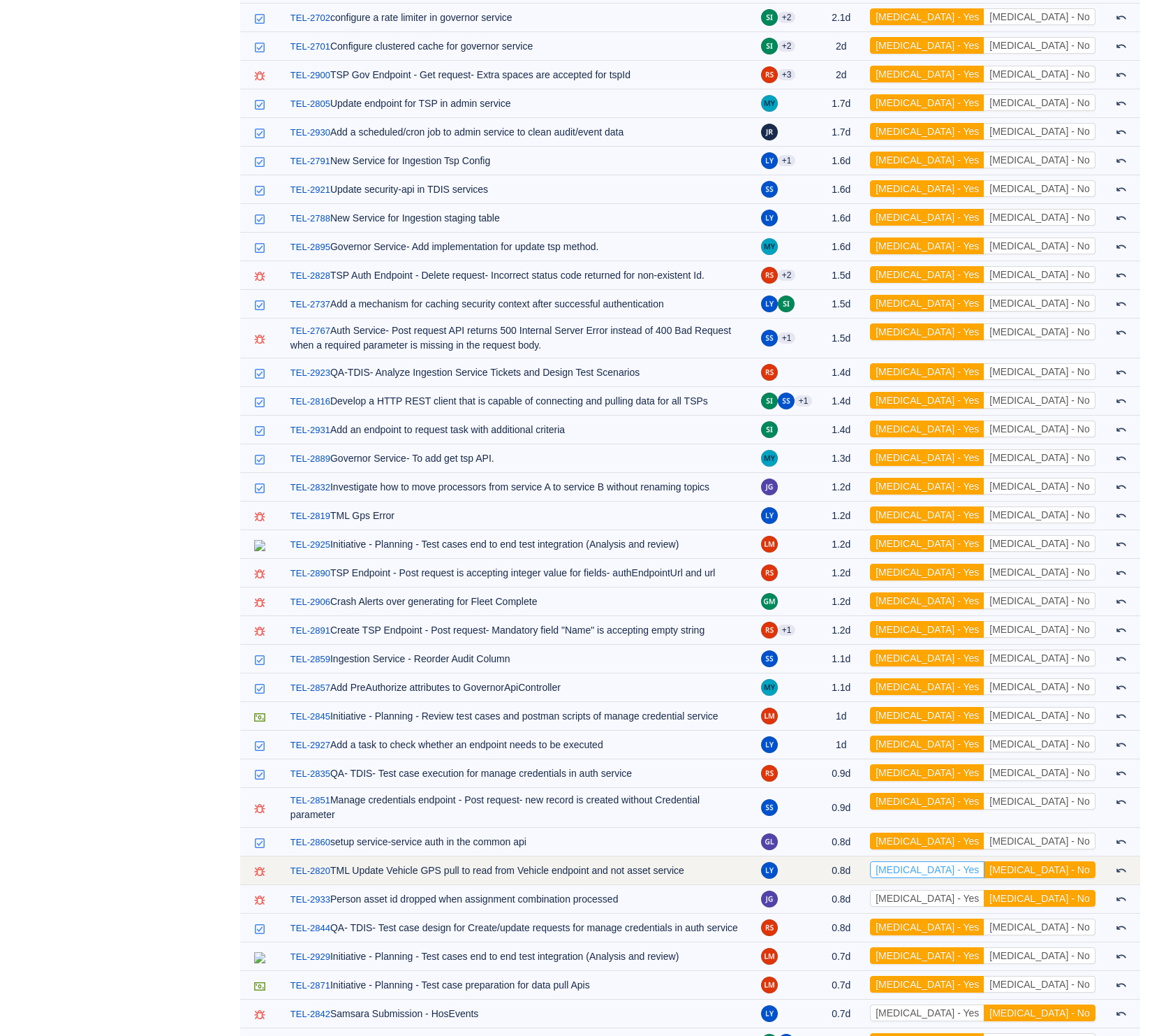
click at [985, 861] on button "[MEDICAL_DATA] - Yes" at bounding box center [927, 869] width 115 height 16
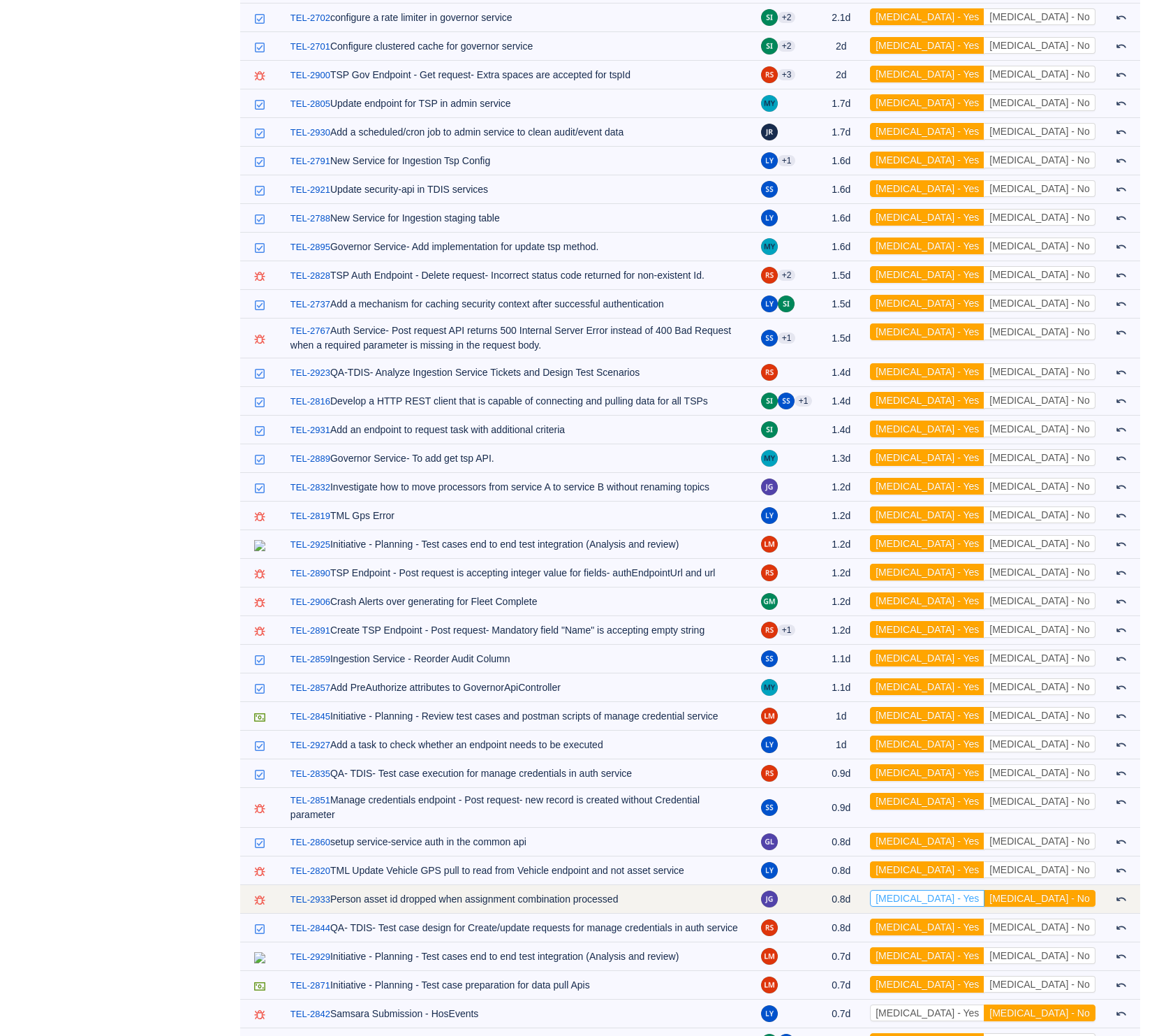
click at [985, 889] on button "[MEDICAL_DATA] - Yes" at bounding box center [927, 897] width 115 height 16
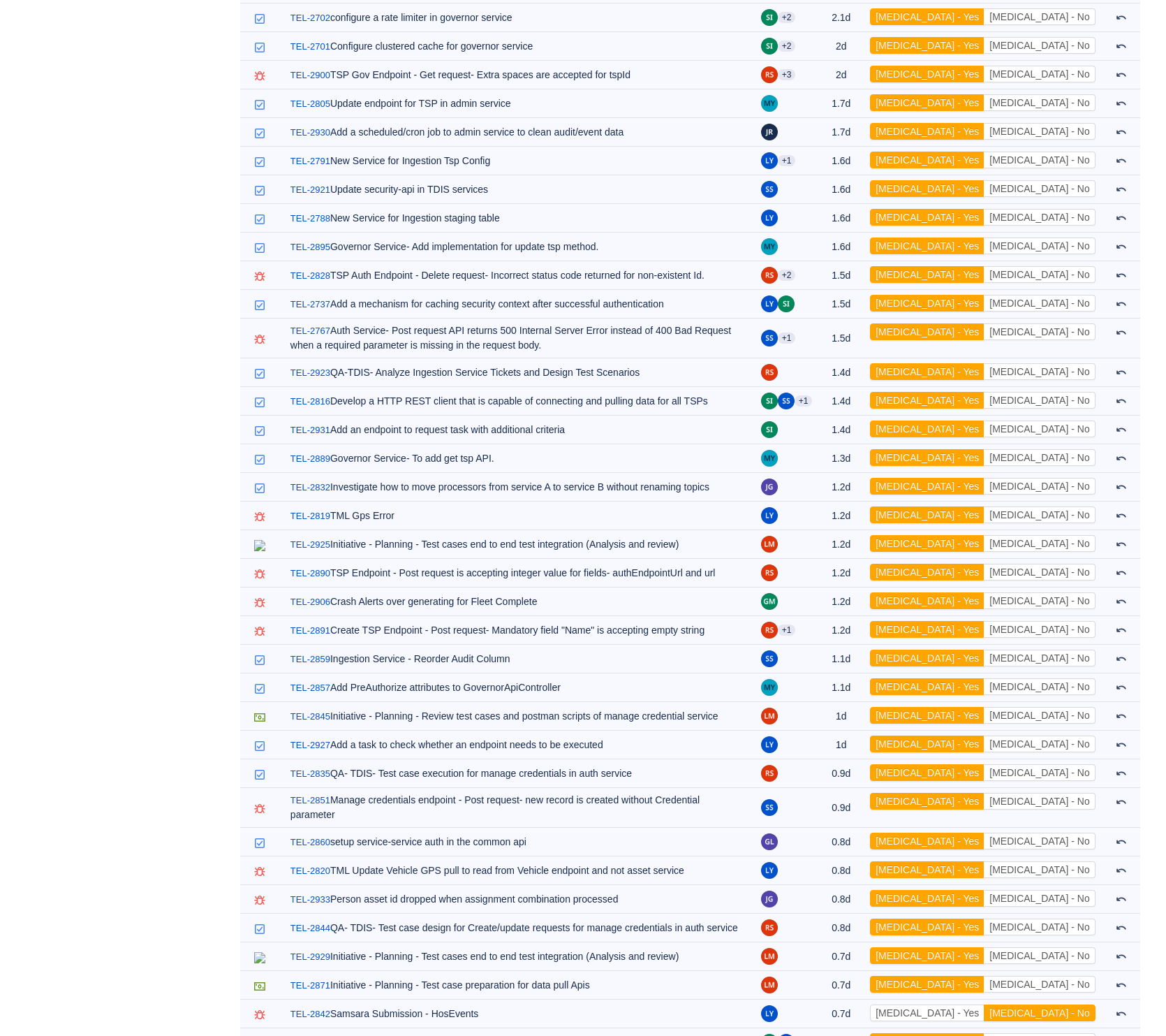
scroll to position [1858, 0]
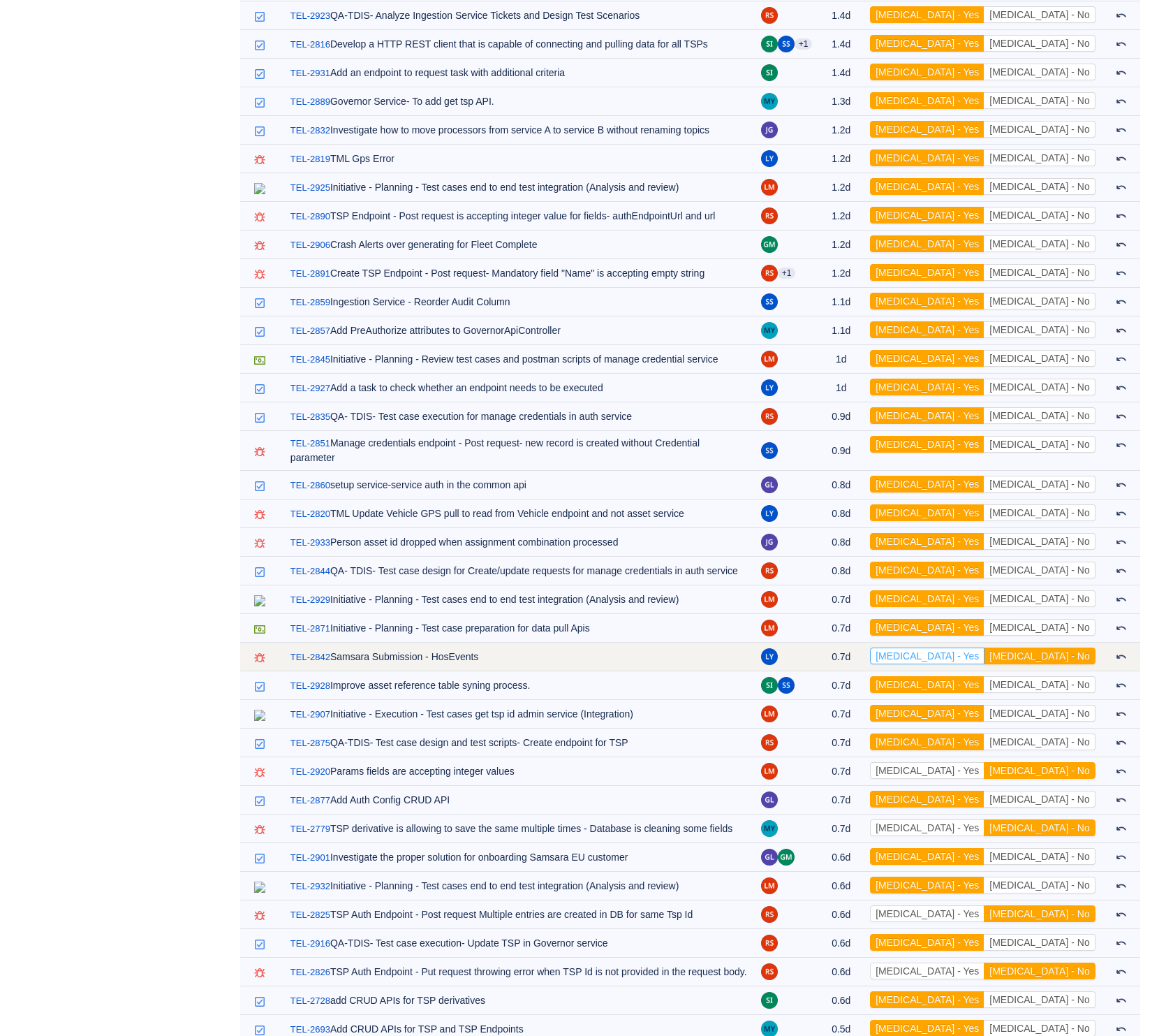
click at [985, 648] on button "[MEDICAL_DATA] - Yes" at bounding box center [927, 656] width 115 height 16
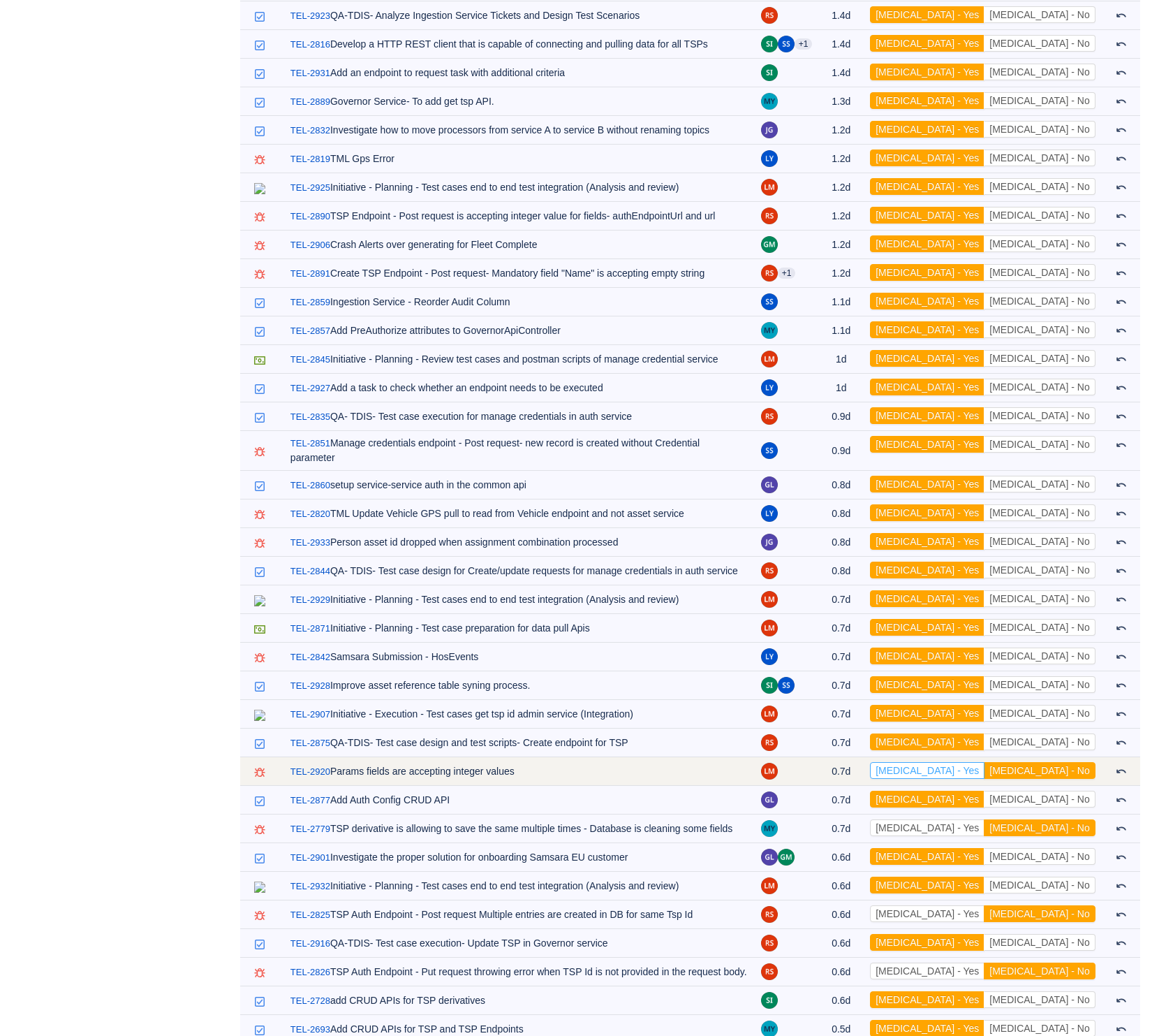
click at [982, 762] on button "[MEDICAL_DATA] - Yes" at bounding box center [927, 769] width 115 height 16
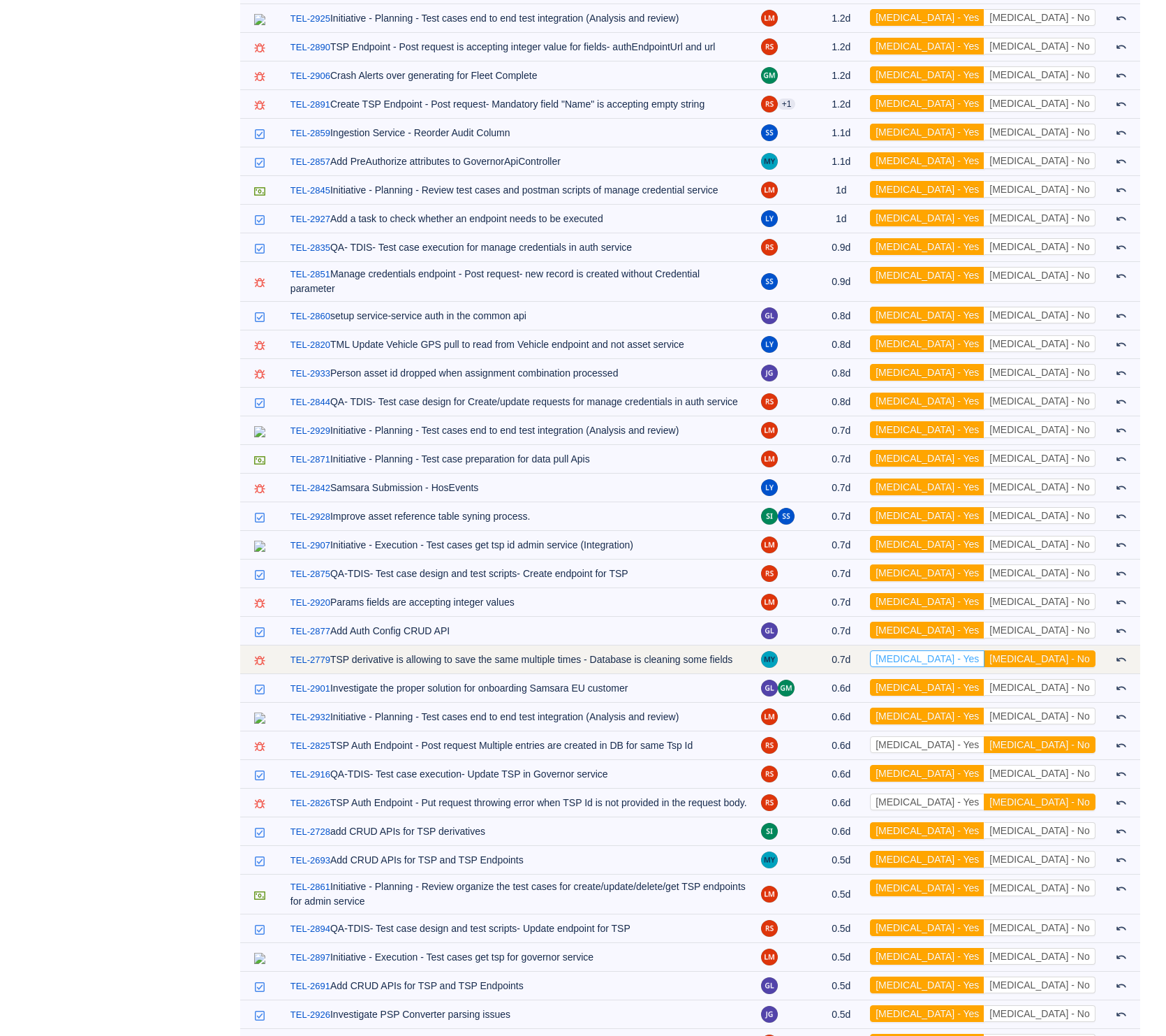
click at [981, 650] on button "[MEDICAL_DATA] - Yes" at bounding box center [927, 658] width 115 height 16
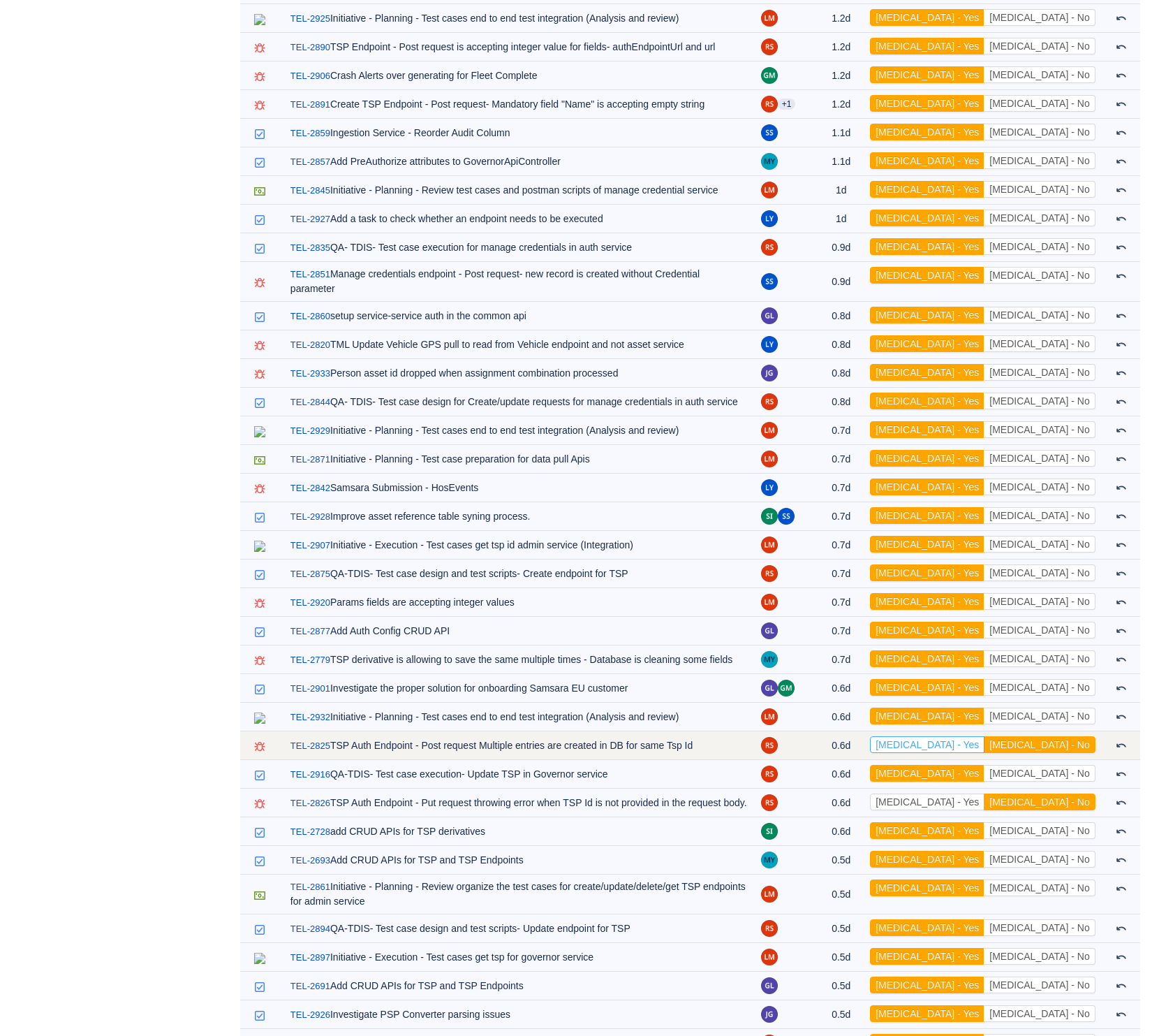
click at [985, 736] on button "[MEDICAL_DATA] - Yes" at bounding box center [927, 744] width 115 height 16
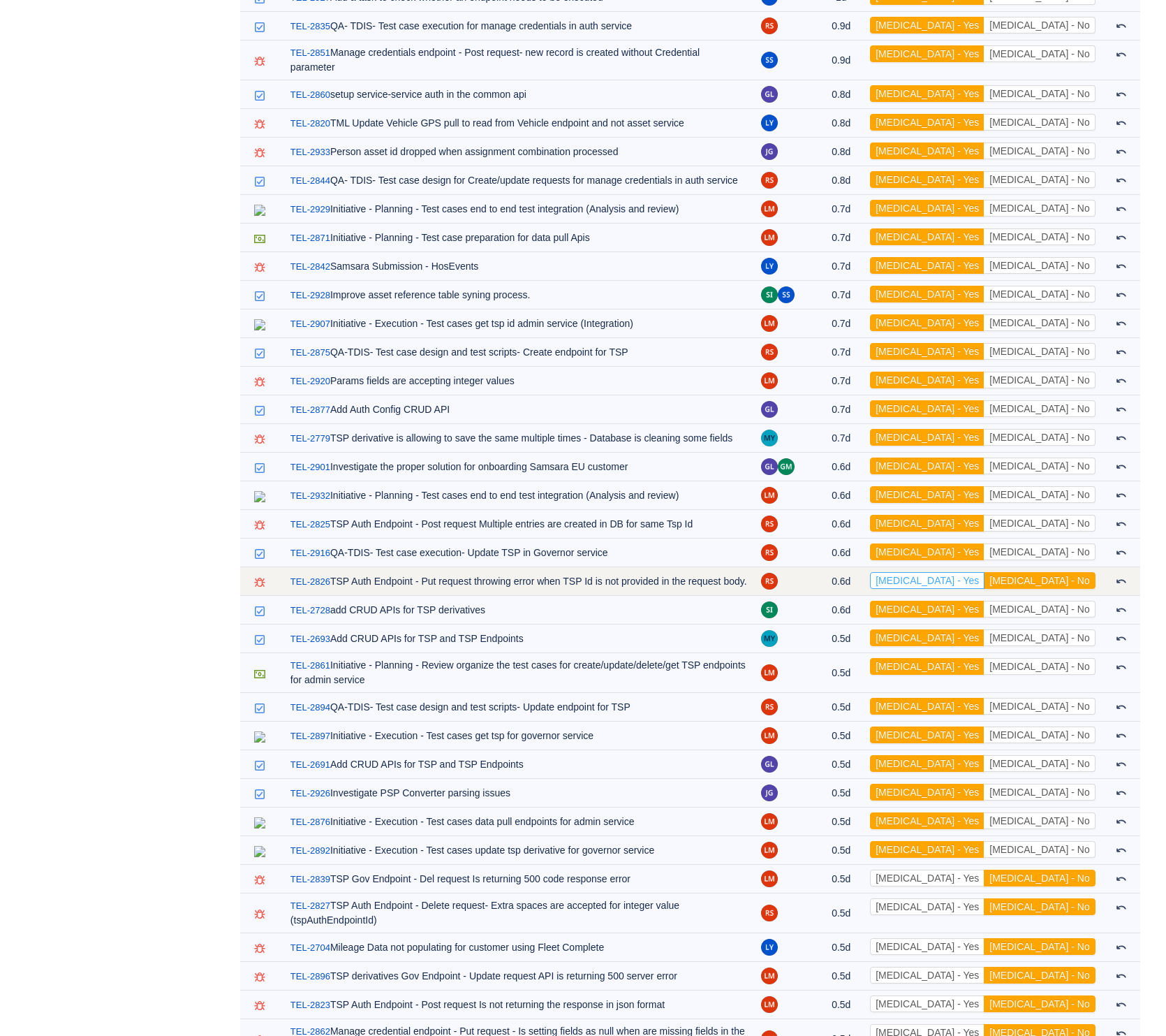
click at [985, 572] on button "[MEDICAL_DATA] - Yes" at bounding box center [927, 580] width 115 height 16
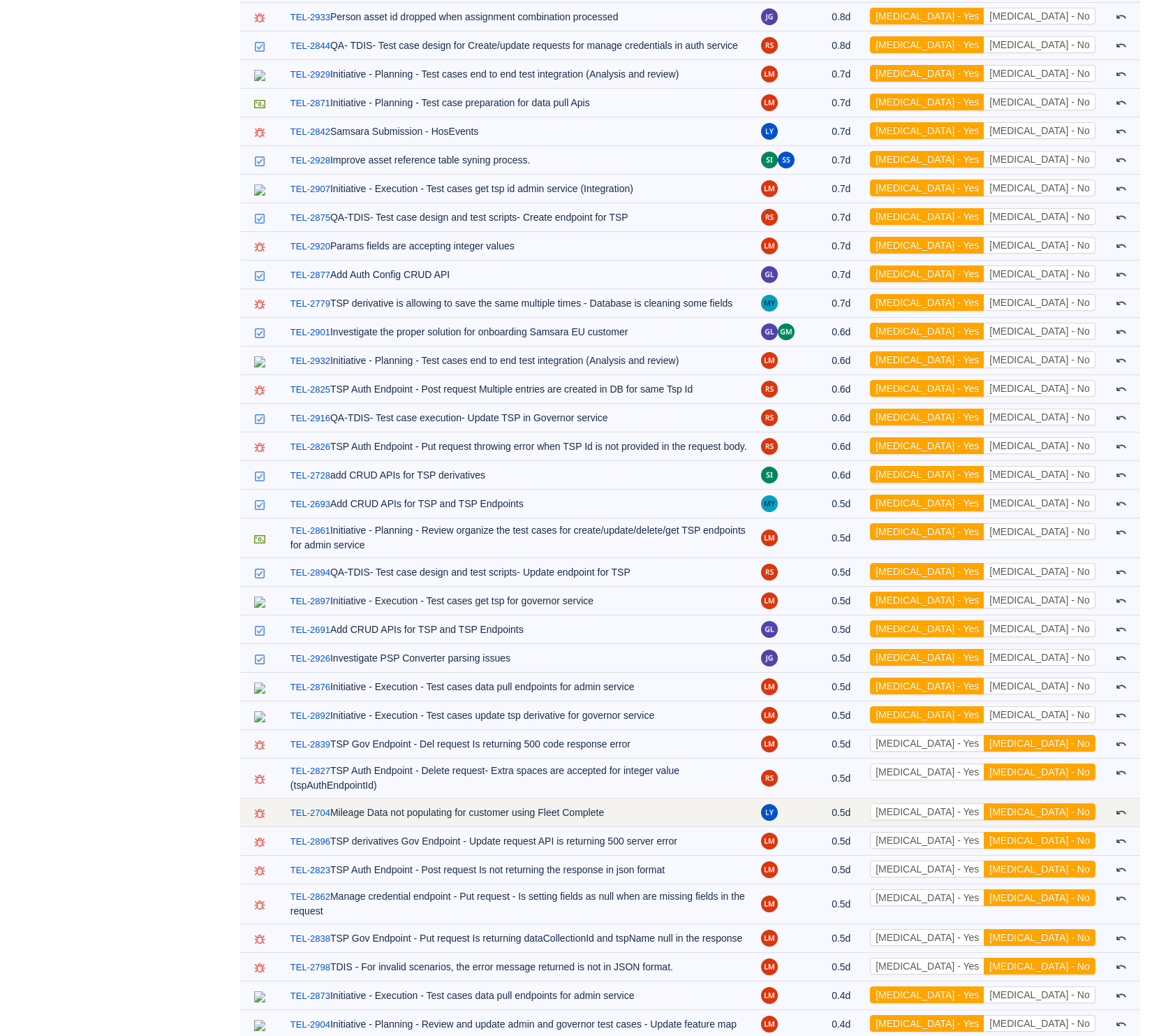
scroll to position [2412, 0]
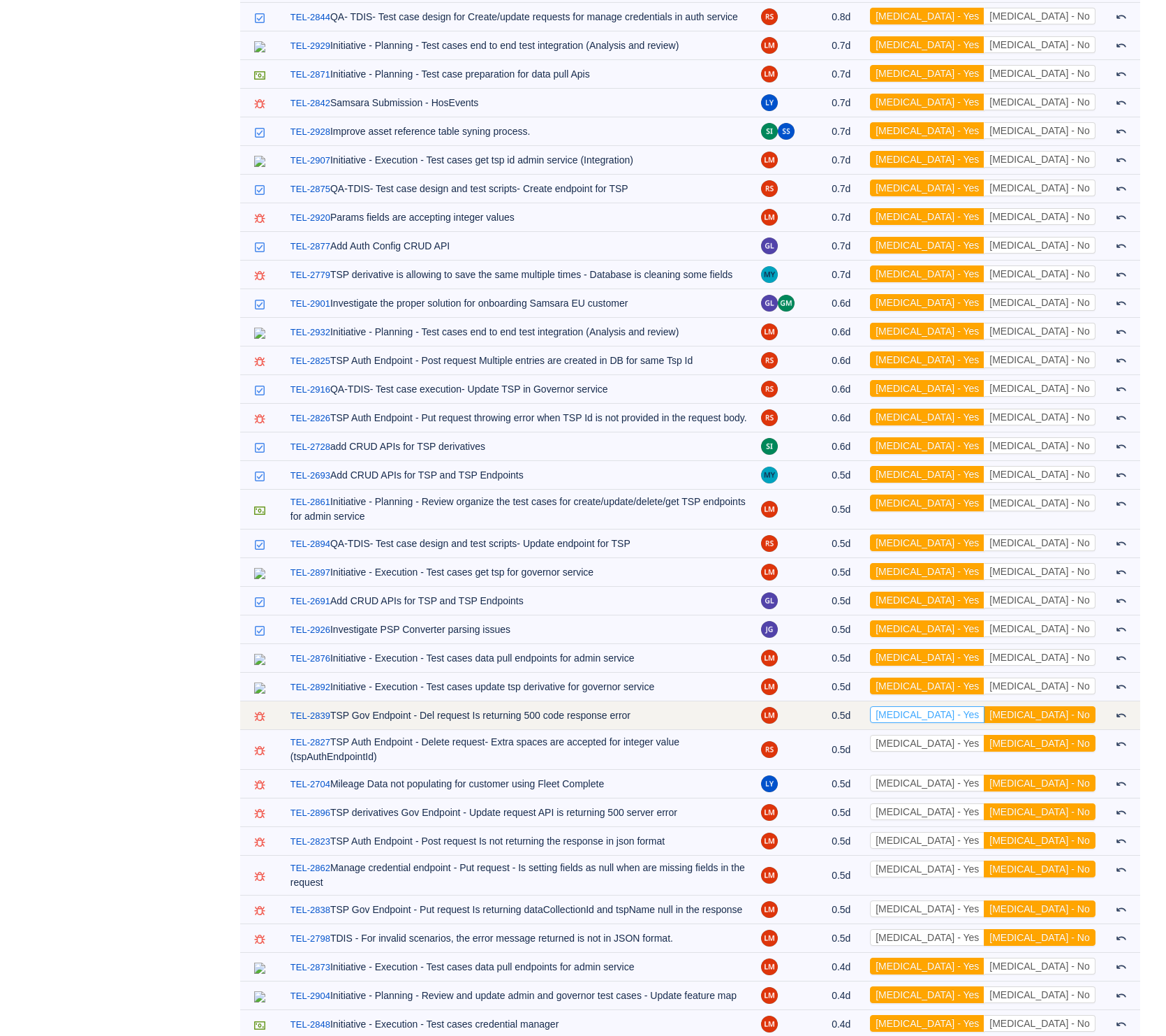
click at [981, 706] on button "[MEDICAL_DATA] - Yes" at bounding box center [927, 714] width 115 height 16
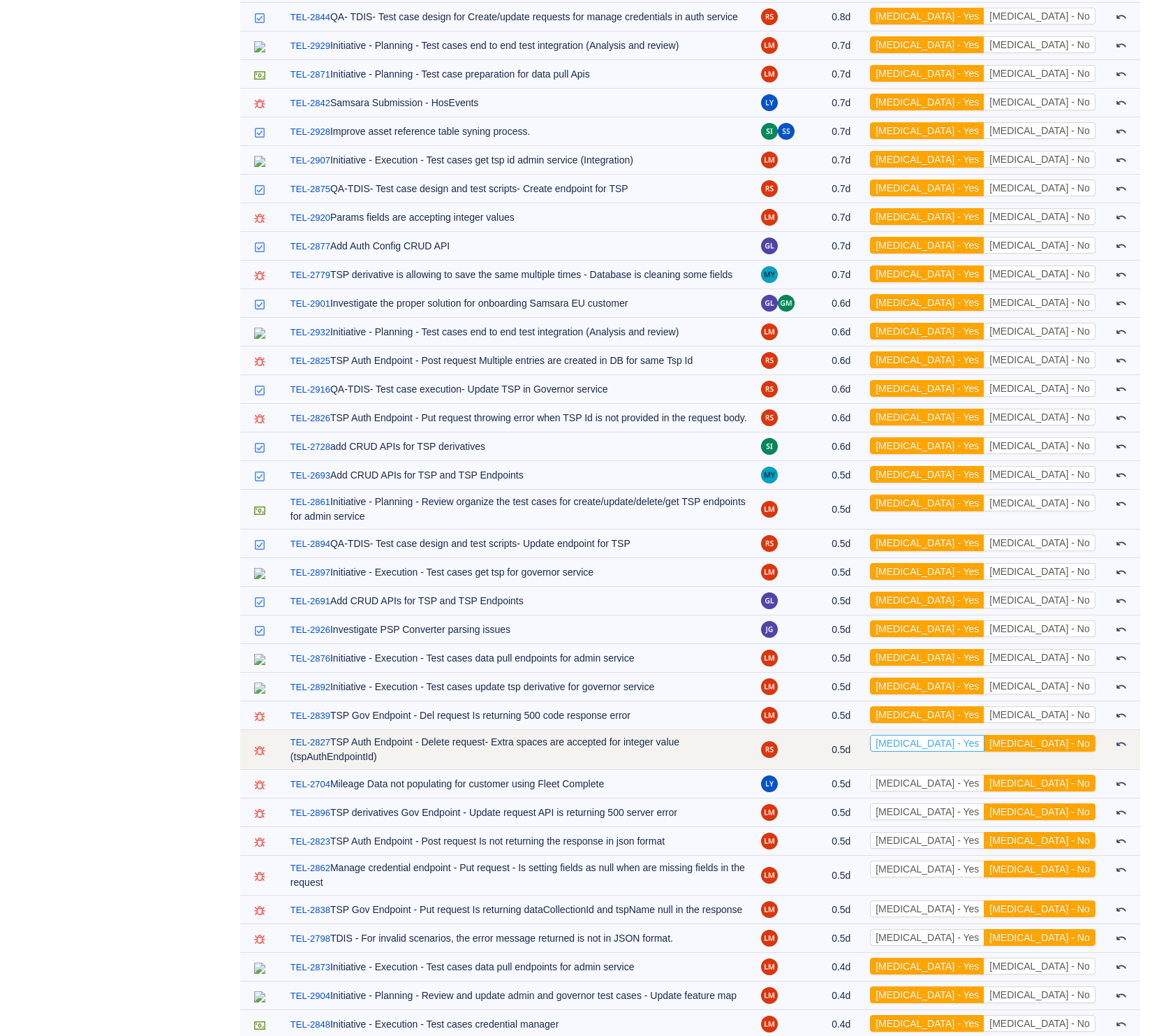
click at [985, 735] on button "[MEDICAL_DATA] - Yes" at bounding box center [927, 743] width 115 height 16
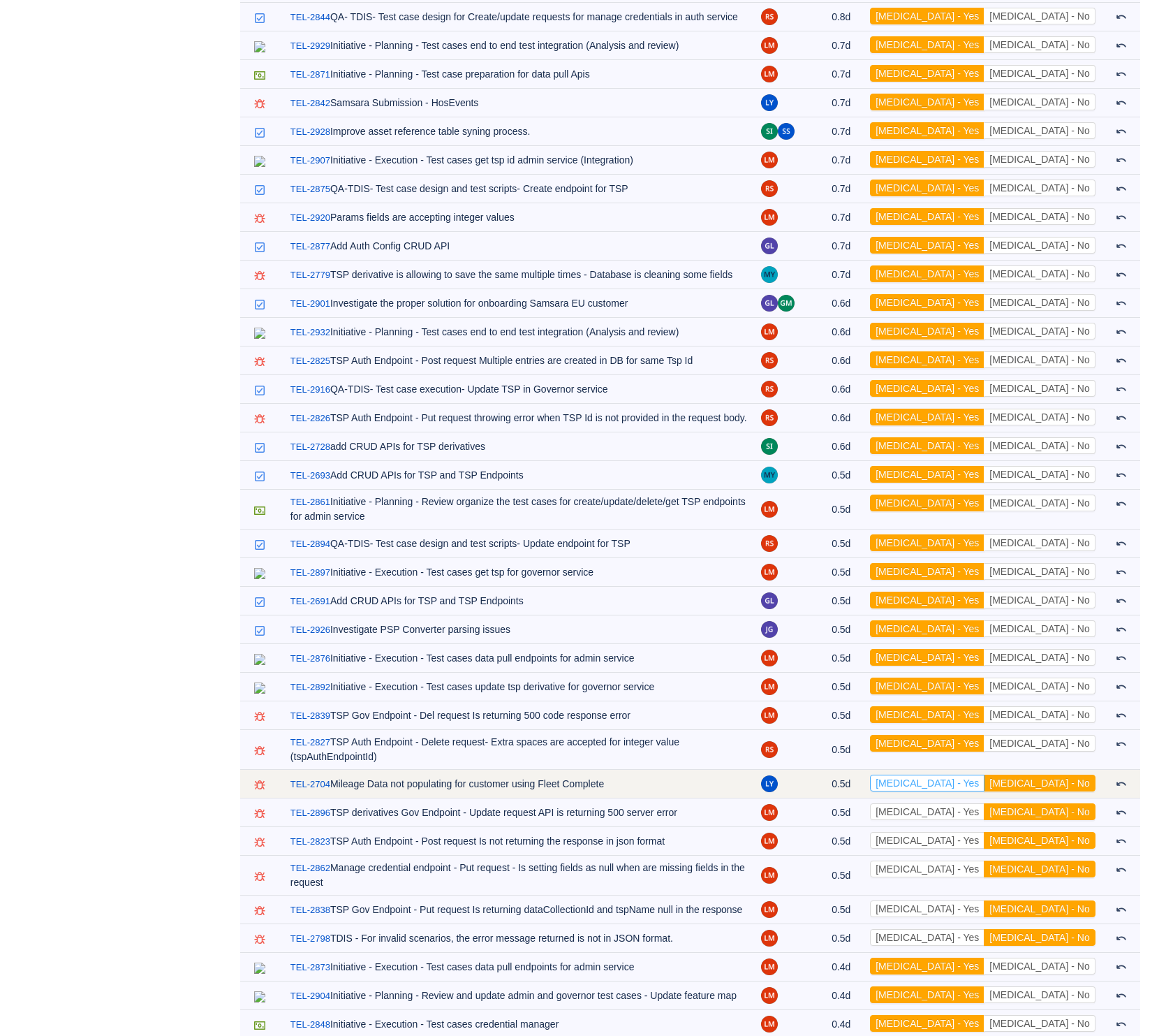
click at [985, 775] on button "[MEDICAL_DATA] - Yes" at bounding box center [927, 782] width 115 height 16
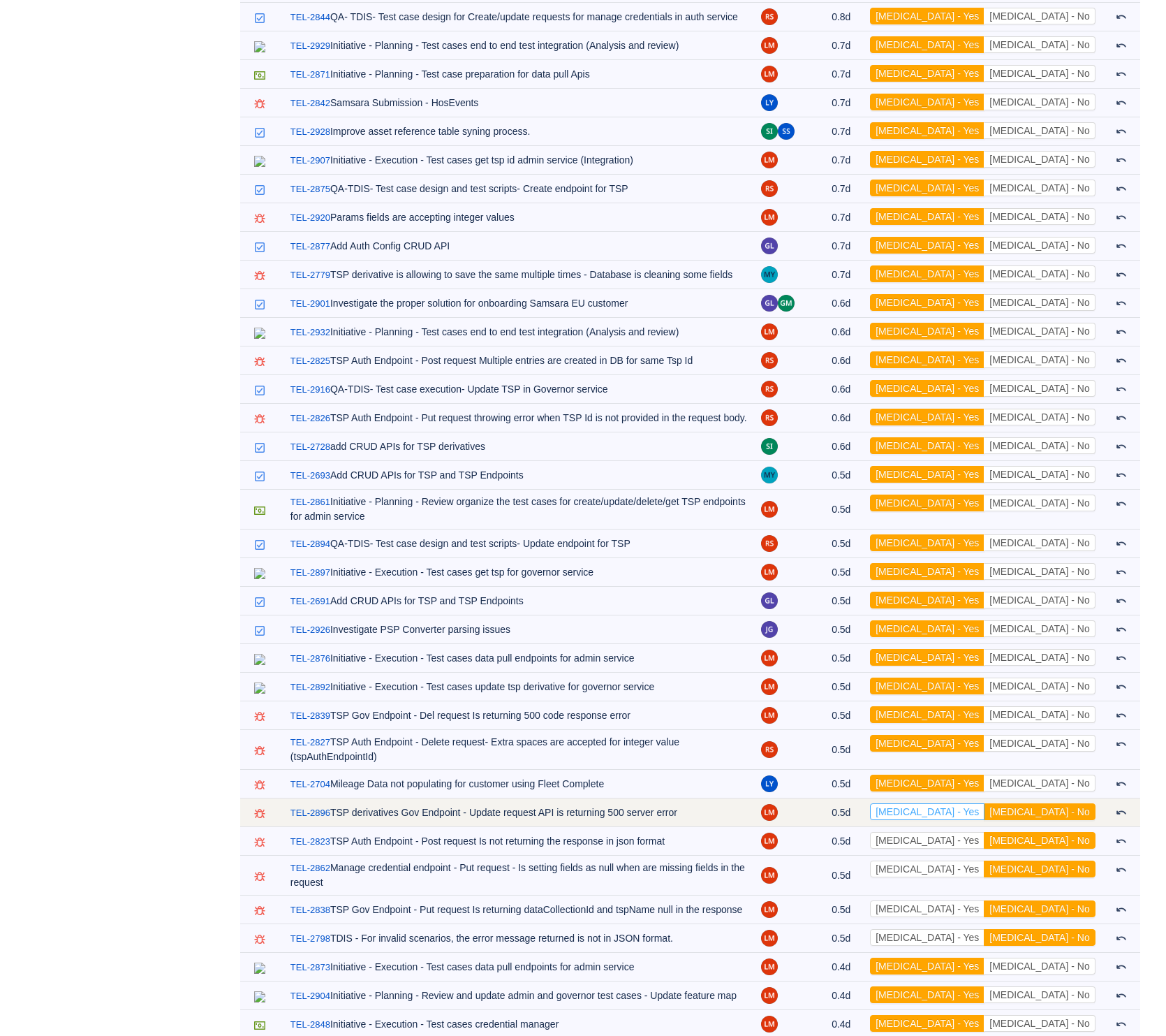
click at [985, 803] on button "[MEDICAL_DATA] - Yes" at bounding box center [927, 811] width 115 height 16
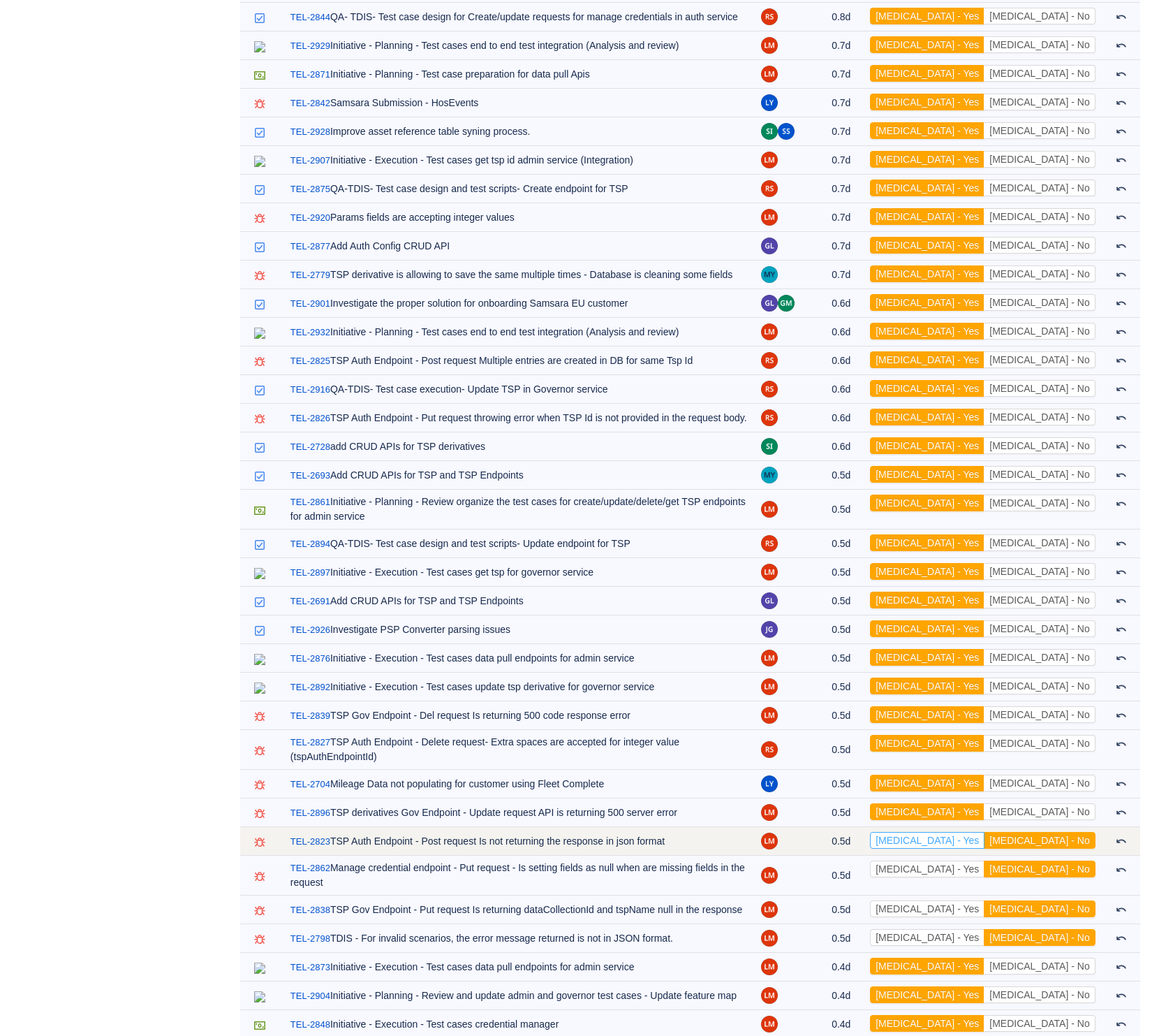
click at [985, 832] on button "[MEDICAL_DATA] - Yes" at bounding box center [927, 839] width 115 height 16
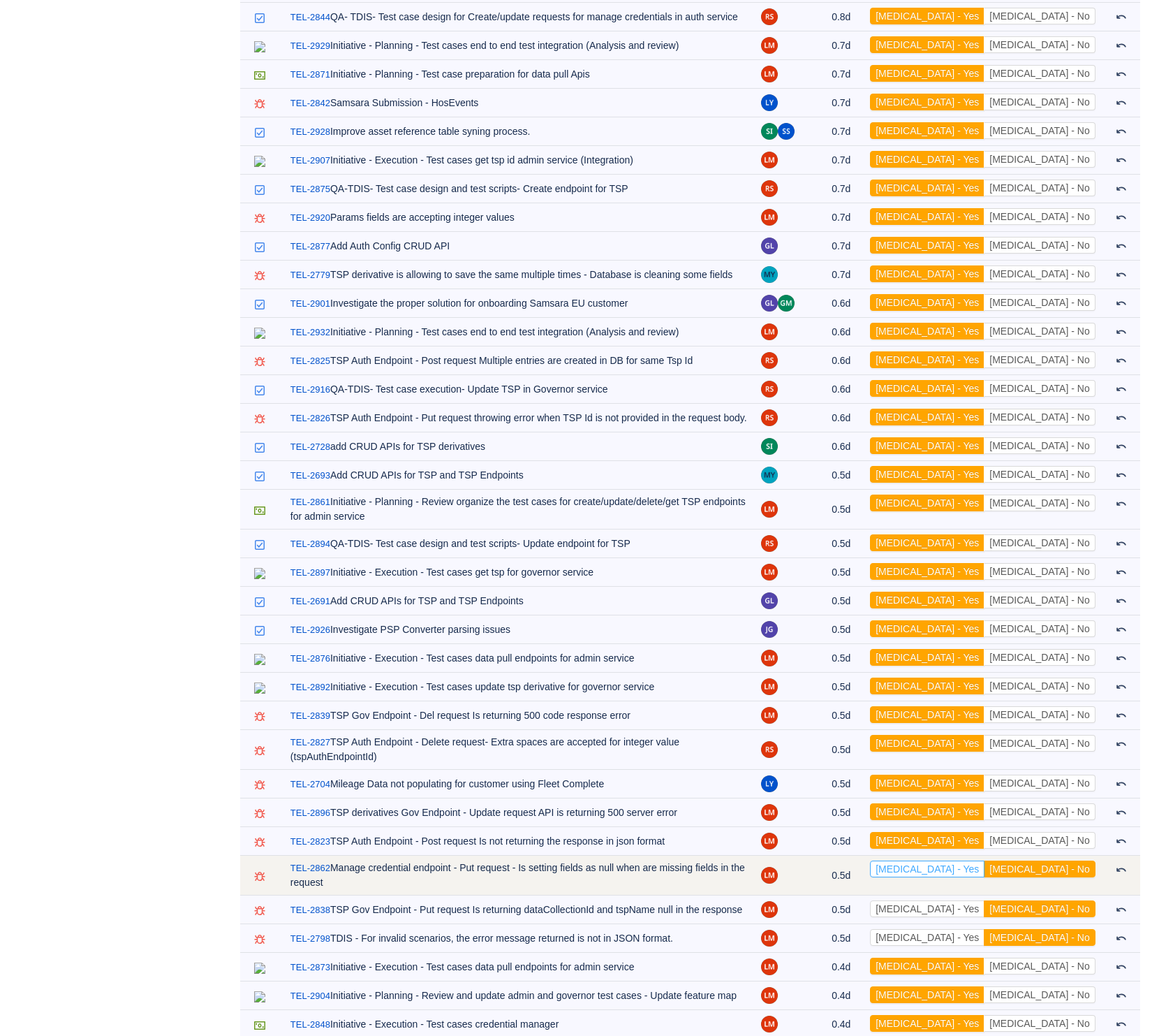
click at [985, 860] on button "[MEDICAL_DATA] - Yes" at bounding box center [927, 868] width 115 height 16
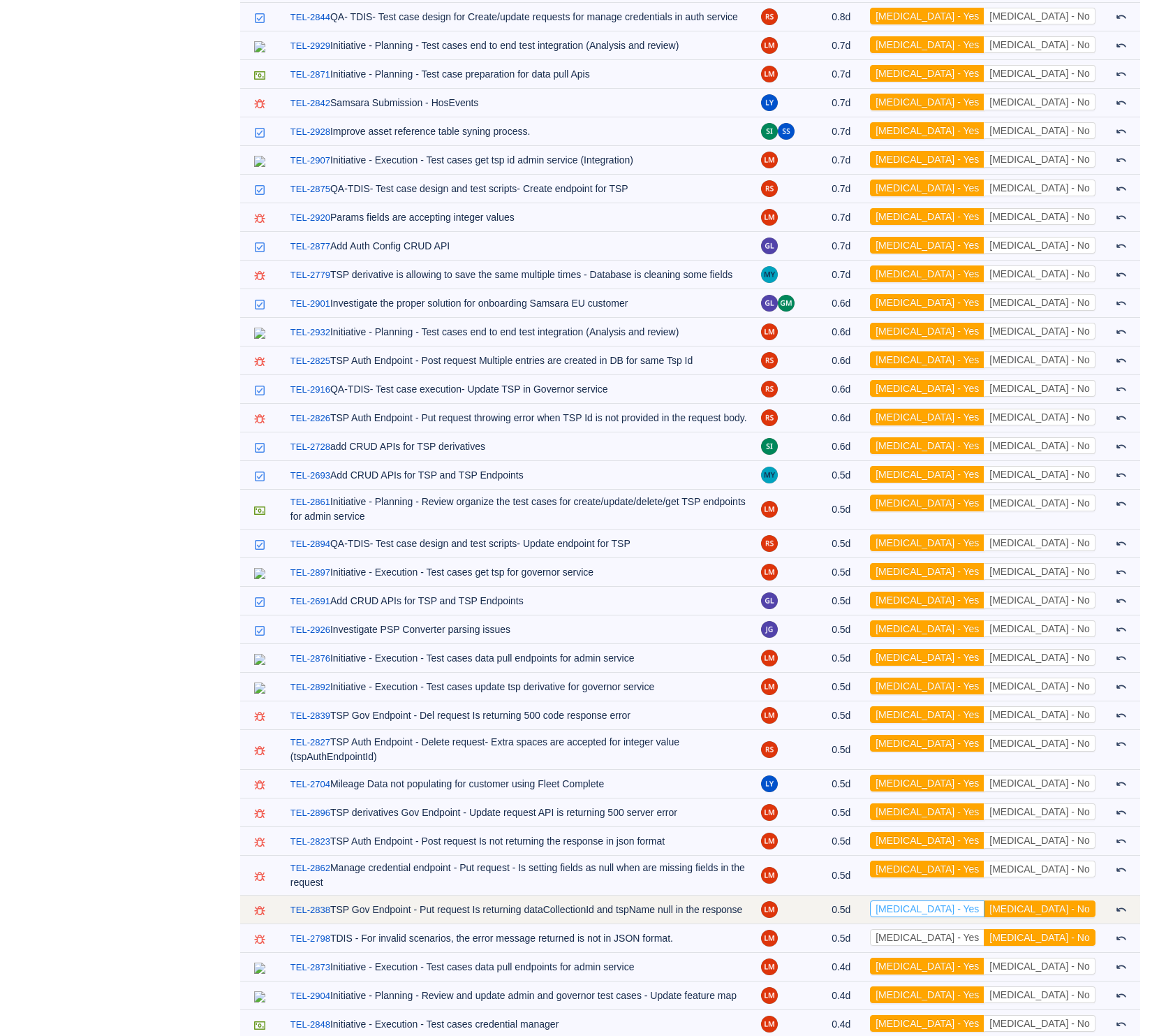
click at [985, 901] on button "[MEDICAL_DATA] - Yes" at bounding box center [927, 908] width 115 height 16
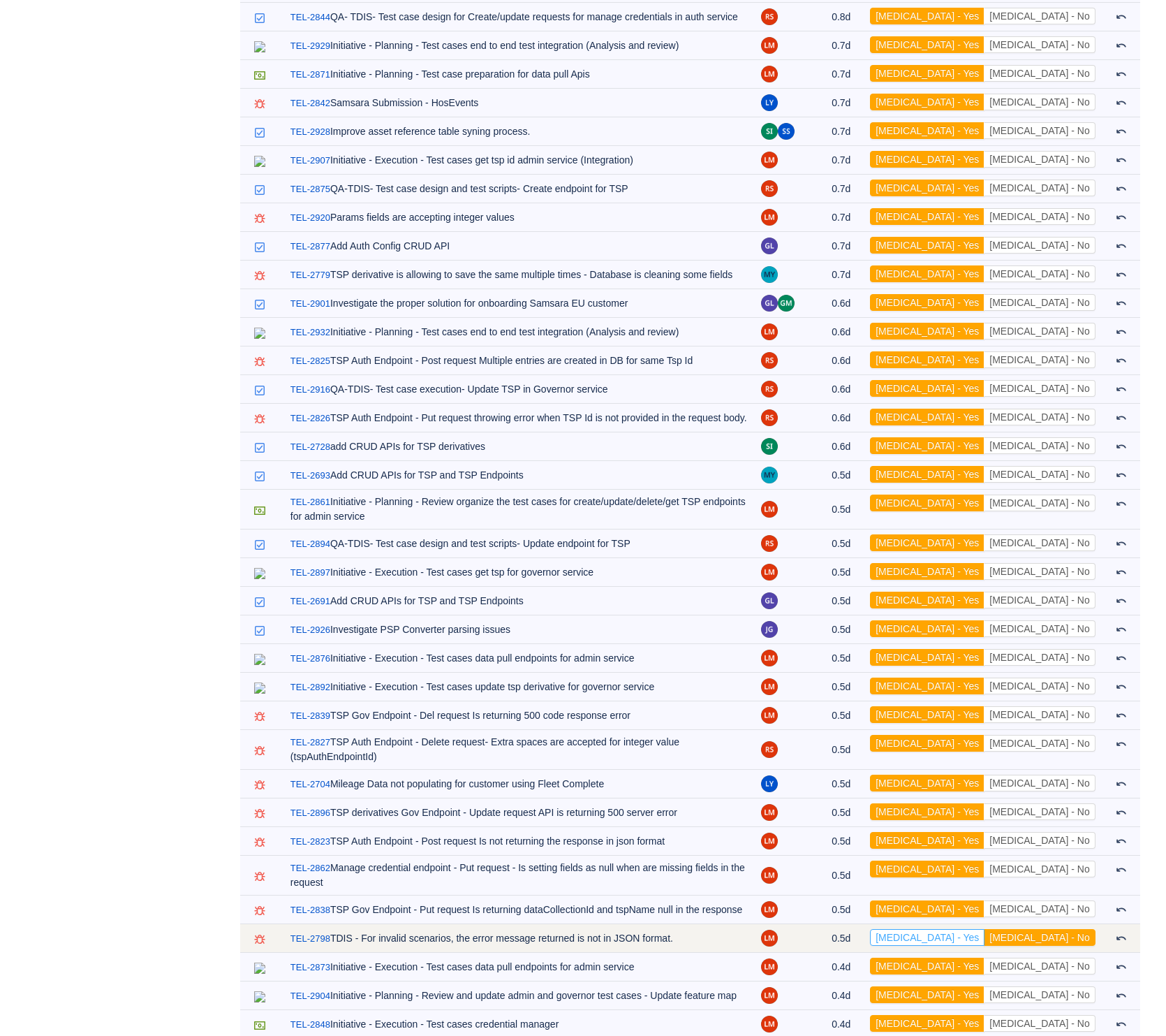
drag, startPoint x: 987, startPoint y: 866, endPoint x: 987, endPoint y: 875, distance: 9.0
click at [985, 929] on button "[MEDICAL_DATA] - Yes" at bounding box center [927, 937] width 115 height 16
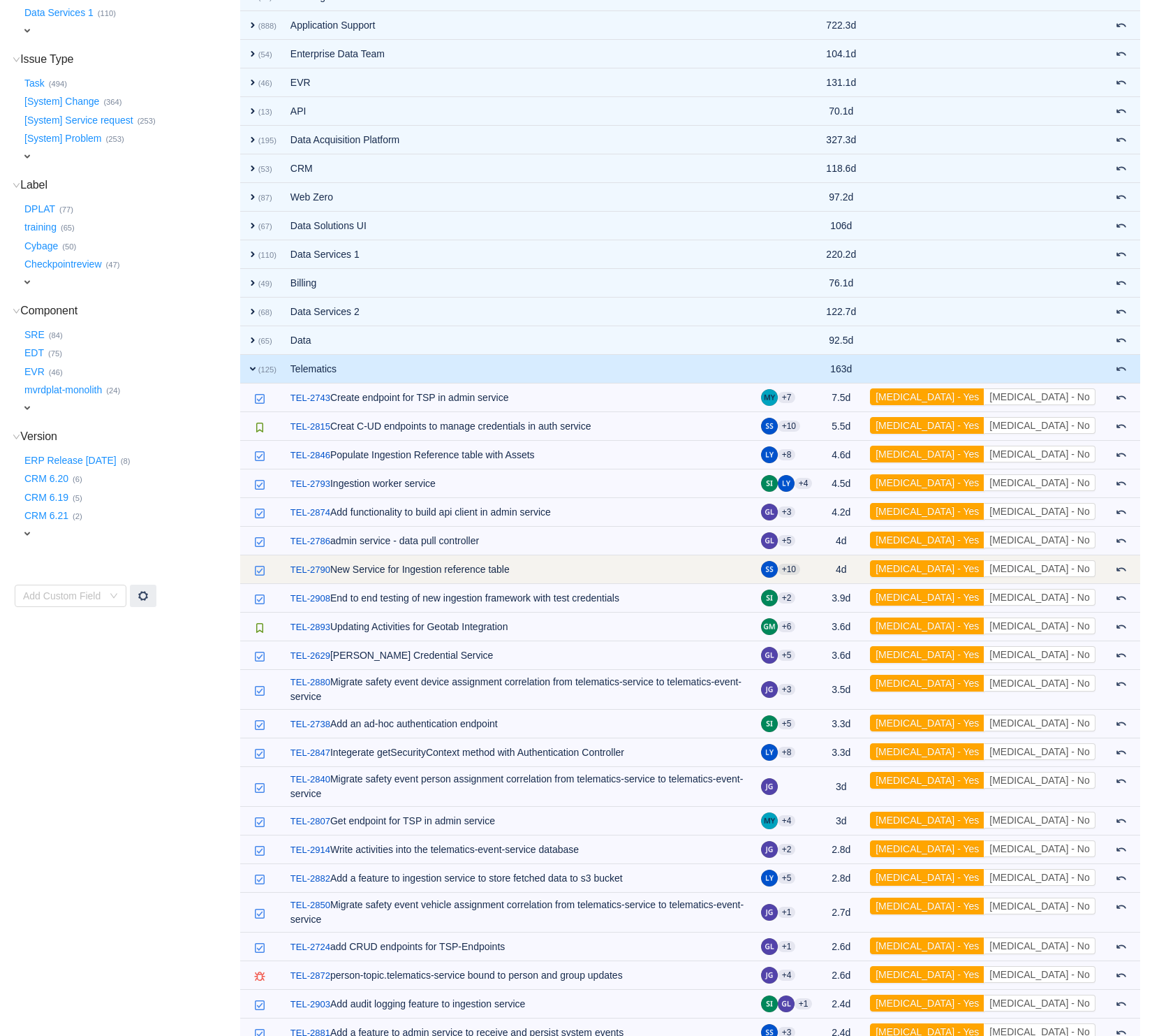
scroll to position [0, 0]
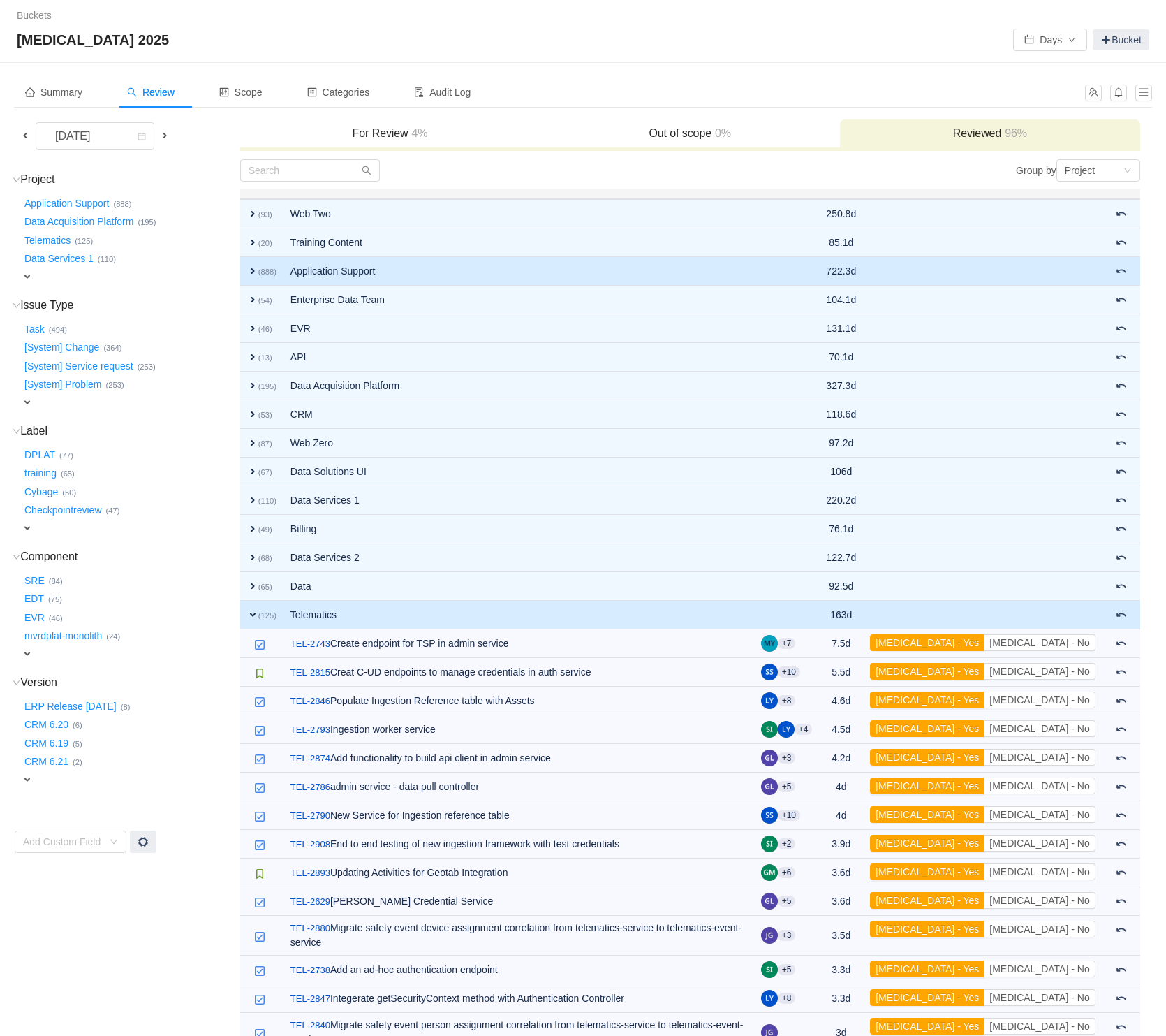
click at [411, 266] on td "Application Support" at bounding box center [519, 271] width 471 height 28
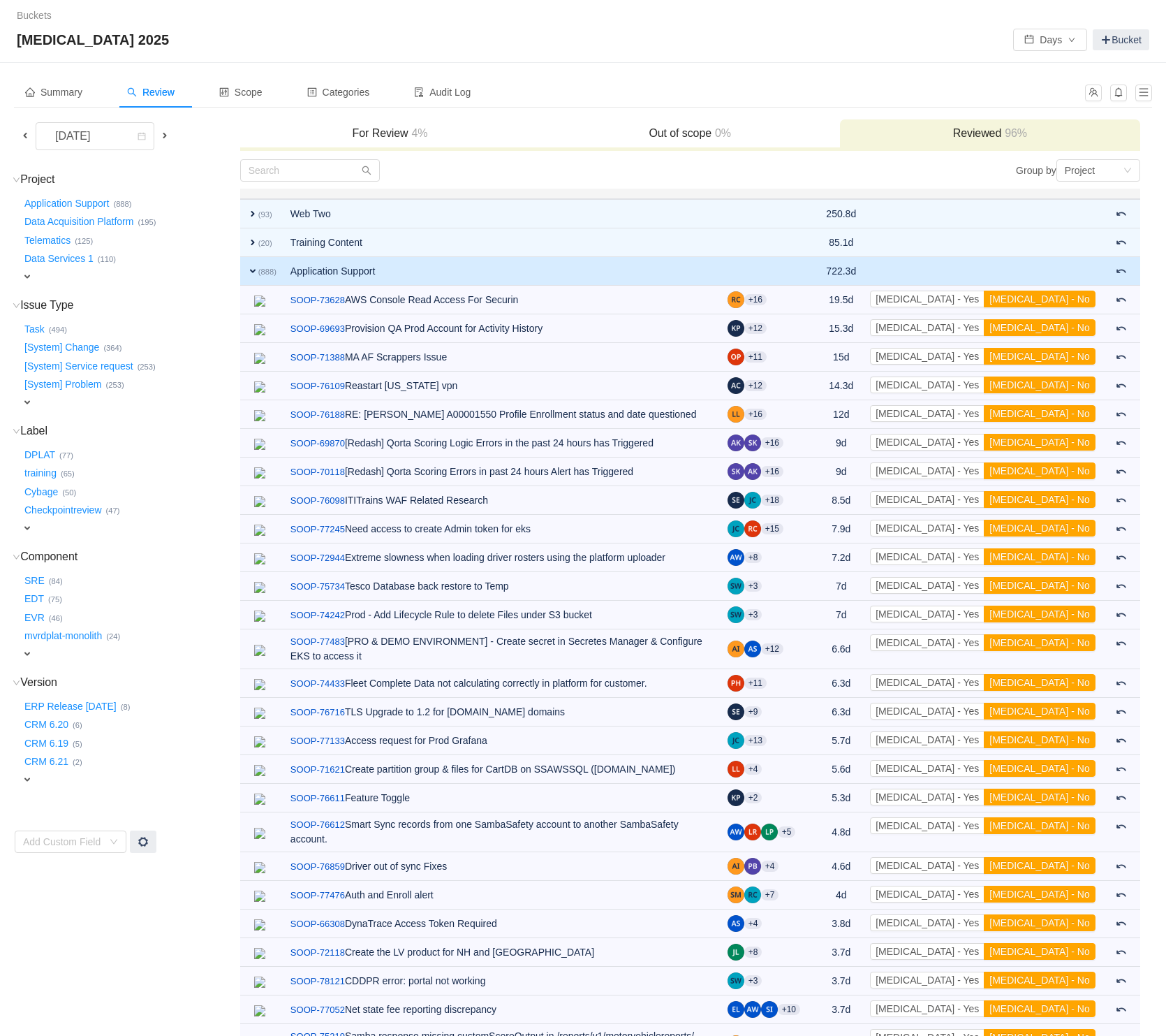
click at [314, 274] on td "Application Support" at bounding box center [502, 271] width 437 height 28
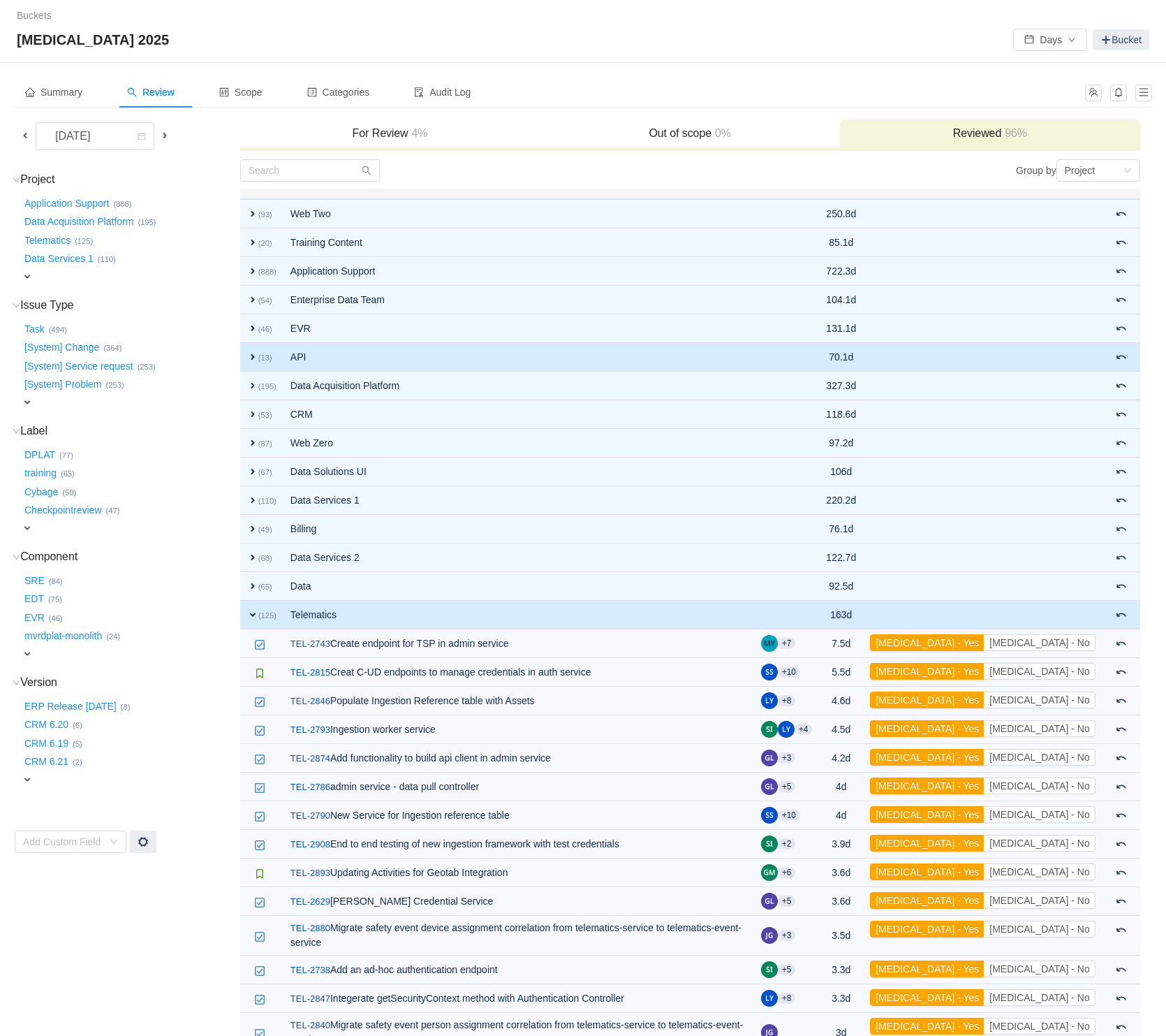
click at [361, 355] on td "API" at bounding box center [519, 357] width 471 height 28
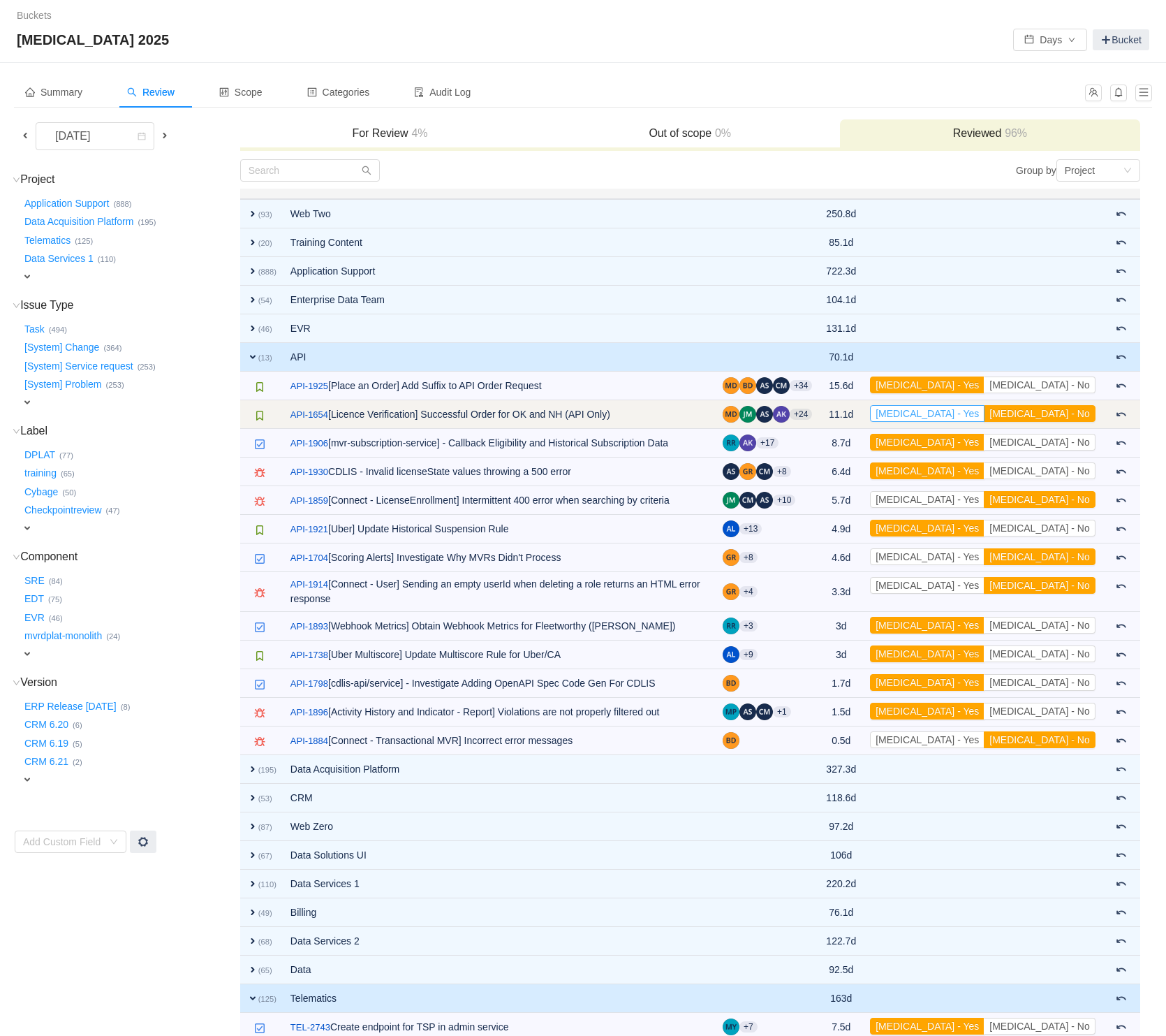
click at [985, 410] on button "[MEDICAL_DATA] - Yes" at bounding box center [927, 413] width 115 height 16
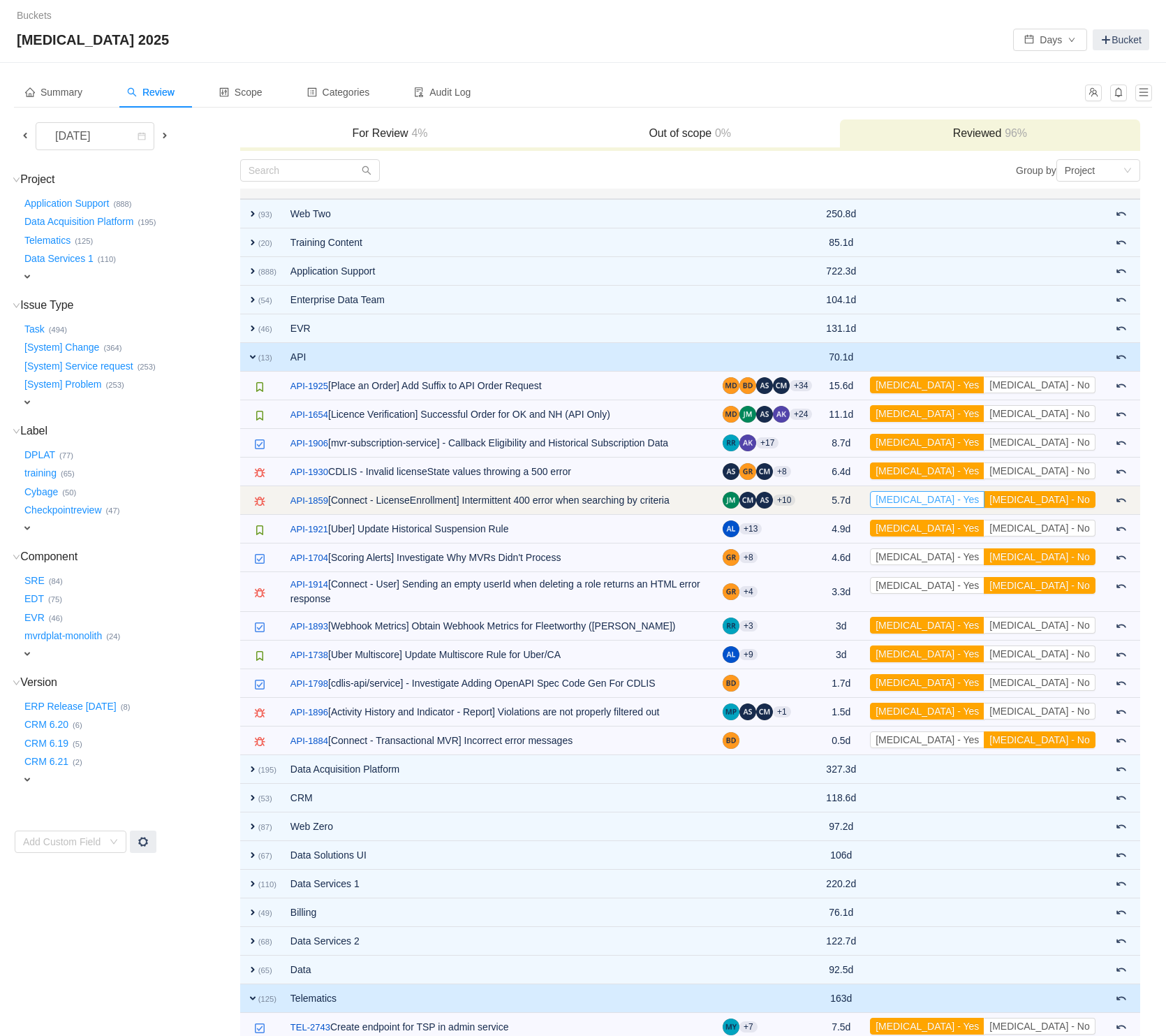
click at [985, 502] on button "[MEDICAL_DATA] - Yes" at bounding box center [927, 499] width 115 height 16
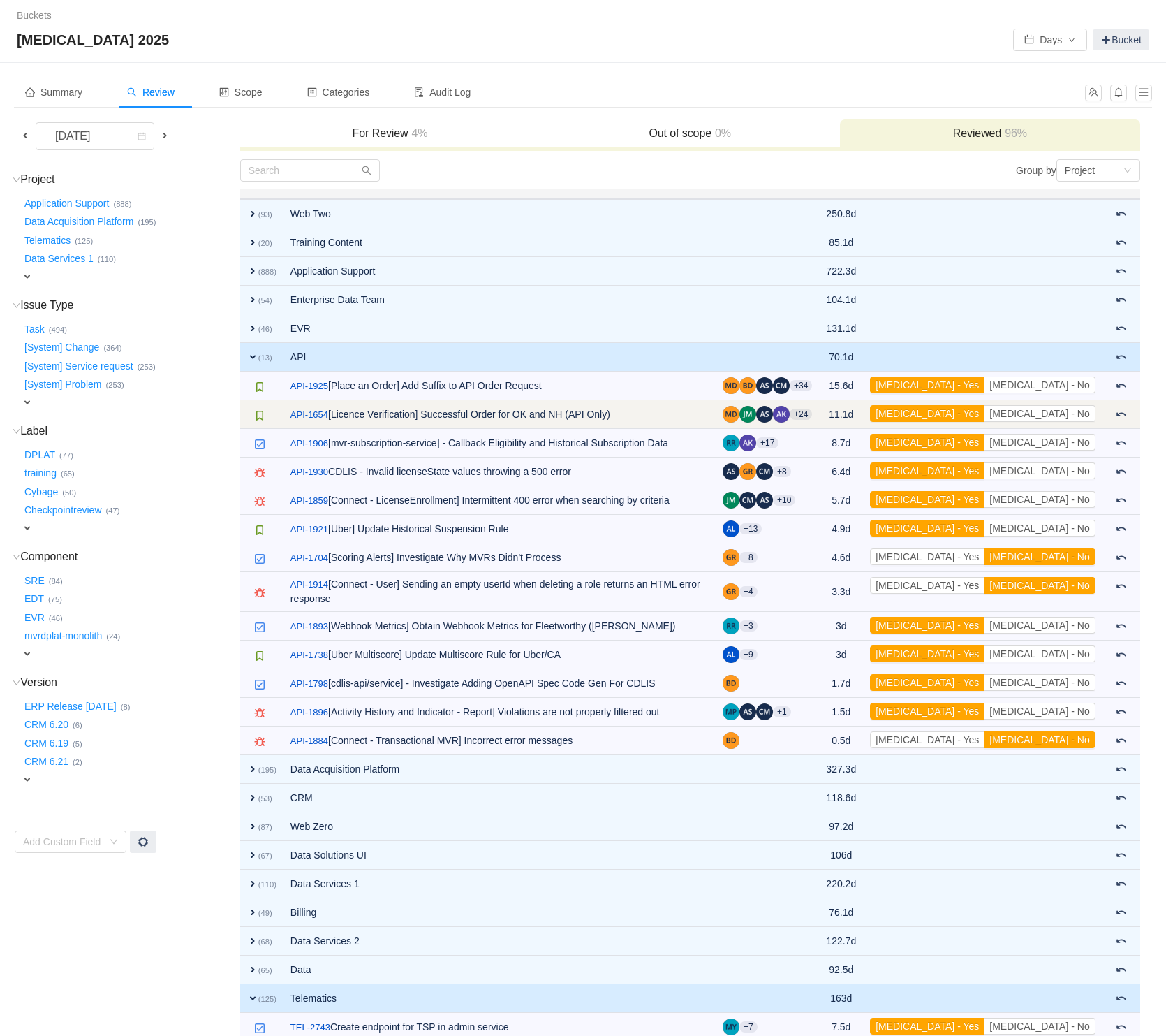
scroll to position [9, 0]
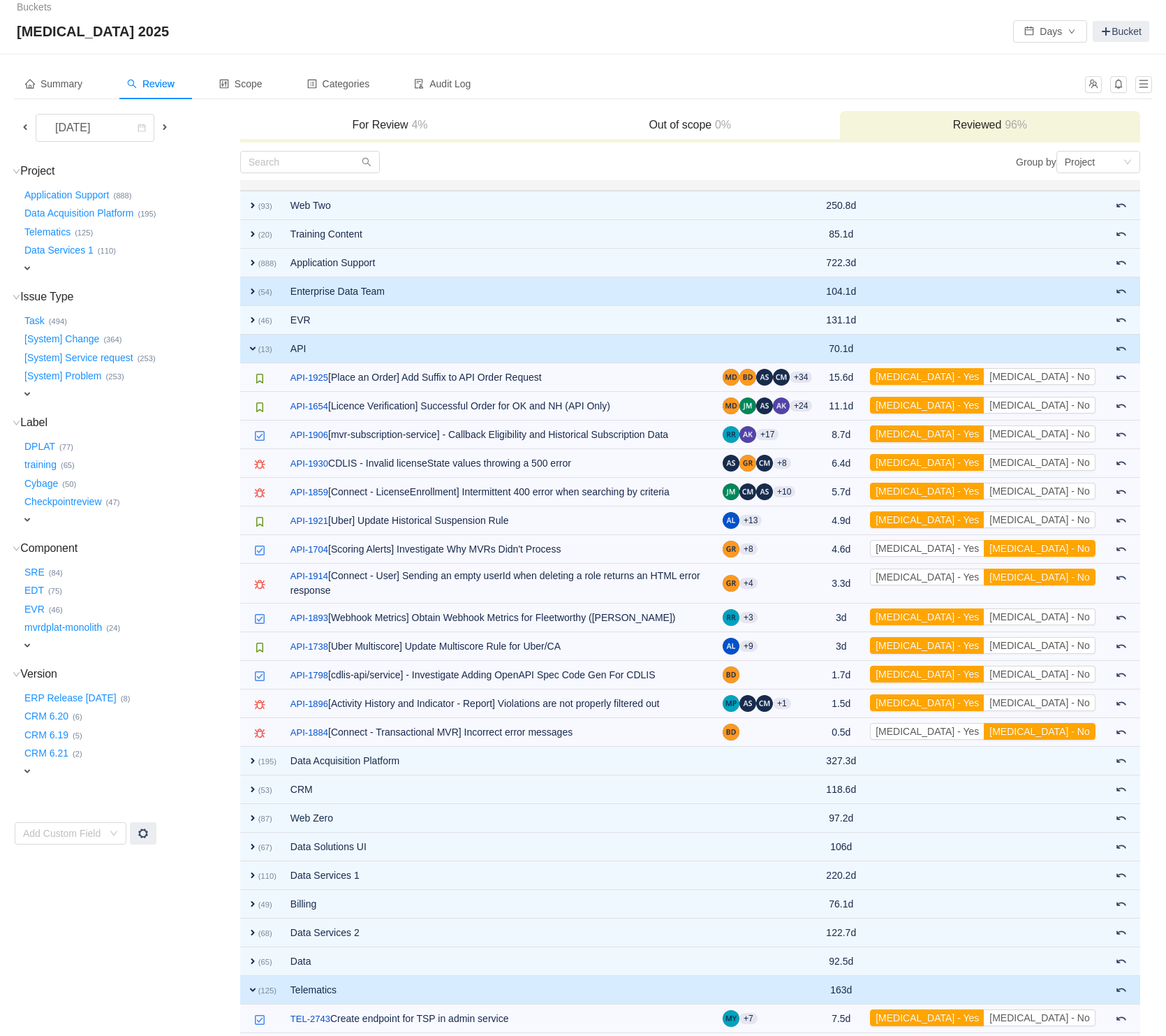
click at [396, 294] on td "Enterprise Data Team" at bounding box center [499, 291] width 432 height 28
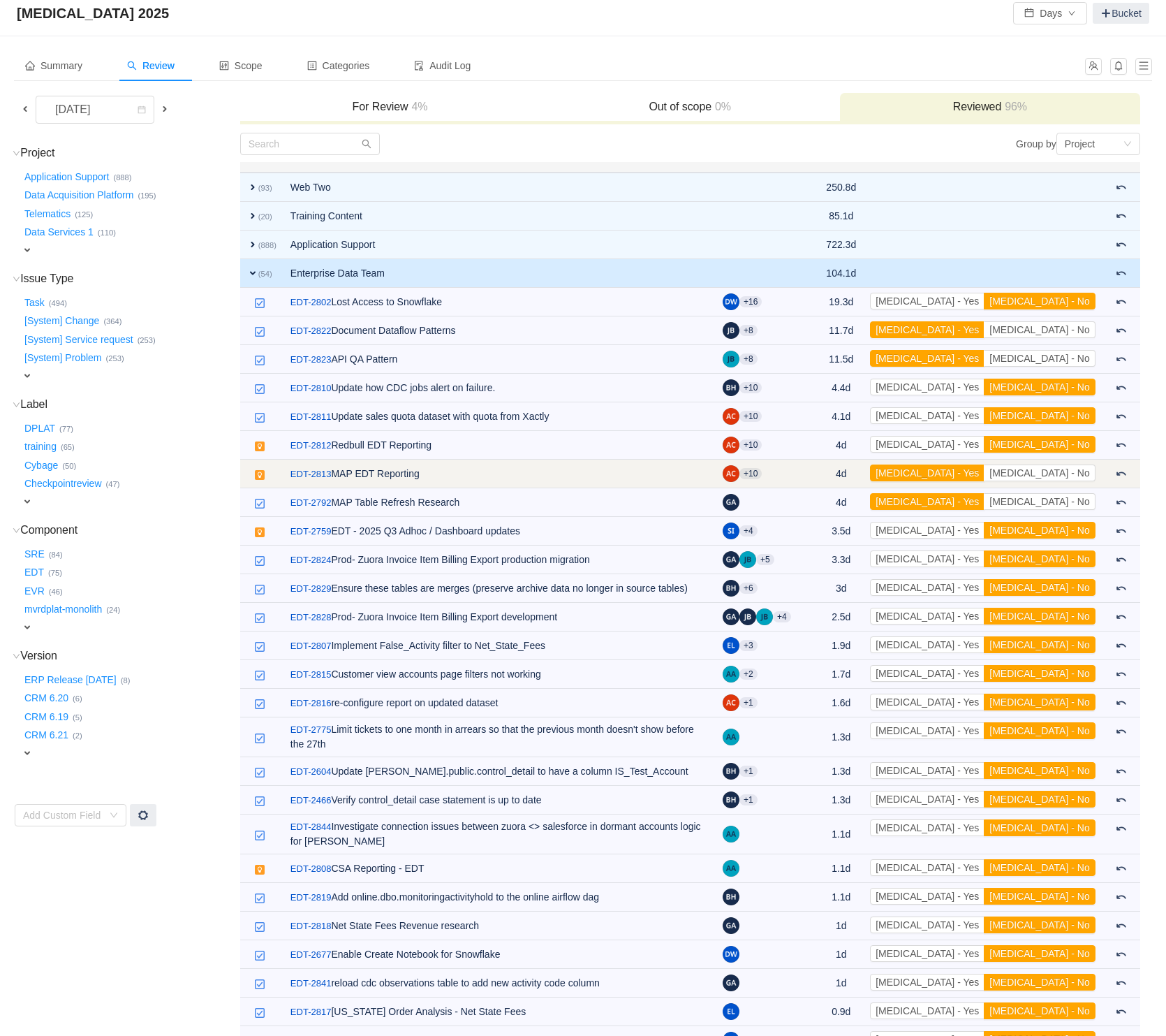
scroll to position [196, 0]
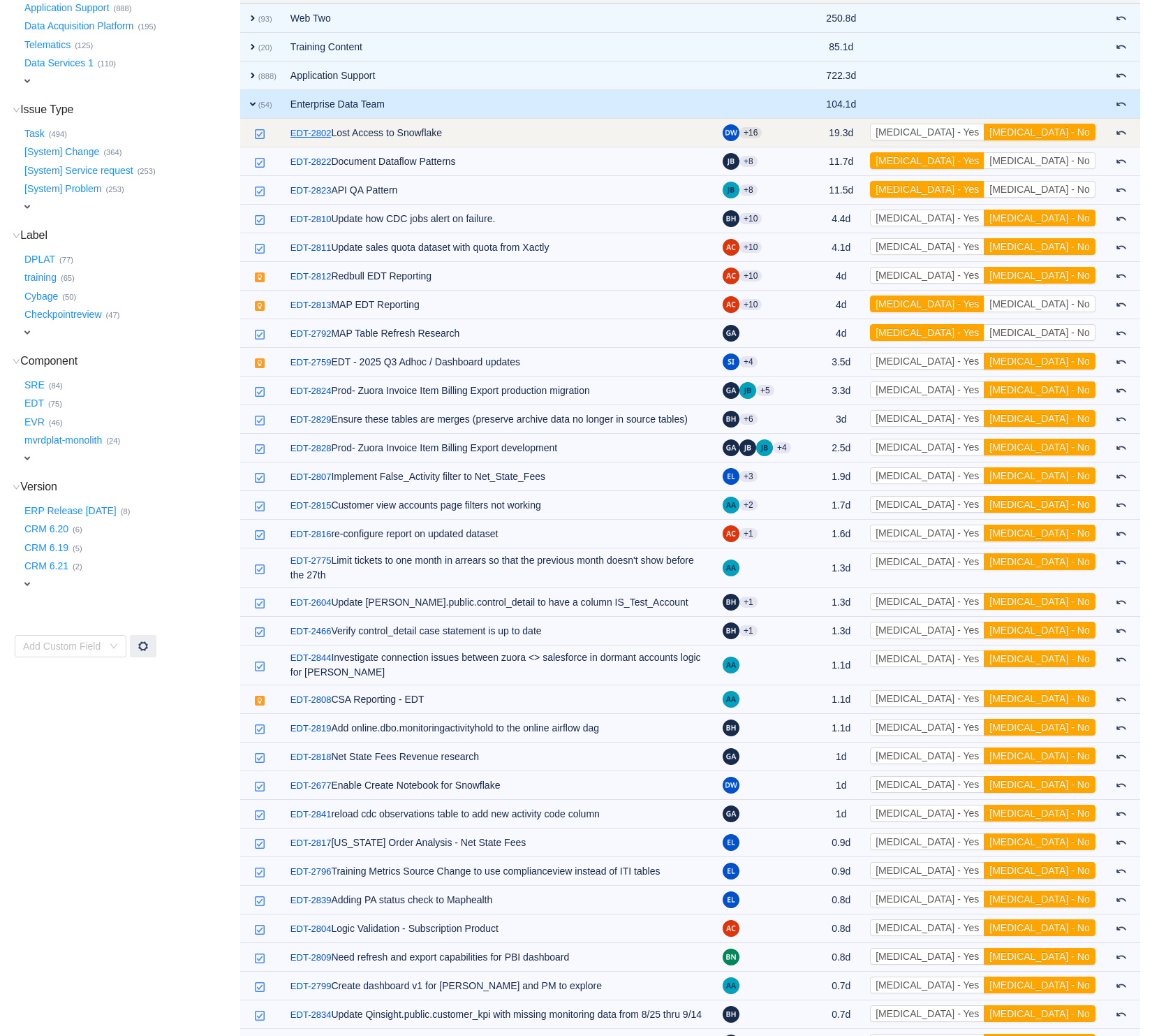
click at [300, 135] on link "EDT-2802" at bounding box center [311, 134] width 41 height 14
click at [313, 130] on link "EDT-2802" at bounding box center [311, 134] width 41 height 14
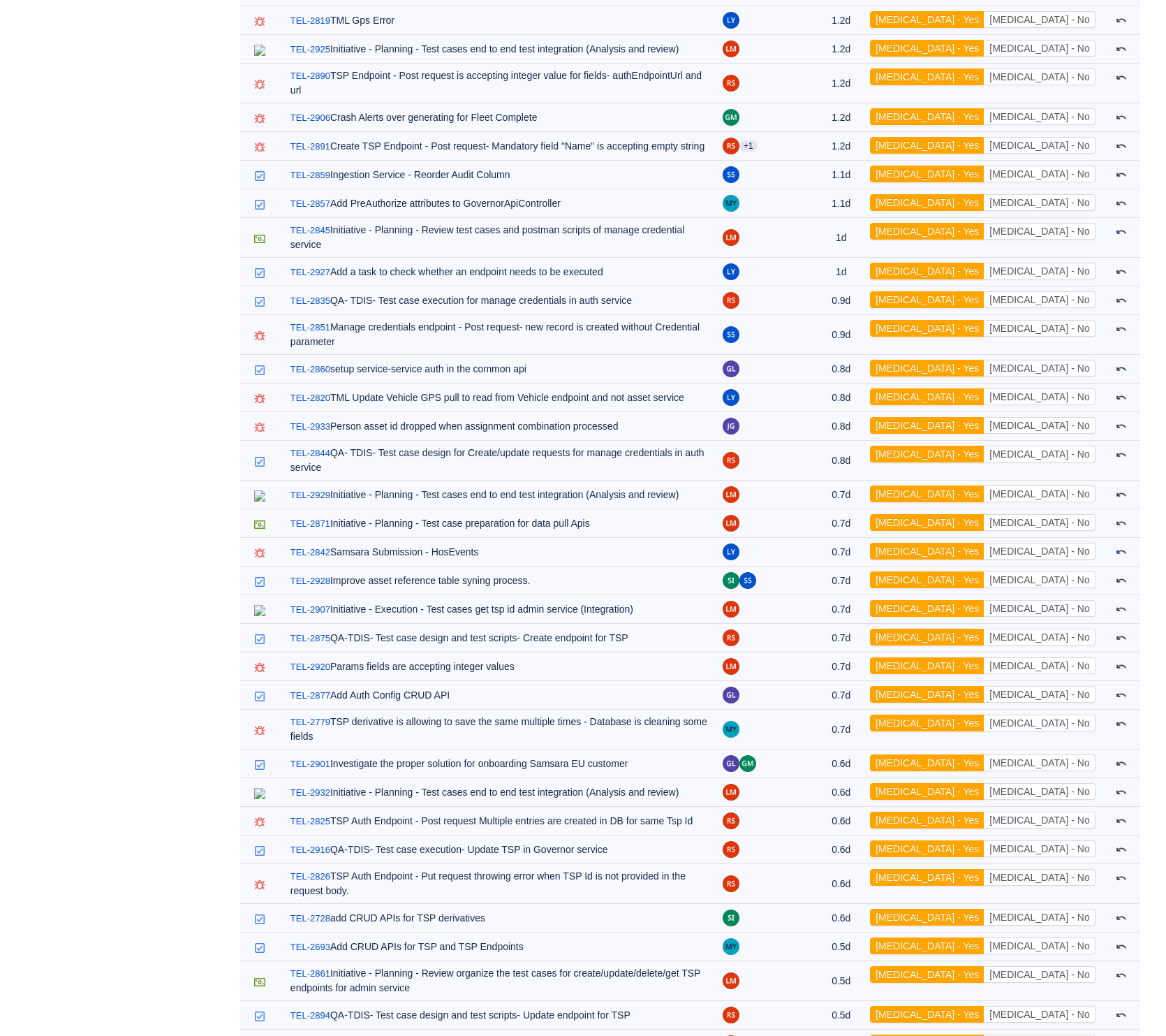
scroll to position [5238, 0]
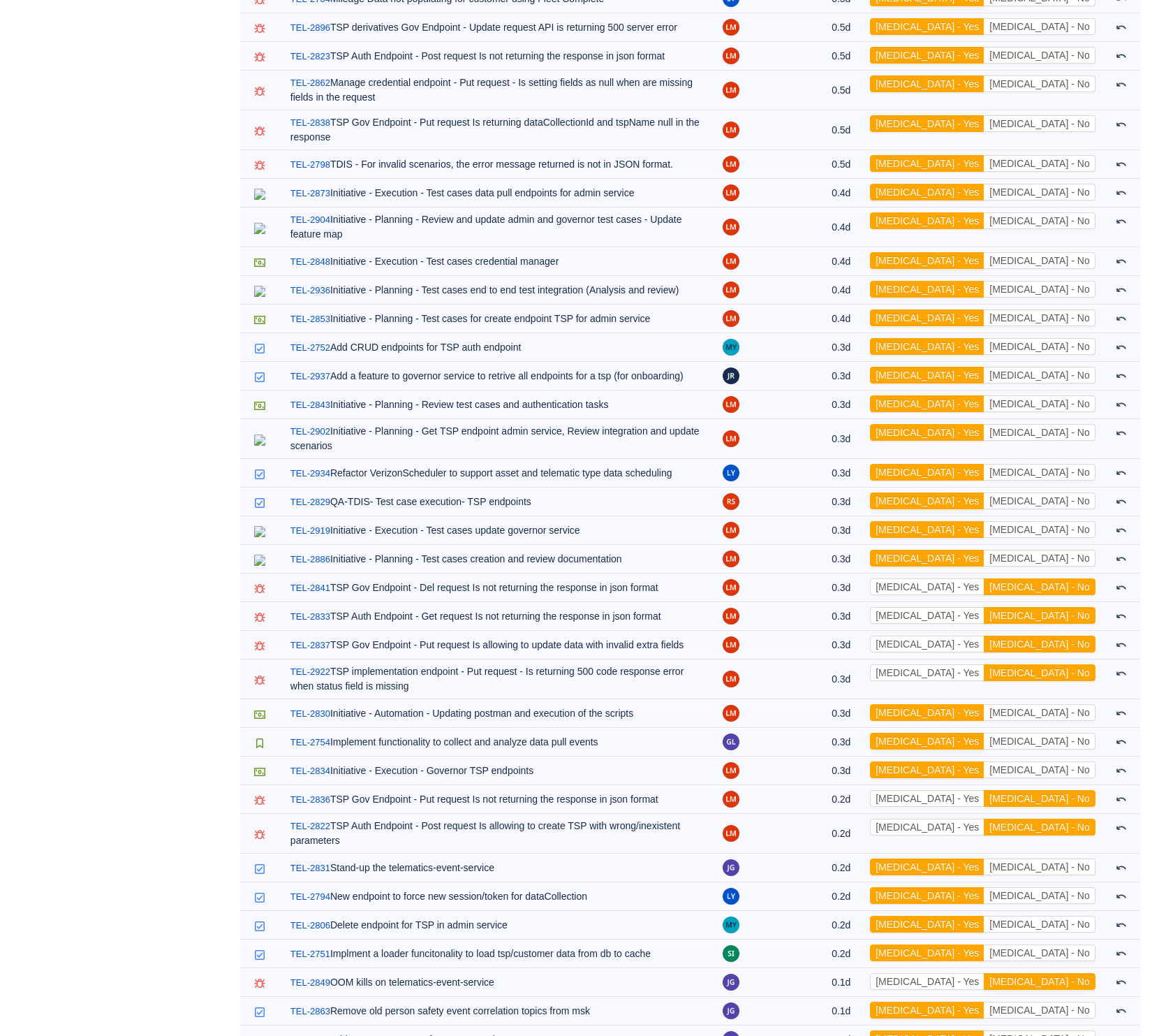
drag, startPoint x: 296, startPoint y: 1007, endPoint x: 305, endPoint y: 1008, distance: 9.1
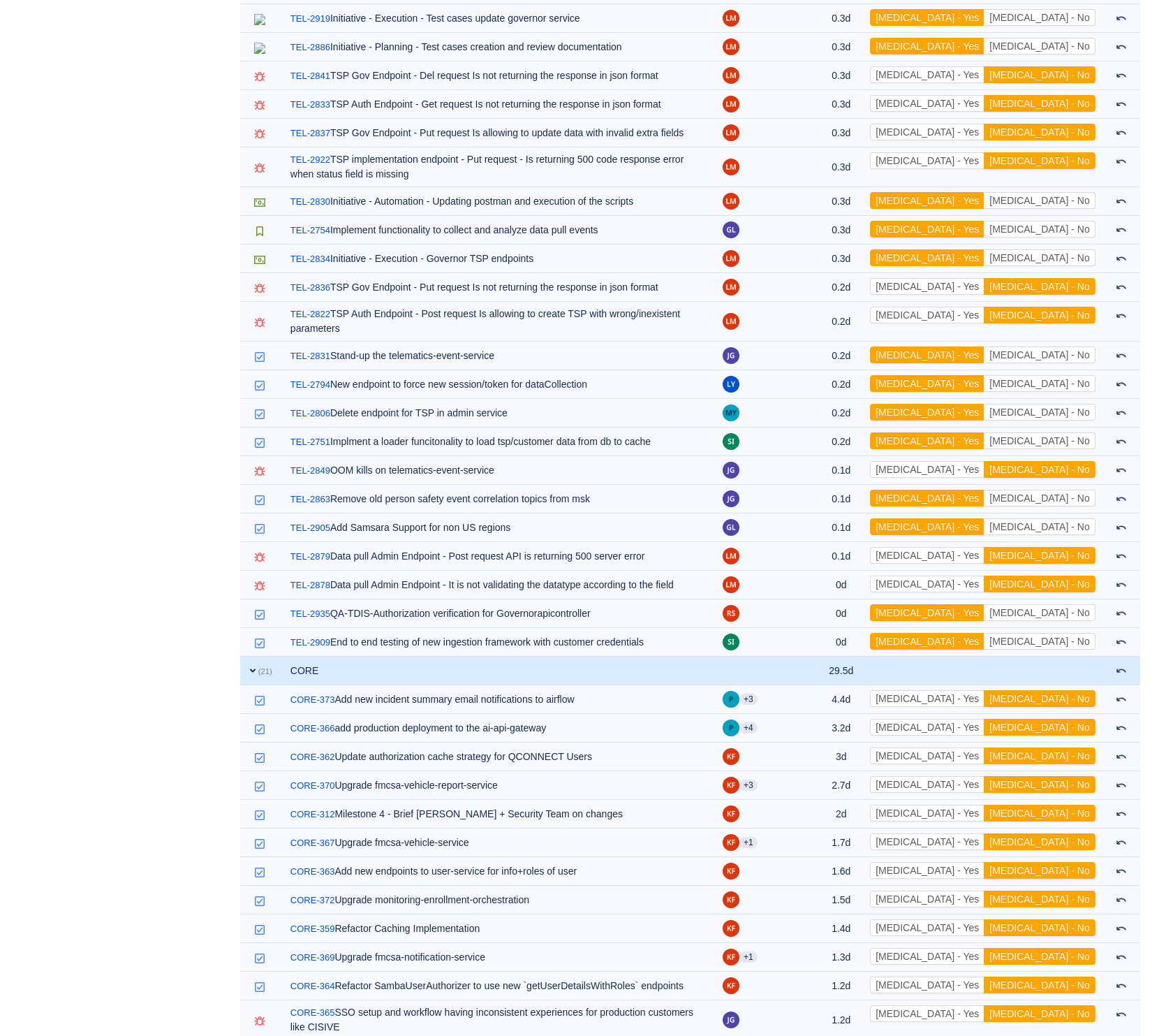
scroll to position [5839, 0]
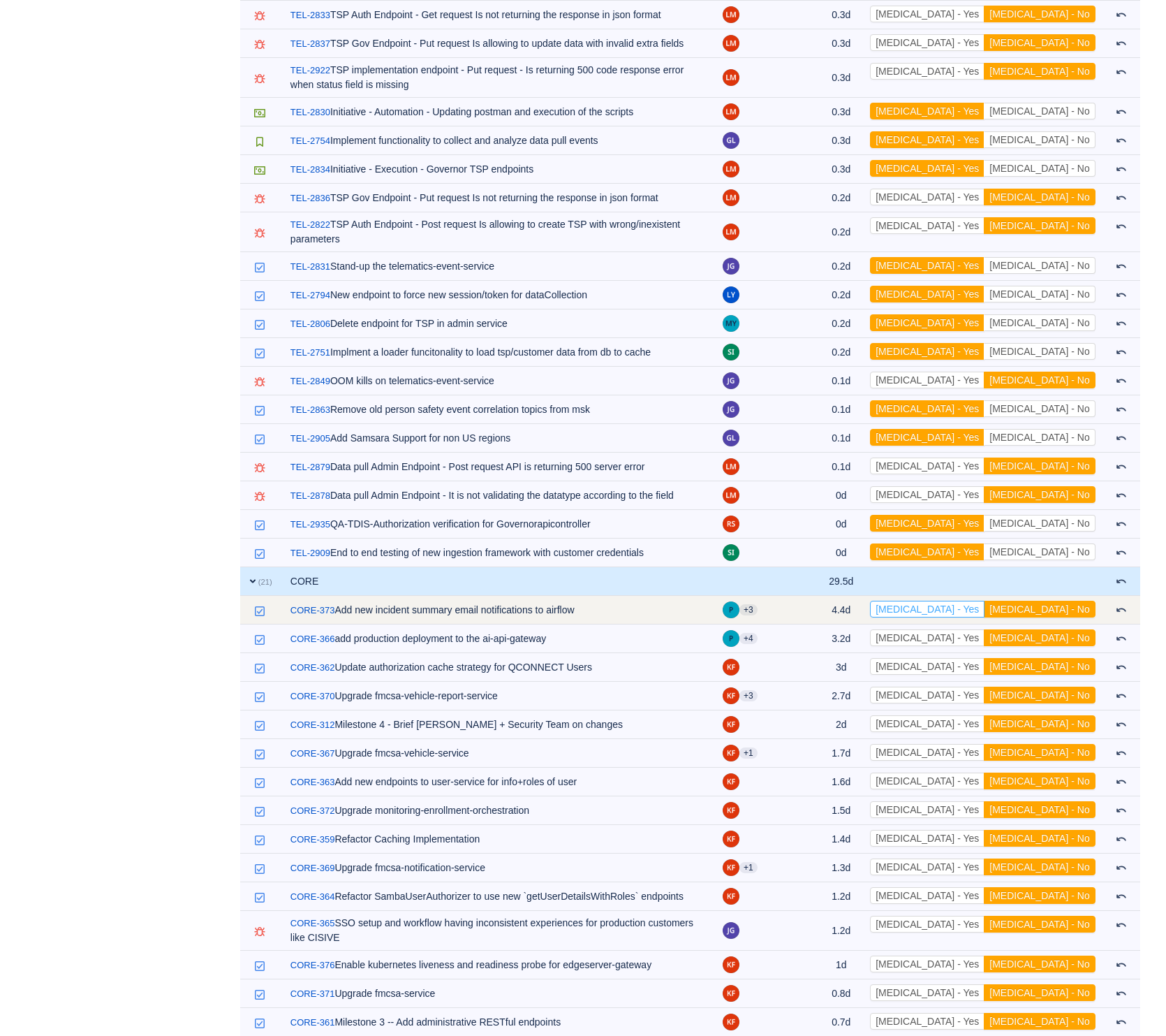
click at [985, 600] on button "[MEDICAL_DATA] - Yes" at bounding box center [927, 608] width 115 height 16
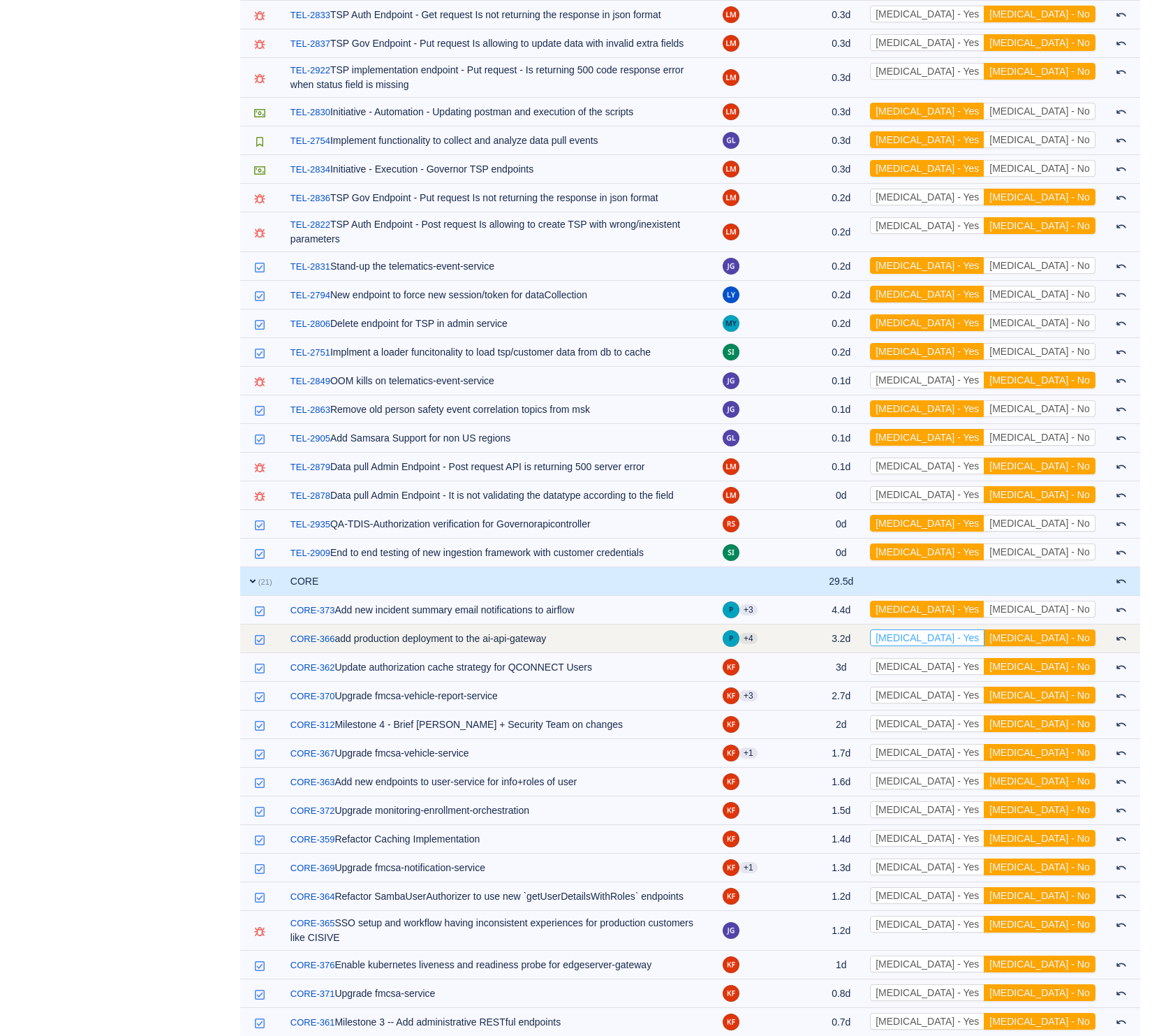
click at [985, 629] on button "[MEDICAL_DATA] - Yes" at bounding box center [927, 637] width 115 height 16
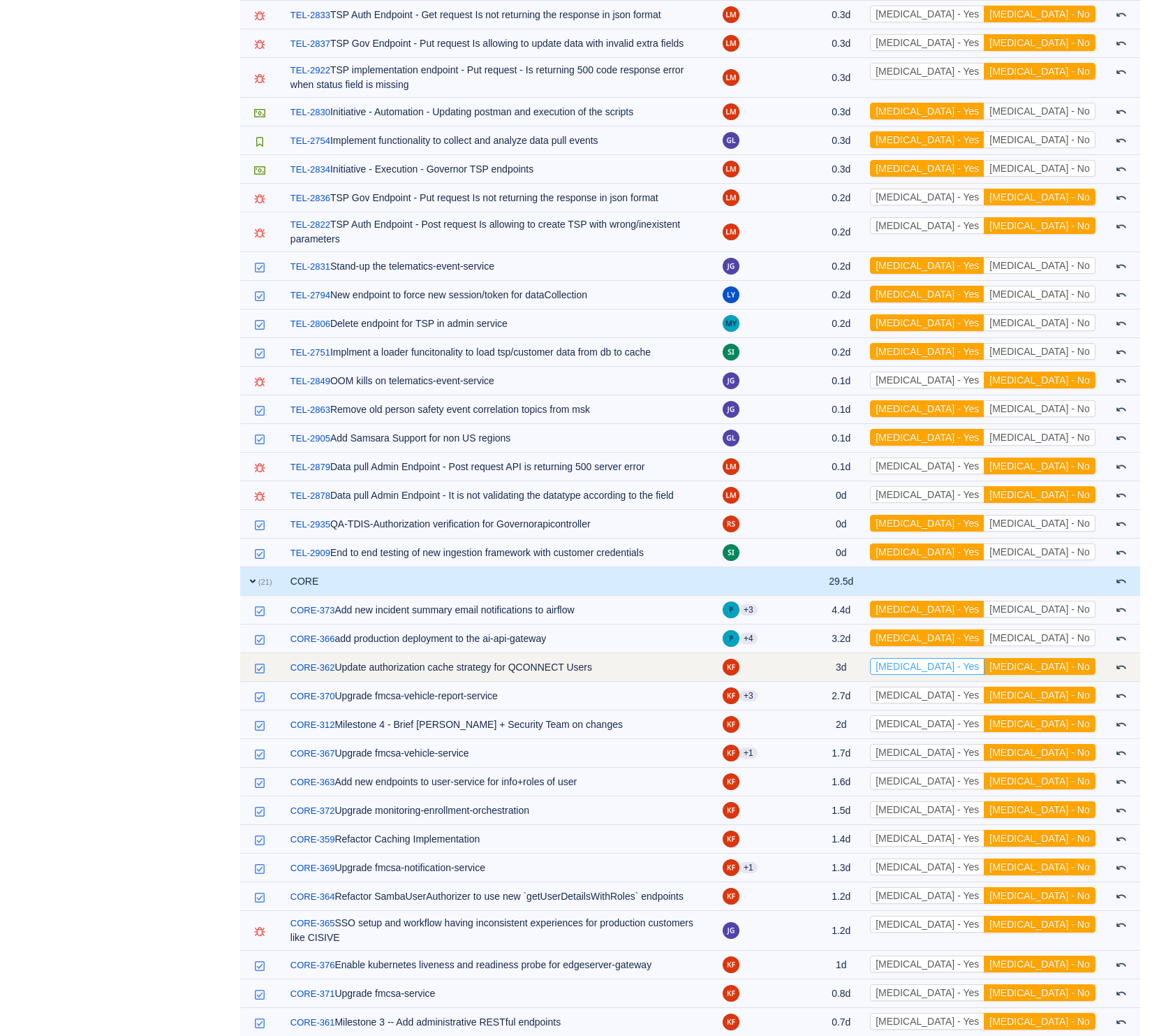
click at [985, 658] on button "[MEDICAL_DATA] - Yes" at bounding box center [927, 666] width 115 height 16
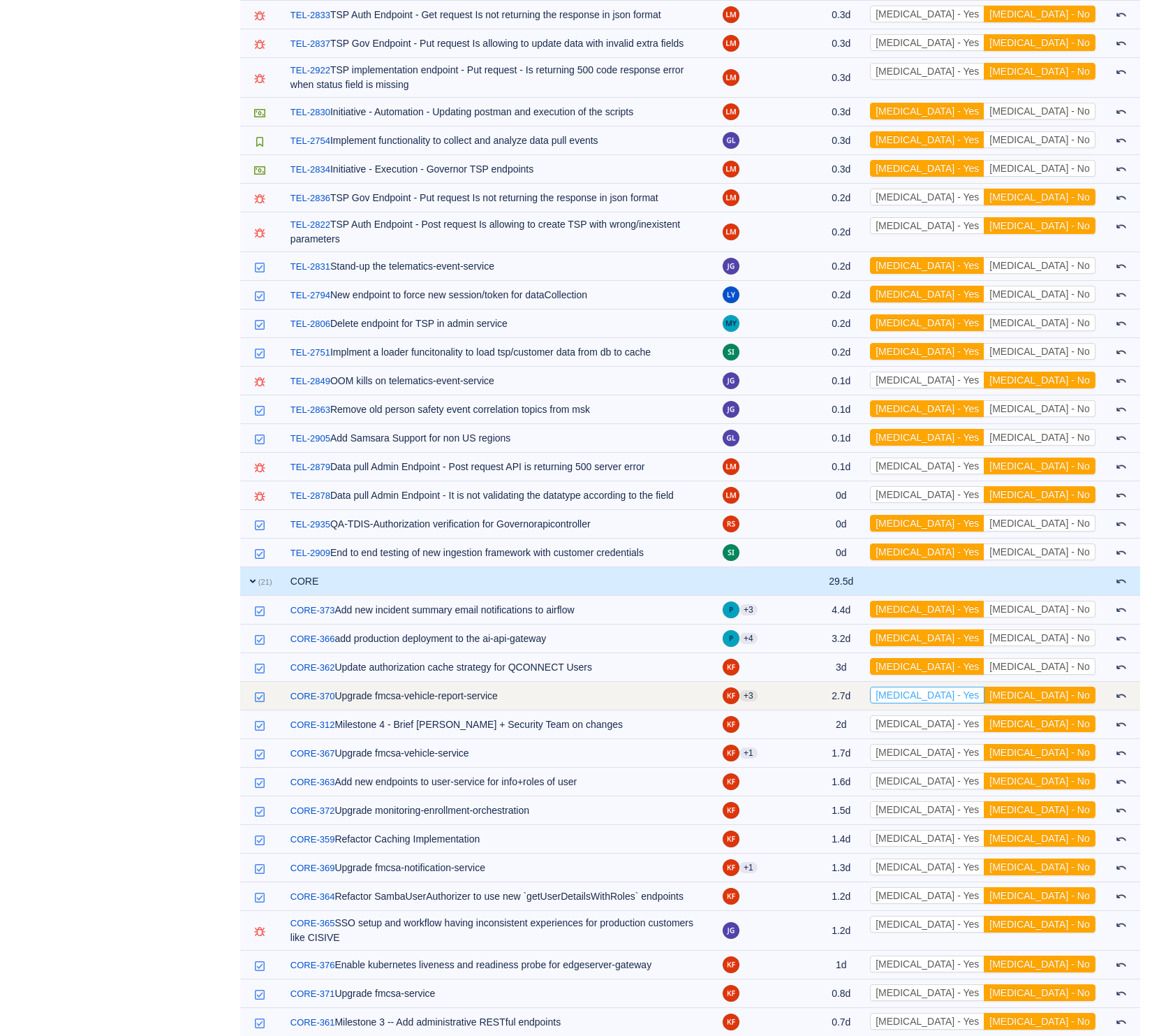
click at [985, 687] on button "[MEDICAL_DATA] - Yes" at bounding box center [927, 694] width 115 height 16
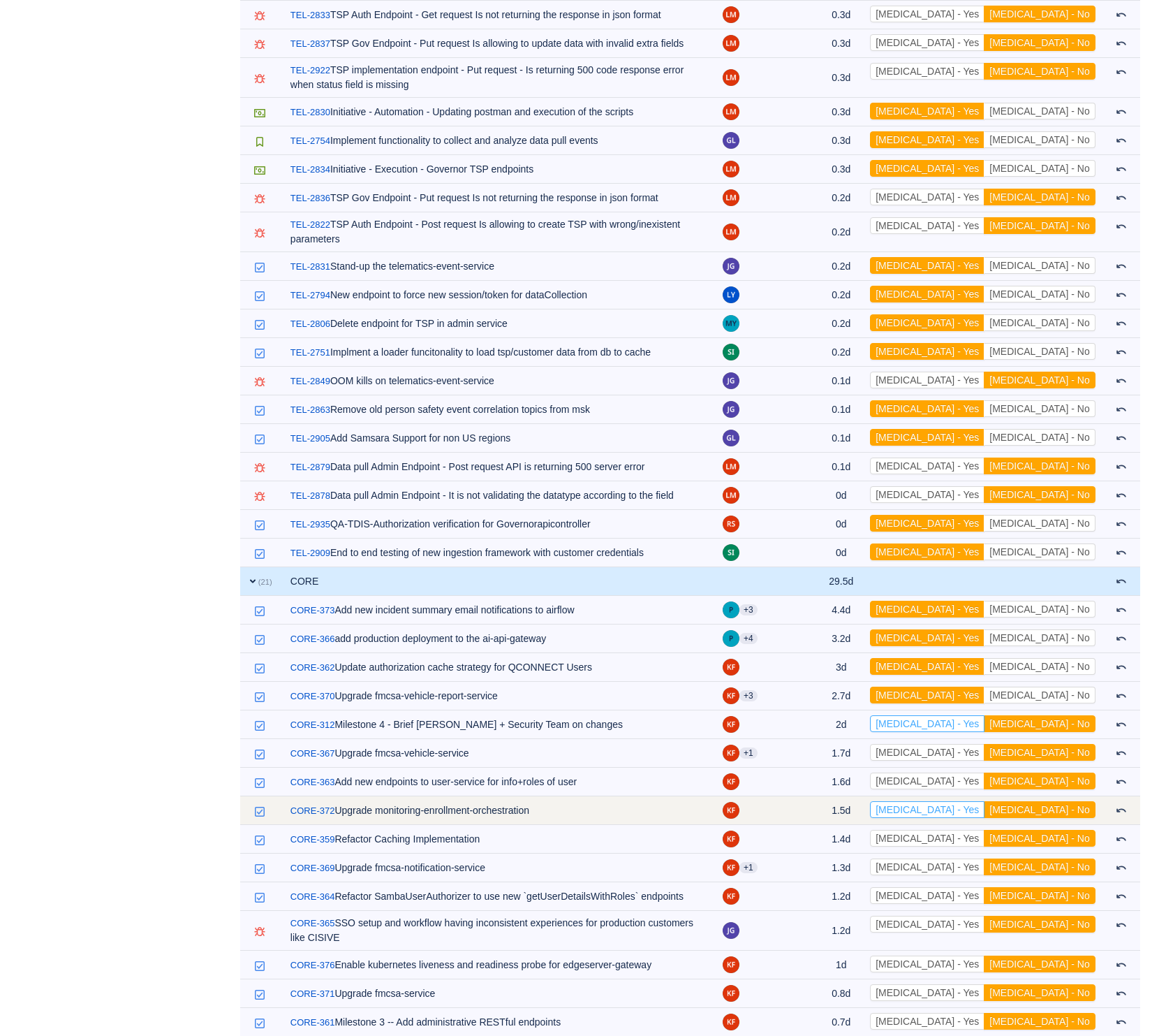
drag, startPoint x: 989, startPoint y: 550, endPoint x: 981, endPoint y: 633, distance: 83.4
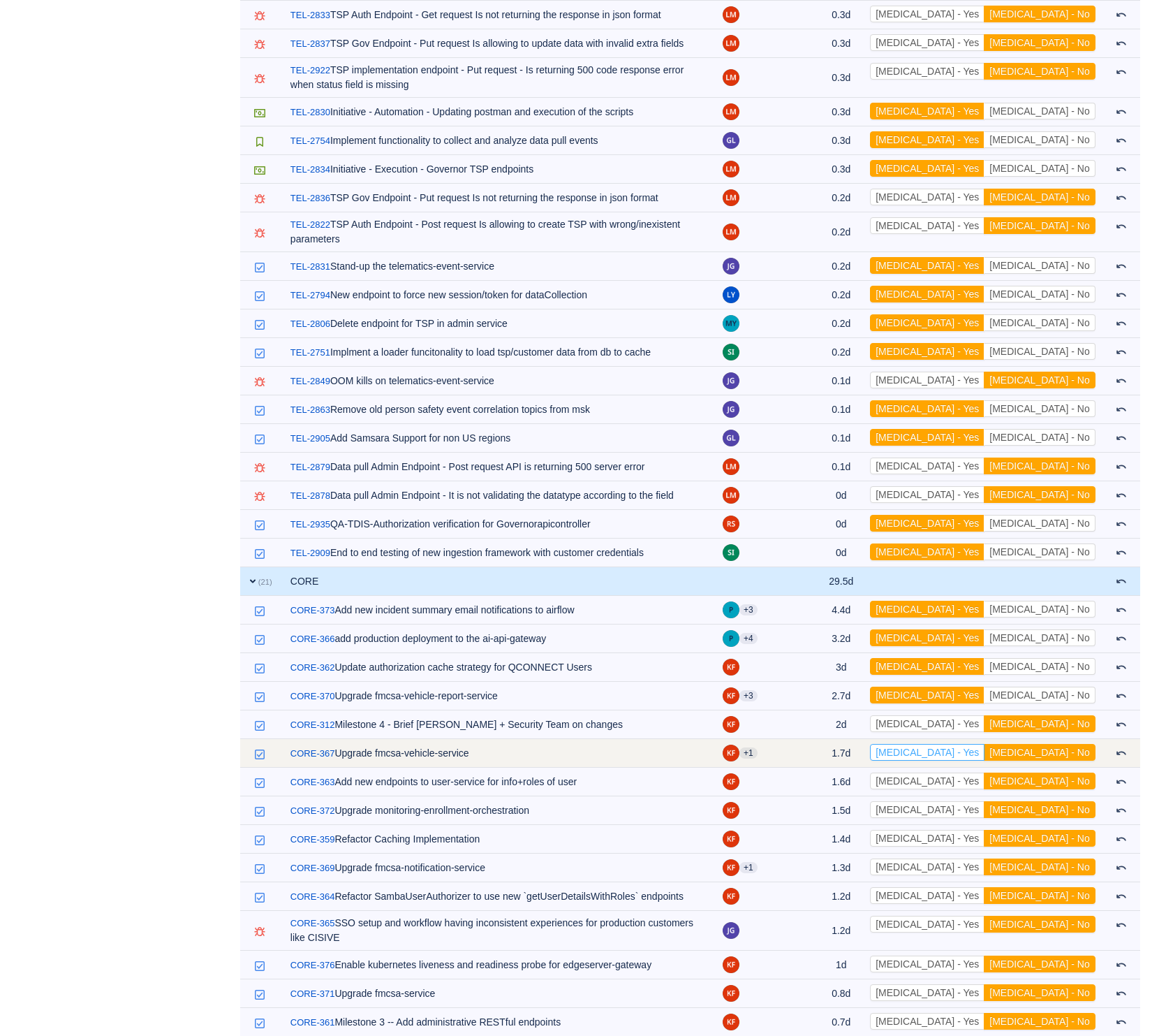
click at [985, 744] on button "[MEDICAL_DATA] - Yes" at bounding box center [927, 751] width 115 height 16
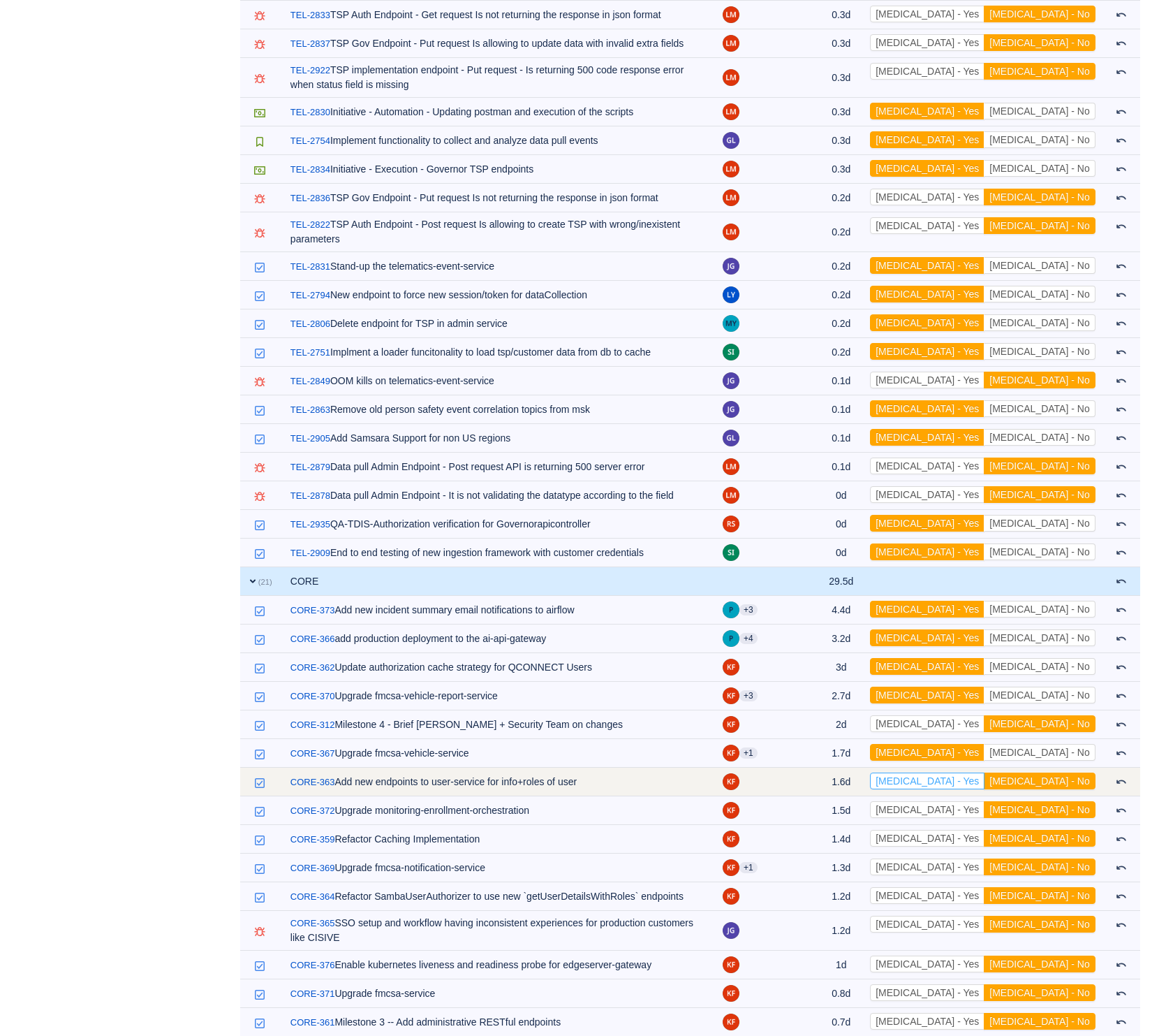
click at [985, 772] on button "[MEDICAL_DATA] - Yes" at bounding box center [927, 780] width 115 height 16
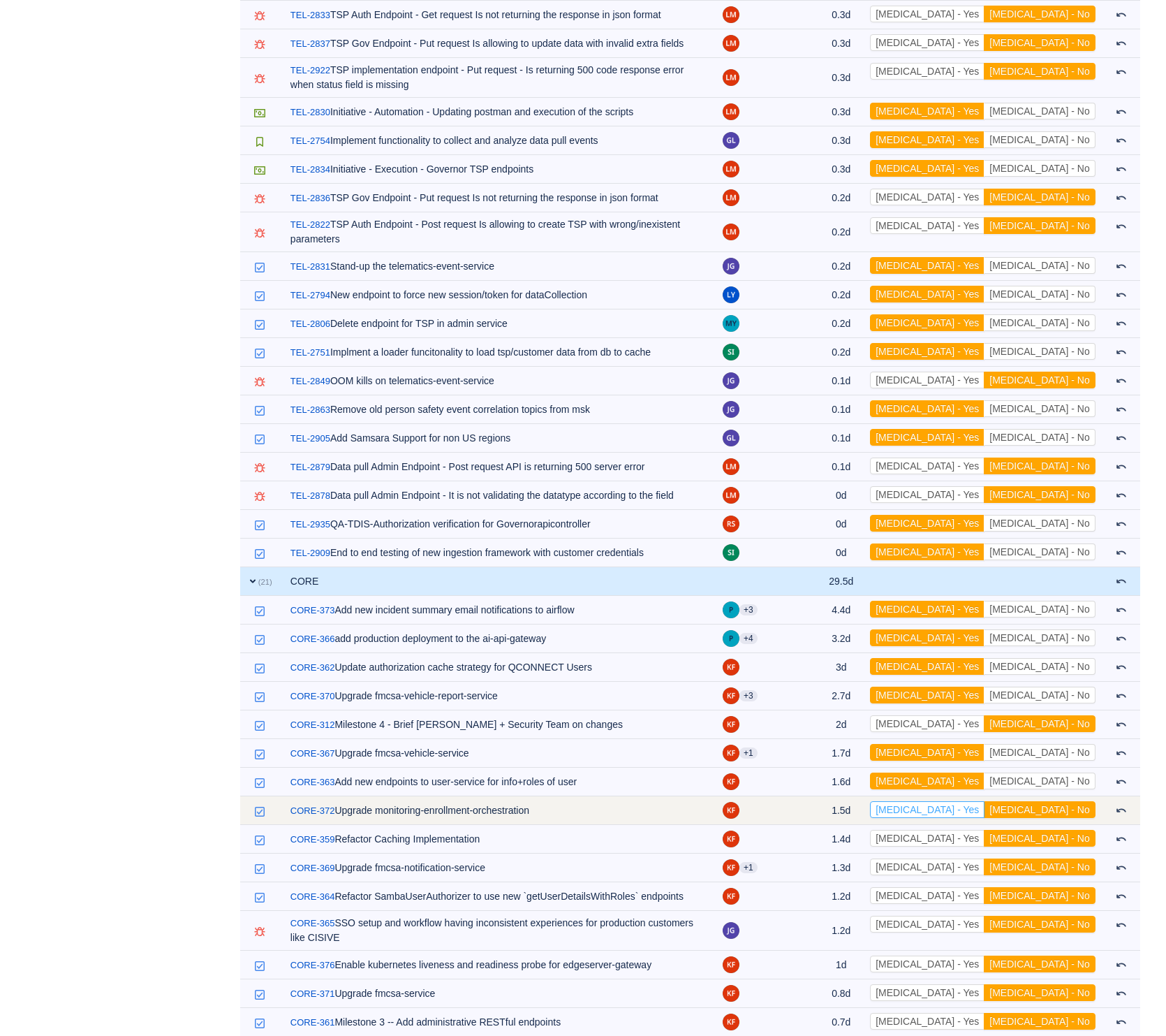
click at [985, 801] on button "[MEDICAL_DATA] - Yes" at bounding box center [927, 809] width 115 height 16
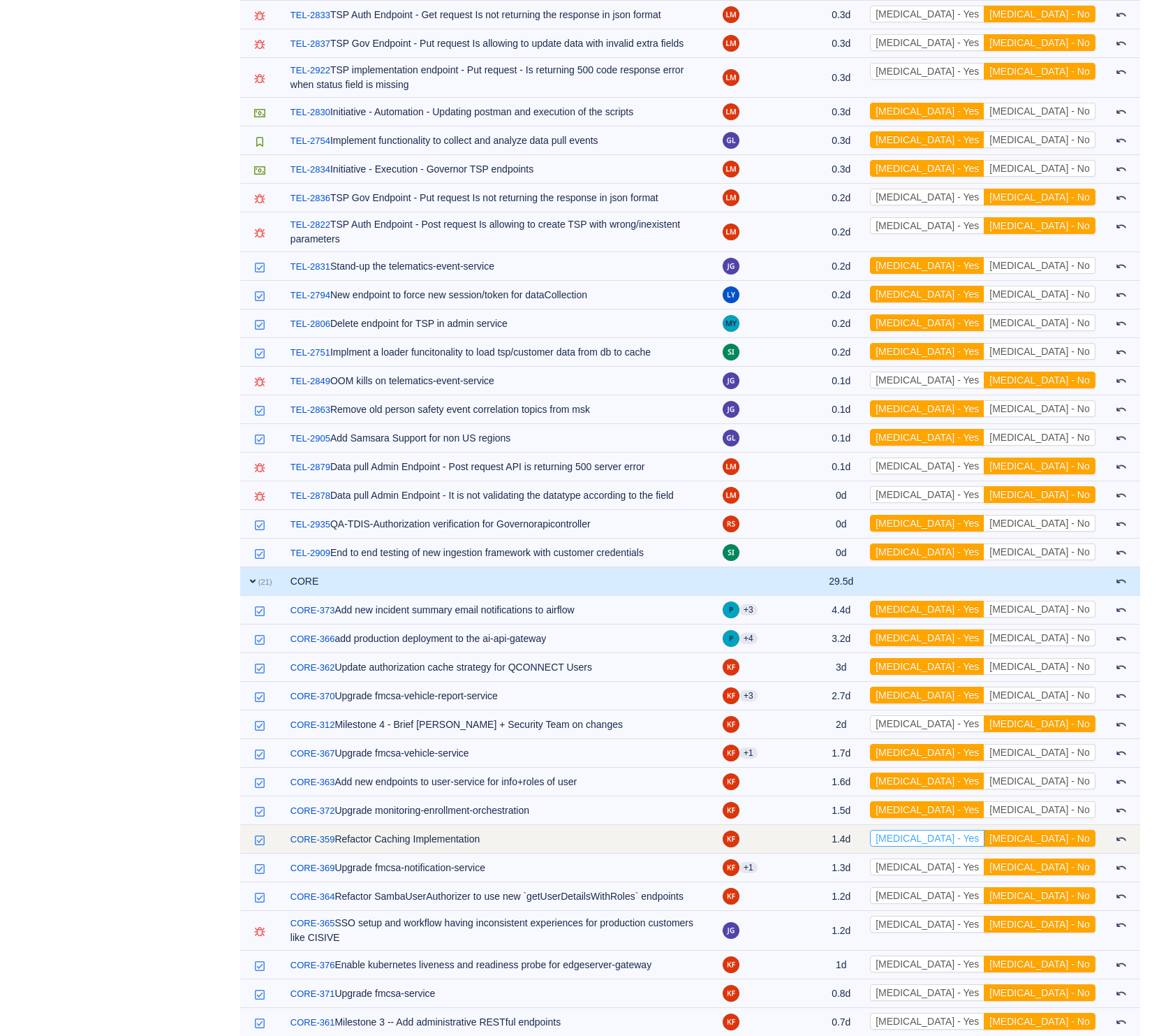
click at [985, 830] on button "[MEDICAL_DATA] - Yes" at bounding box center [927, 838] width 115 height 16
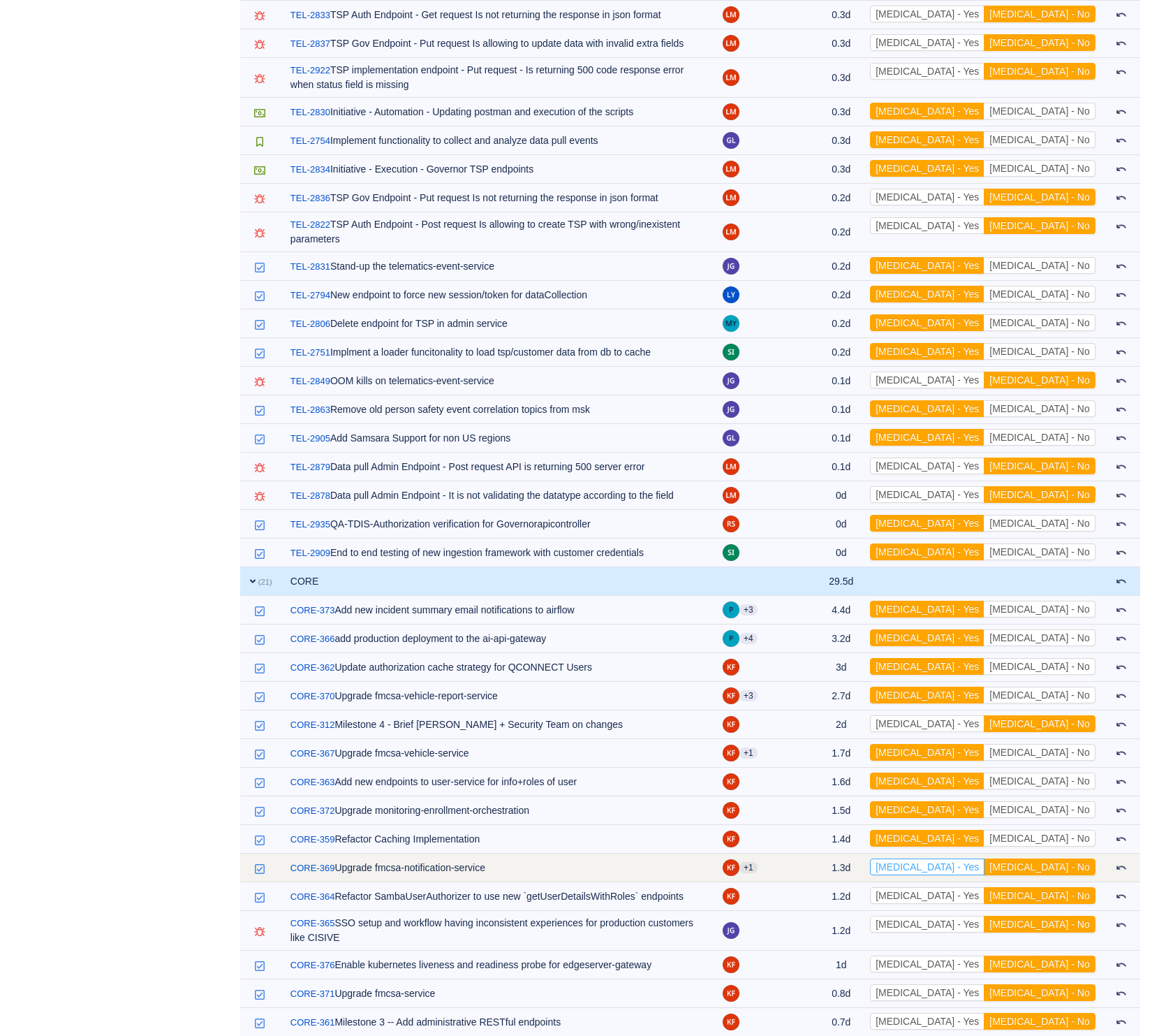
click at [985, 858] on button "[MEDICAL_DATA] - Yes" at bounding box center [927, 866] width 115 height 16
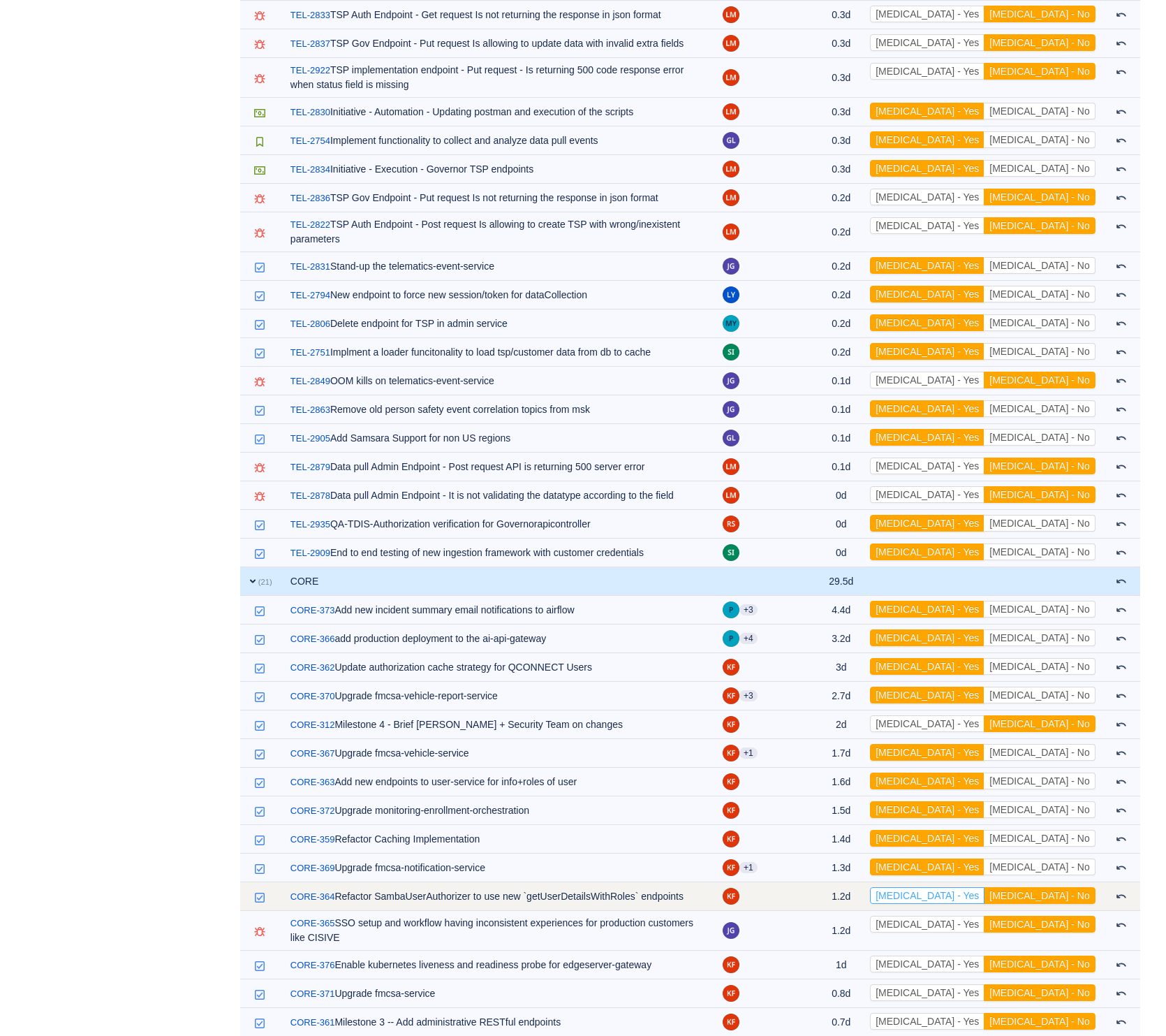
click at [983, 887] on button "[MEDICAL_DATA] - Yes" at bounding box center [927, 895] width 115 height 16
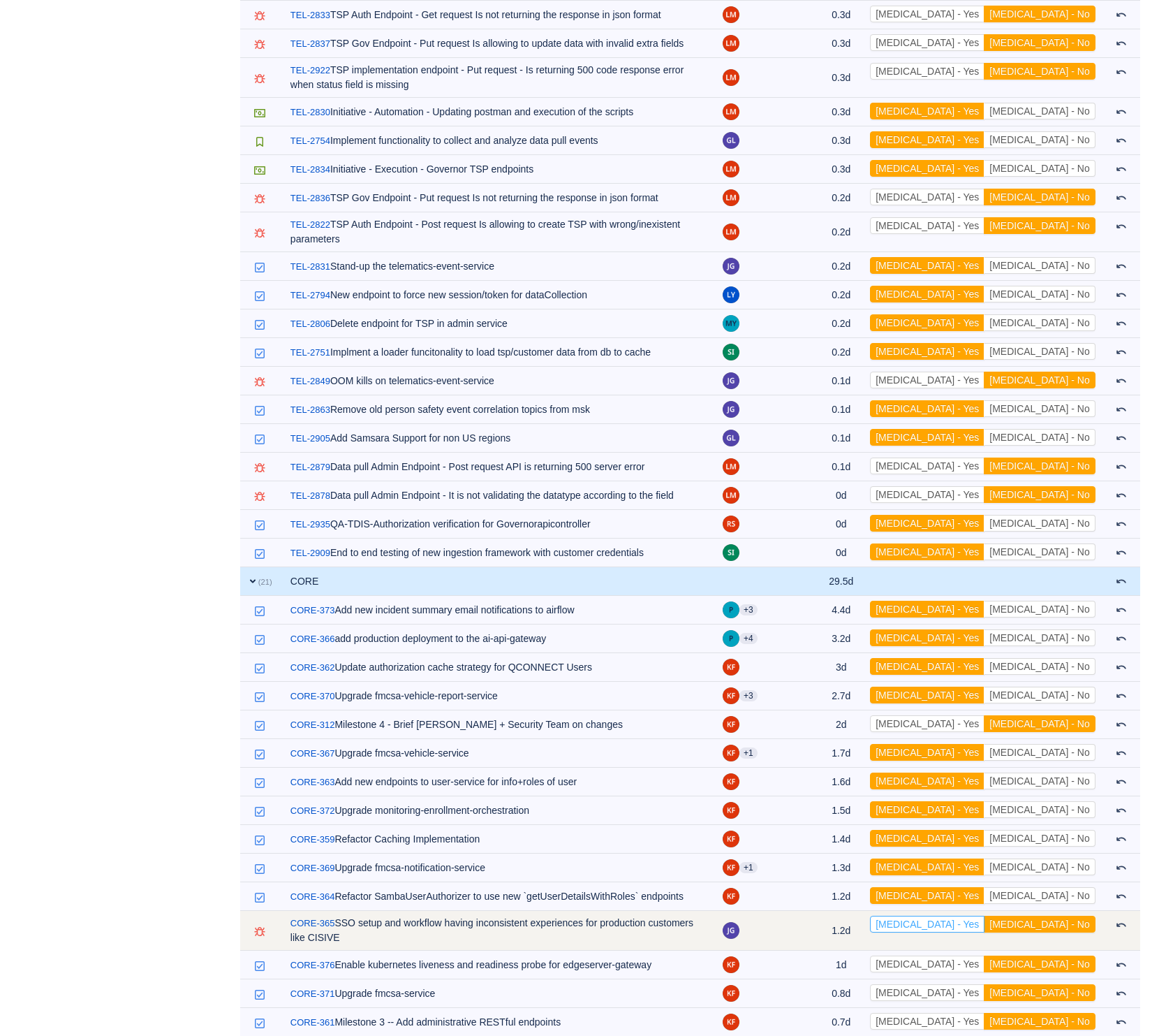
click at [984, 915] on button "[MEDICAL_DATA] - Yes" at bounding box center [927, 923] width 115 height 16
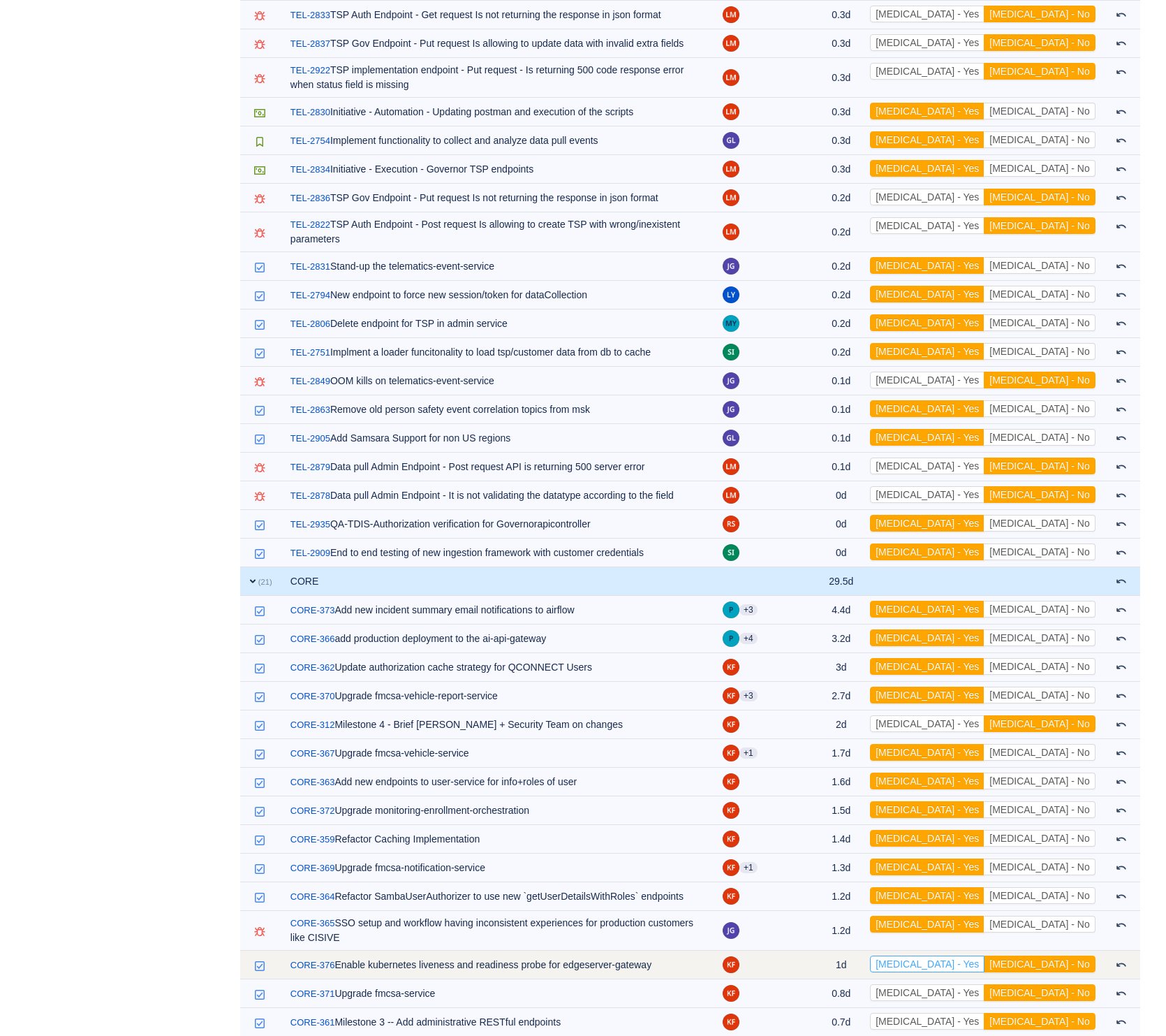
click at [985, 956] on button "[MEDICAL_DATA] - Yes" at bounding box center [927, 964] width 115 height 16
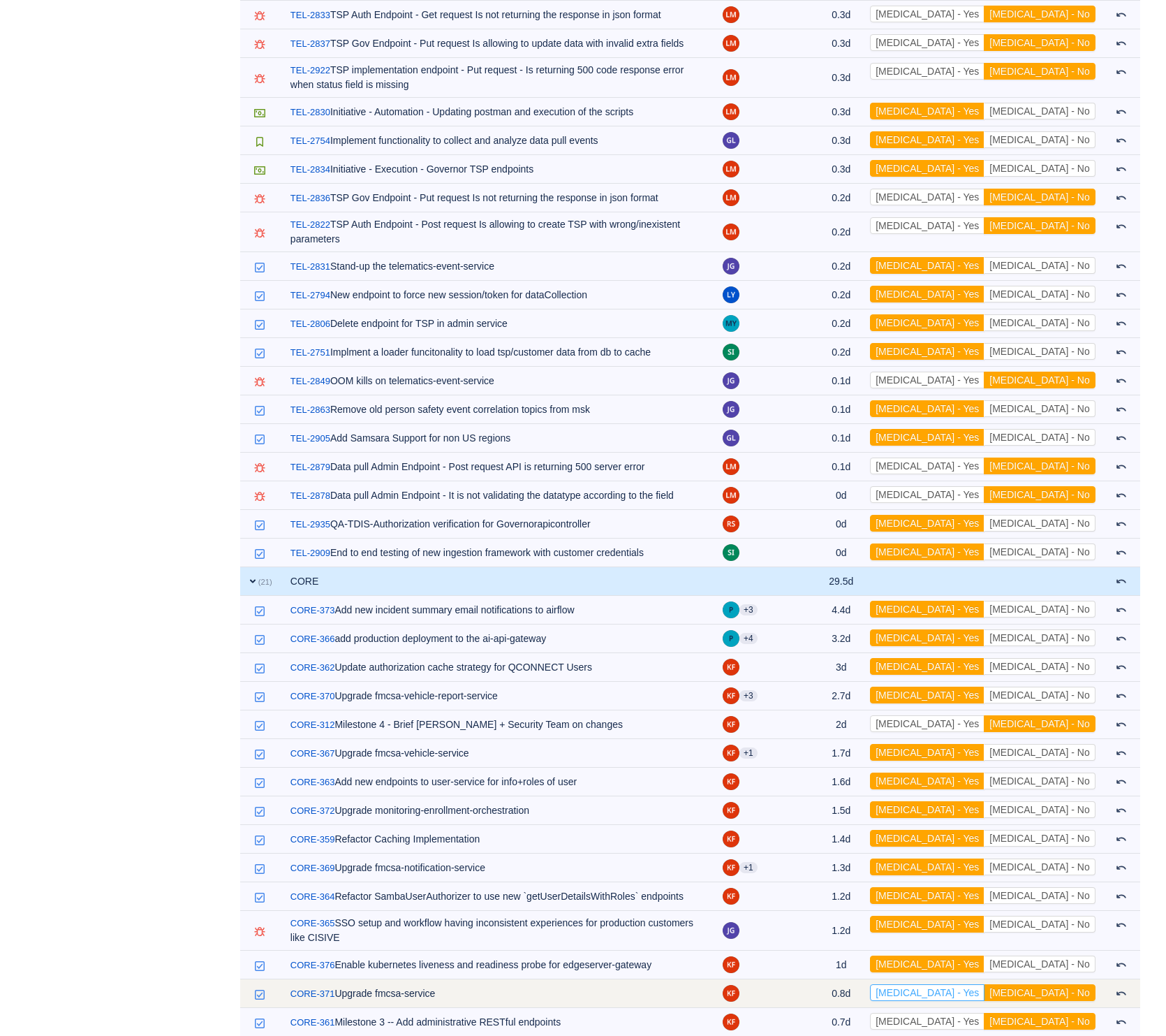
click at [985, 984] on button "[MEDICAL_DATA] - Yes" at bounding box center [927, 992] width 115 height 16
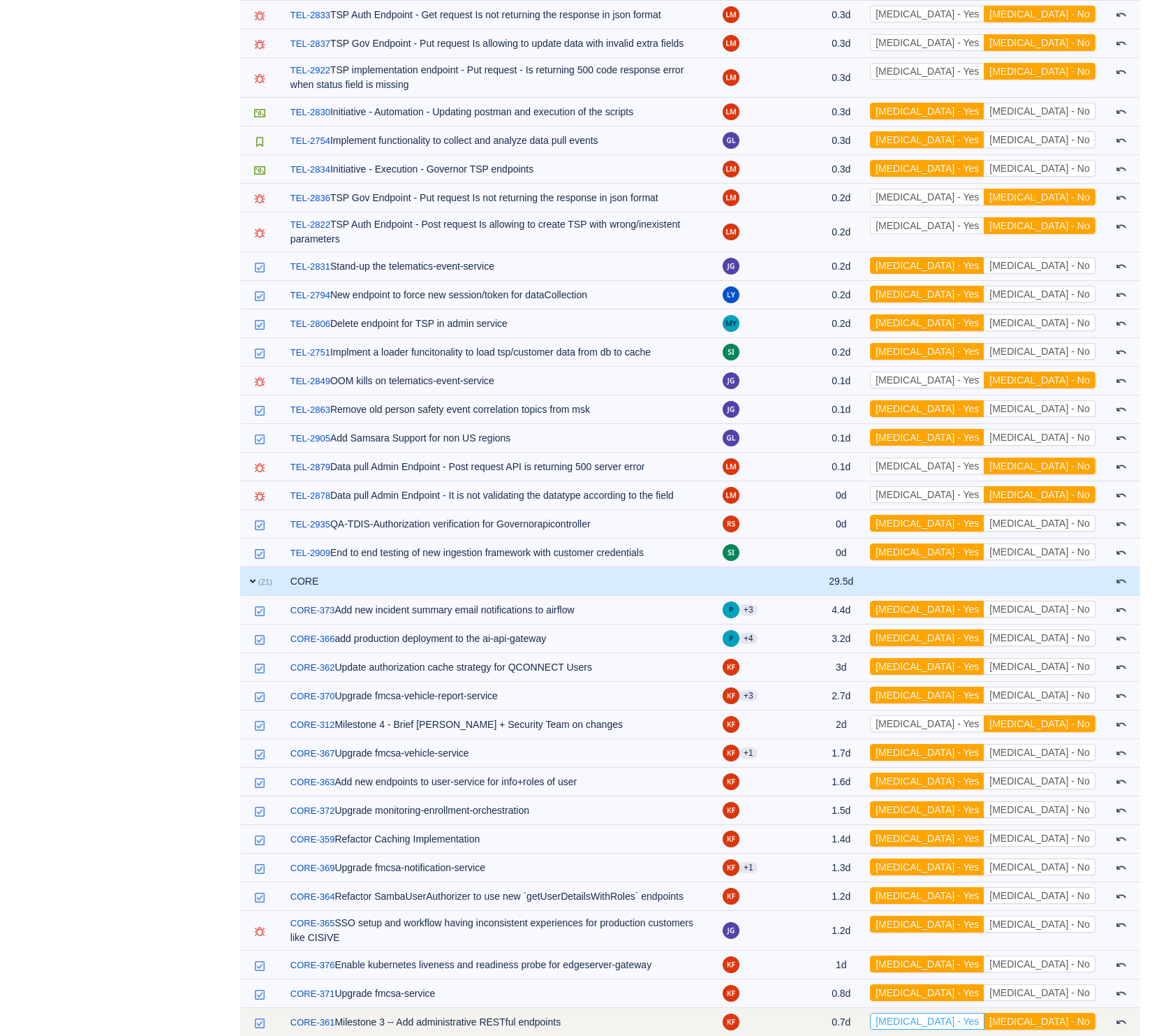
click at [985, 1013] on button "[MEDICAL_DATA] - Yes" at bounding box center [927, 1020] width 115 height 16
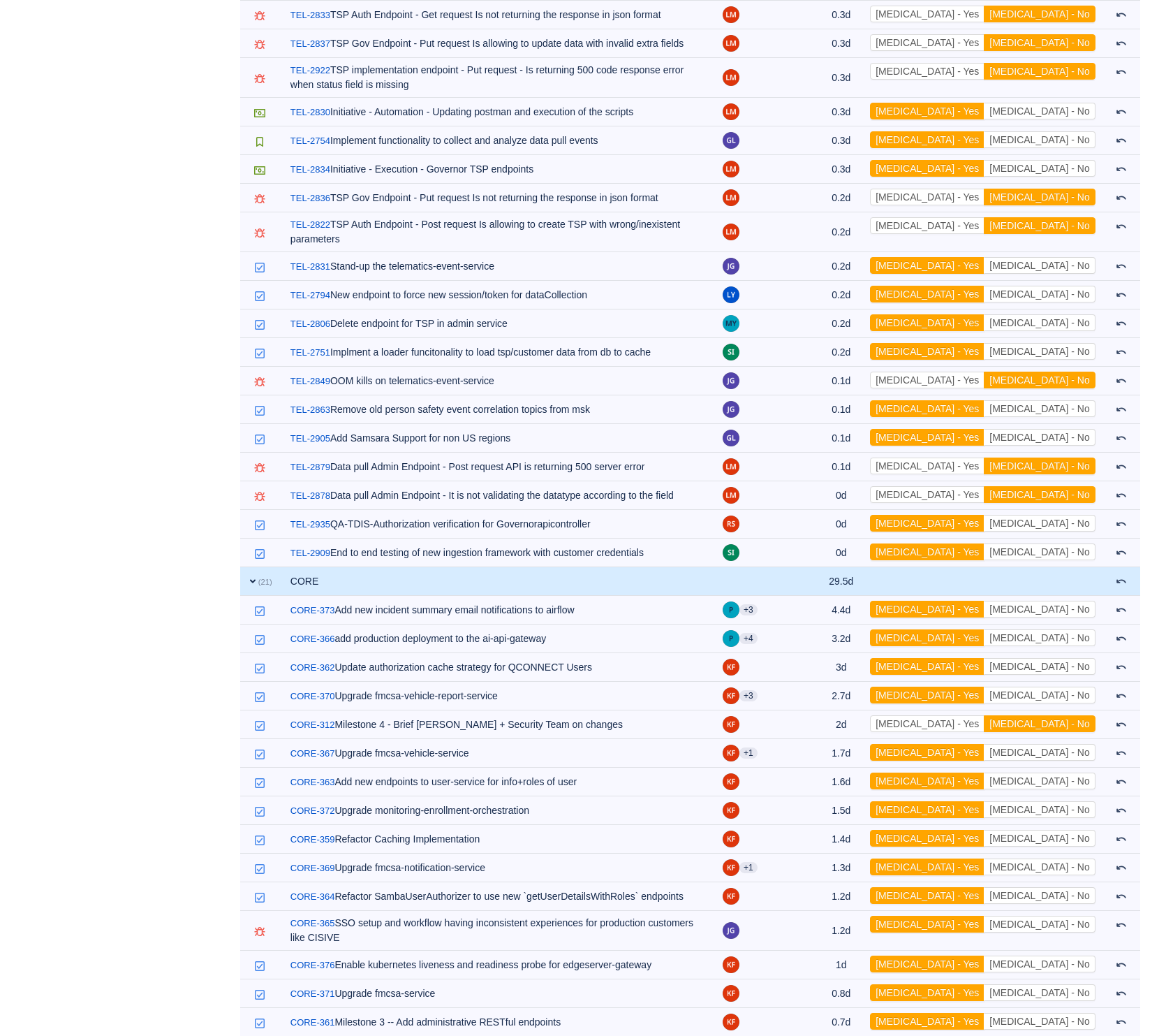
click at [985, 1036] on button "[MEDICAL_DATA] - Yes" at bounding box center [927, 1049] width 115 height 16
drag, startPoint x: 992, startPoint y: 979, endPoint x: 1009, endPoint y: 998, distance: 25.5
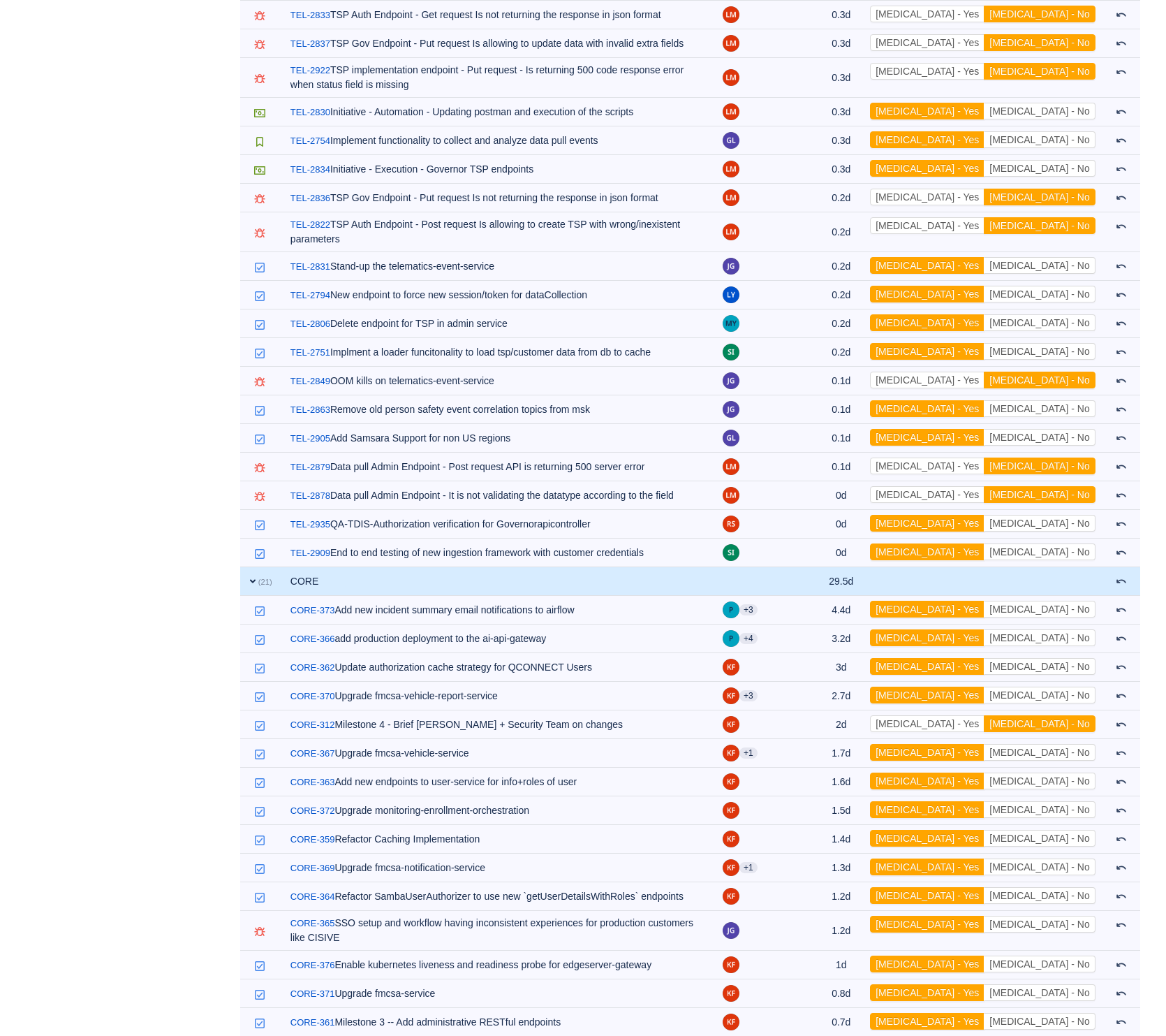
drag, startPoint x: 999, startPoint y: 1007, endPoint x: 1041, endPoint y: 1018, distance: 43.4
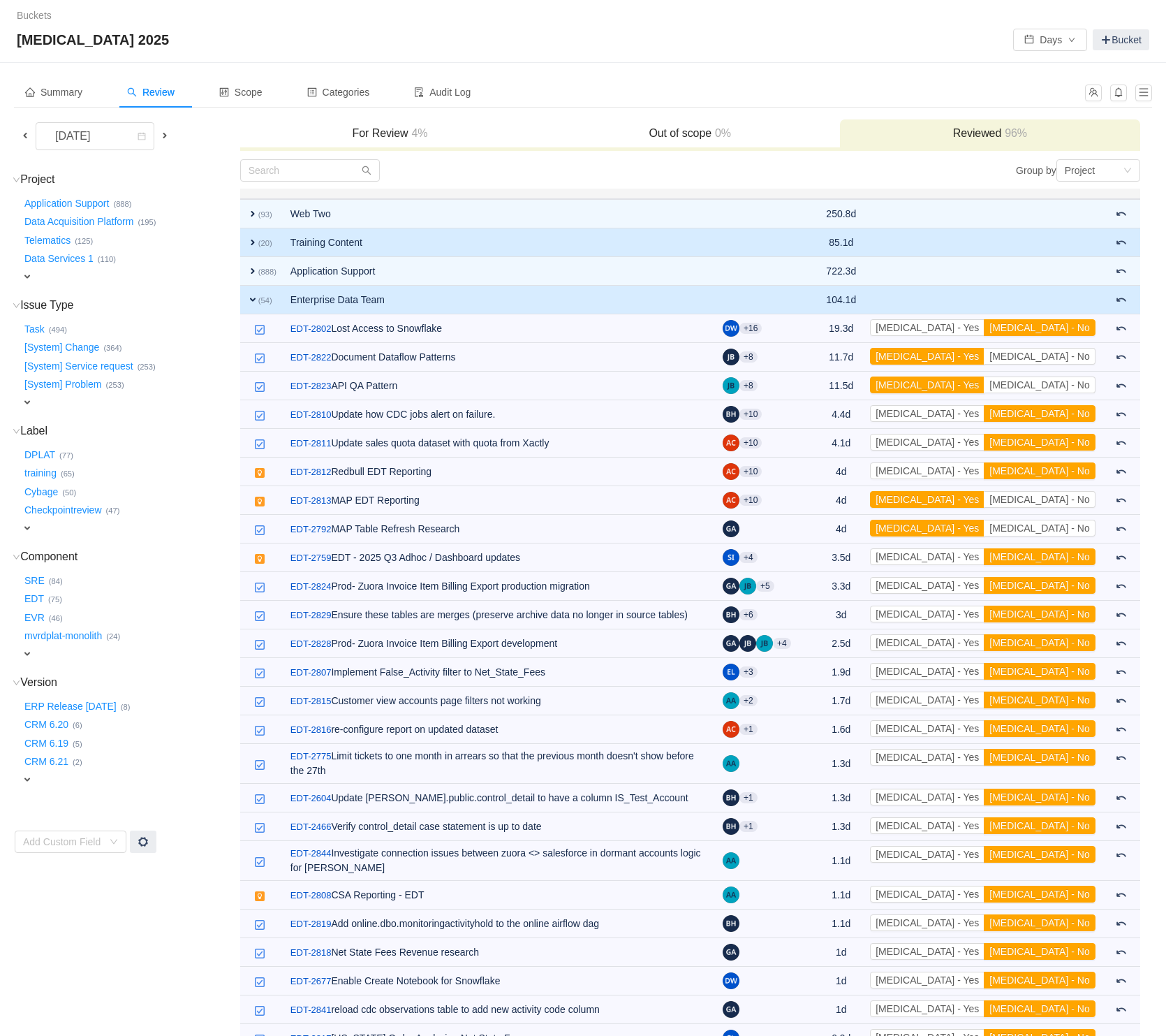
scroll to position [9, 0]
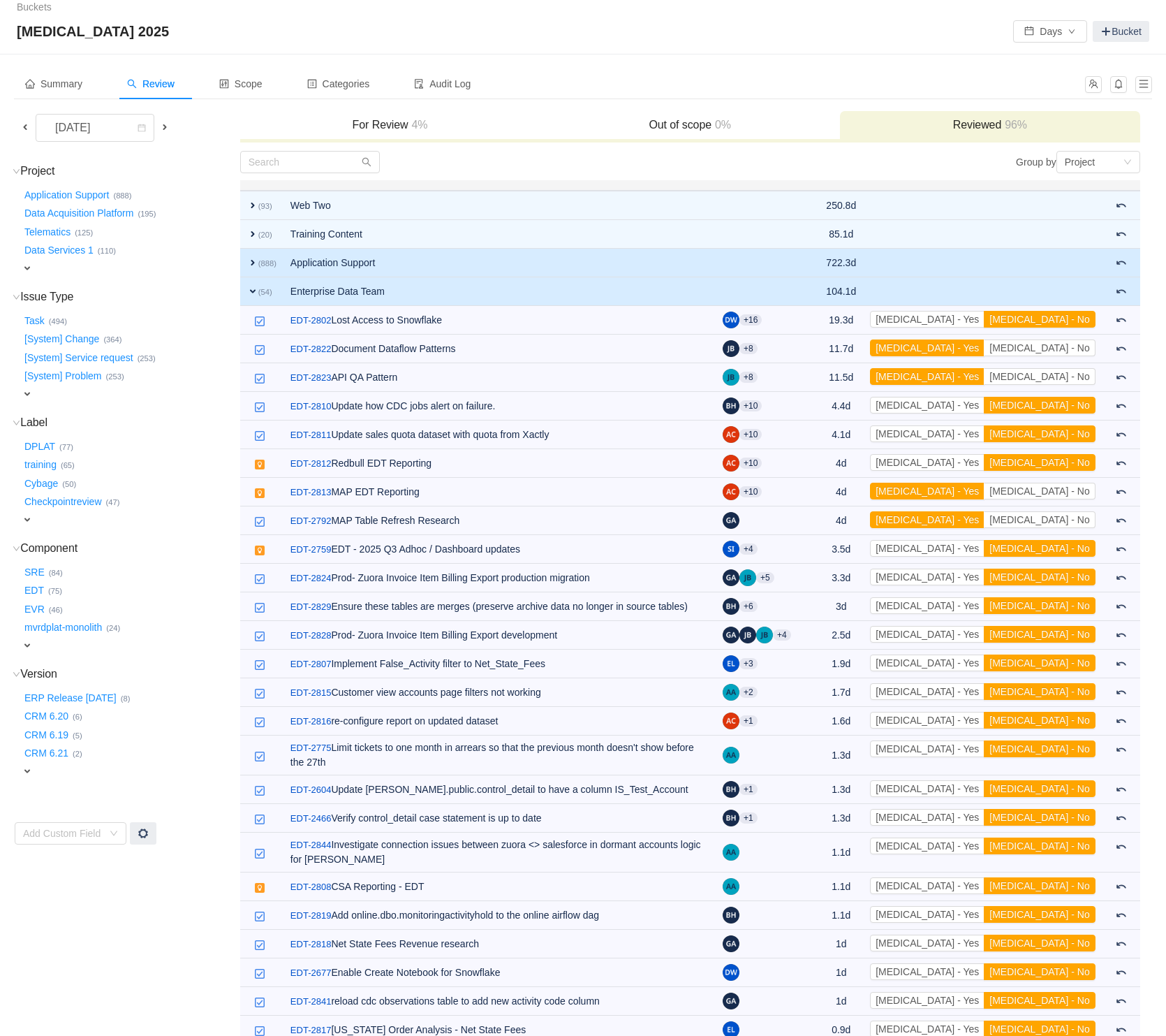
click at [555, 262] on td "Application Support" at bounding box center [499, 262] width 432 height 28
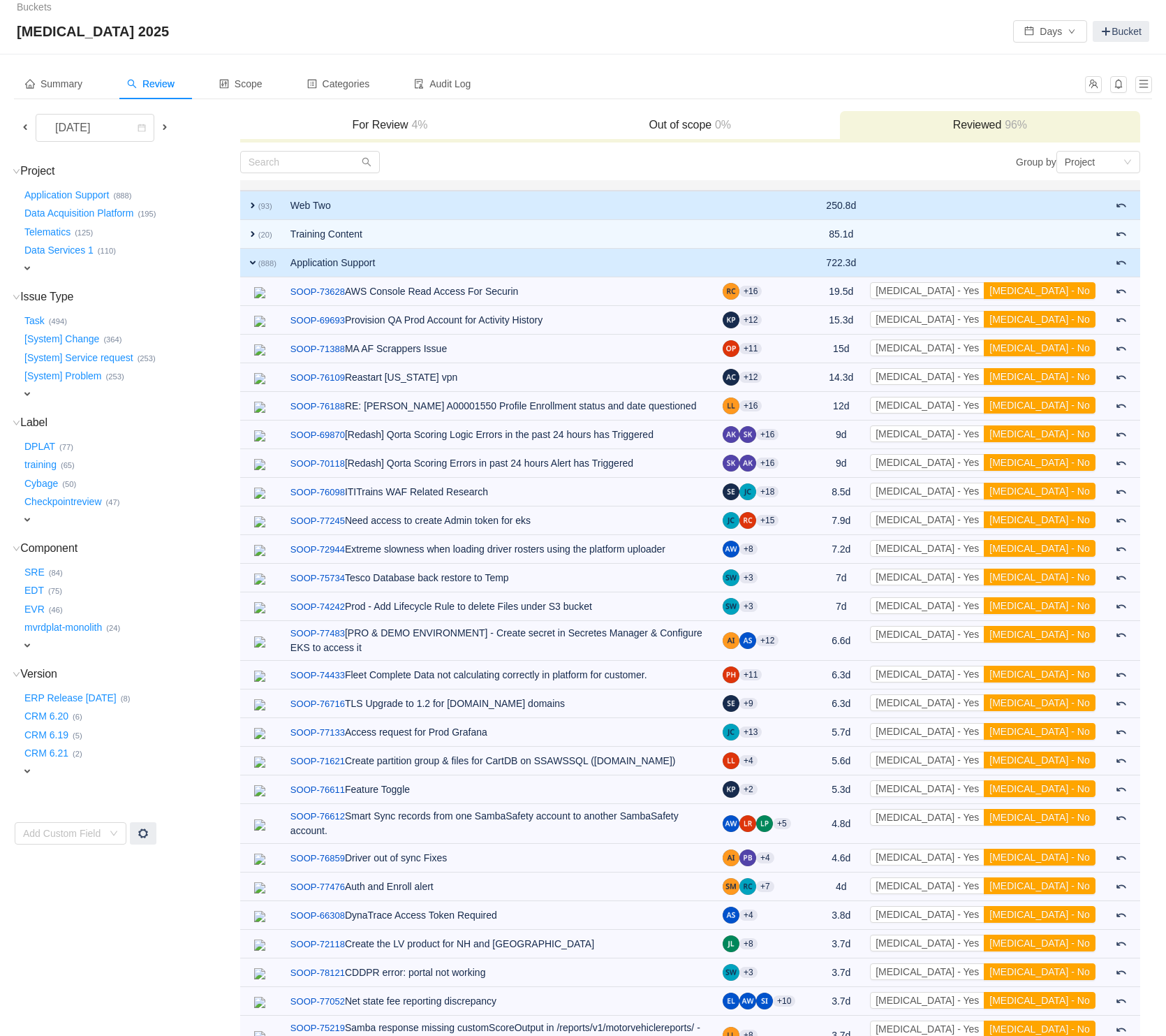
click at [586, 205] on td "Web Two" at bounding box center [499, 205] width 432 height 29
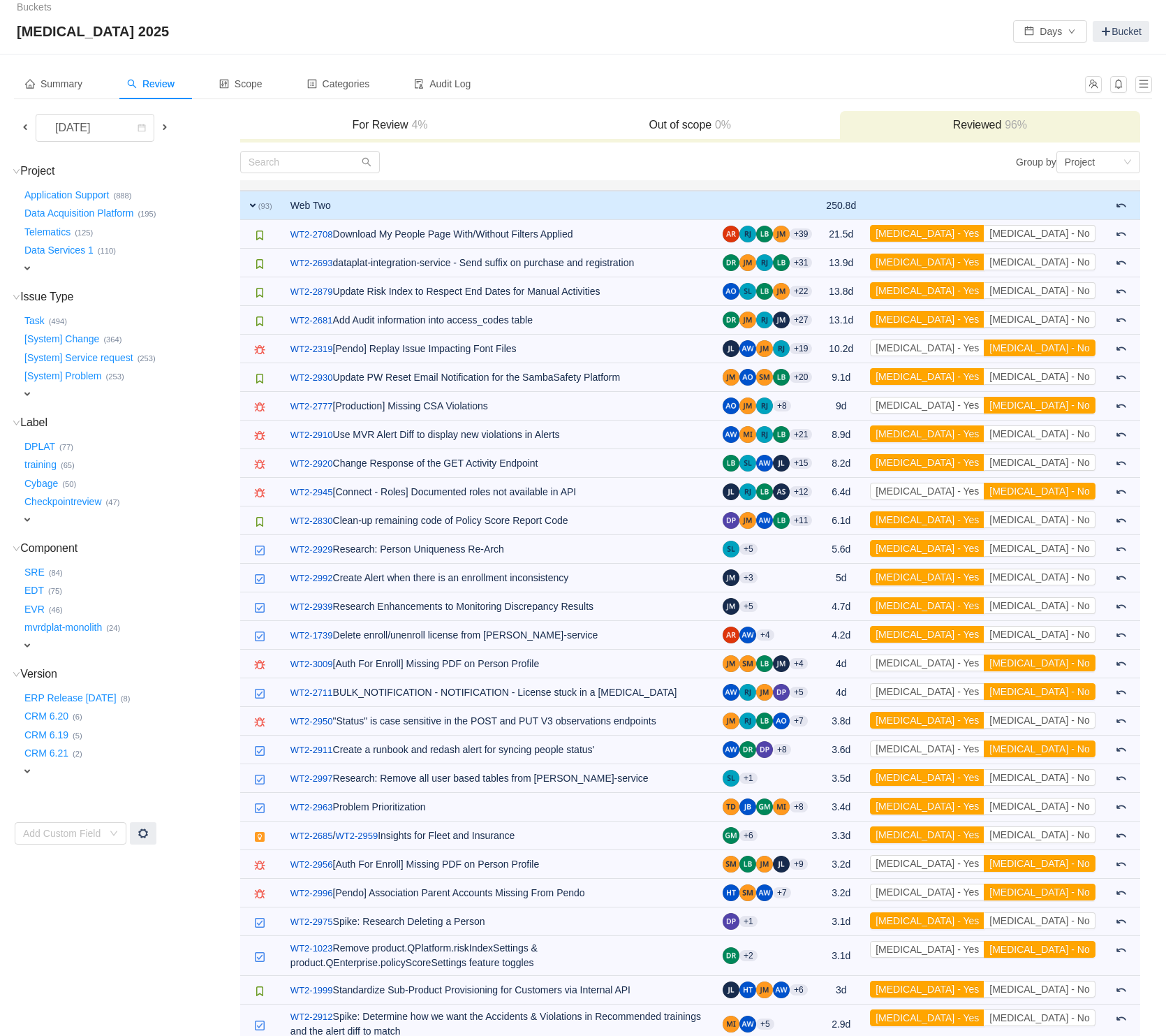
click at [254, 204] on span "expand" at bounding box center [253, 205] width 11 height 11
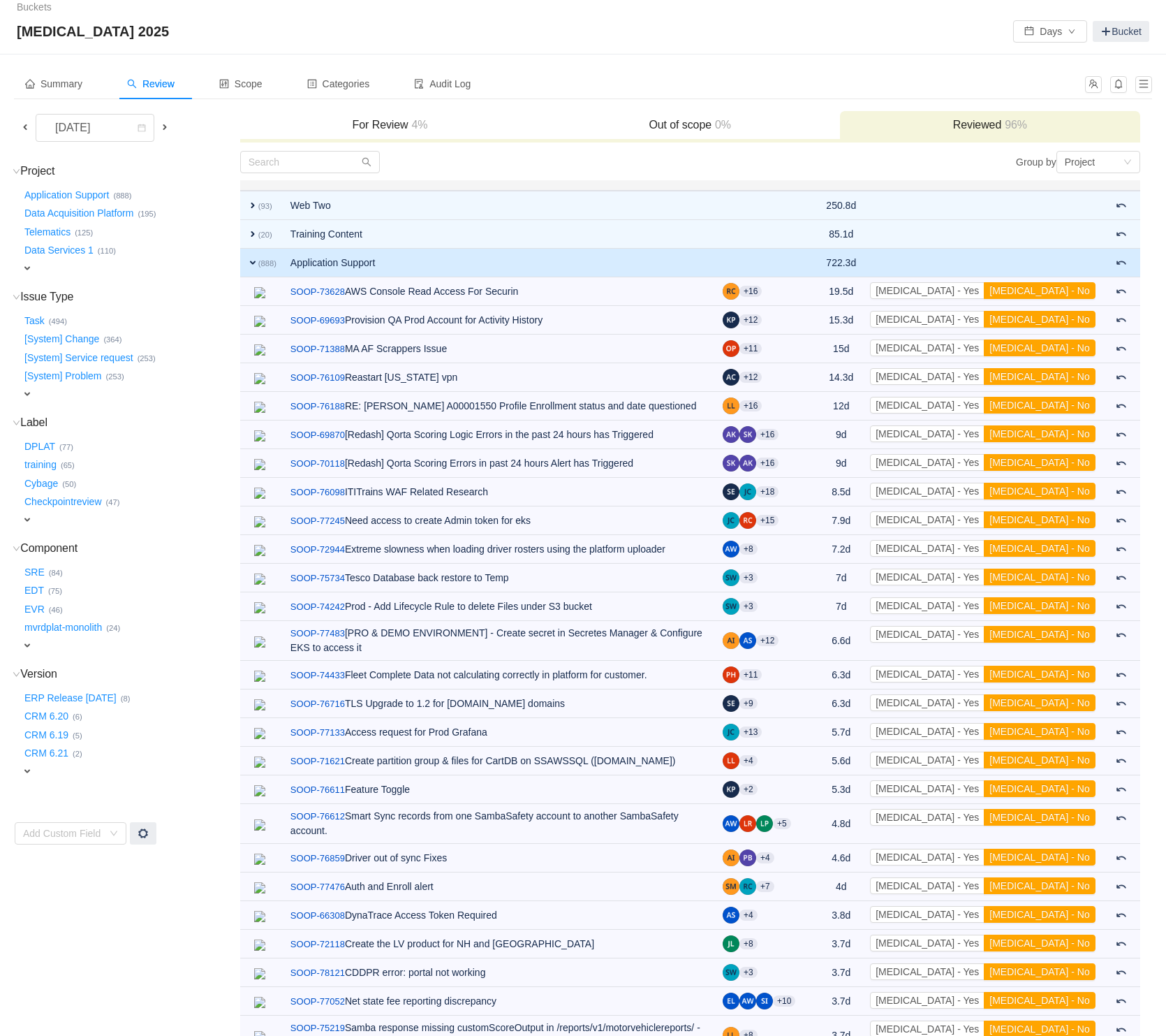
click at [249, 262] on span "expand" at bounding box center [253, 262] width 11 height 11
